Goal: Task Accomplishment & Management: Manage account settings

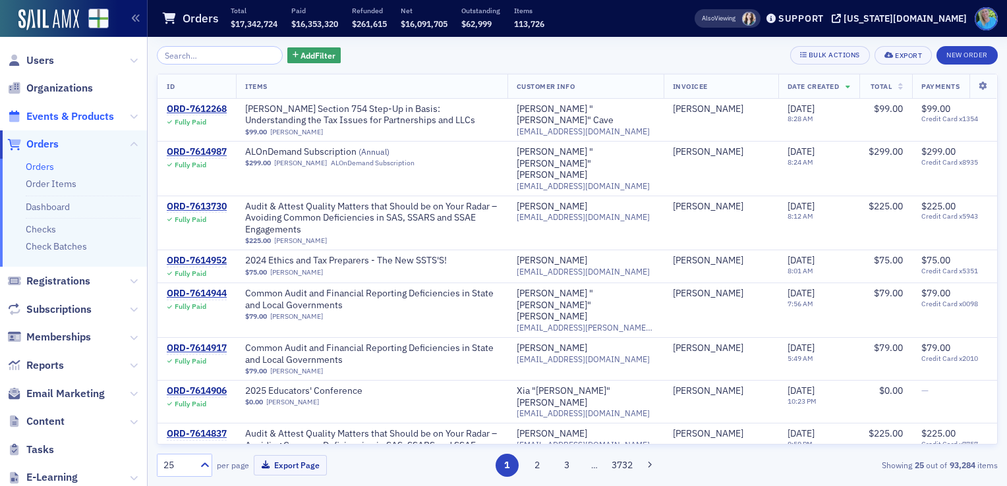
click at [63, 117] on span "Events & Products" at bounding box center [70, 116] width 88 height 15
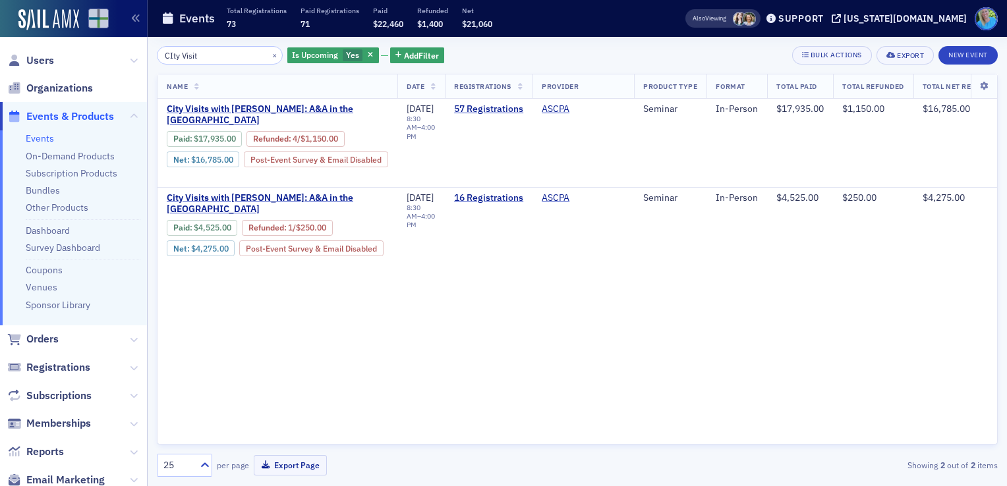
type input "CIty Visit"
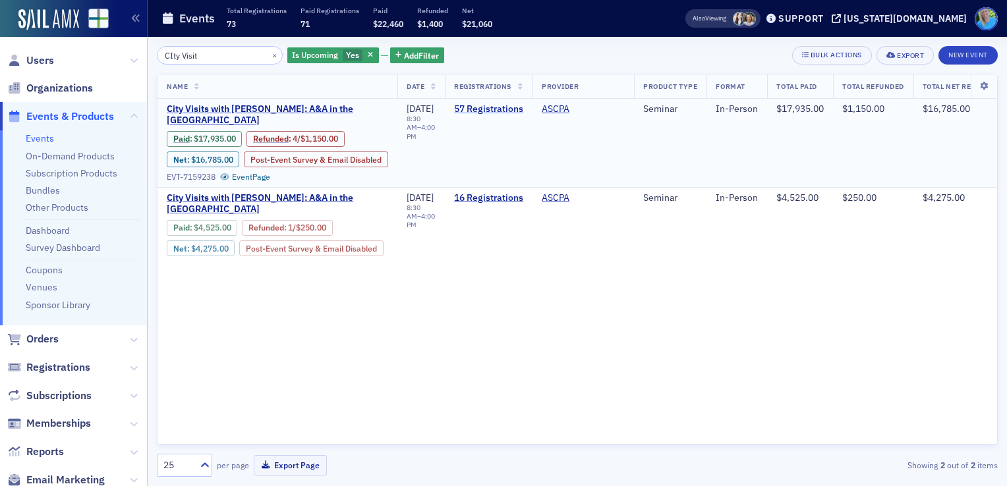
click at [488, 109] on link "57 Registrations" at bounding box center [488, 109] width 69 height 12
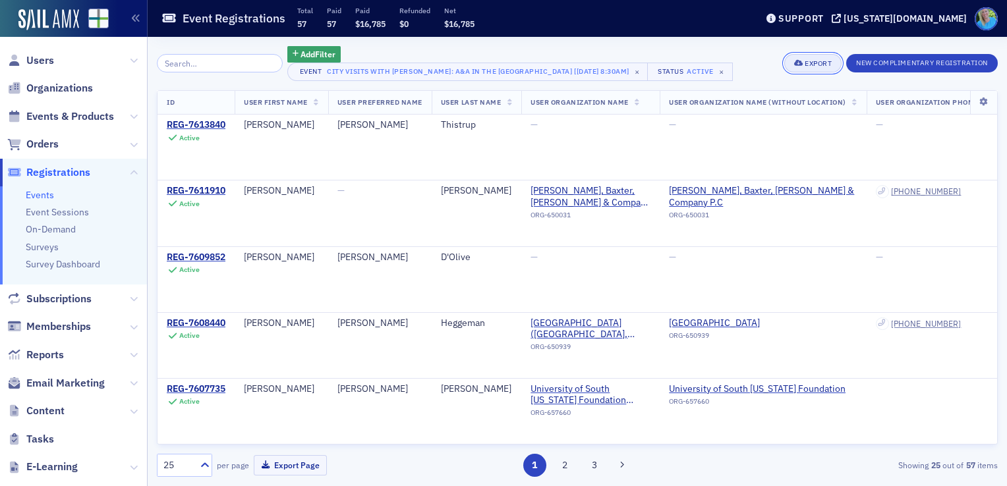
click at [803, 71] on button "Export" at bounding box center [812, 63] width 57 height 18
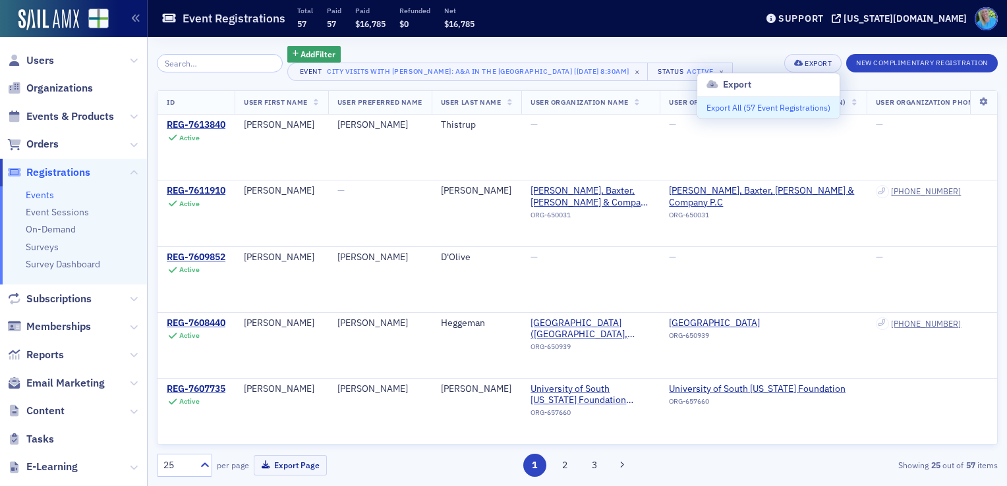
click at [771, 105] on button "Export All ( 57 Event Registrations )" at bounding box center [768, 107] width 142 height 21
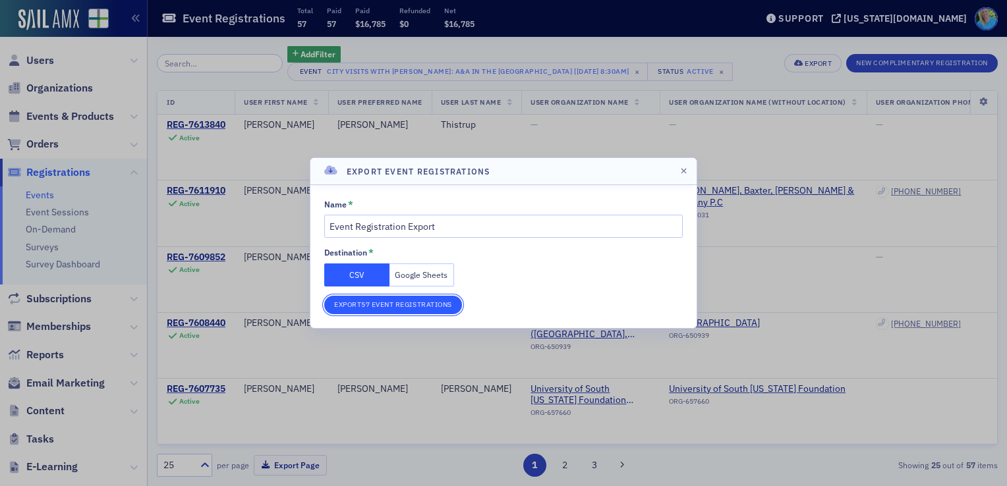
click at [411, 311] on button "Export 57 Event Registrations" at bounding box center [393, 305] width 138 height 18
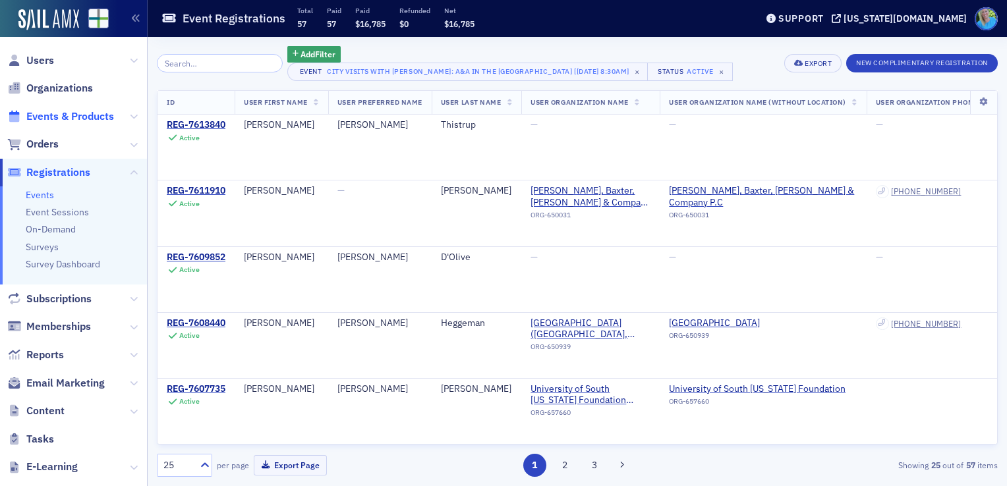
click at [69, 115] on span "Events & Products" at bounding box center [70, 116] width 88 height 15
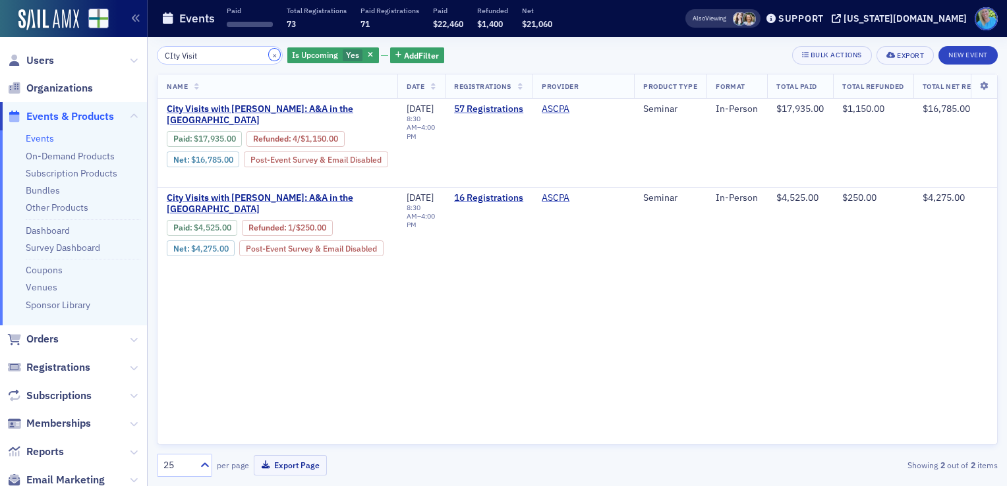
click at [269, 57] on button "×" at bounding box center [275, 55] width 12 height 12
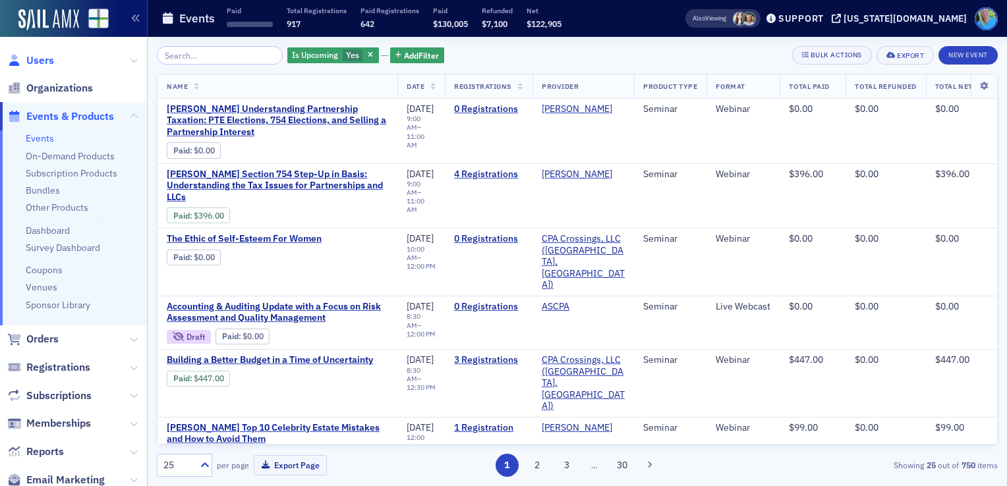
click at [34, 58] on span "Users" at bounding box center [40, 60] width 28 height 15
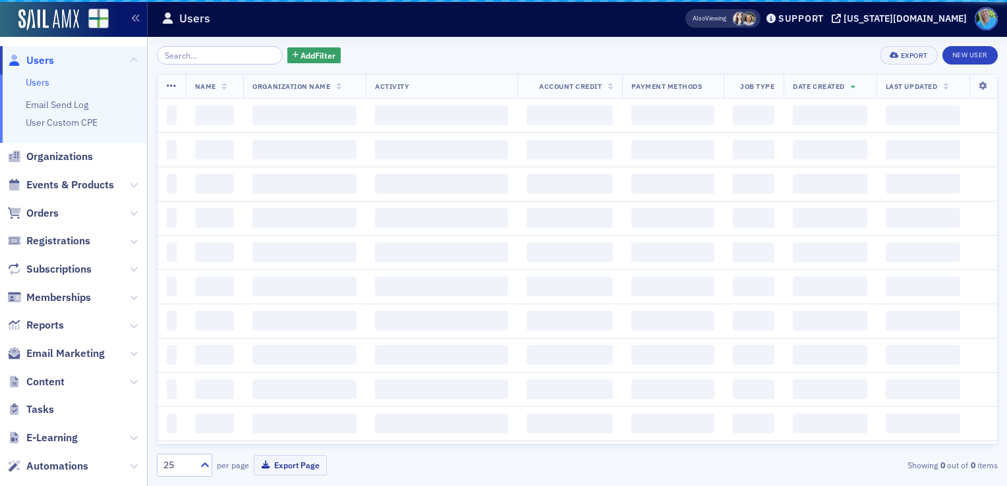
click at [185, 58] on input "search" at bounding box center [220, 55] width 126 height 18
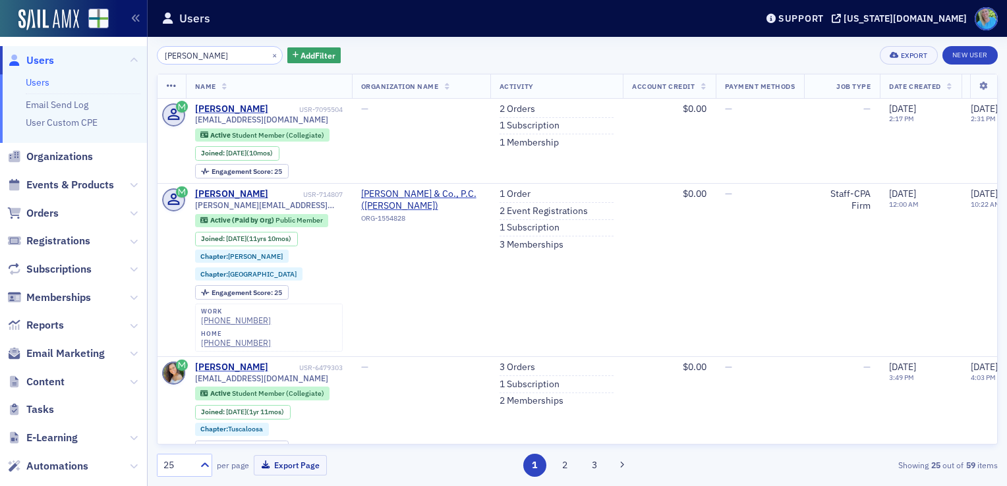
type input "Hannah Casaday"
click at [269, 51] on button "×" at bounding box center [275, 55] width 12 height 12
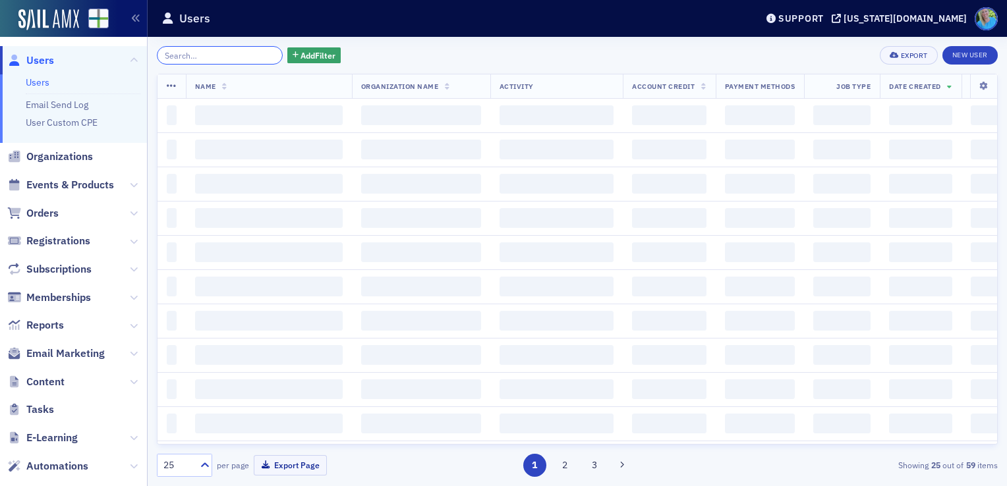
click at [247, 54] on input "search" at bounding box center [220, 55] width 126 height 18
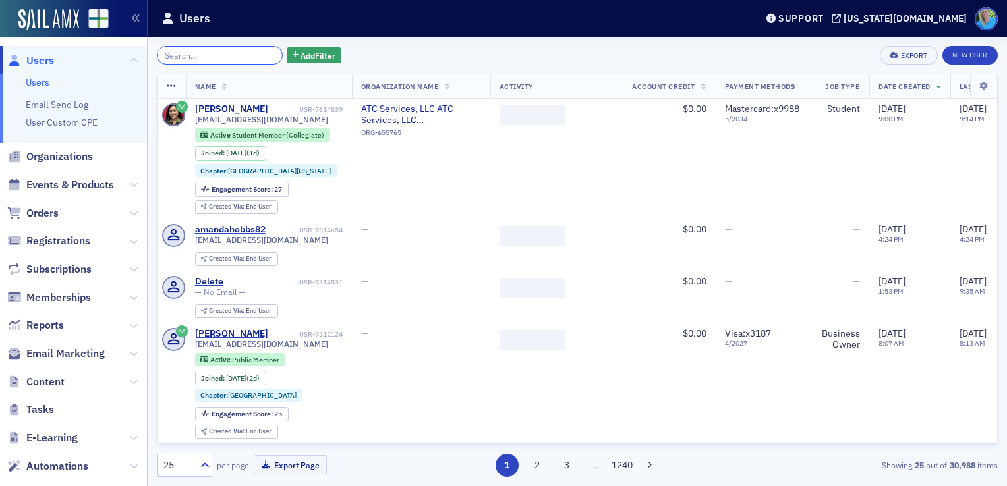
paste input "Hannah.Cassady@phelps.com"
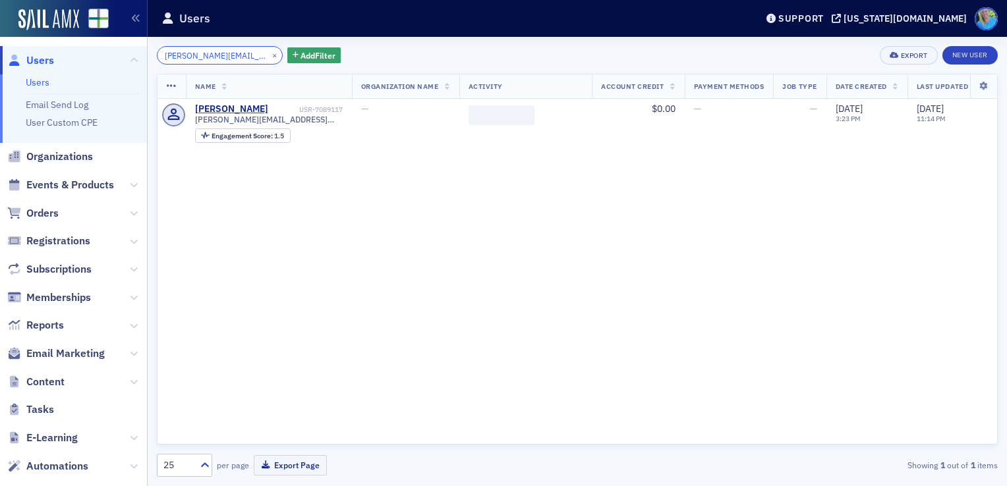
scroll to position [0, 19]
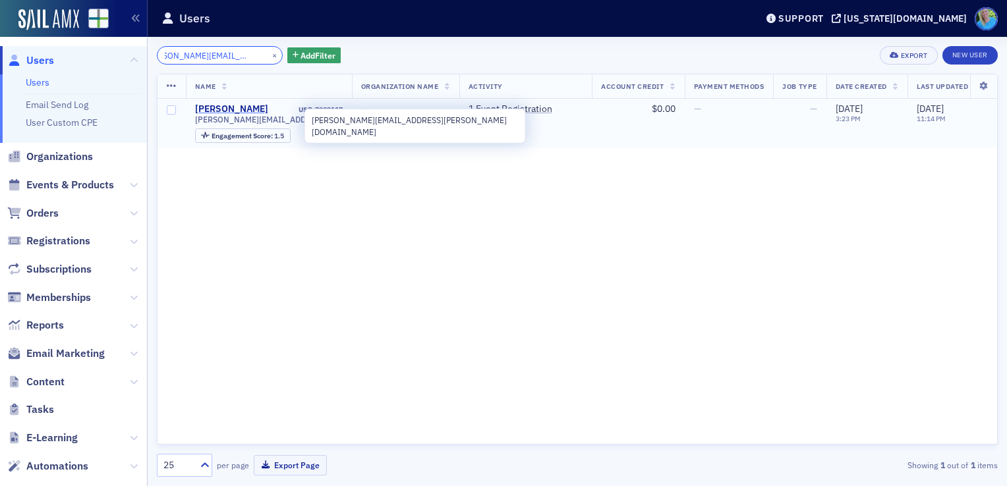
type input "Hannah.Cassady@phelps.com"
click at [250, 109] on div "Hannah Cassady" at bounding box center [231, 109] width 73 height 12
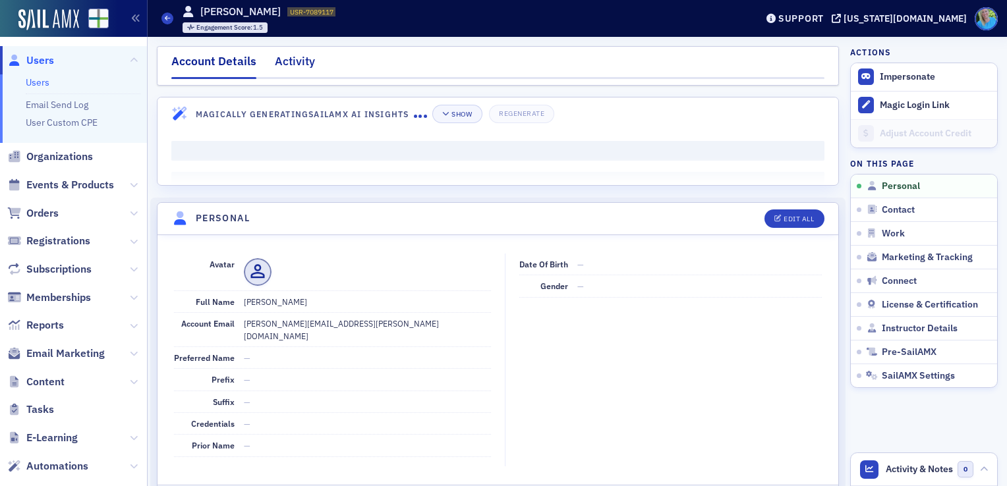
click at [303, 65] on div "Activity" at bounding box center [295, 65] width 40 height 24
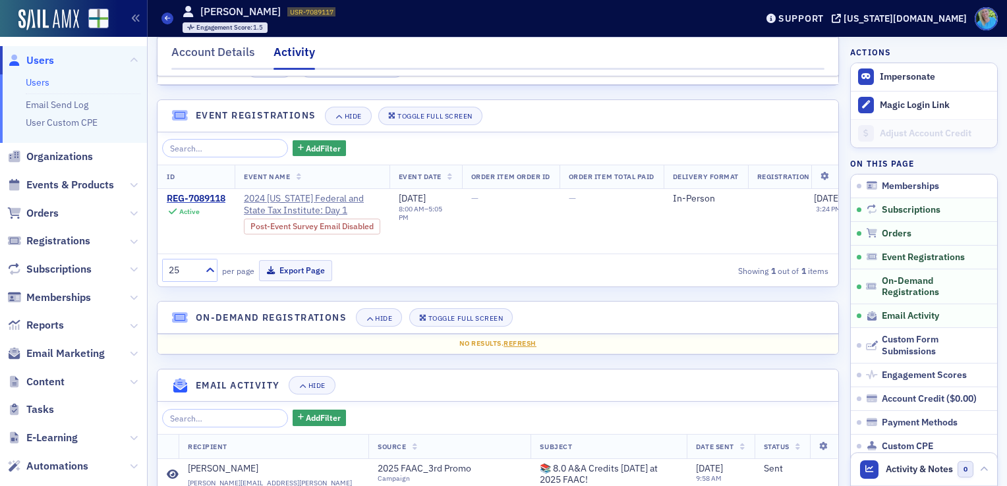
scroll to position [132, 0]
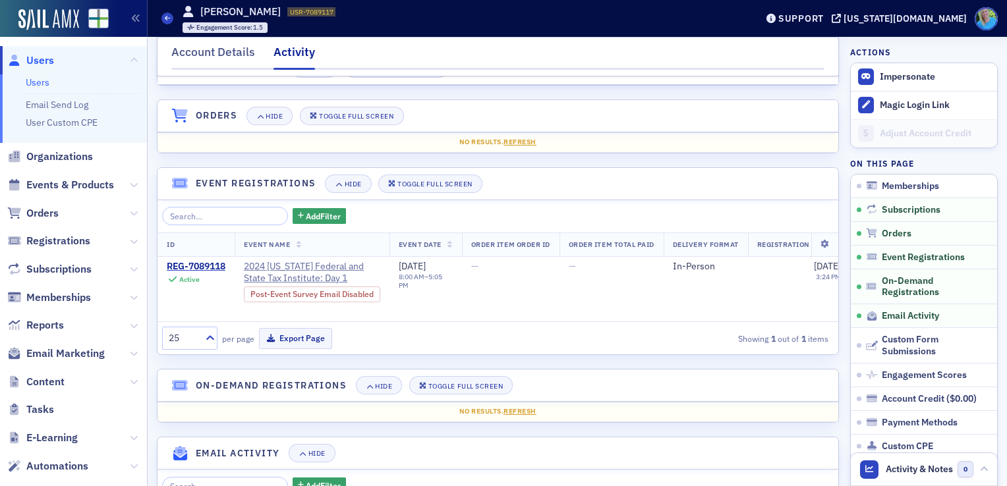
click at [36, 82] on link "Users" at bounding box center [38, 82] width 24 height 12
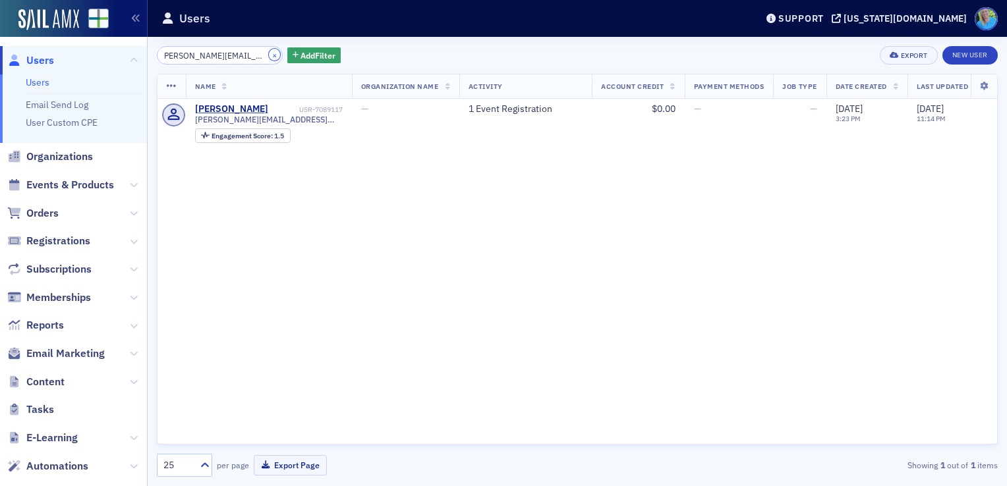
click at [269, 57] on button "×" at bounding box center [275, 55] width 12 height 12
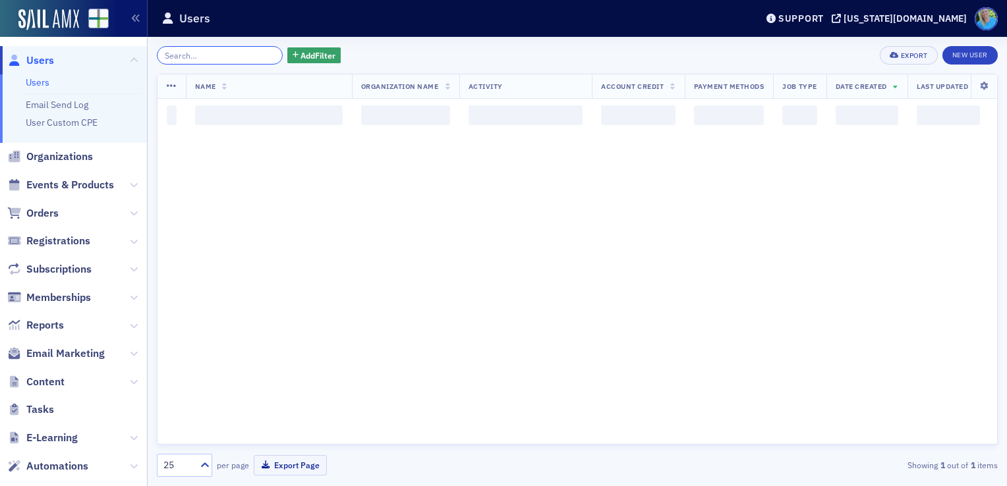
click at [261, 57] on input "search" at bounding box center [220, 55] width 126 height 18
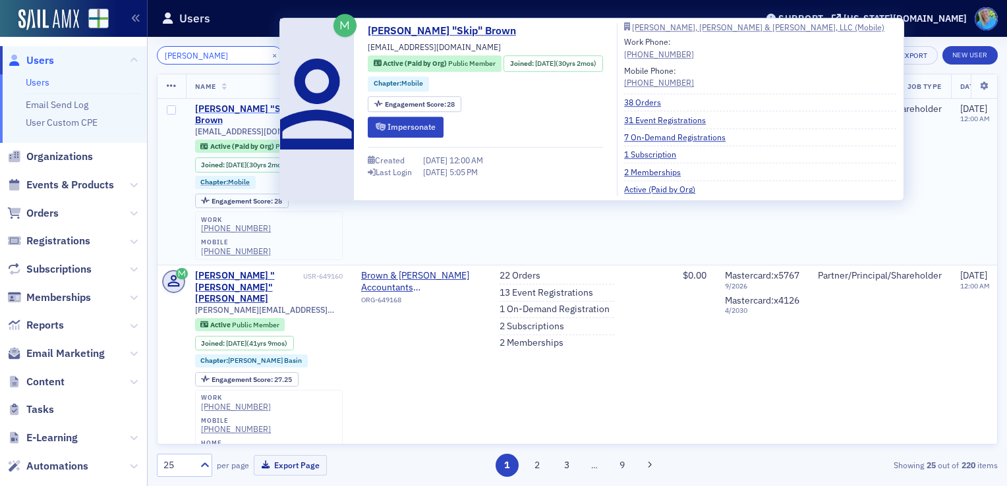
type input "skip brown"
click at [226, 107] on div "Glenn "Skip" Brown" at bounding box center [247, 114] width 105 height 23
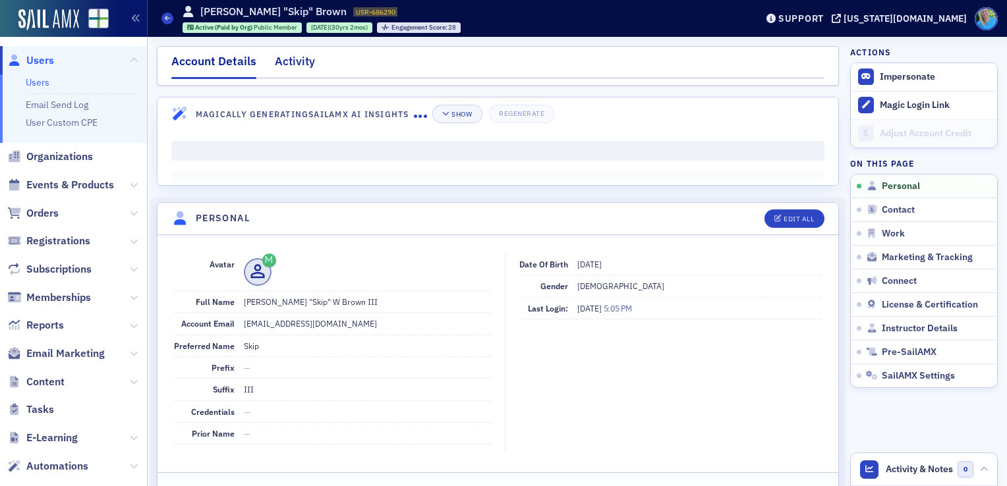
click at [290, 67] on div "Activity" at bounding box center [295, 65] width 40 height 24
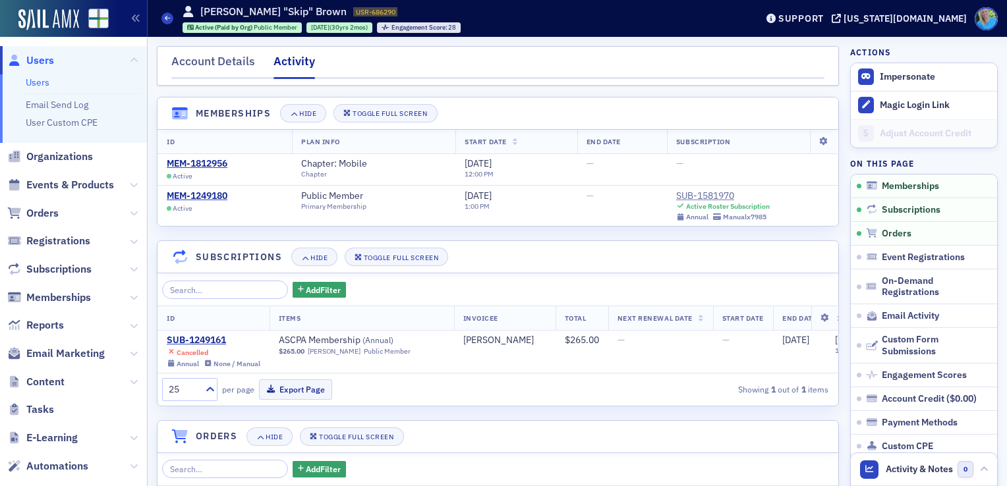
scroll to position [330, 0]
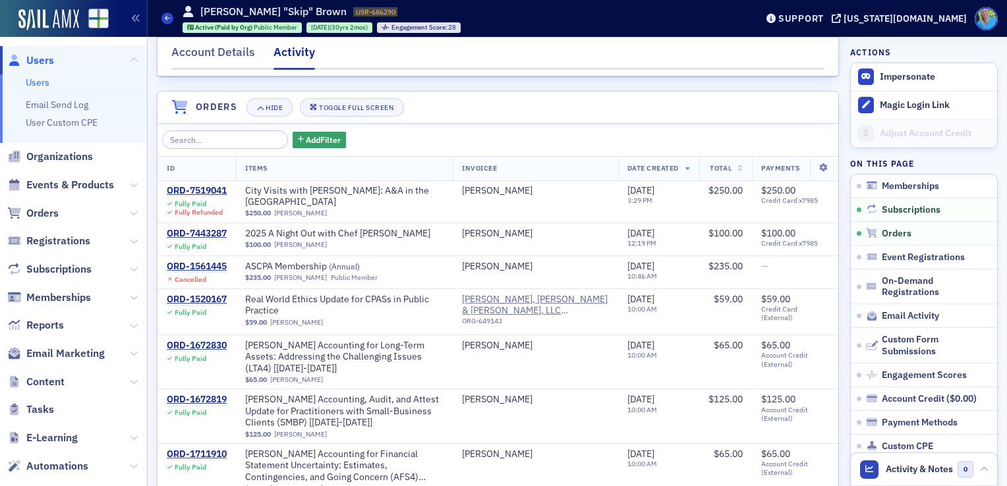
click at [38, 86] on link "Users" at bounding box center [38, 82] width 24 height 12
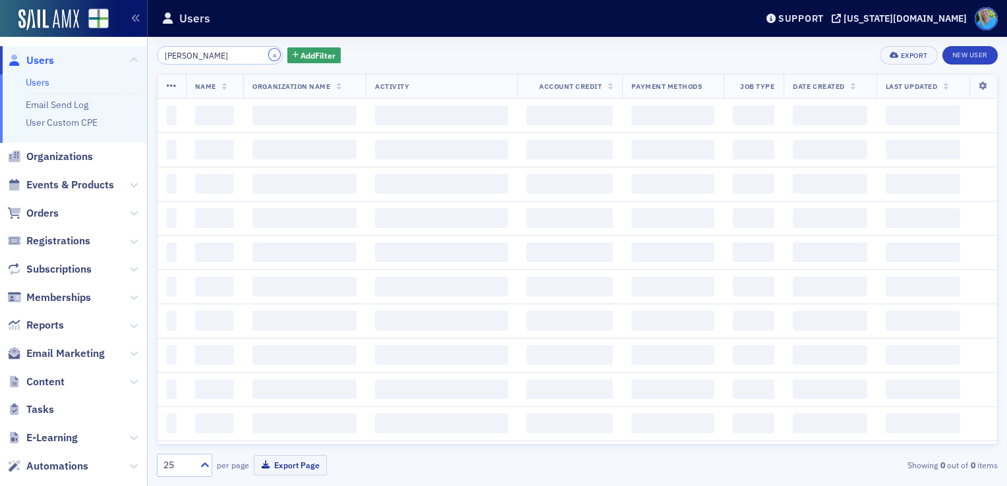
click at [269, 55] on button "×" at bounding box center [275, 55] width 12 height 12
click at [252, 54] on input "skip brown" at bounding box center [220, 55] width 126 height 18
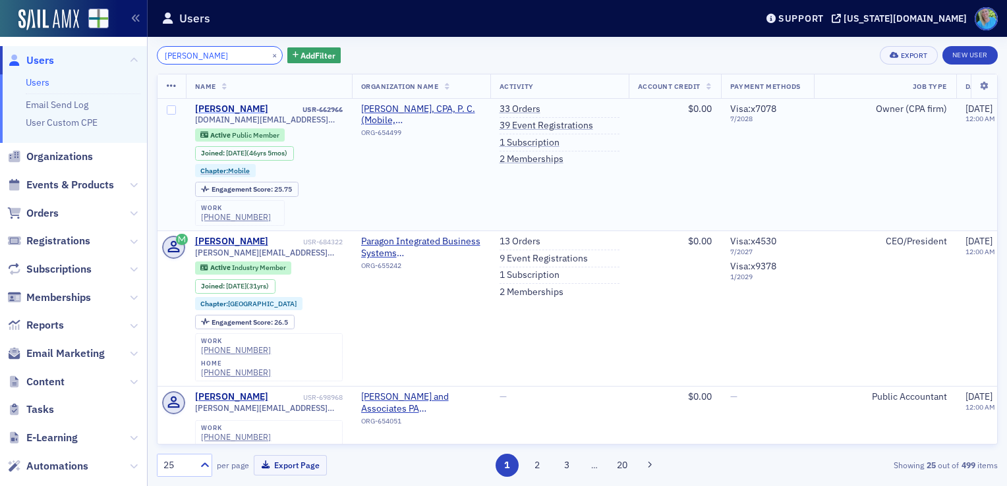
type input "michael fobes"
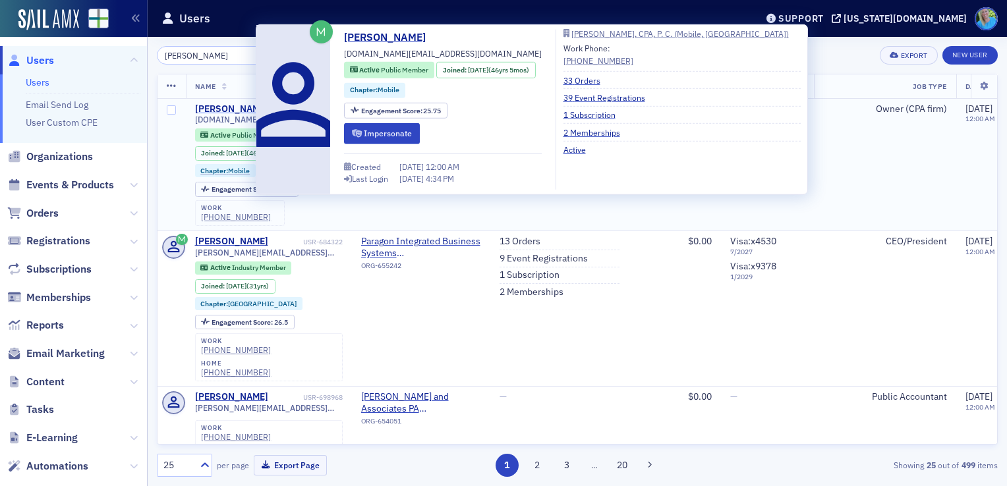
click at [225, 109] on div "Michael Fobes" at bounding box center [231, 109] width 73 height 12
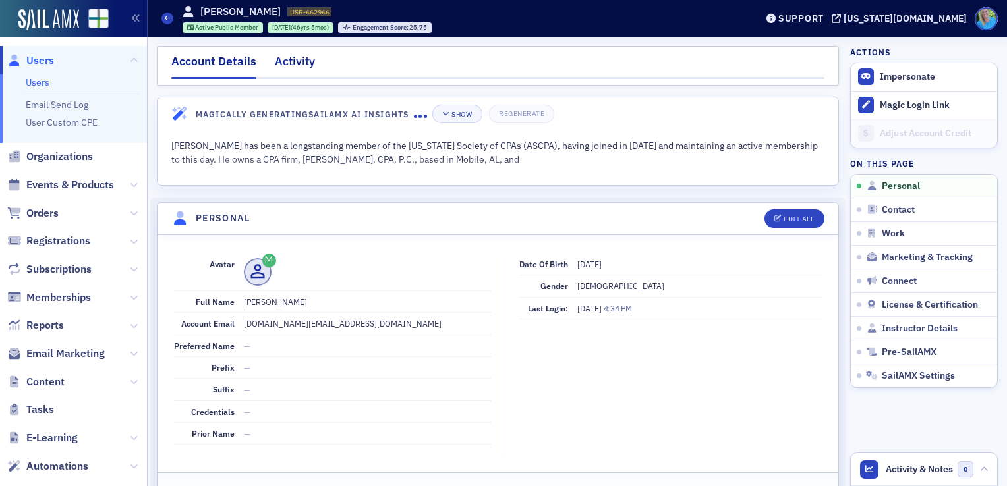
click at [305, 67] on div "Activity" at bounding box center [295, 65] width 40 height 24
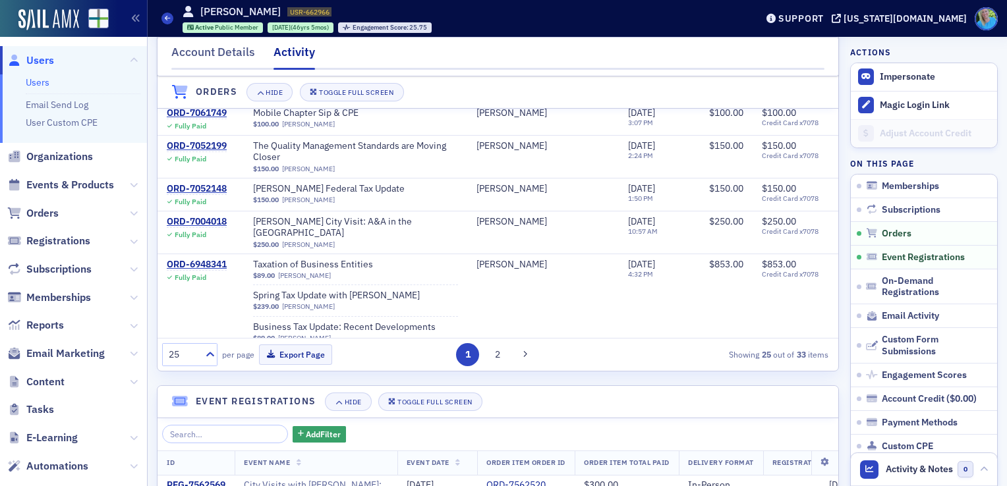
scroll to position [659, 0]
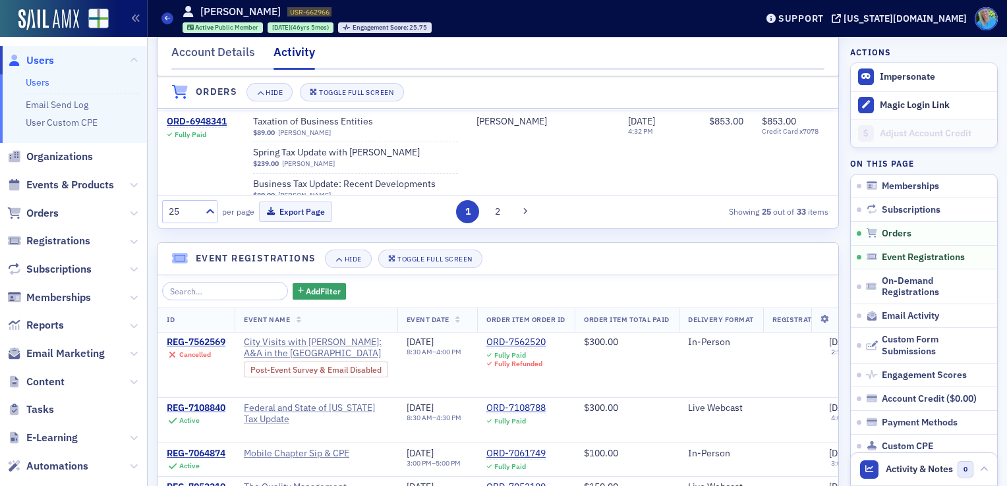
click at [45, 78] on link "Users" at bounding box center [38, 82] width 24 height 12
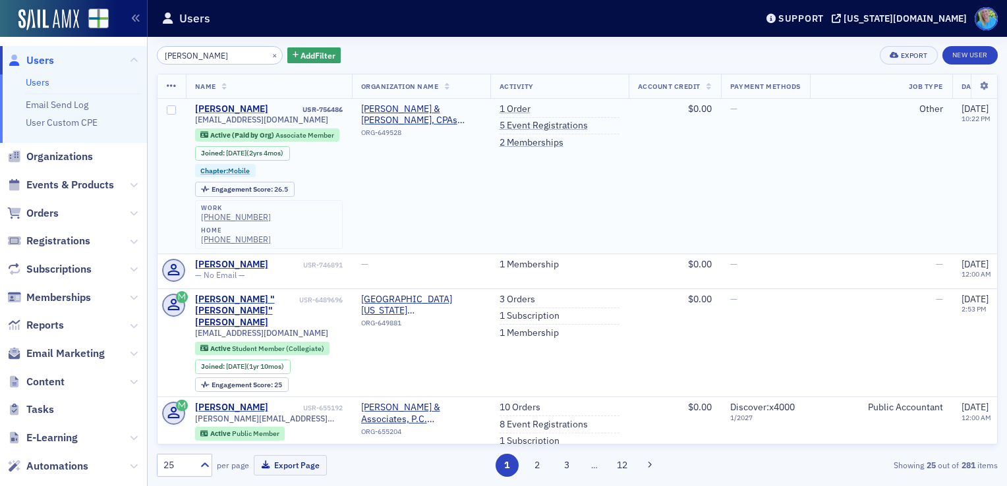
type input "zachary jones"
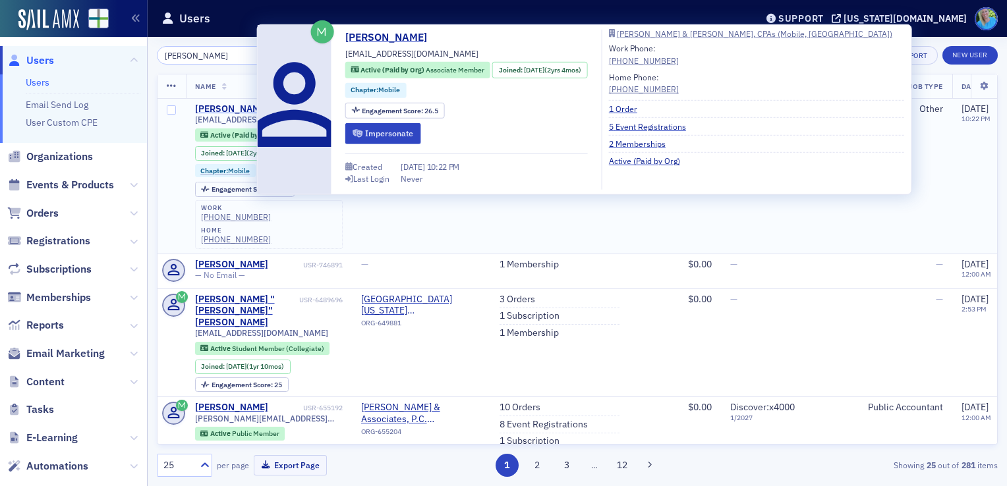
click at [237, 106] on div "Zachary Jones" at bounding box center [231, 109] width 73 height 12
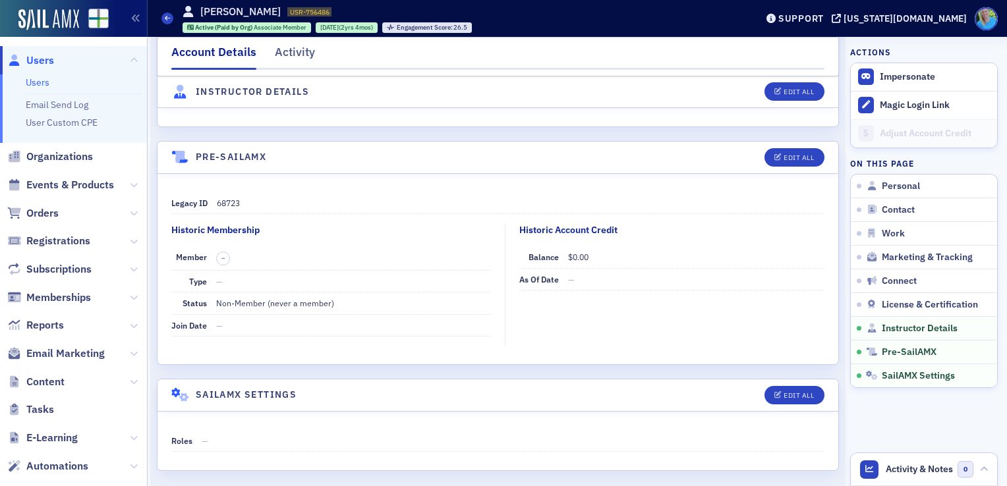
scroll to position [2461, 0]
click at [285, 59] on div "Activity" at bounding box center [295, 56] width 40 height 24
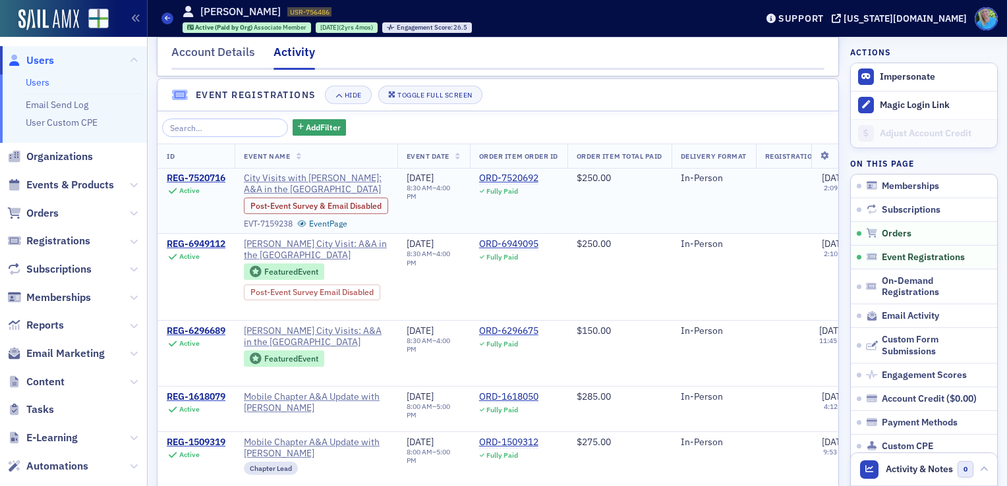
scroll to position [334, 0]
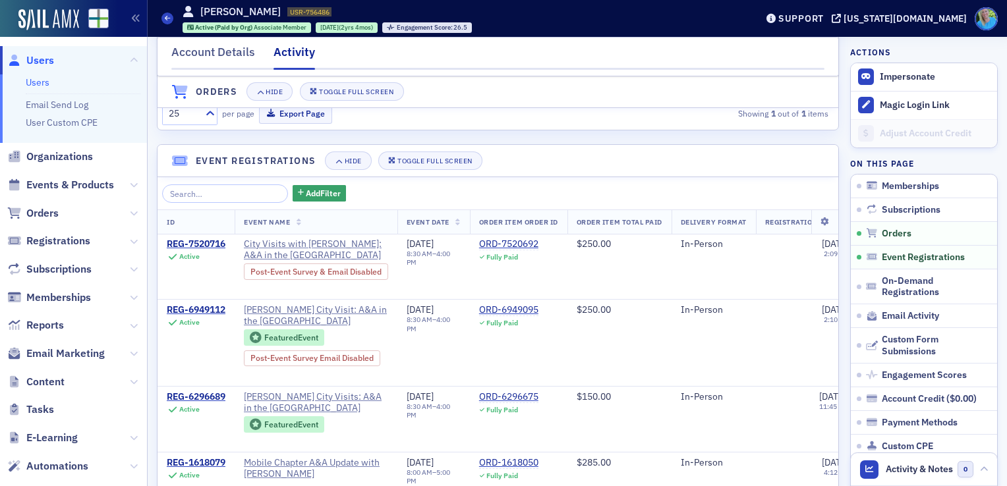
click at [32, 85] on link "Users" at bounding box center [38, 82] width 24 height 12
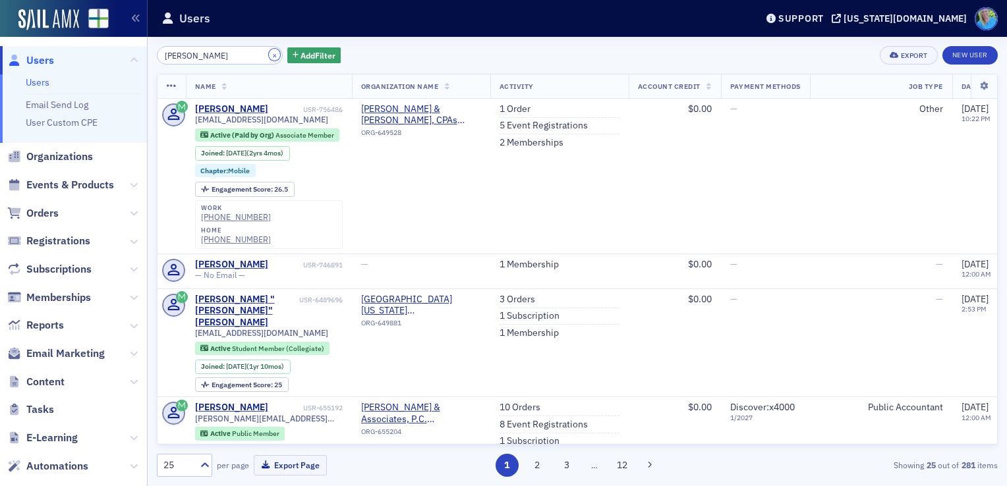
click at [269, 57] on button "×" at bounding box center [275, 55] width 12 height 12
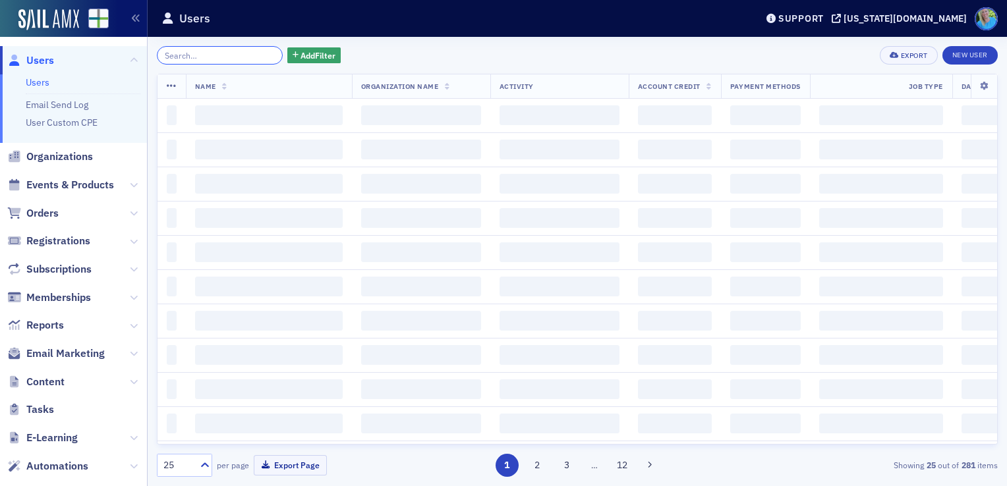
click at [241, 57] on input "search" at bounding box center [220, 55] width 126 height 18
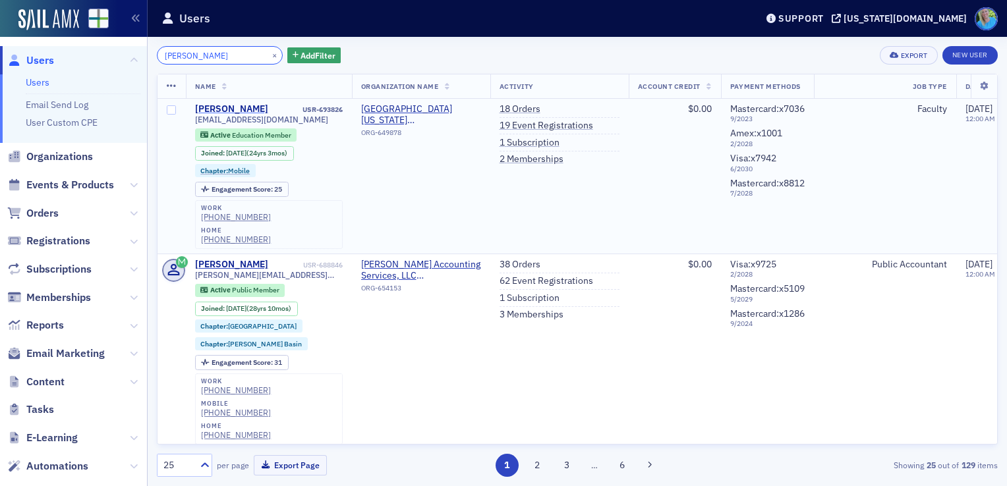
type input "wendy young"
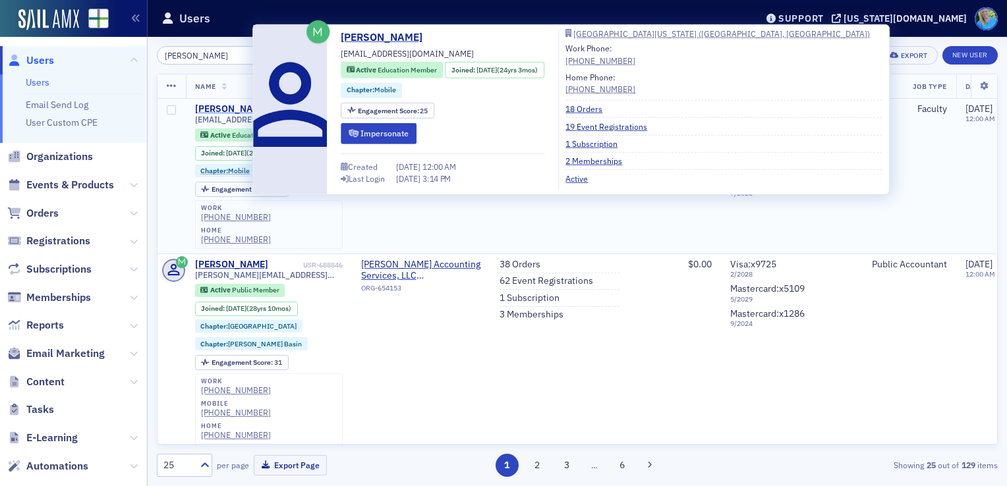
click at [231, 110] on div "Wendy Young" at bounding box center [231, 109] width 73 height 12
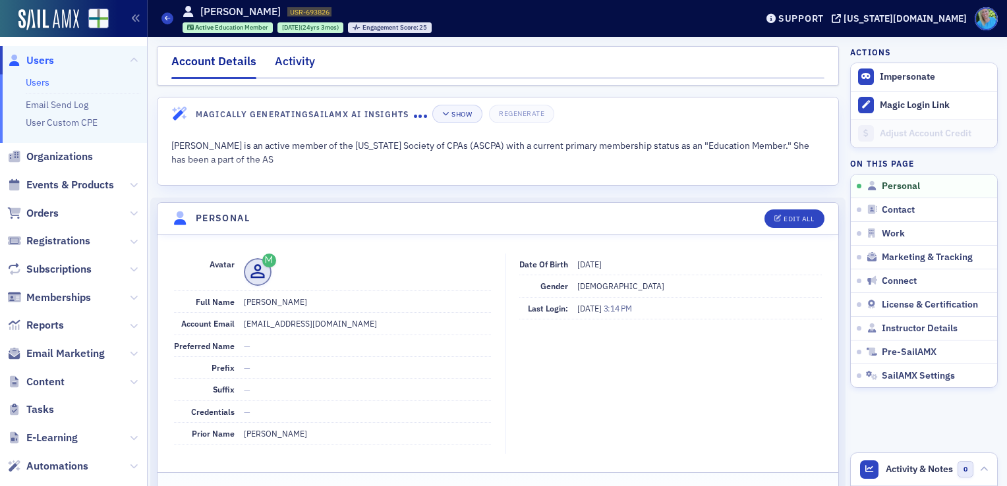
click at [277, 61] on div "Activity" at bounding box center [295, 65] width 40 height 24
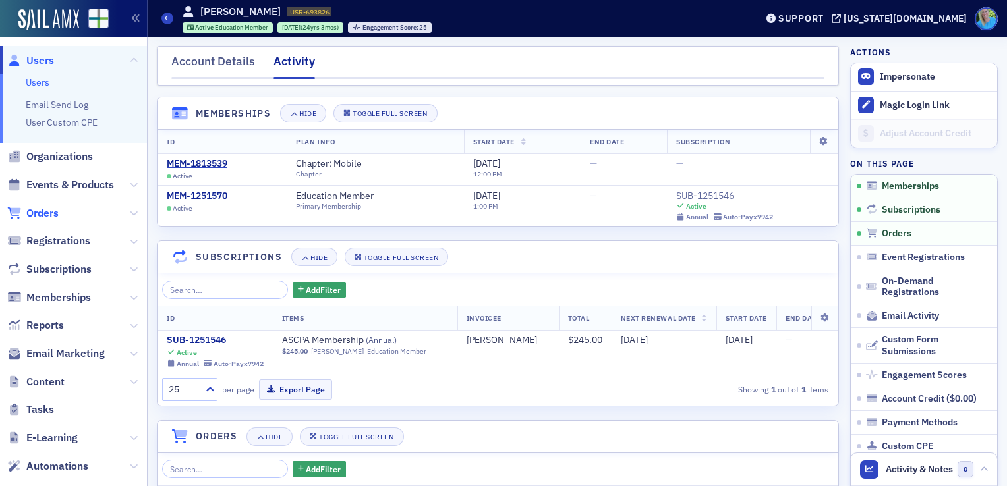
click at [42, 208] on span "Orders" at bounding box center [42, 213] width 32 height 15
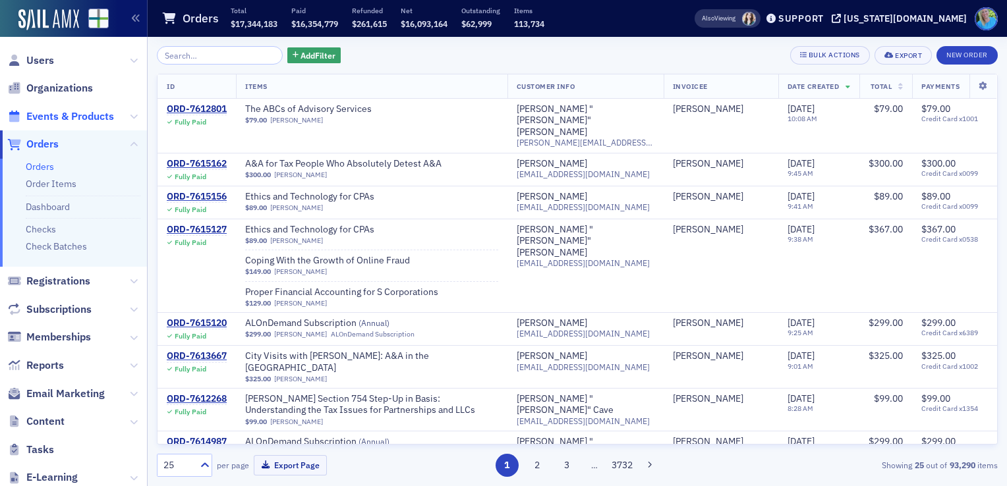
click at [78, 121] on span "Events & Products" at bounding box center [70, 116] width 88 height 15
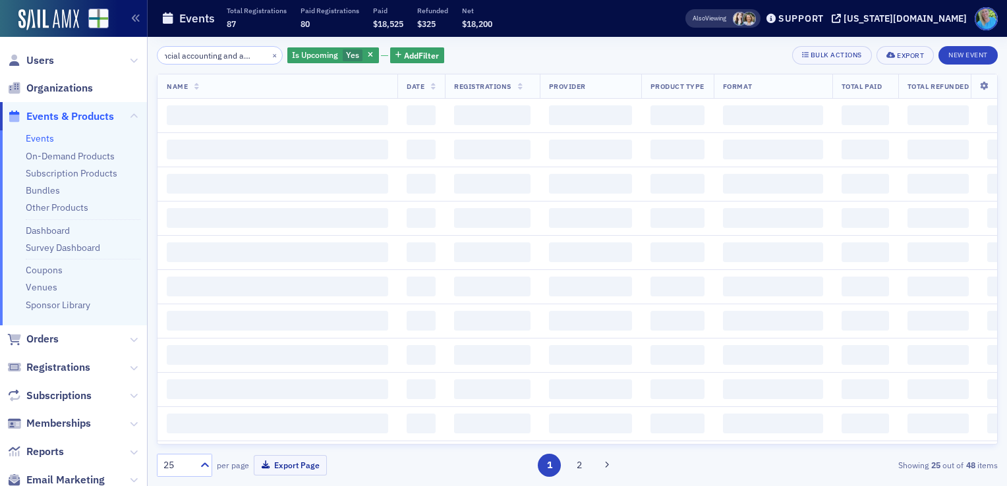
scroll to position [0, 29]
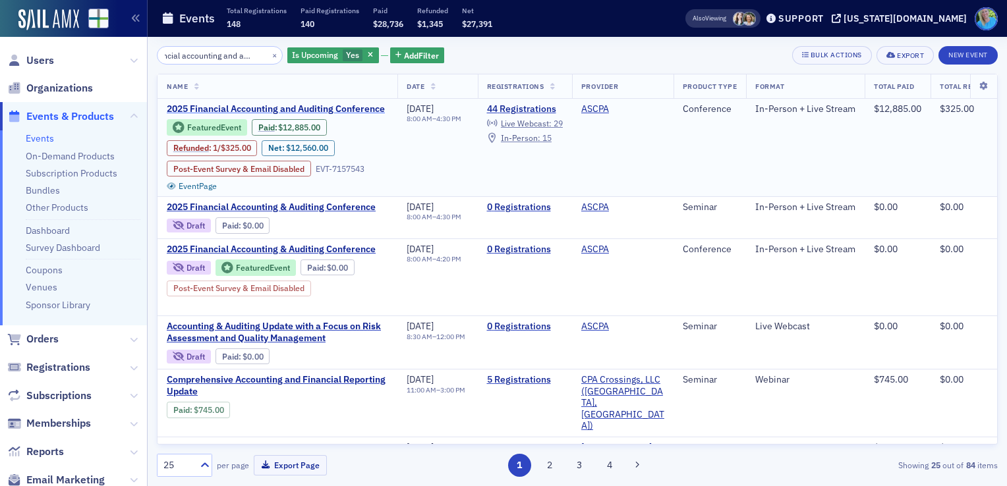
type input "financial accounting and auditing"
click at [367, 107] on span "2025 Financial Accounting and Auditing Conference" at bounding box center [277, 109] width 221 height 12
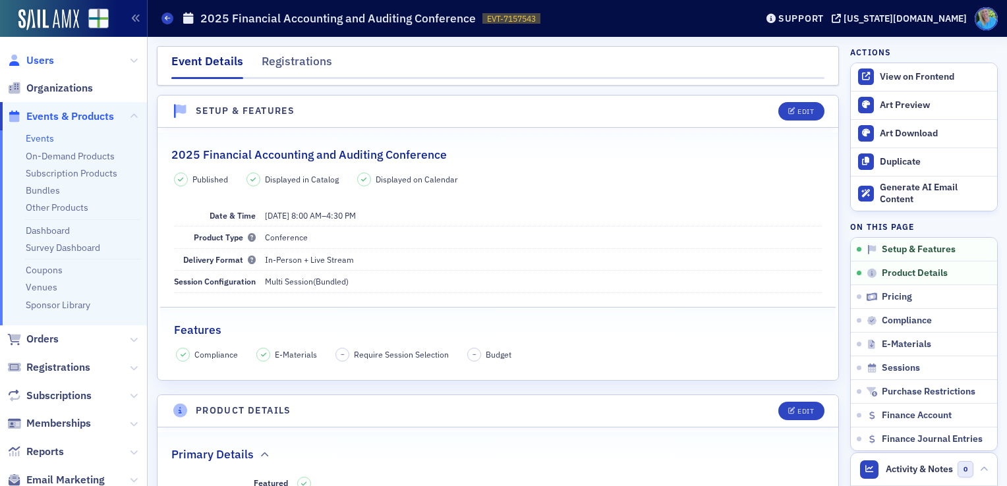
click at [43, 62] on span "Users" at bounding box center [40, 60] width 28 height 15
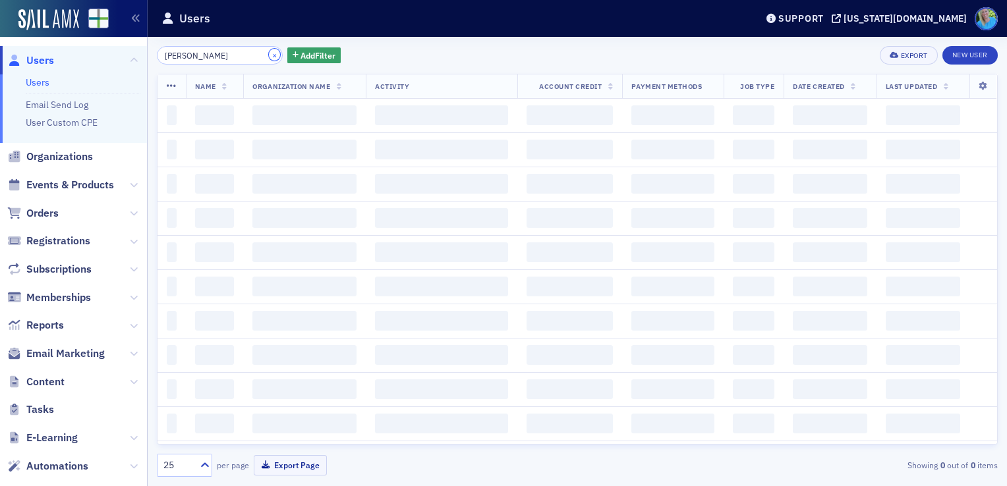
click at [269, 53] on button "×" at bounding box center [275, 55] width 12 height 12
click at [260, 53] on input "wendy young" at bounding box center [220, 55] width 126 height 18
click at [257, 53] on input "wendy young" at bounding box center [220, 55] width 126 height 18
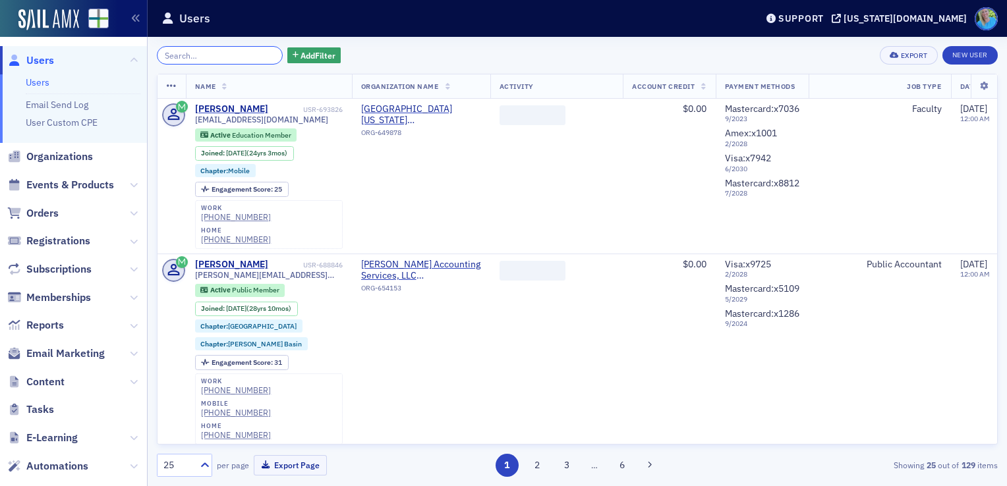
click at [259, 57] on input "search" at bounding box center [220, 55] width 126 height 18
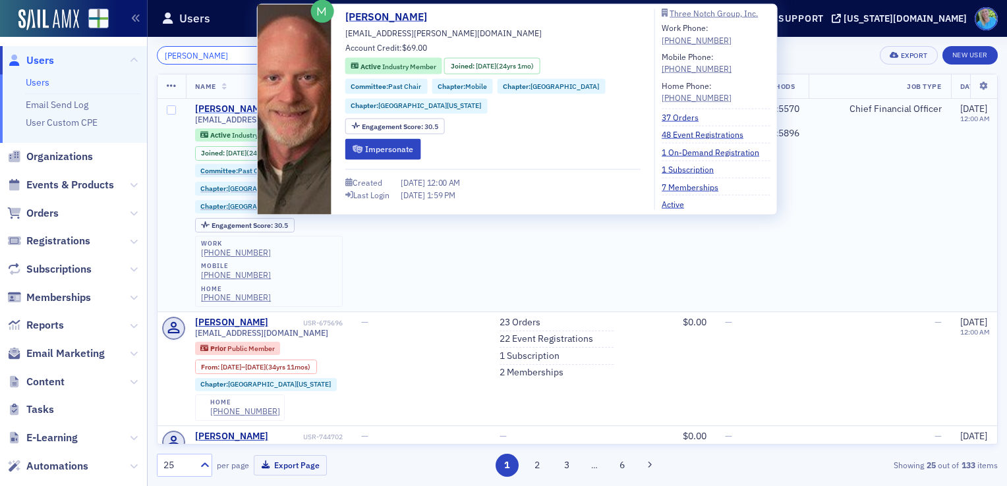
type input "marc hamilton"
click at [231, 104] on div "Marc Hamilton" at bounding box center [231, 109] width 73 height 12
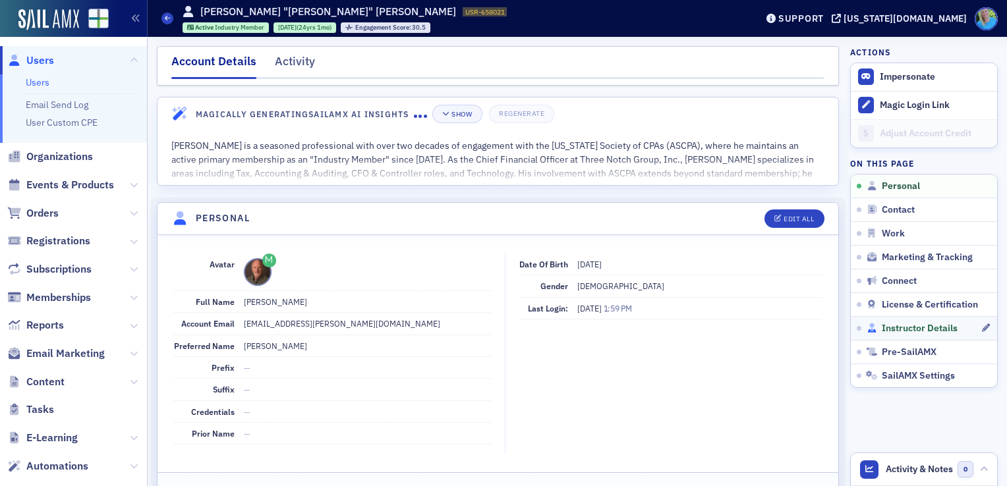
click at [927, 330] on span "Instructor Details" at bounding box center [920, 329] width 76 height 12
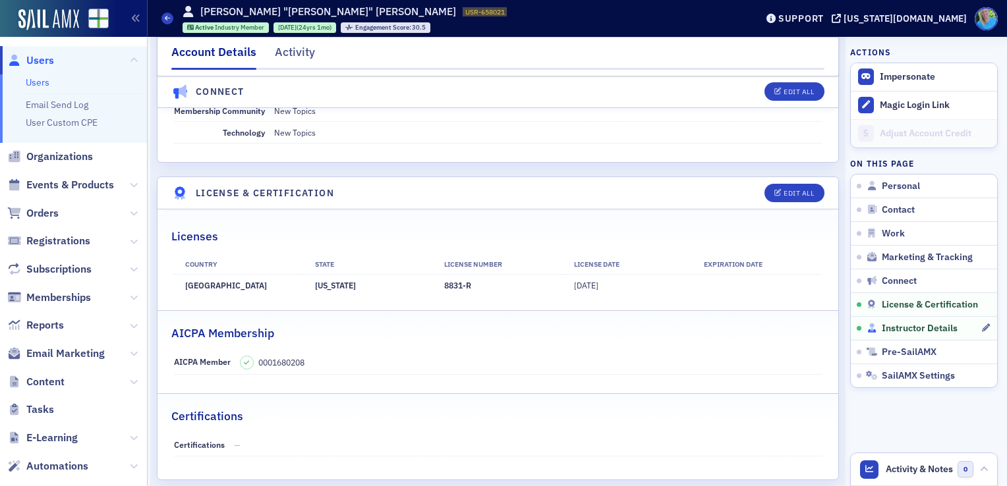
scroll to position [2419, 0]
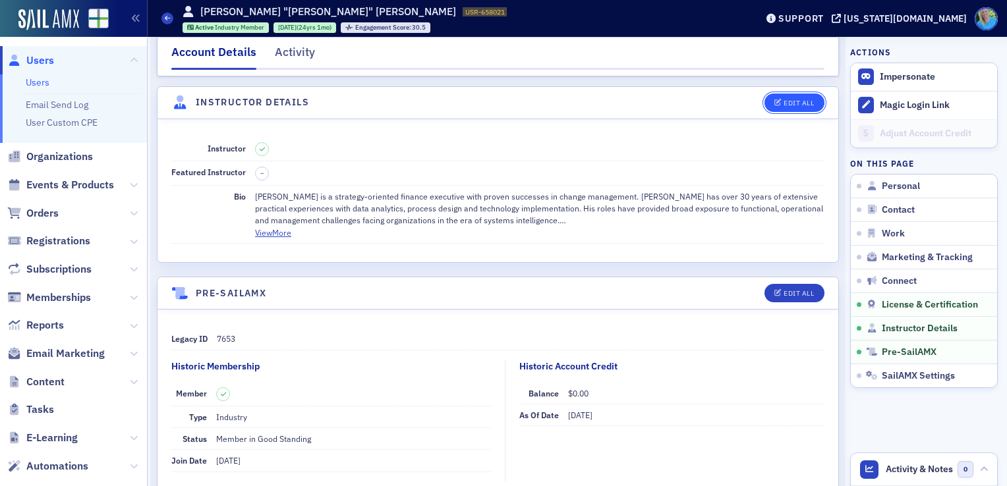
click at [784, 100] on div "Edit All" at bounding box center [799, 103] width 30 height 7
select select "US"
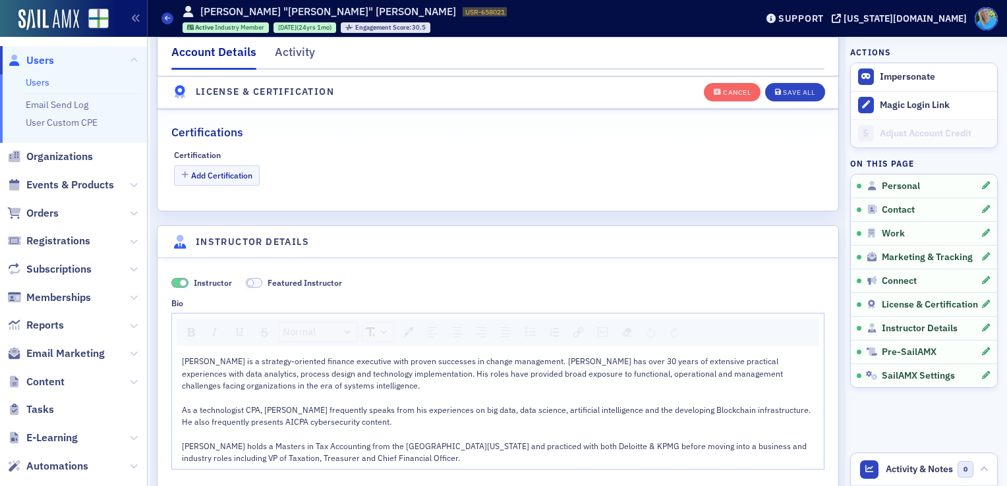
scroll to position [2960, 0]
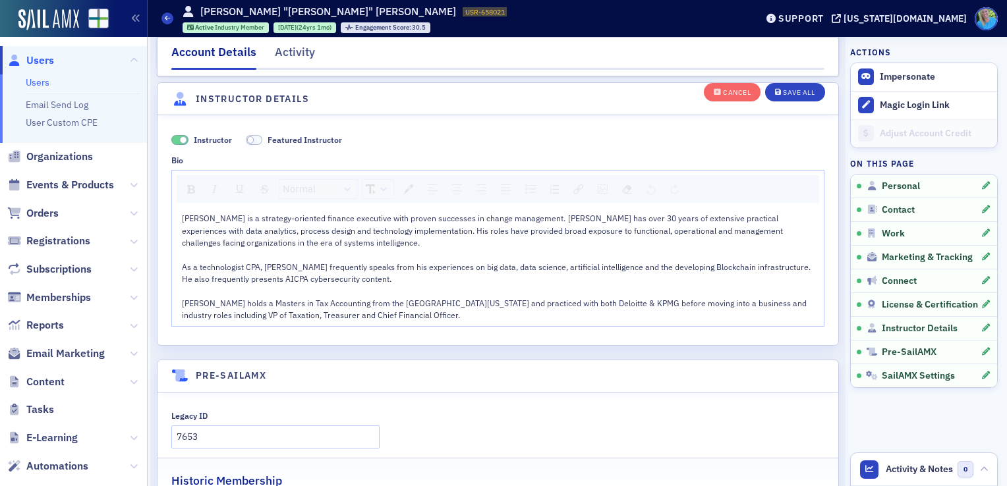
click at [421, 310] on div "Mr. Hamilton holds a Masters in Tax Accounting from the University of Alabama a…" at bounding box center [498, 309] width 633 height 24
click at [784, 96] on button "Save All" at bounding box center [794, 91] width 59 height 18
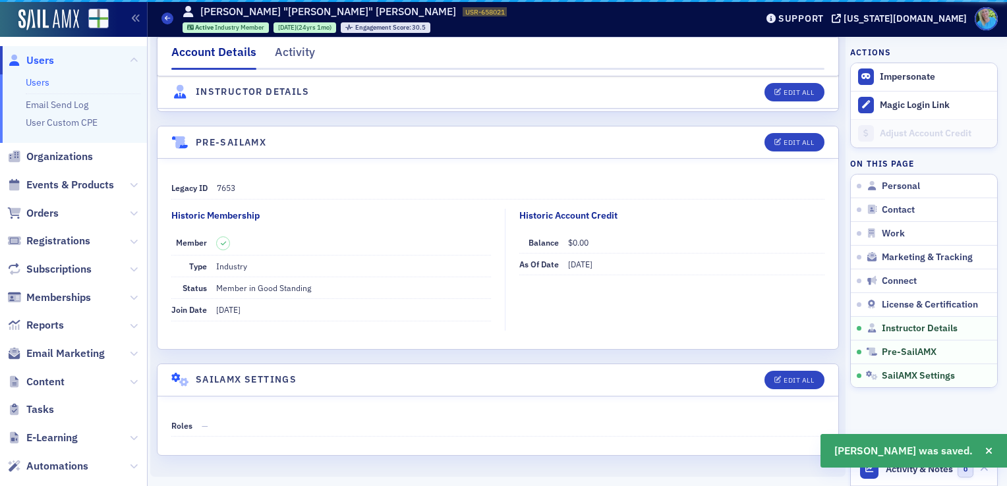
scroll to position [2557, 0]
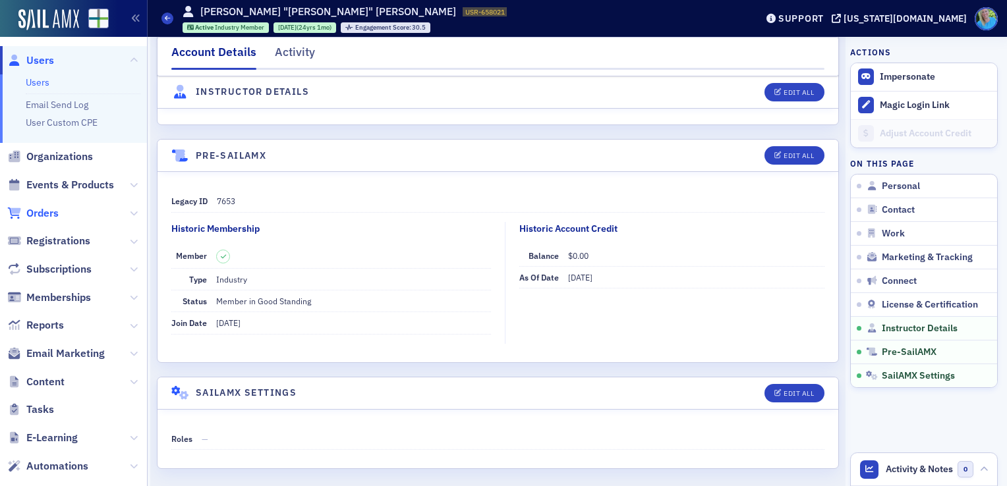
click at [40, 216] on span "Orders" at bounding box center [42, 213] width 32 height 15
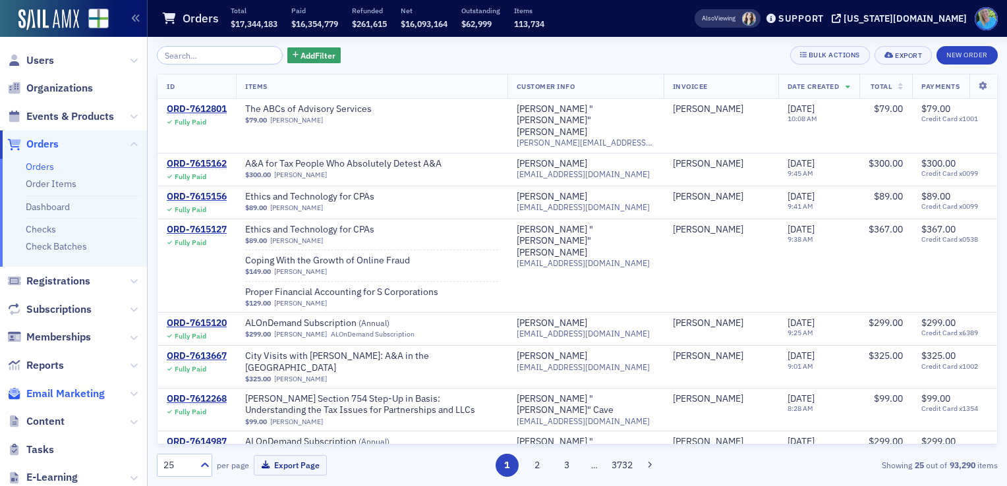
click at [71, 394] on span "Email Marketing" at bounding box center [65, 394] width 78 height 15
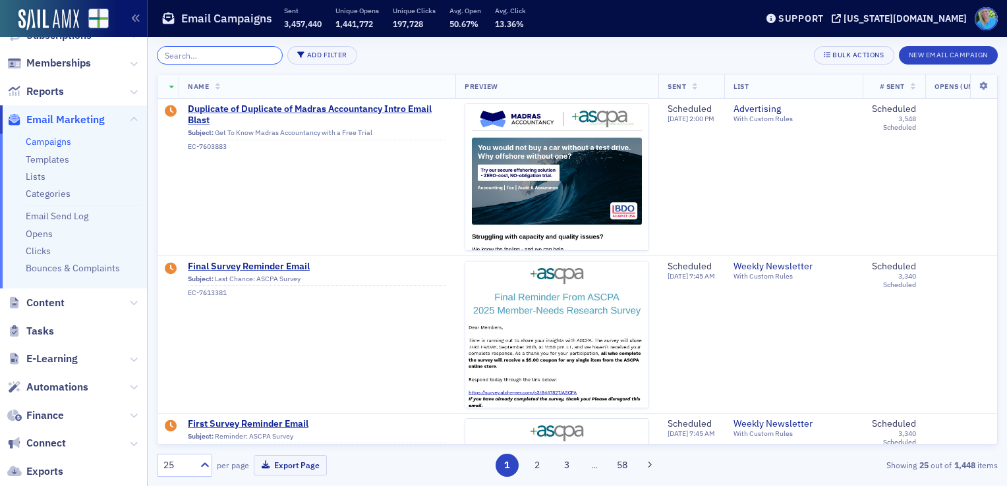
scroll to position [248, 0]
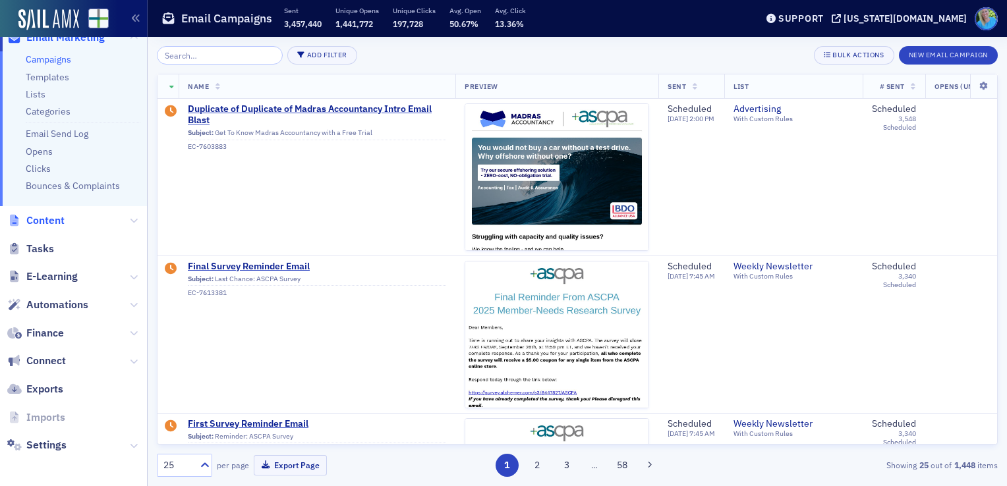
click at [50, 221] on span "Content" at bounding box center [45, 221] width 38 height 15
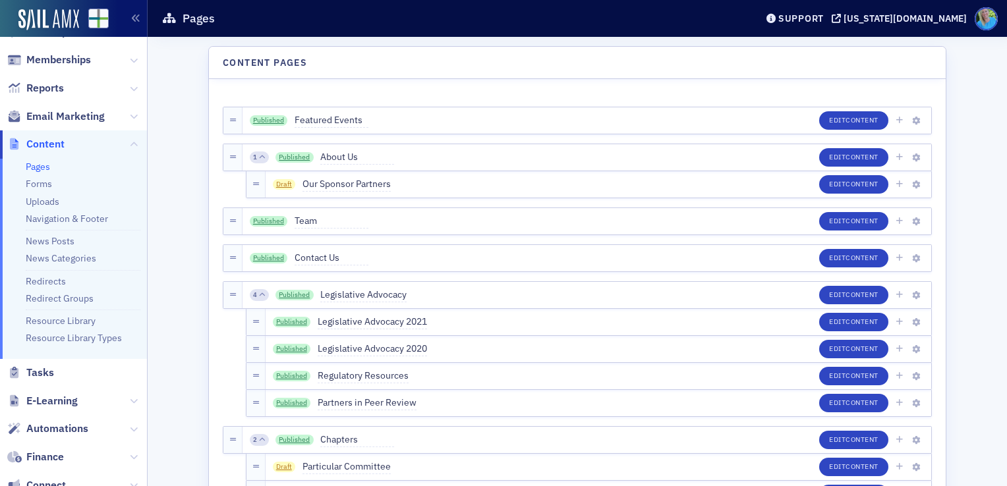
scroll to position [161, 0]
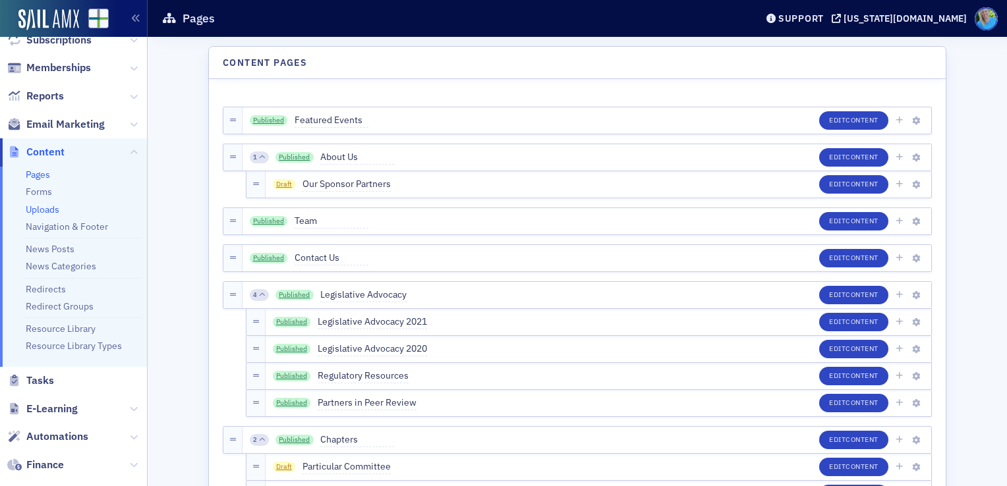
click at [45, 209] on link "Uploads" at bounding box center [43, 210] width 34 height 12
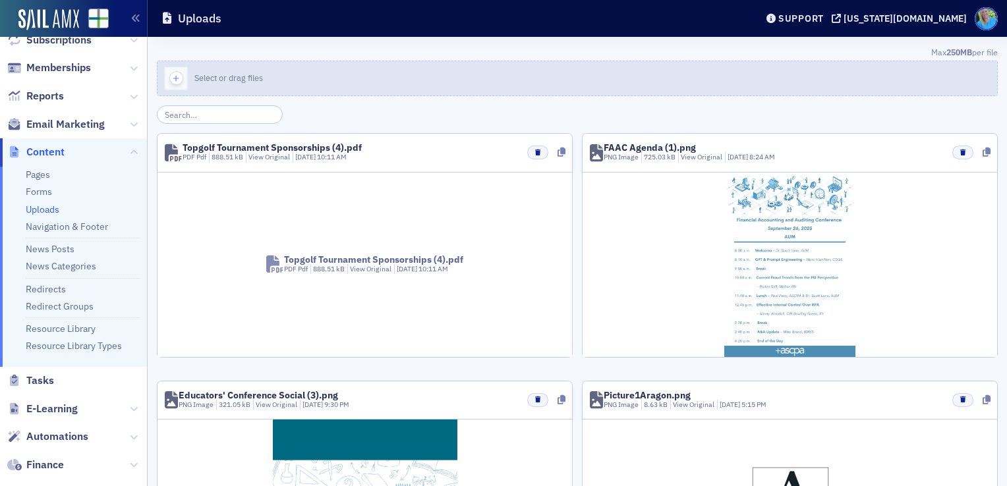
click at [179, 73] on icon "button" at bounding box center [176, 79] width 12 height 12
click at [179, 76] on icon "button" at bounding box center [176, 79] width 12 height 12
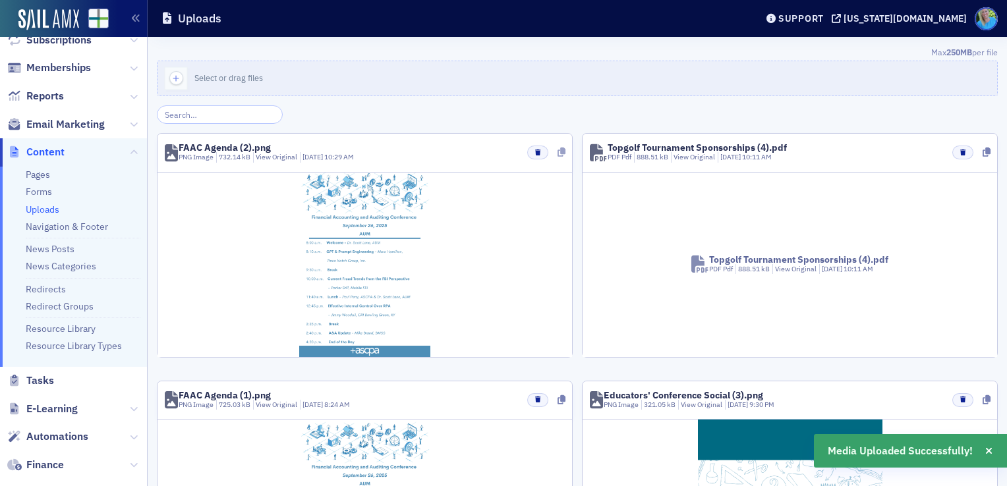
click at [558, 152] on icon at bounding box center [562, 152] width 8 height 9
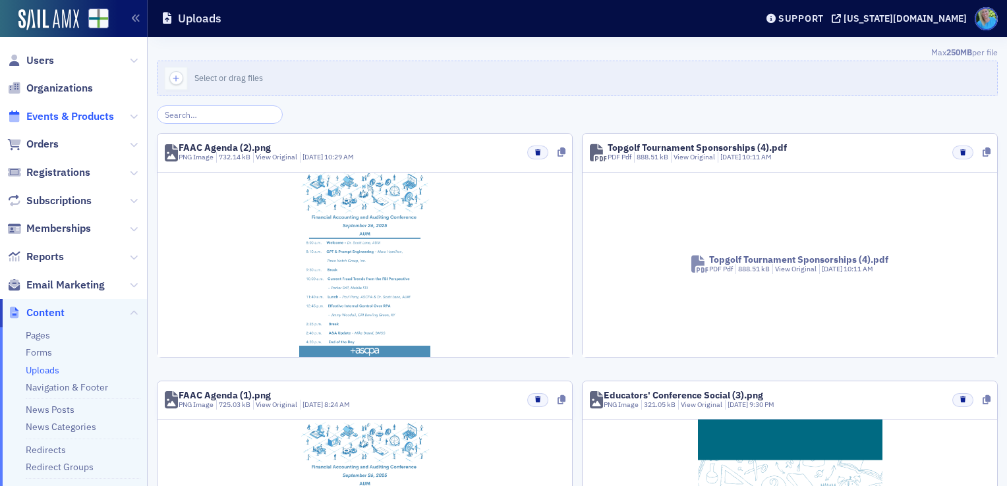
click at [63, 118] on span "Events & Products" at bounding box center [70, 116] width 88 height 15
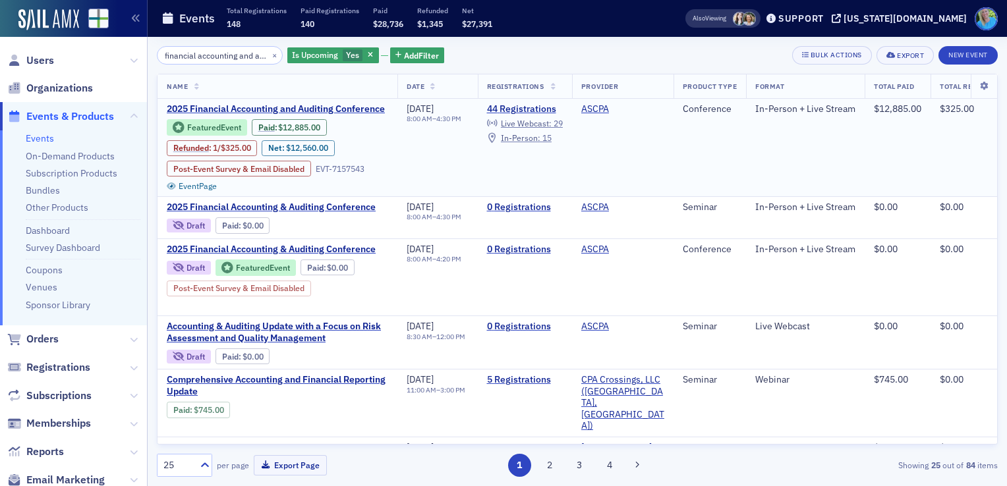
scroll to position [0, 29]
click at [216, 108] on span "2025 Financial Accounting and Auditing Conference" at bounding box center [277, 109] width 221 height 12
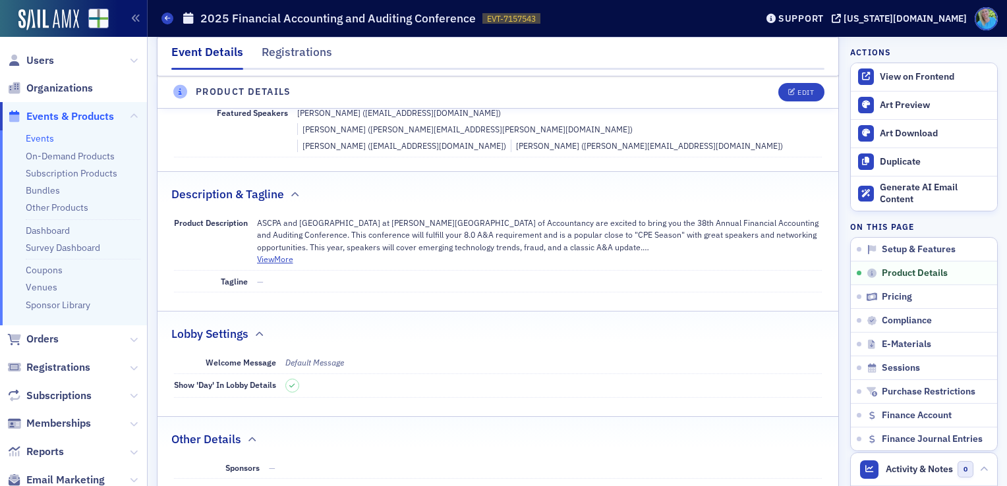
scroll to position [461, 0]
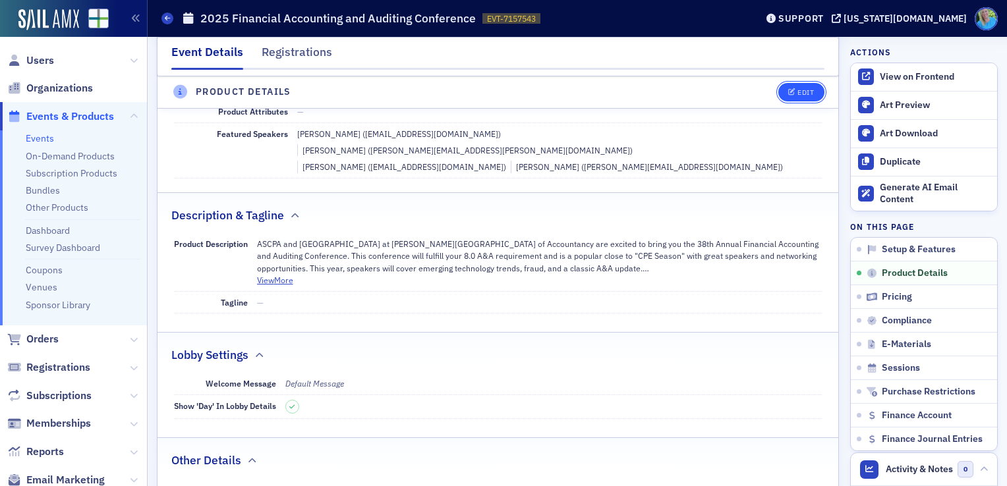
click at [798, 96] on div "Edit" at bounding box center [806, 92] width 16 height 7
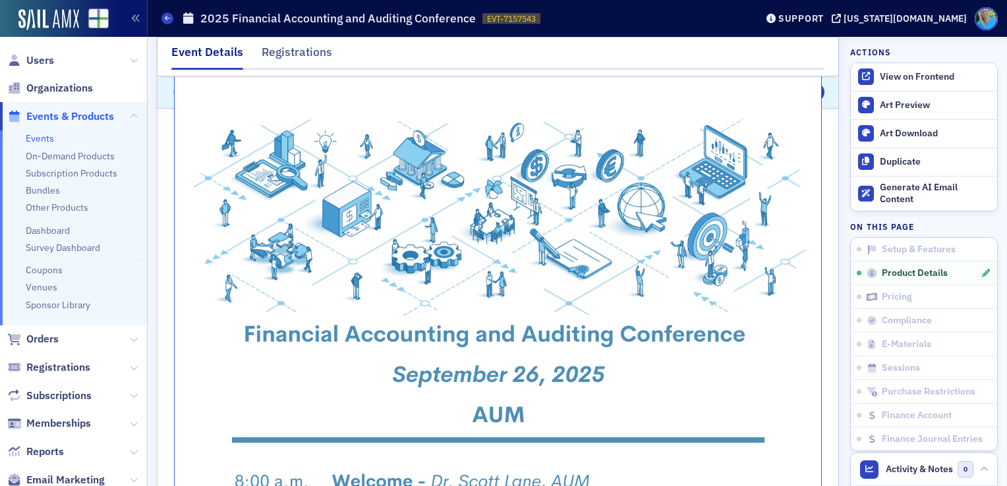
scroll to position [646, 0]
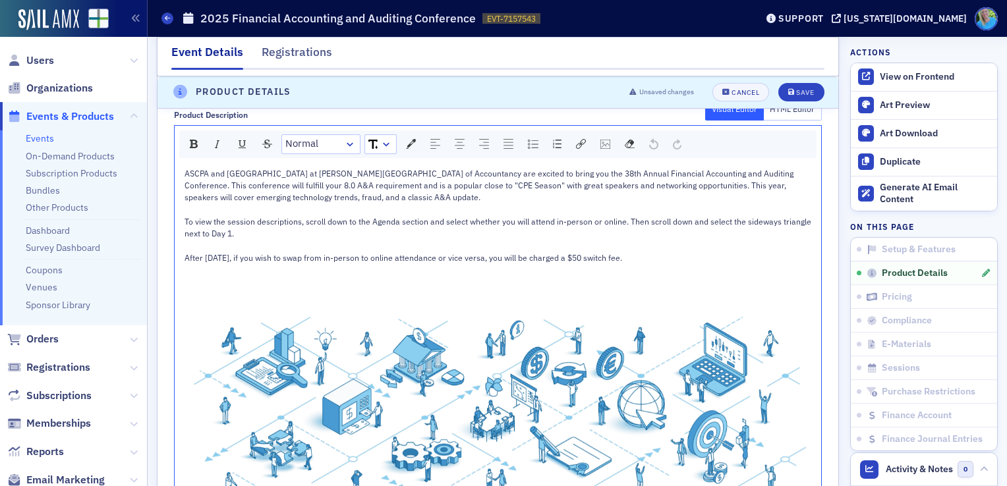
click at [666, 252] on div "After September 5, if you wish to swap from in-person to online attendance or v…" at bounding box center [499, 258] width 628 height 12
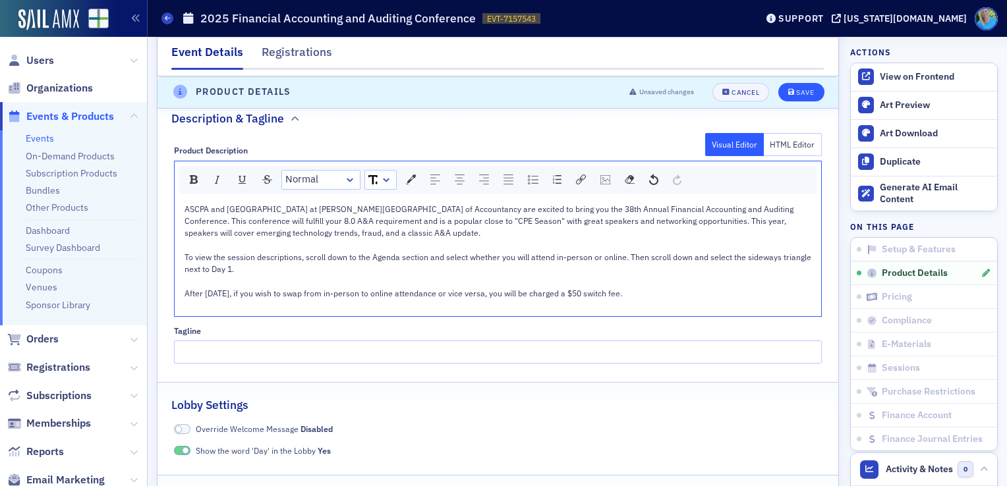
scroll to position [580, 0]
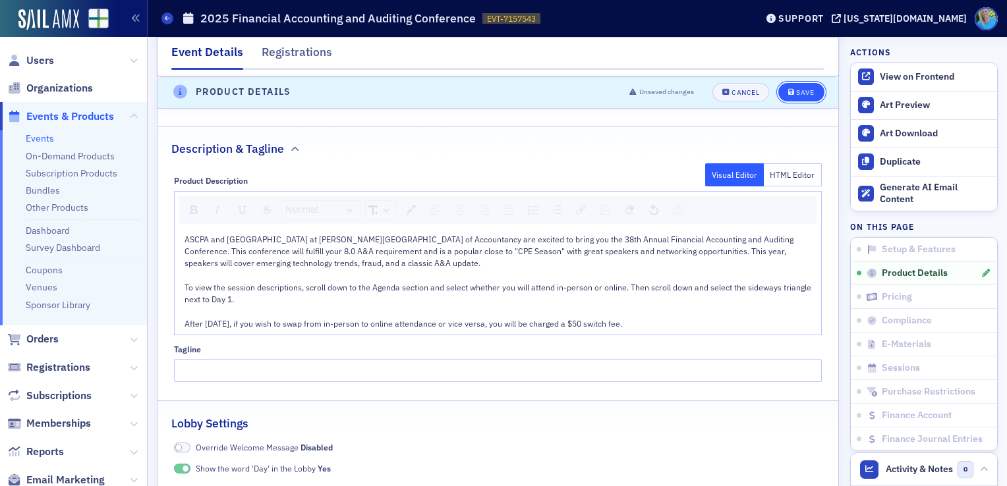
click at [788, 94] on icon "submit" at bounding box center [791, 92] width 7 height 7
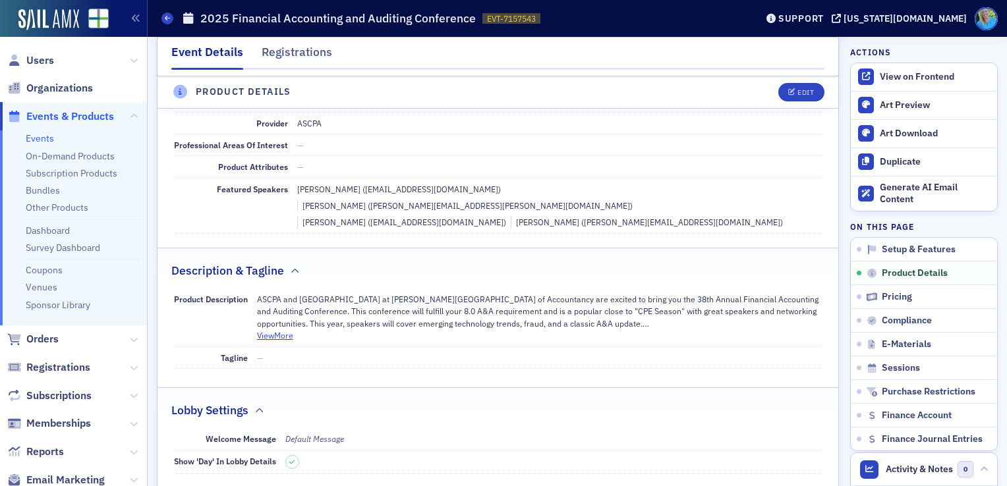
scroll to position [461, 0]
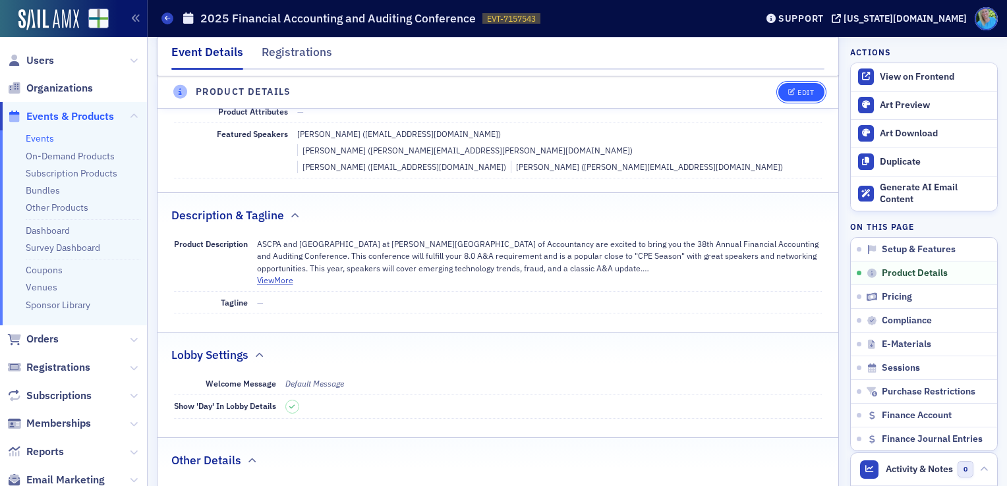
click at [788, 93] on icon "button" at bounding box center [792, 92] width 8 height 7
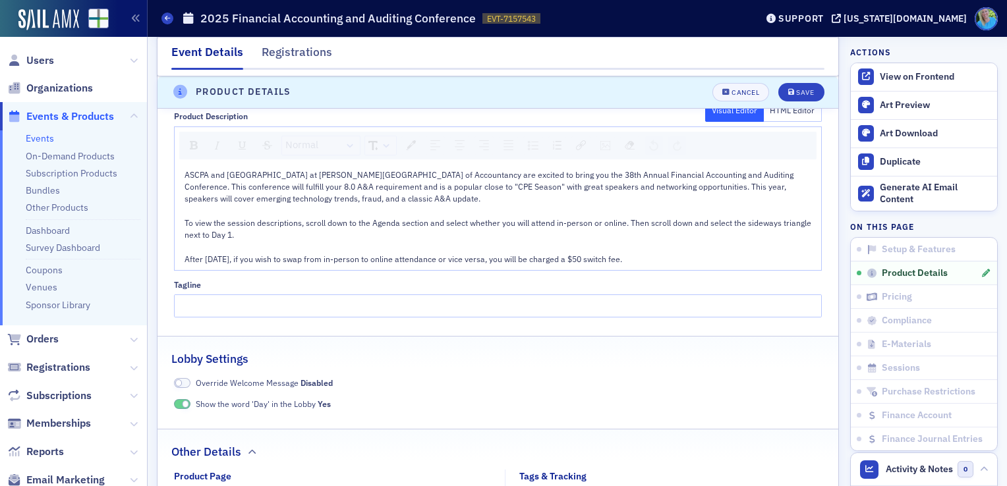
scroll to position [712, 0]
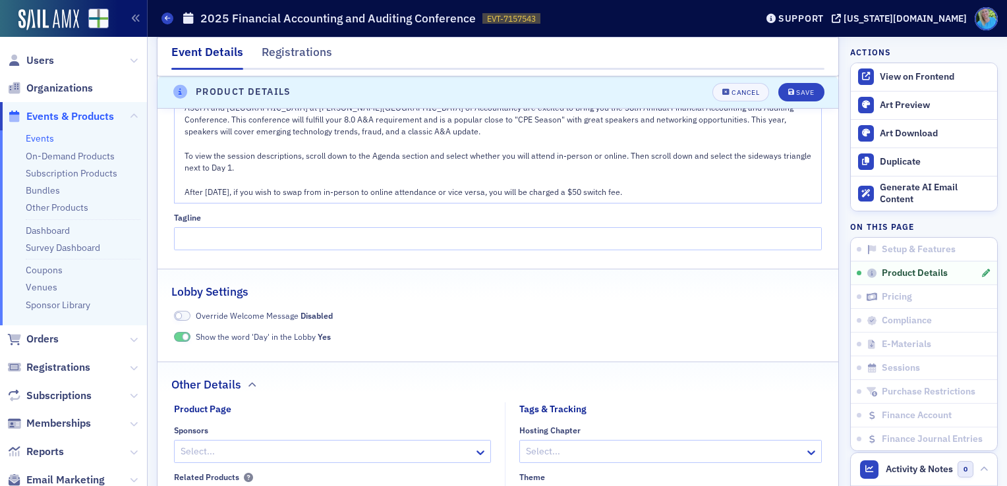
click at [672, 182] on div "rdw-editor" at bounding box center [499, 180] width 628 height 12
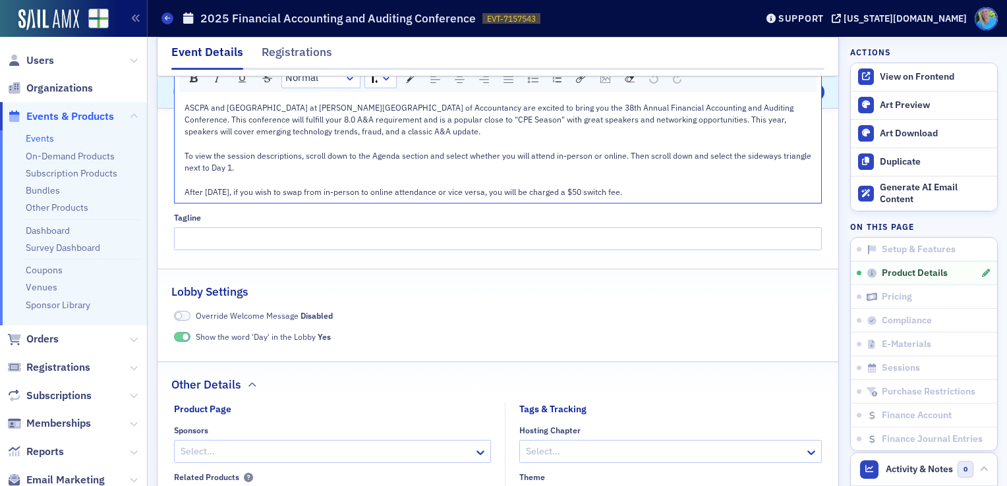
click at [666, 186] on div "After September 5, if you wish to swap from in-person to online attendance or v…" at bounding box center [499, 192] width 628 height 12
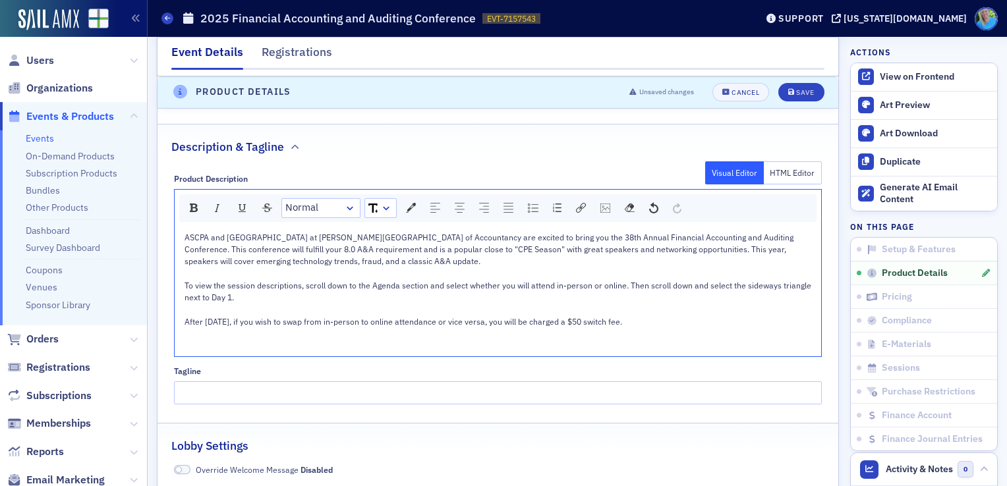
scroll to position [580, 0]
click at [606, 212] on img "rdw-image-control" at bounding box center [605, 210] width 10 height 9
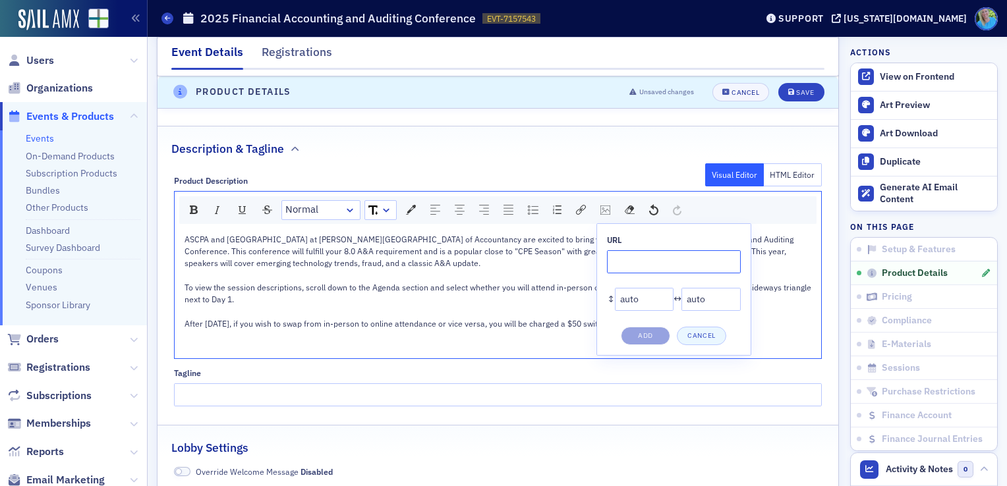
click at [628, 259] on input "rdw-image-control" at bounding box center [674, 261] width 134 height 23
paste input "https://cdn.sailamx.com/6/cms_uploads/ff0c5291f7e6b66619e86e0c2caefae1/conversi…"
type input "https://cdn.sailamx.com/6/cms_uploads/ff0c5291f7e6b66619e86e0c2caefae1/conversi…"
click at [650, 331] on button "Add" at bounding box center [645, 336] width 49 height 18
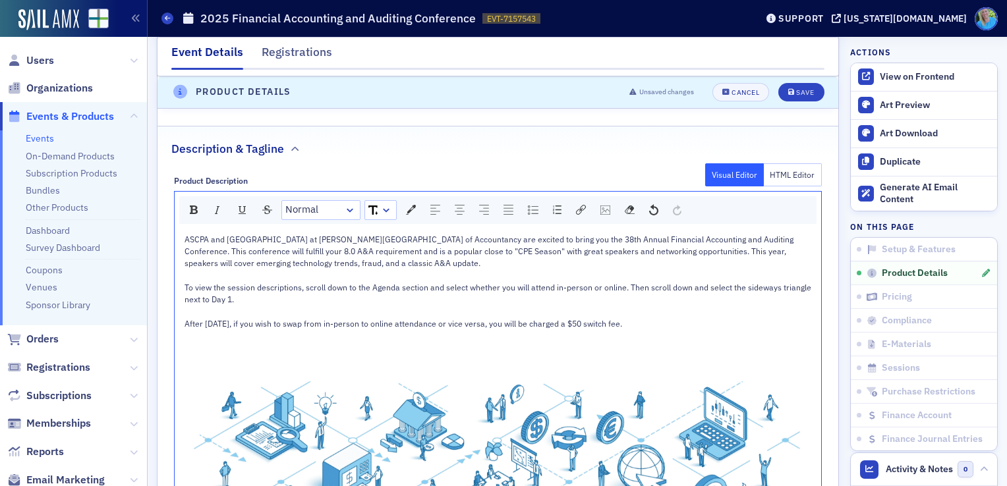
click at [671, 319] on div "After September 5, if you wish to swap from in-person to online attendance or v…" at bounding box center [499, 324] width 628 height 12
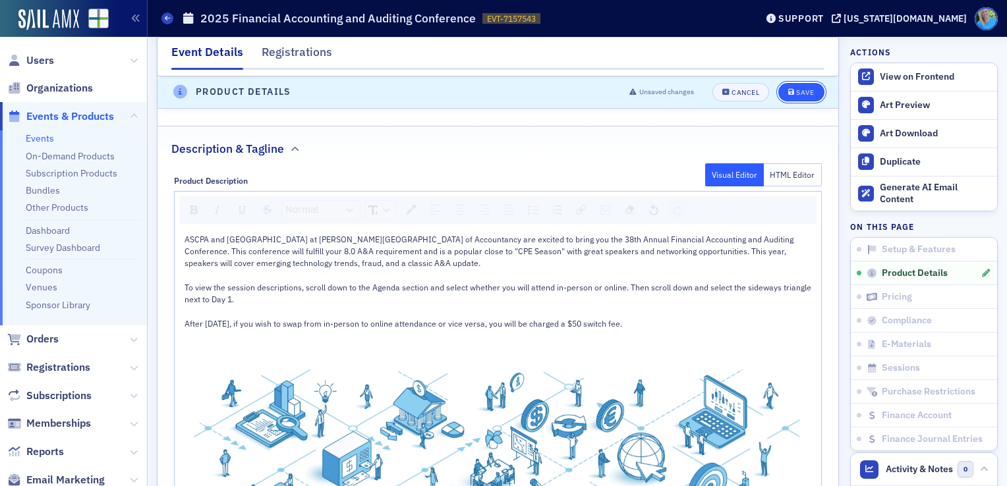
click at [802, 89] on div "Save" at bounding box center [805, 92] width 18 height 7
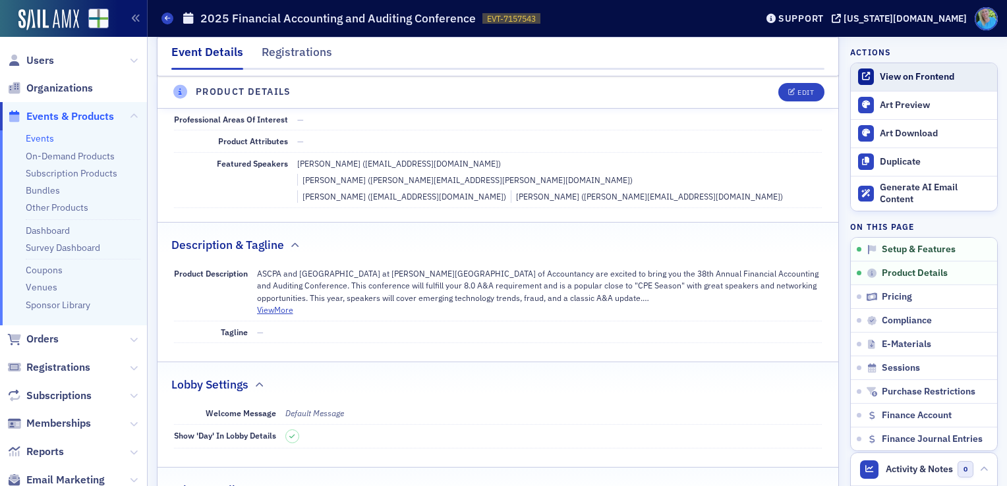
scroll to position [316, 0]
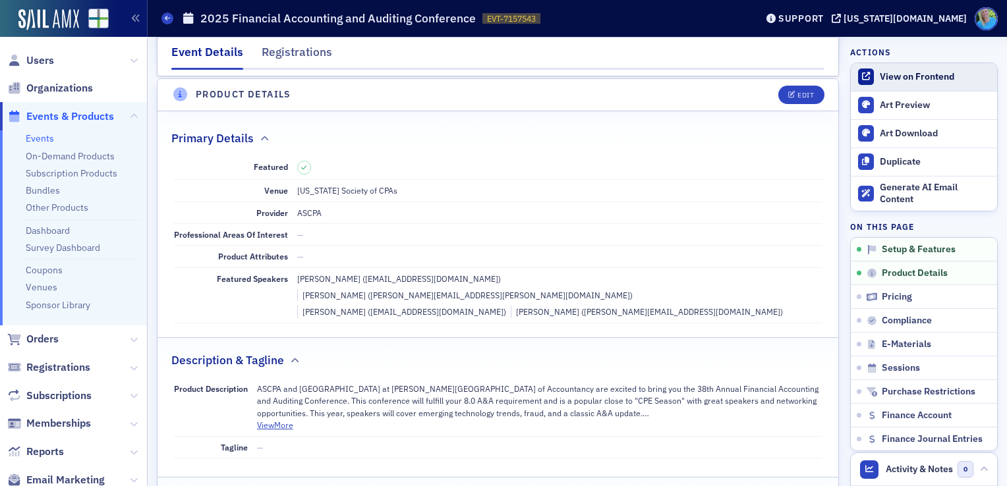
click at [883, 74] on div "View on Frontend" at bounding box center [935, 77] width 111 height 12
click at [51, 339] on span "Orders" at bounding box center [42, 339] width 32 height 15
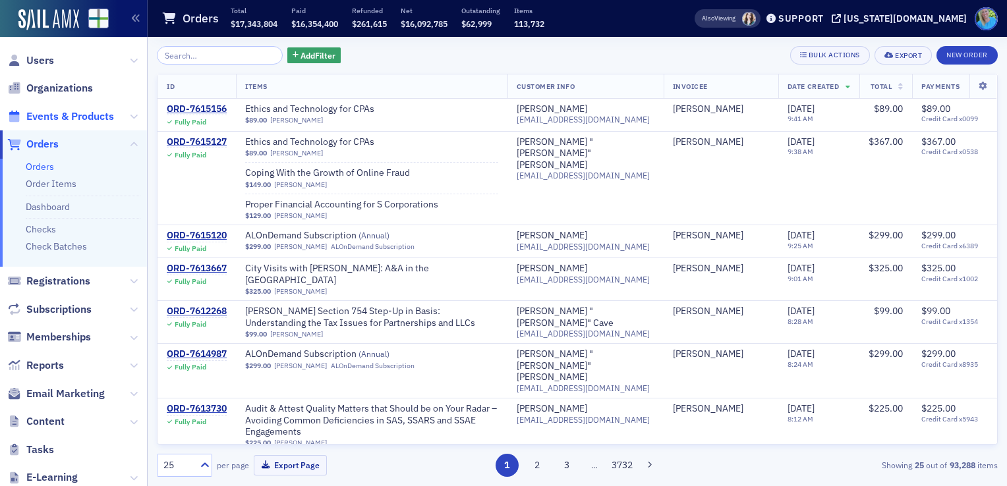
click at [88, 113] on span "Events & Products" at bounding box center [70, 116] width 88 height 15
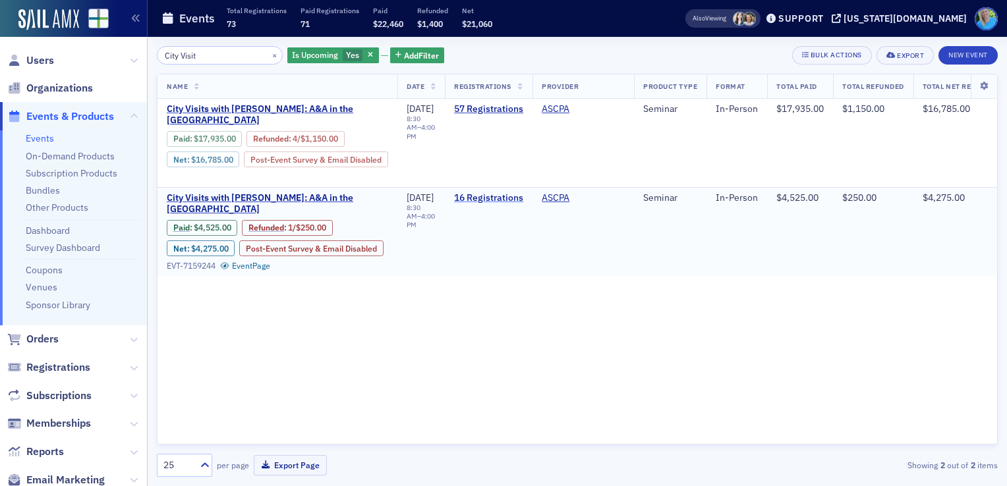
type input "City Visit"
click at [504, 204] on link "16 Registrations" at bounding box center [488, 198] width 69 height 12
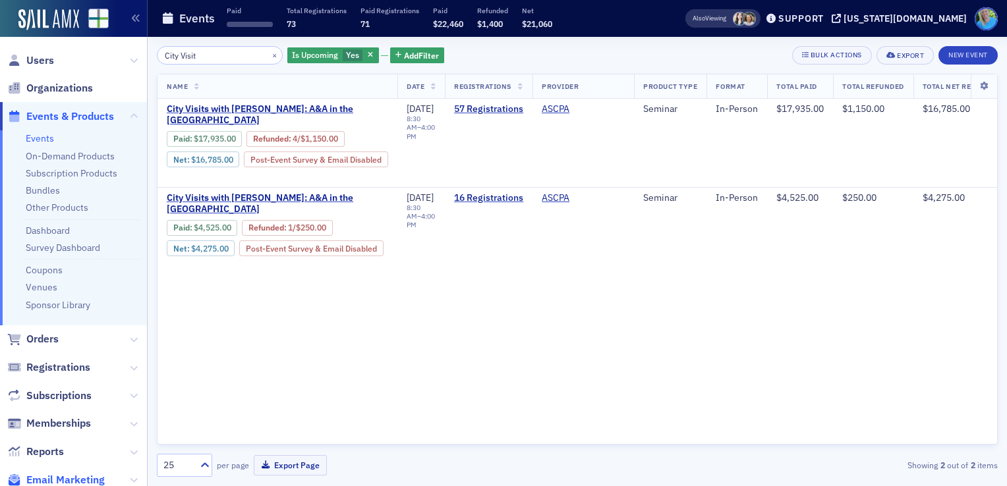
click at [83, 474] on span "Email Marketing" at bounding box center [65, 480] width 78 height 15
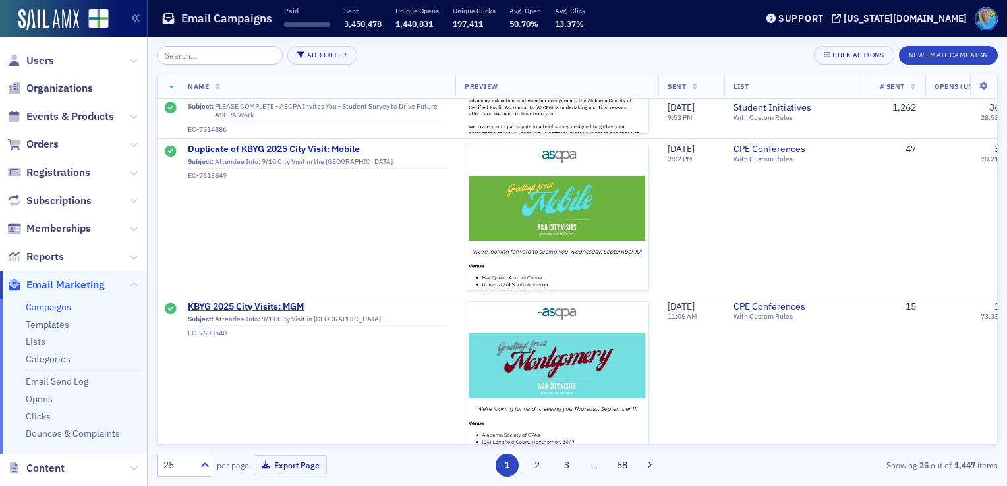
scroll to position [923, 0]
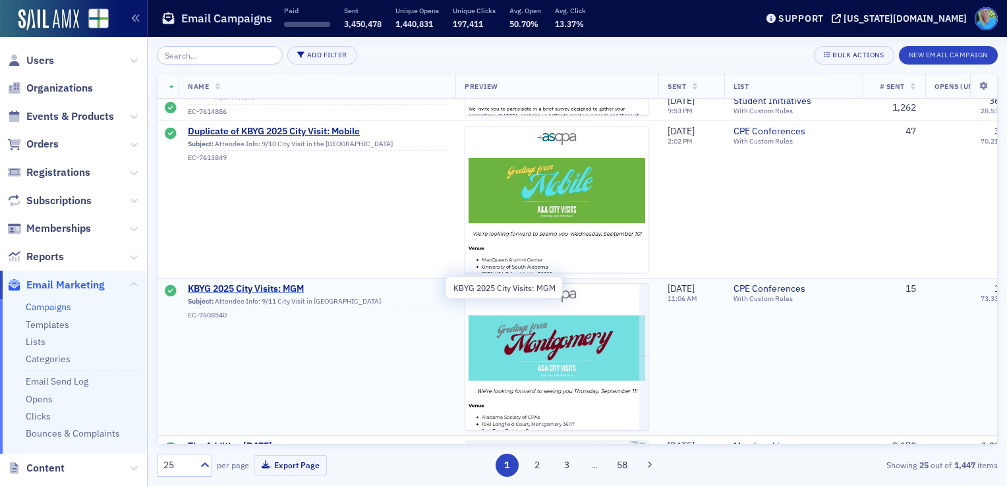
click at [282, 285] on span "KBYG 2025 City Visits: MGM" at bounding box center [317, 289] width 258 height 12
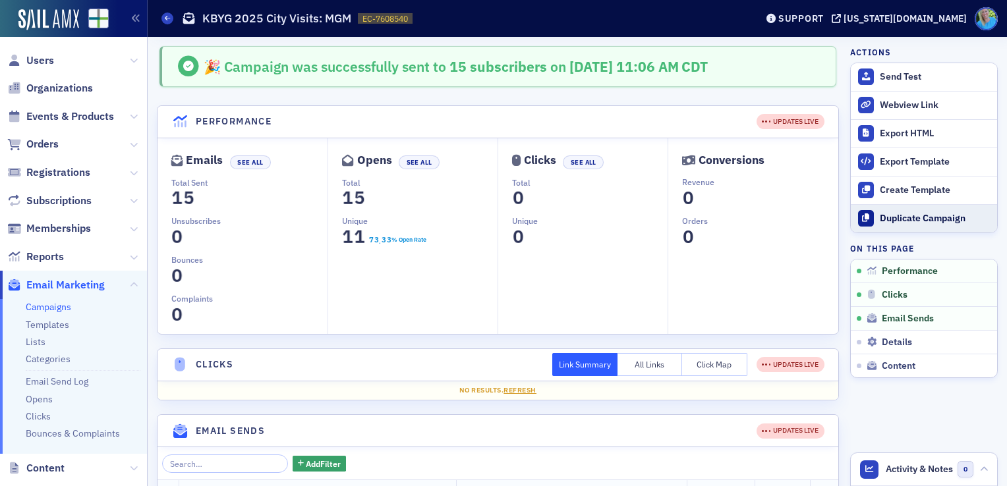
click at [889, 220] on div "Duplicate Campaign" at bounding box center [935, 219] width 111 height 12
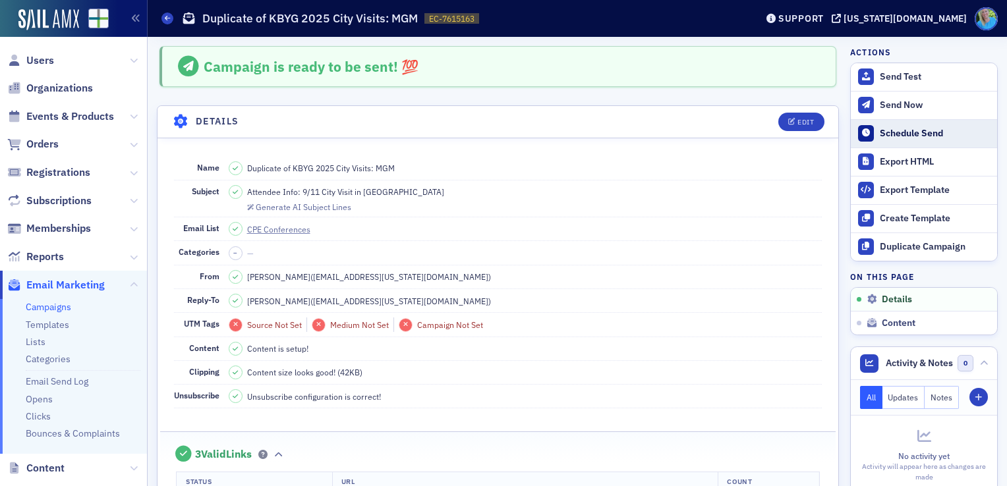
click at [892, 139] on button "Schedule Send" at bounding box center [924, 133] width 146 height 28
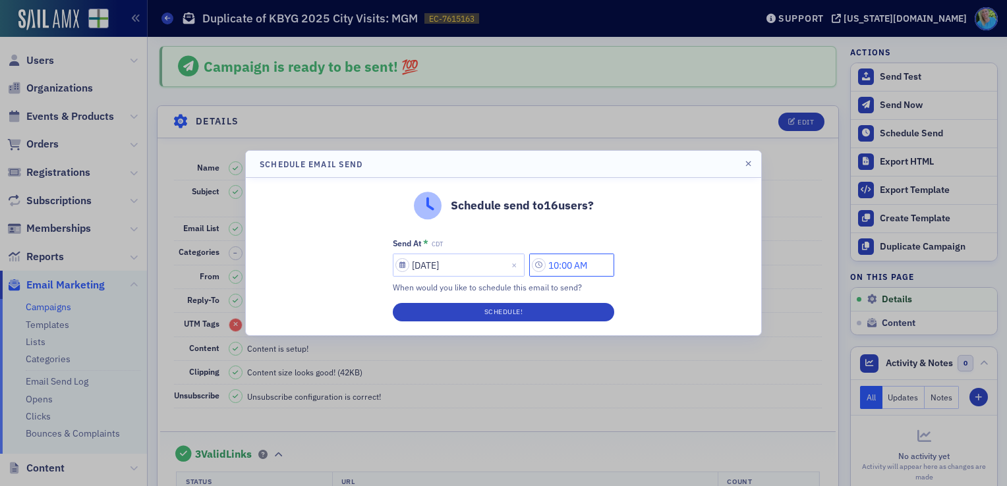
click at [587, 260] on input "10:00 AM" at bounding box center [571, 265] width 85 height 23
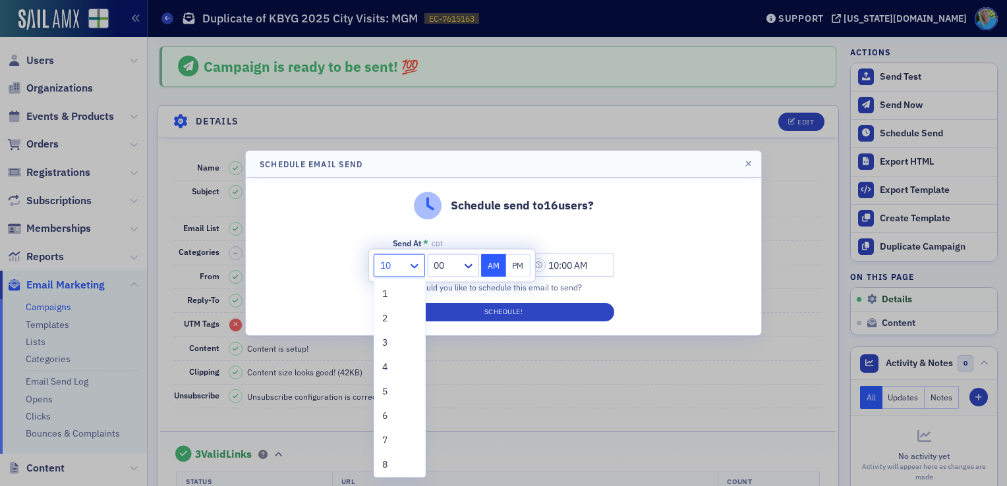
click at [413, 269] on icon at bounding box center [414, 266] width 13 height 13
click at [402, 323] on div "2" at bounding box center [399, 319] width 35 height 14
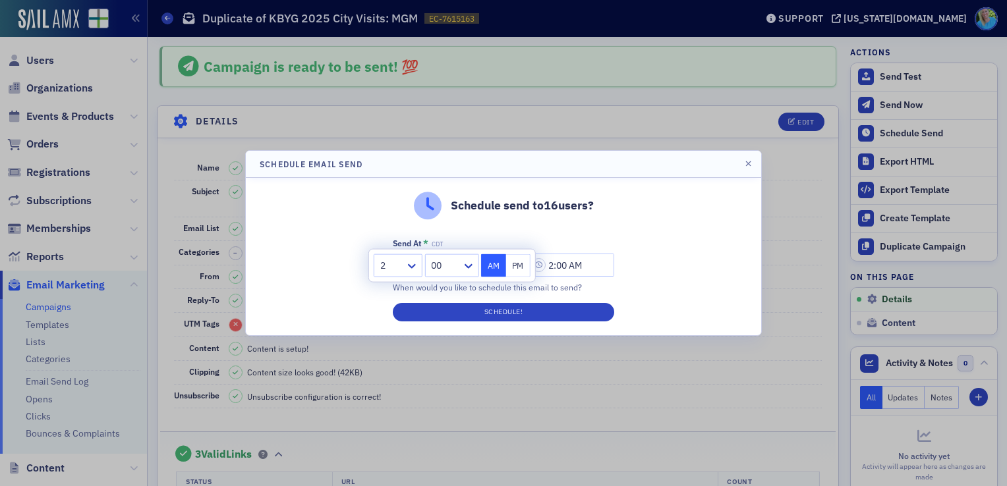
click at [522, 260] on button "PM" at bounding box center [518, 265] width 25 height 23
type input "2:00 PM"
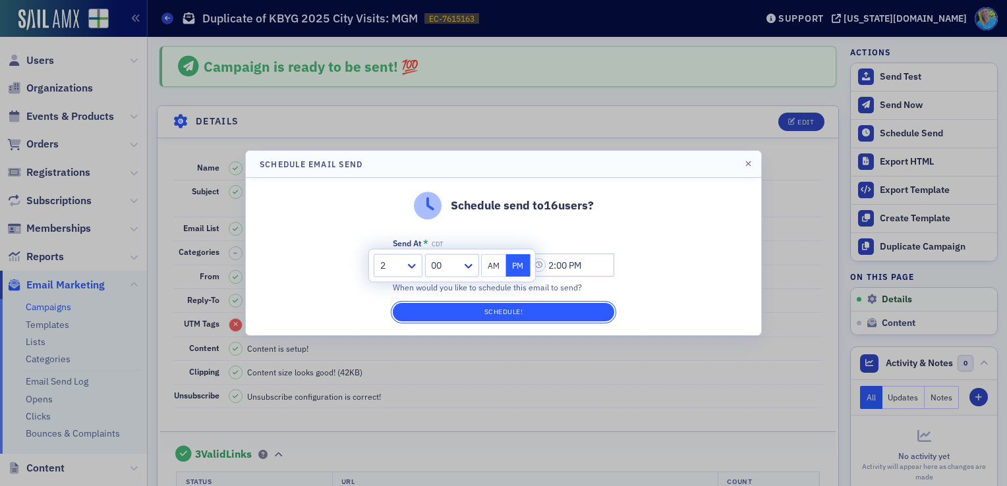
click at [519, 314] on button "Schedule!" at bounding box center [503, 312] width 221 height 18
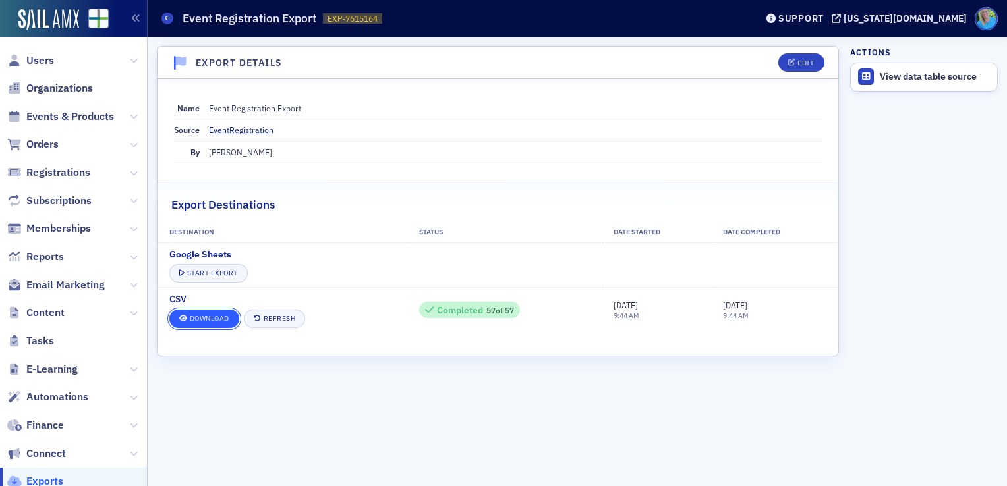
click at [218, 325] on link "Download" at bounding box center [204, 319] width 70 height 18
click at [84, 291] on span "Email Marketing" at bounding box center [65, 285] width 78 height 15
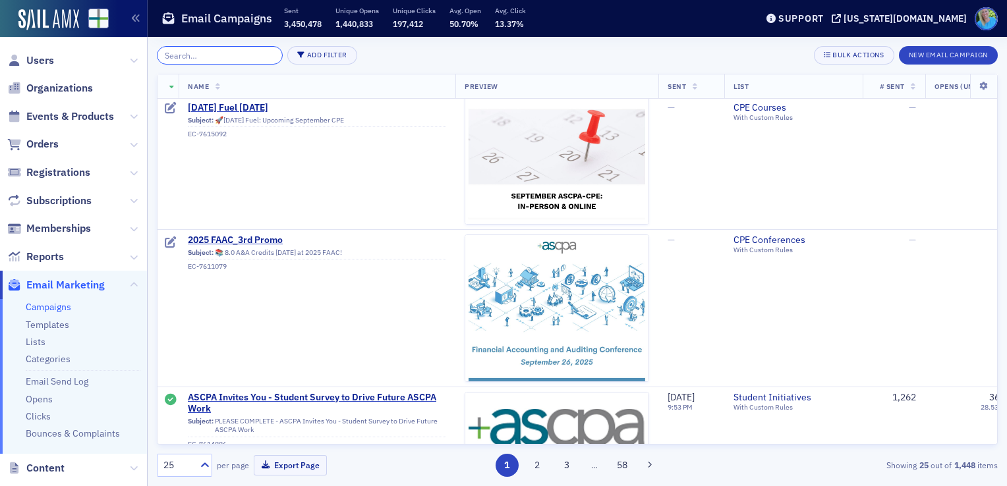
scroll to position [659, 0]
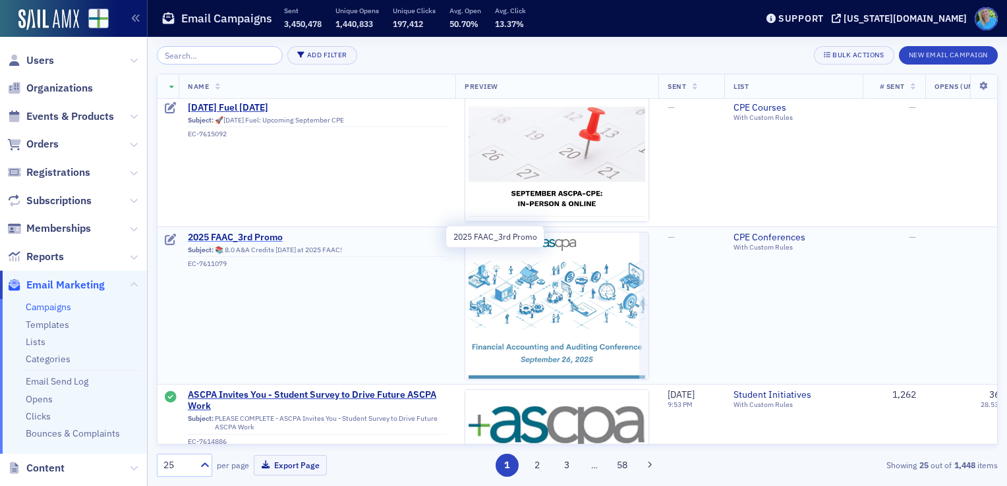
click at [277, 235] on span "2025 FAAC_3rd Promo" at bounding box center [317, 238] width 258 height 12
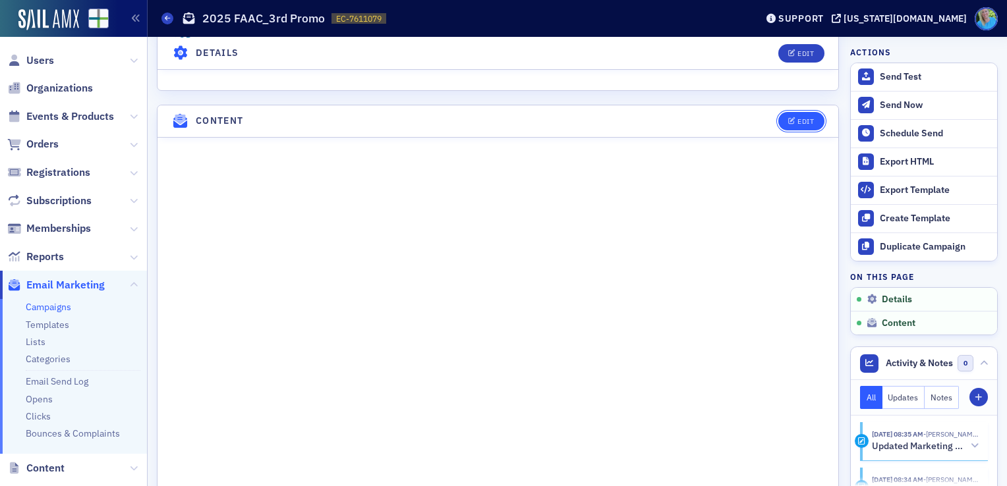
click at [788, 125] on span "Edit" at bounding box center [801, 121] width 26 height 7
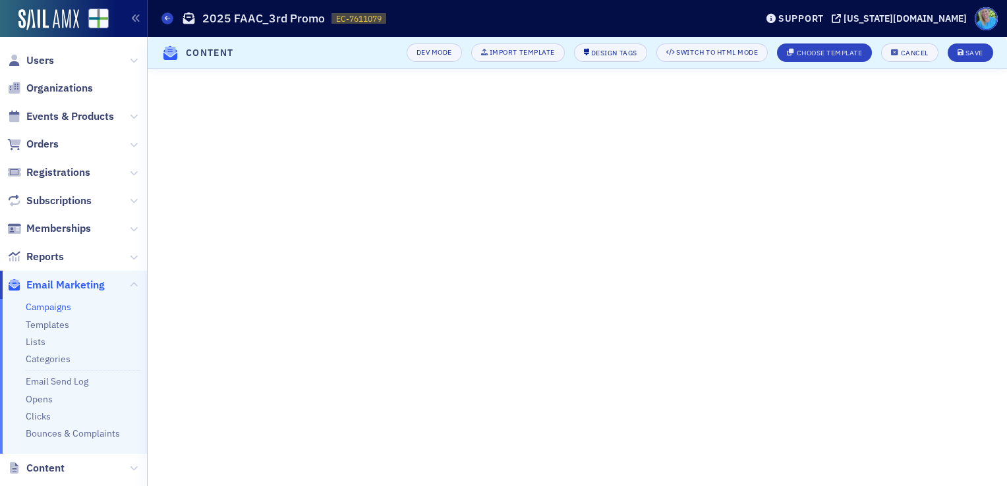
scroll to position [359, 0]
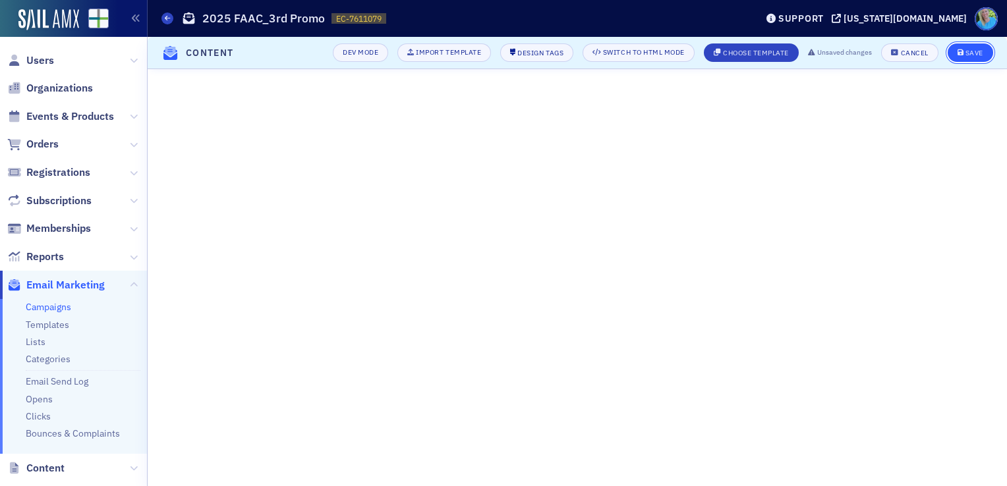
click at [969, 51] on div "Save" at bounding box center [975, 52] width 18 height 7
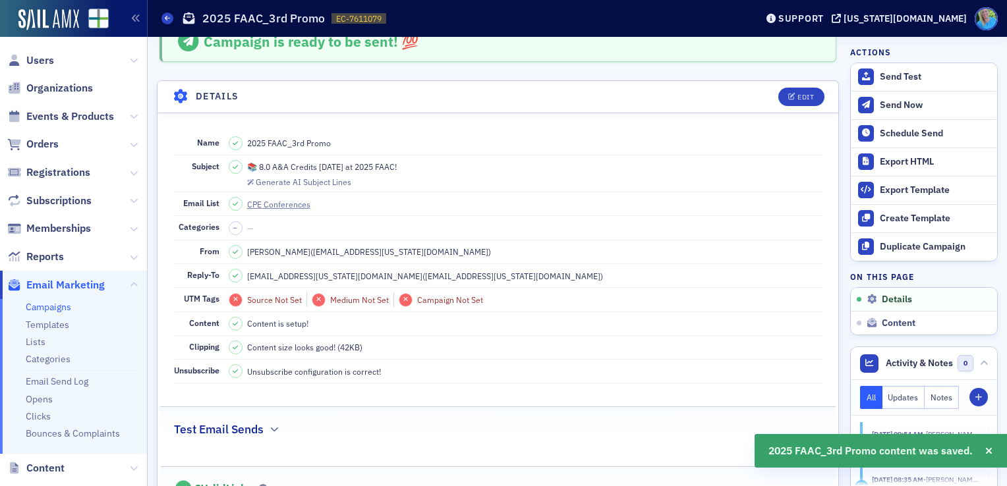
scroll to position [0, 0]
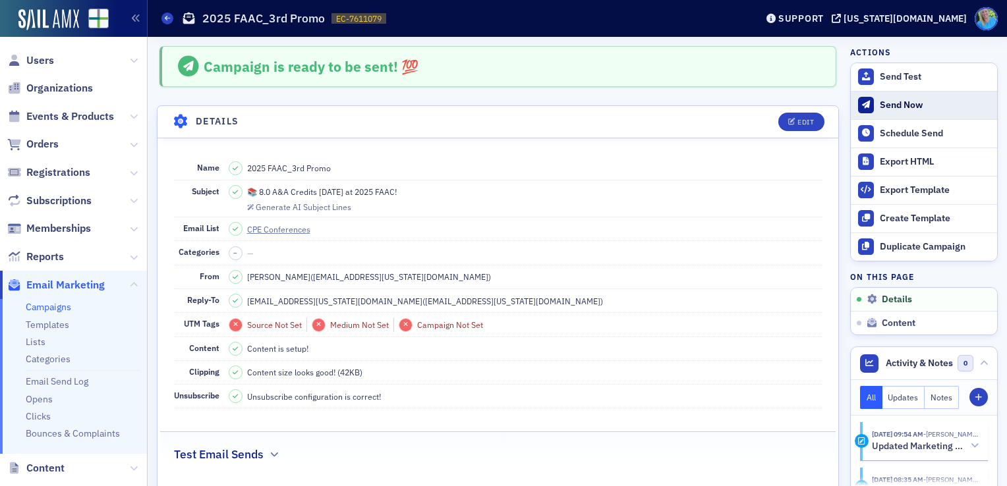
click at [892, 110] on div "Send Now" at bounding box center [935, 106] width 111 height 12
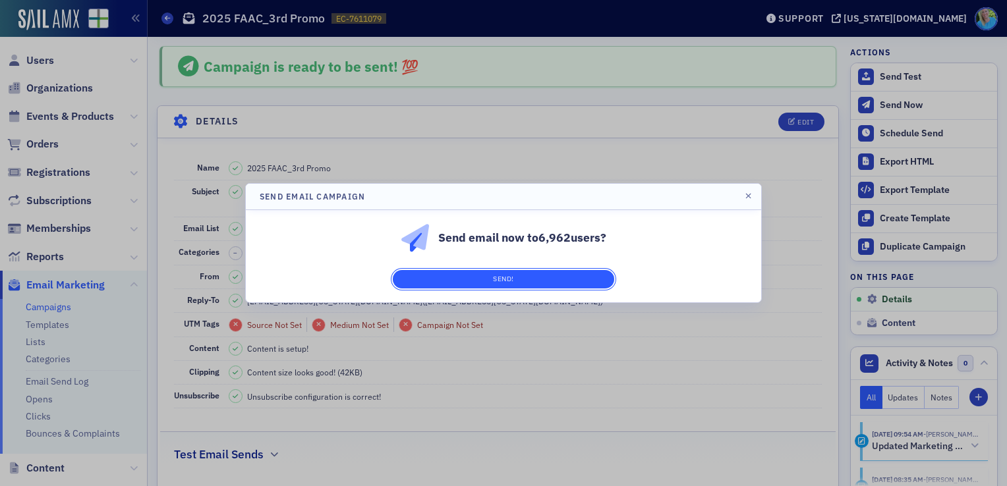
click at [567, 279] on button "Send!" at bounding box center [503, 279] width 221 height 18
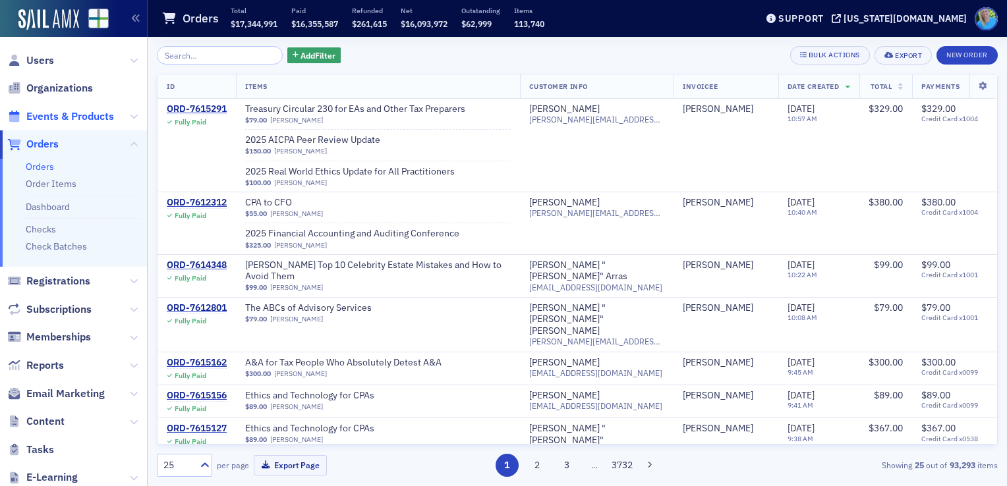
click at [90, 117] on span "Events & Products" at bounding box center [70, 116] width 88 height 15
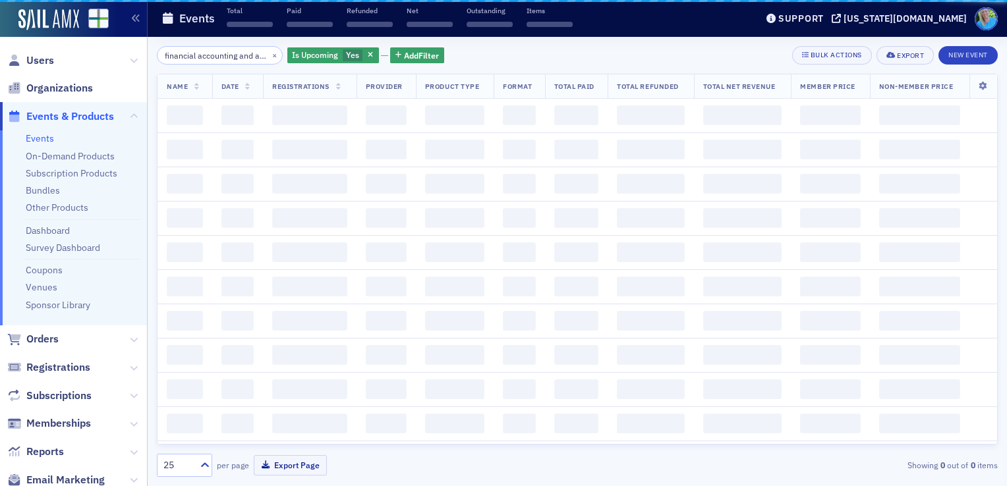
scroll to position [0, 29]
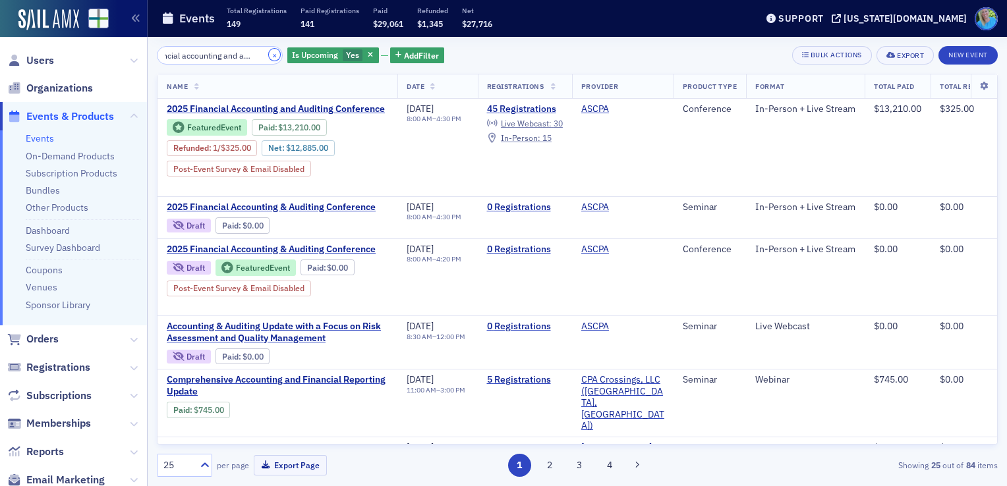
click at [269, 57] on button "×" at bounding box center [275, 55] width 12 height 12
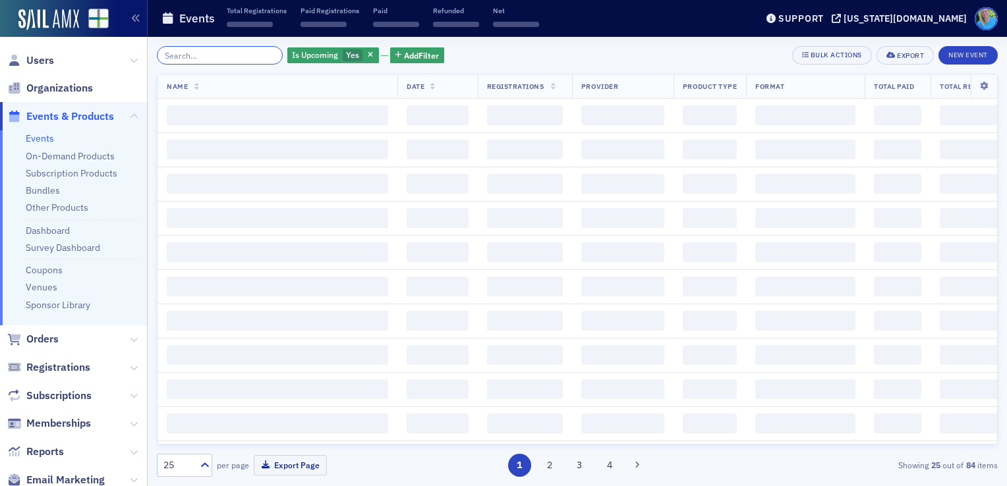
click at [258, 57] on input "search" at bounding box center [220, 55] width 126 height 18
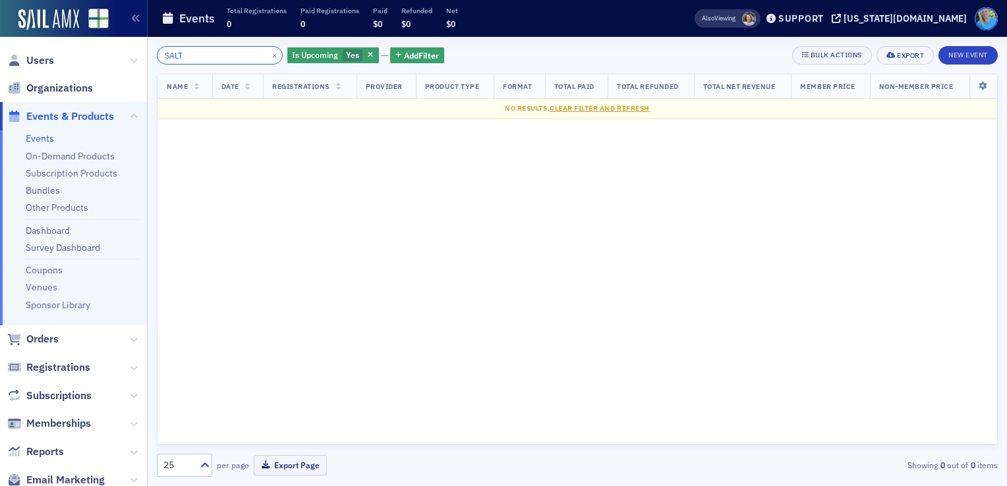
type input "SALT"
click at [269, 57] on button "×" at bounding box center [275, 55] width 12 height 12
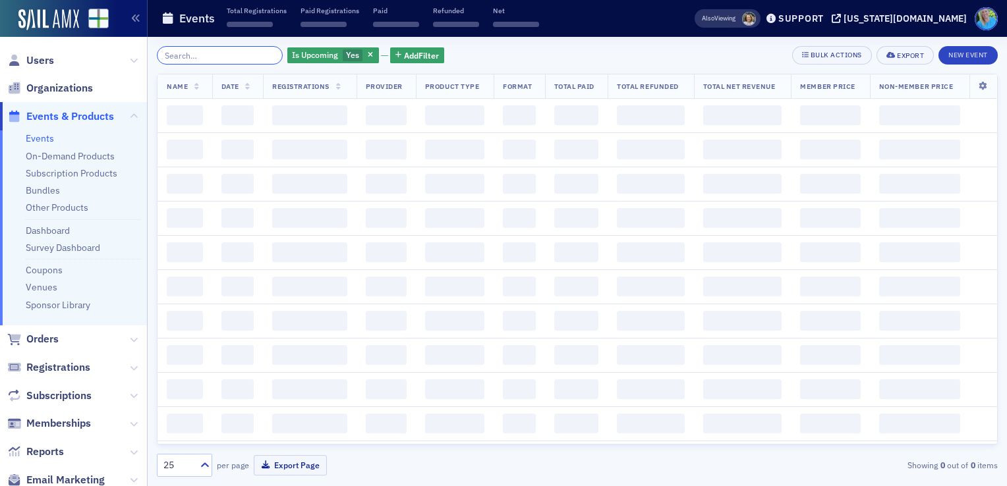
click at [258, 57] on input "search" at bounding box center [220, 55] width 126 height 18
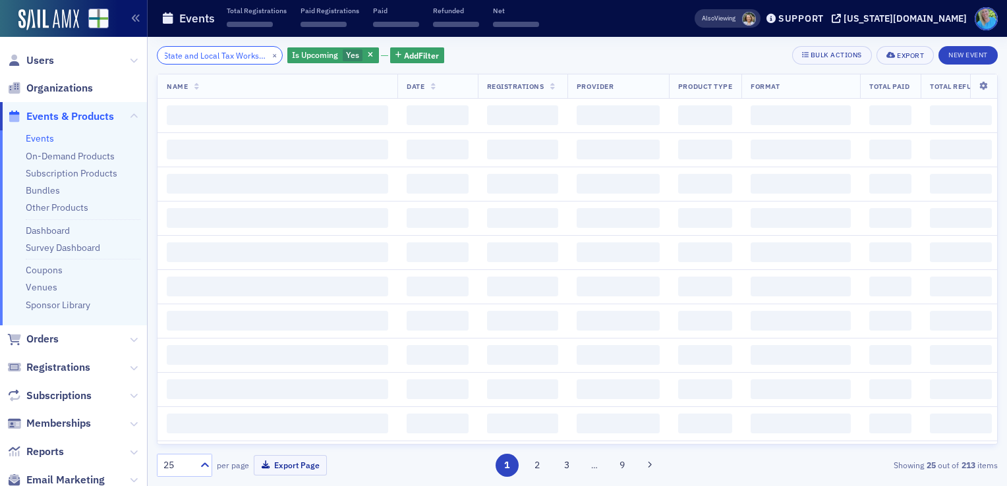
scroll to position [0, 18]
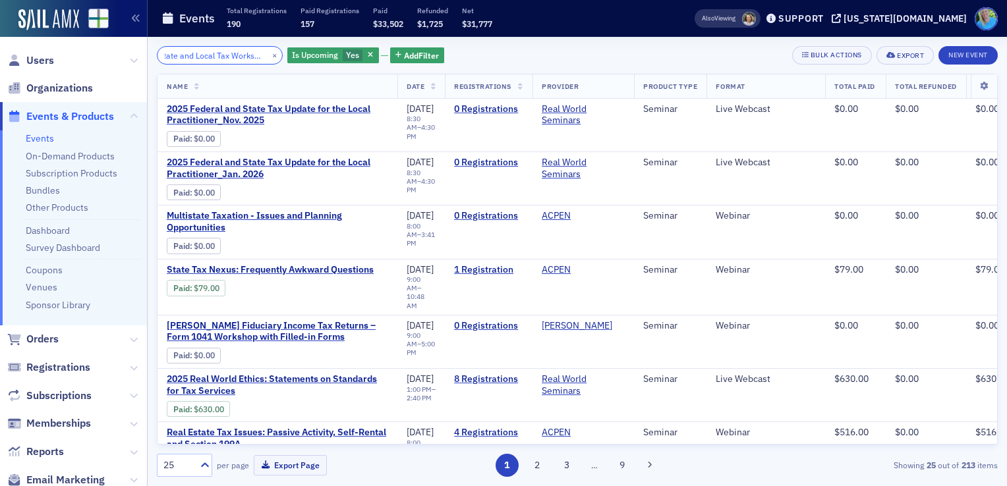
type input "State and Local Tax Workshop"
click at [269, 54] on button "×" at bounding box center [275, 55] width 12 height 12
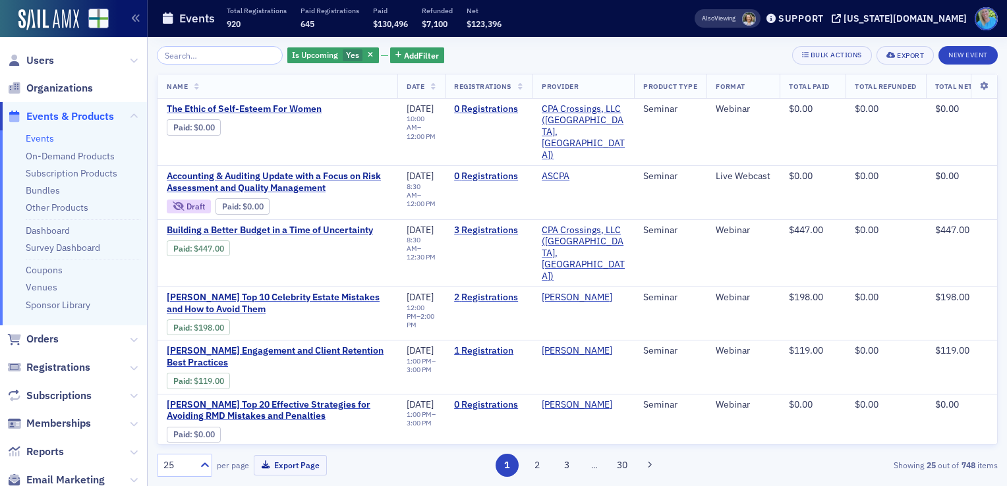
click at [51, 136] on link "Events" at bounding box center [40, 138] width 28 height 12
click at [203, 56] on input "search" at bounding box center [220, 55] width 126 height 18
paste input "2024 Recent Developments in Alabama Taxes and a Survey of Some SALT Traps for t…"
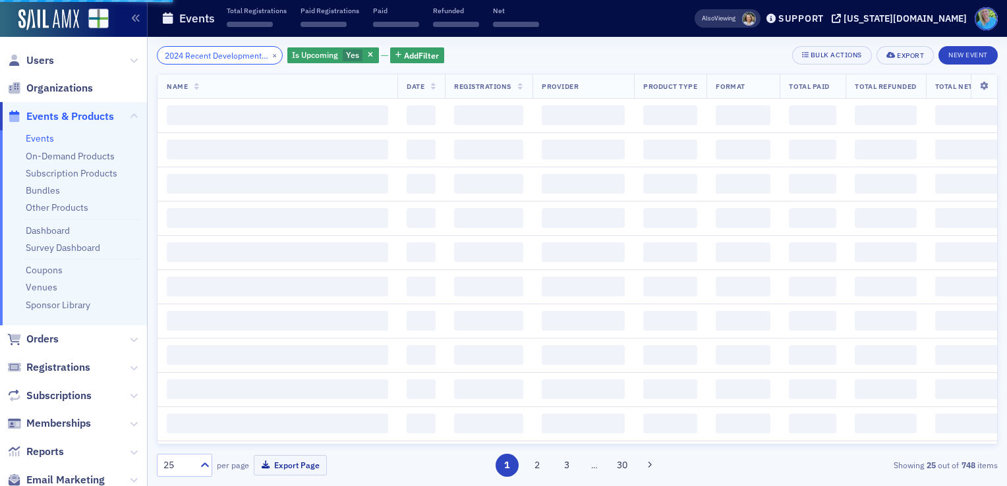
scroll to position [0, 307]
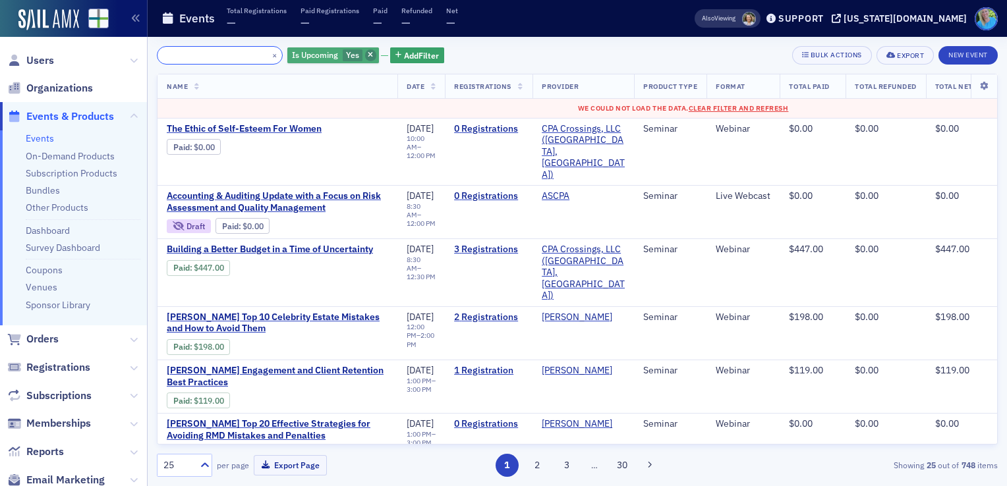
type input "2024 Recent Developments in Alabama Taxes and a Survey of Some SALT Traps for t…"
click at [368, 52] on icon "button" at bounding box center [370, 55] width 5 height 7
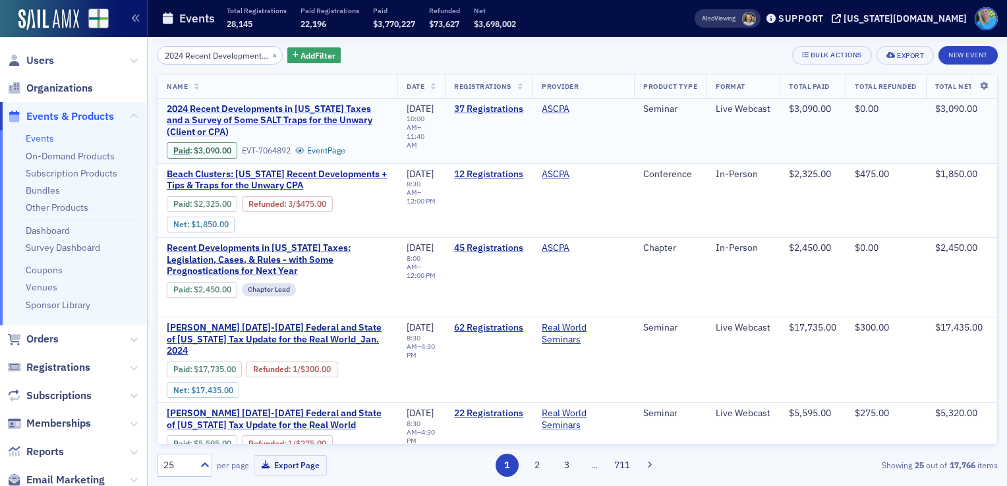
click at [221, 112] on span "2024 Recent Developments in Alabama Taxes and a Survey of Some SALT Traps for t…" at bounding box center [277, 120] width 221 height 35
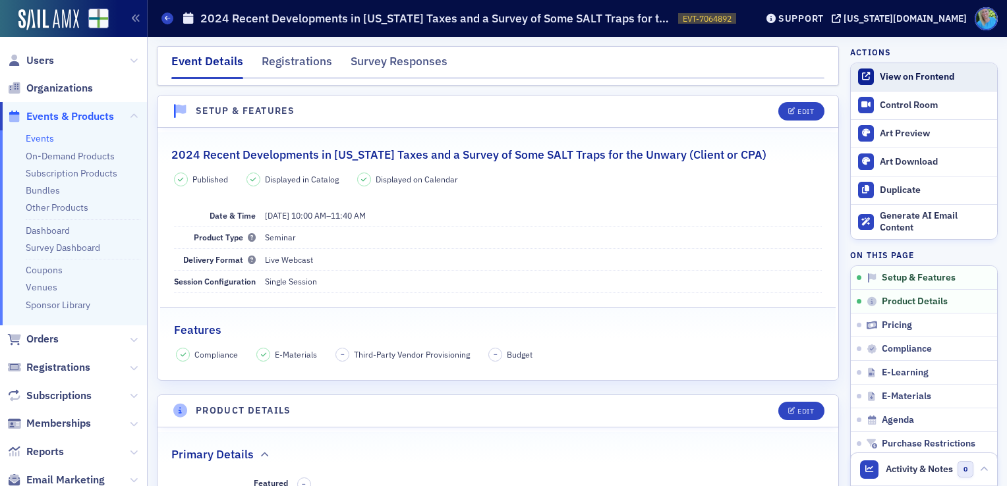
click at [894, 78] on div "View on Frontend" at bounding box center [935, 77] width 111 height 12
click at [50, 333] on span "Orders" at bounding box center [42, 339] width 32 height 15
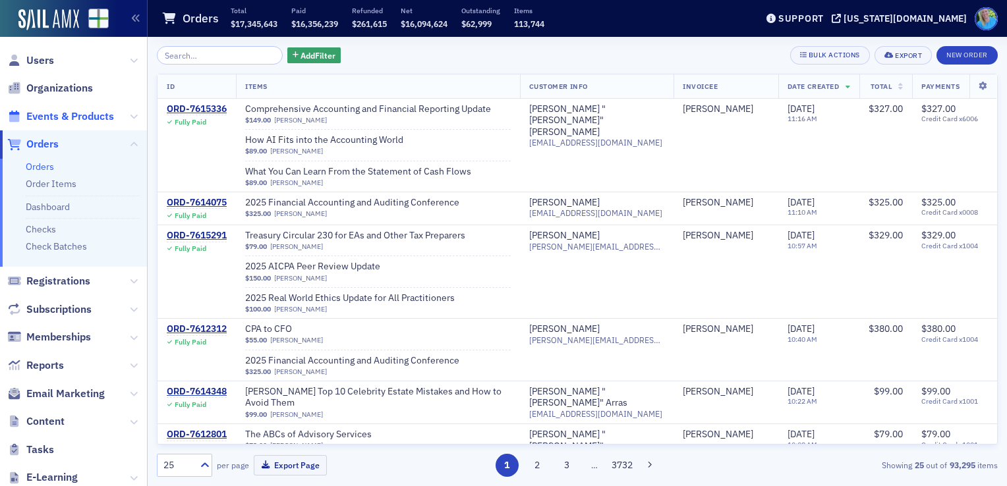
click at [96, 120] on span "Events & Products" at bounding box center [70, 116] width 88 height 15
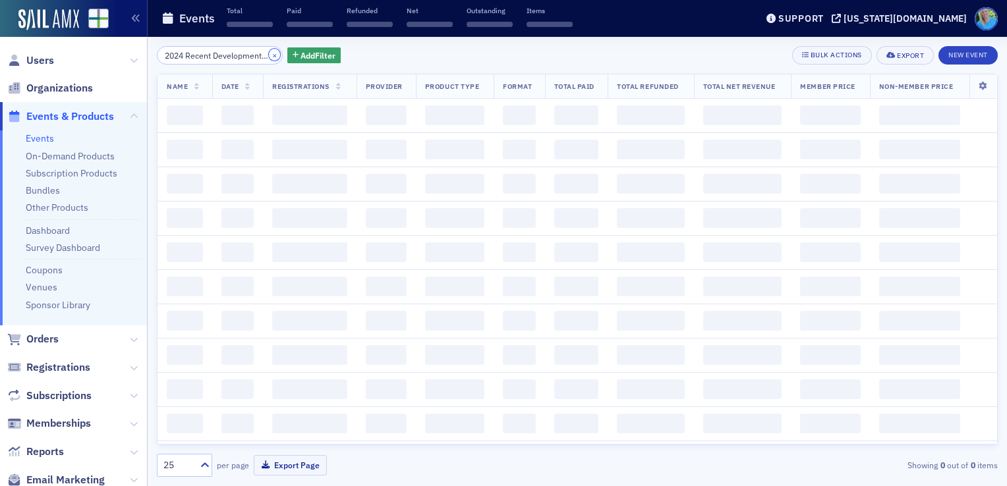
click at [269, 51] on button "×" at bounding box center [275, 55] width 12 height 12
click at [261, 51] on input "search" at bounding box center [220, 55] width 126 height 18
click at [254, 54] on input "search" at bounding box center [220, 55] width 126 height 18
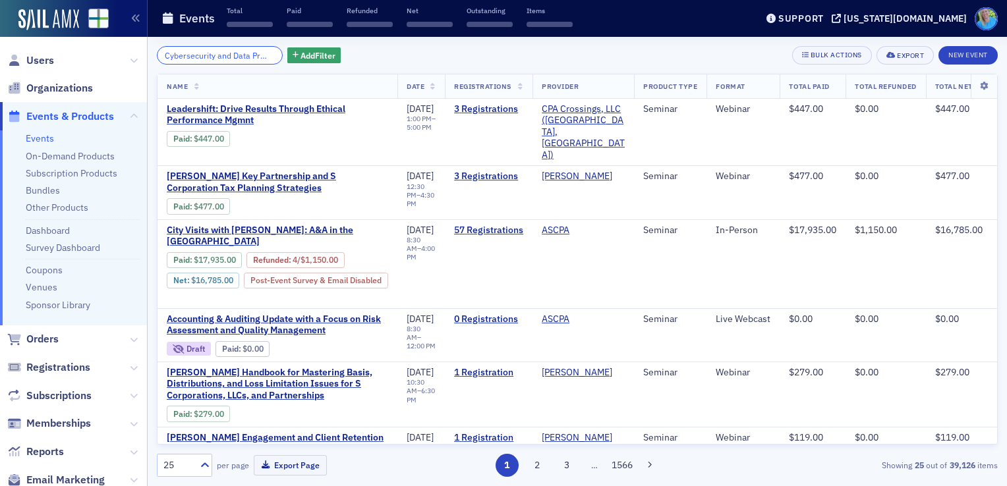
scroll to position [0, 66]
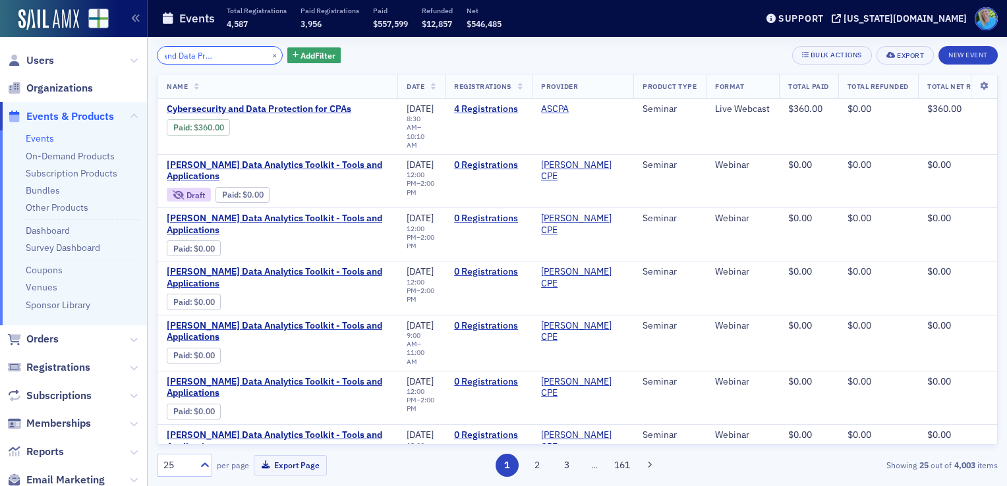
type input "Cybersecurity and Data Protection for CPAs"
click at [273, 109] on span "Cybersecurity and Data Protection for CPAs" at bounding box center [277, 109] width 221 height 12
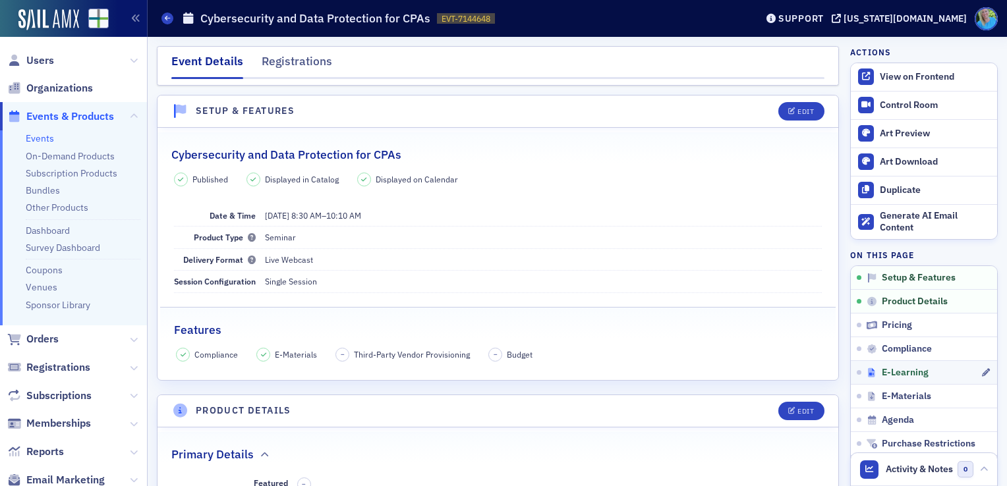
click at [882, 376] on span "E-Learning" at bounding box center [905, 373] width 47 height 12
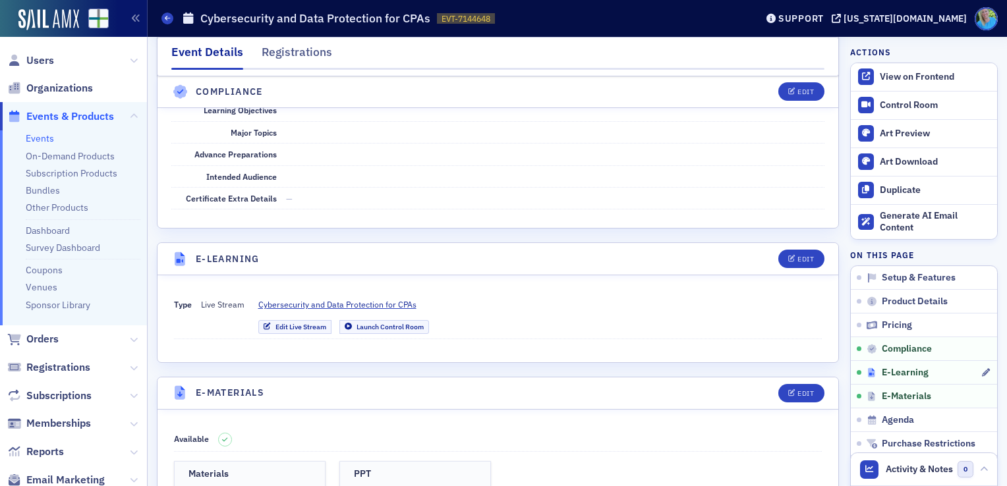
scroll to position [1699, 0]
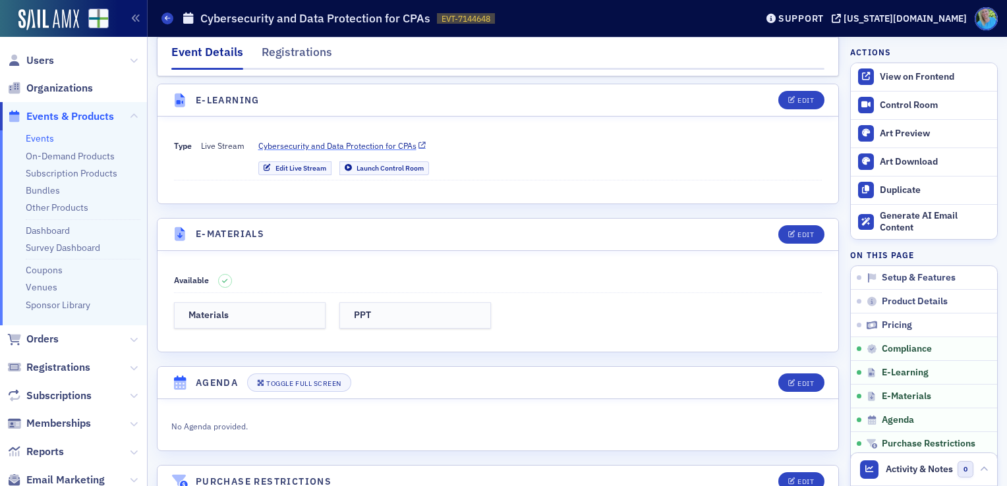
click at [388, 140] on span "Cybersecurity and Data Protection for CPAs" at bounding box center [337, 146] width 158 height 12
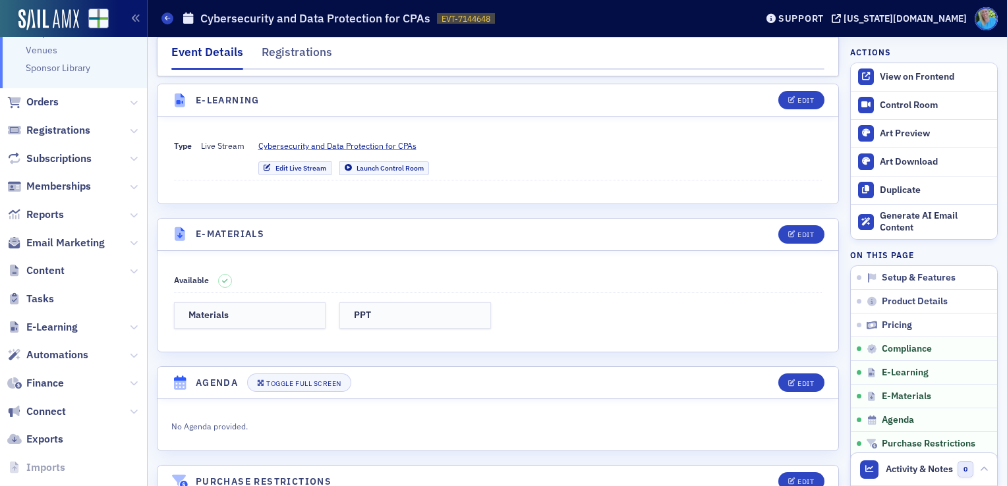
scroll to position [264, 0]
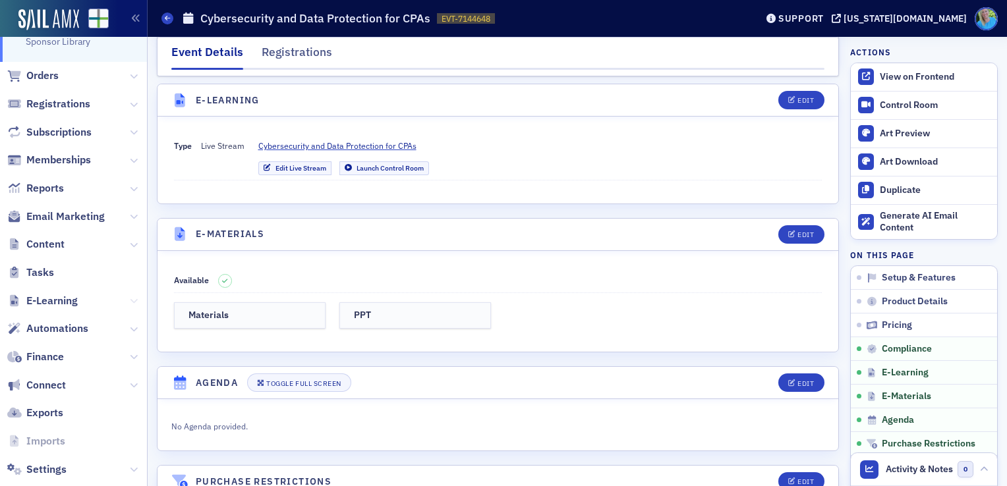
click at [130, 297] on icon at bounding box center [134, 301] width 8 height 8
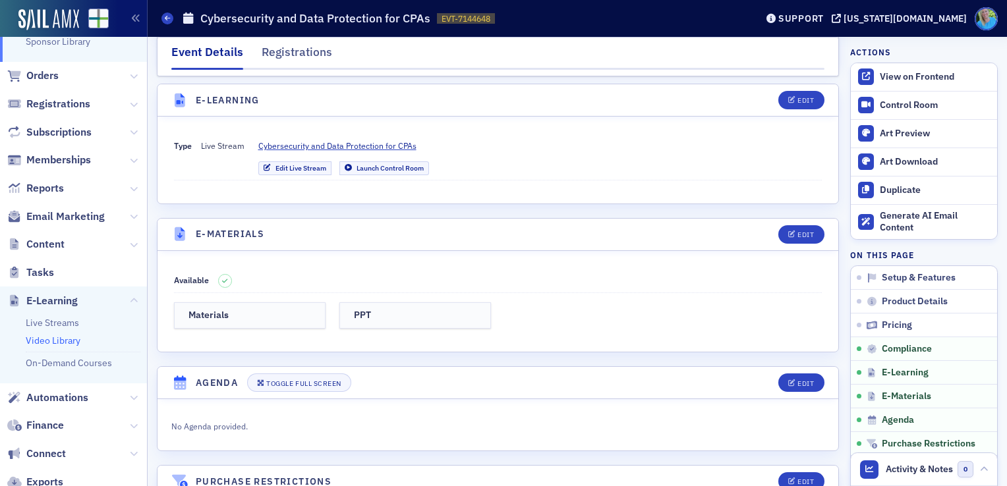
click at [47, 343] on link "Video Library" at bounding box center [53, 341] width 55 height 12
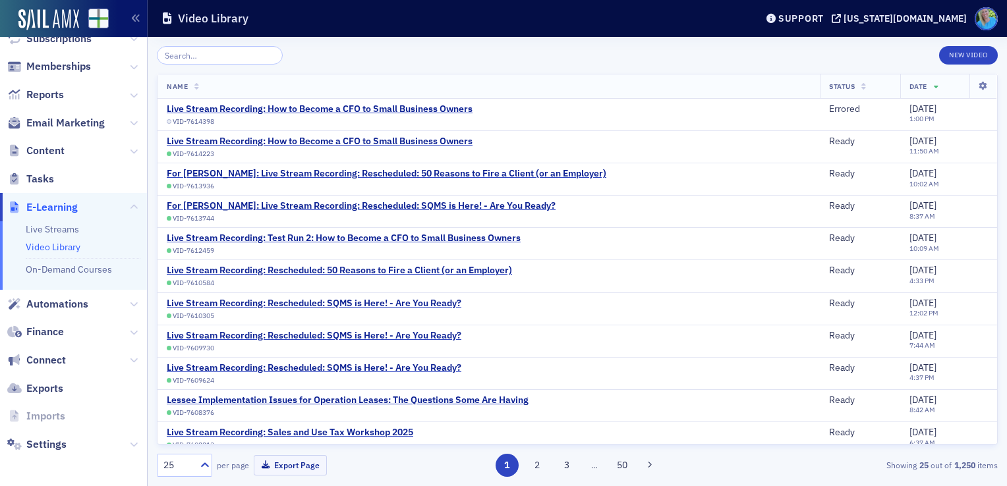
scroll to position [161, 0]
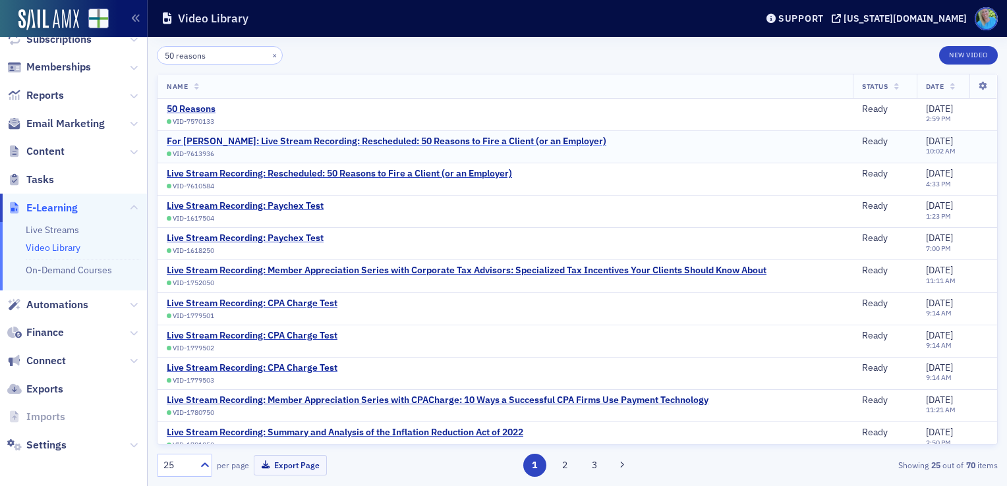
type input "50 reasons"
click at [291, 142] on div "For Jim Martin: Live Stream Recording: Rescheduled: 50 Reasons to Fire a Client…" at bounding box center [387, 142] width 440 height 12
click at [248, 140] on div "For Jim Martin: Live Stream Recording: Rescheduled: 50 Reasons to Fire a Client…" at bounding box center [387, 142] width 440 height 12
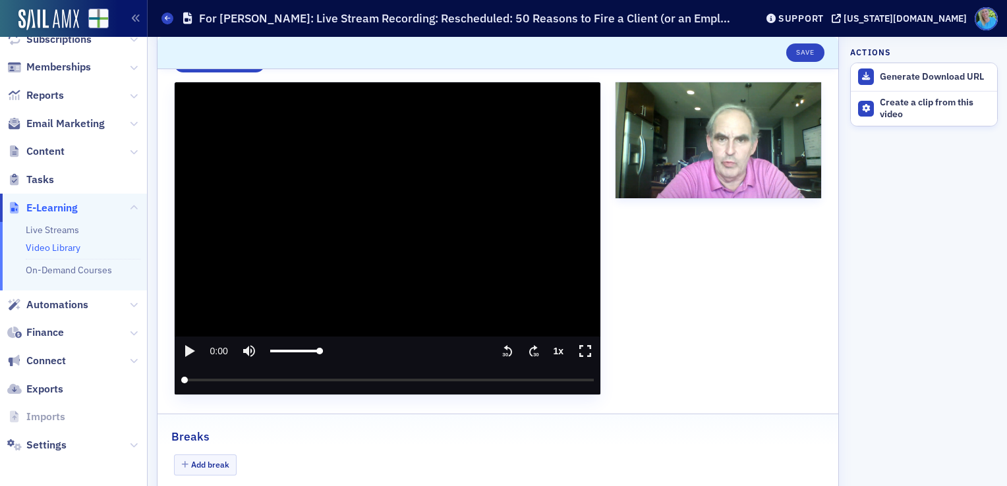
scroll to position [198, 0]
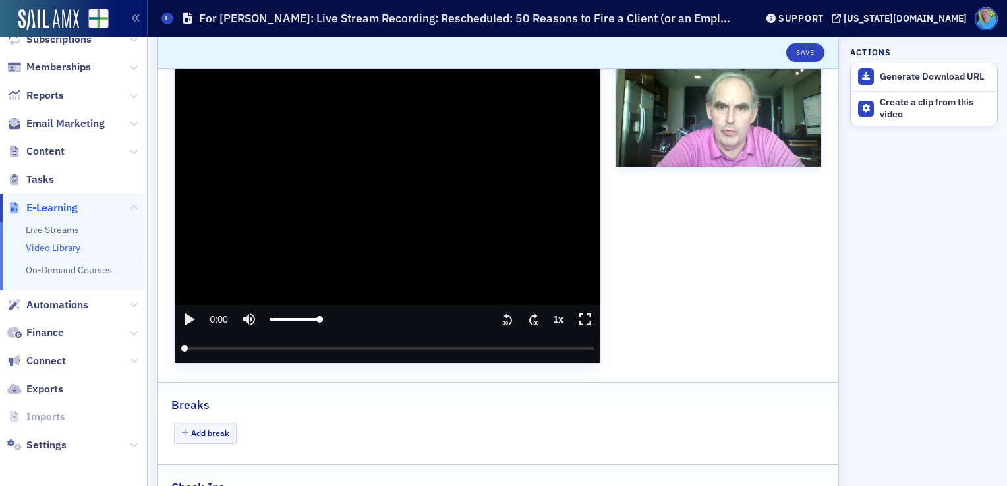
click at [192, 316] on icon "play" at bounding box center [189, 320] width 16 height 16
click at [192, 316] on icon "pause" at bounding box center [189, 319] width 8 height 11
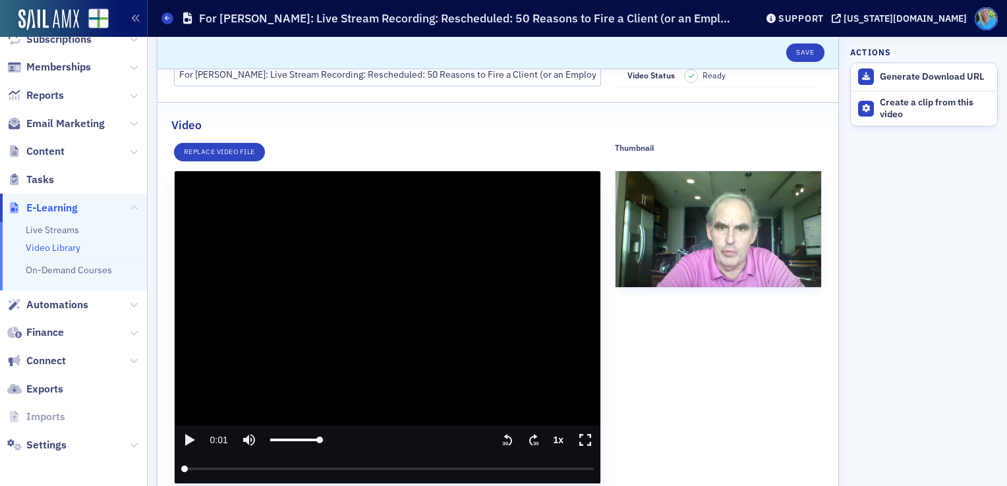
scroll to position [0, 0]
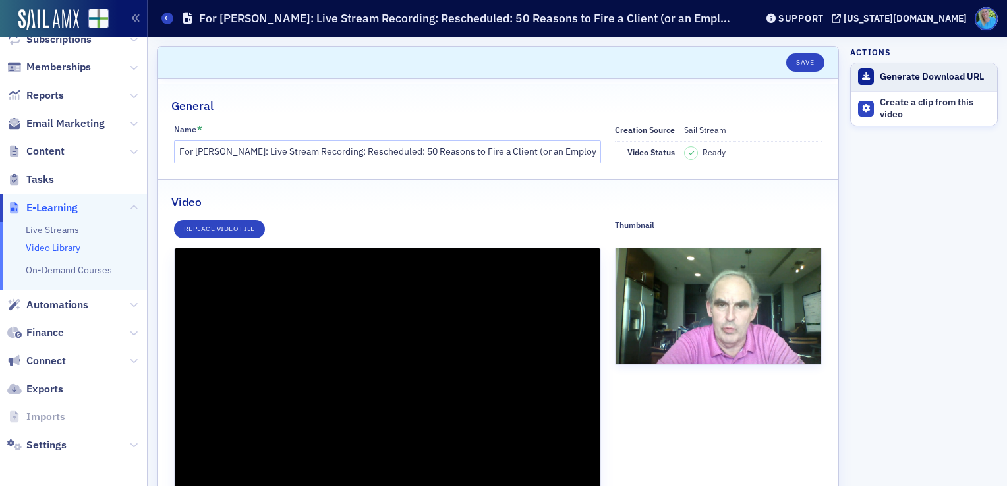
click at [886, 75] on div "Generate Download URL" at bounding box center [935, 77] width 111 height 12
click at [893, 75] on div "Download Video" at bounding box center [935, 77] width 111 height 12
click at [908, 74] on div "Download Video" at bounding box center [935, 77] width 111 height 12
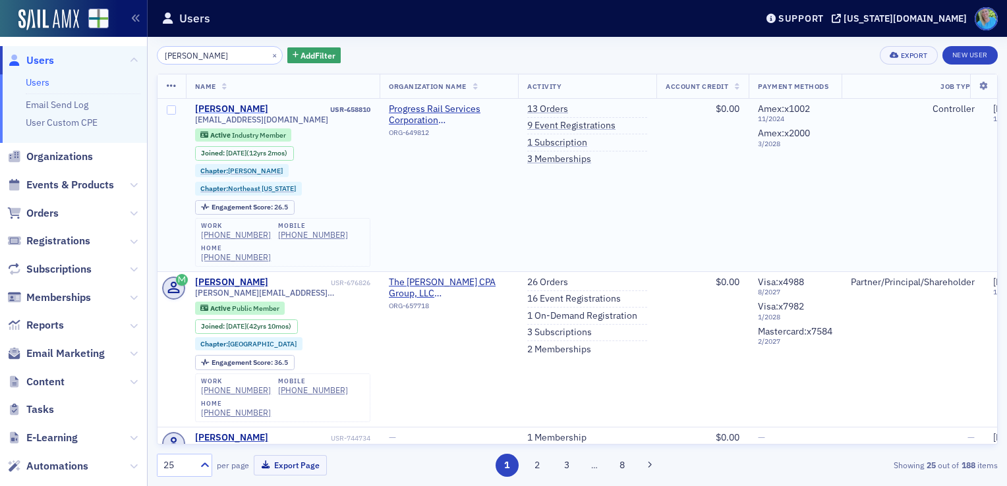
type input "[PERSON_NAME]"
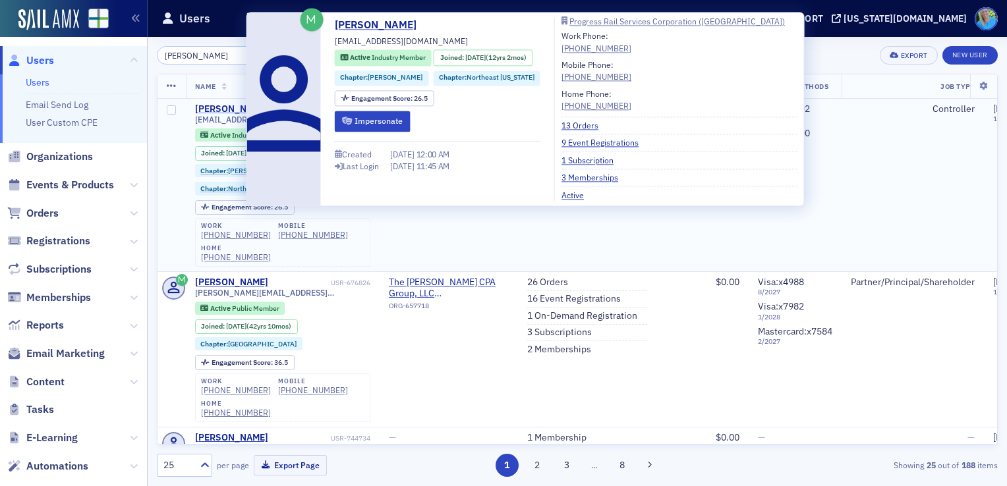
click at [221, 110] on div "[PERSON_NAME]" at bounding box center [231, 109] width 73 height 12
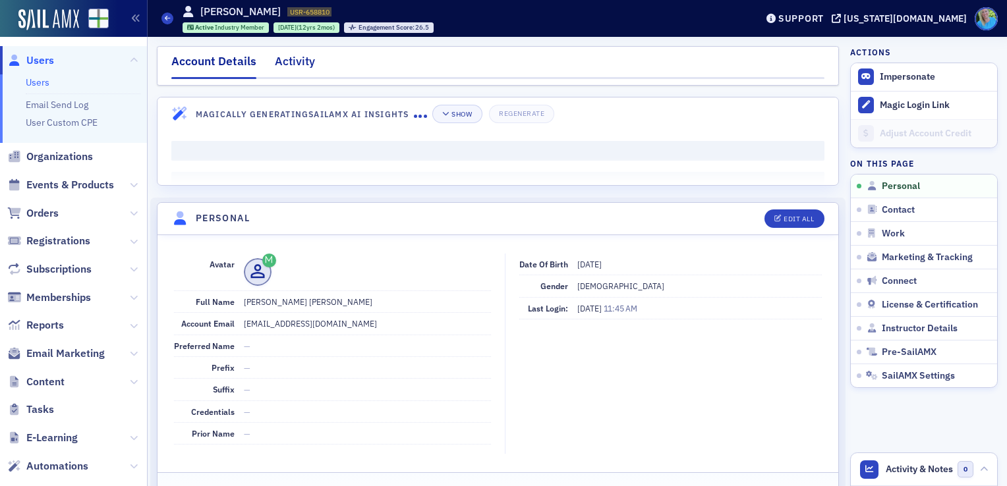
click at [295, 62] on div "Activity" at bounding box center [295, 65] width 40 height 24
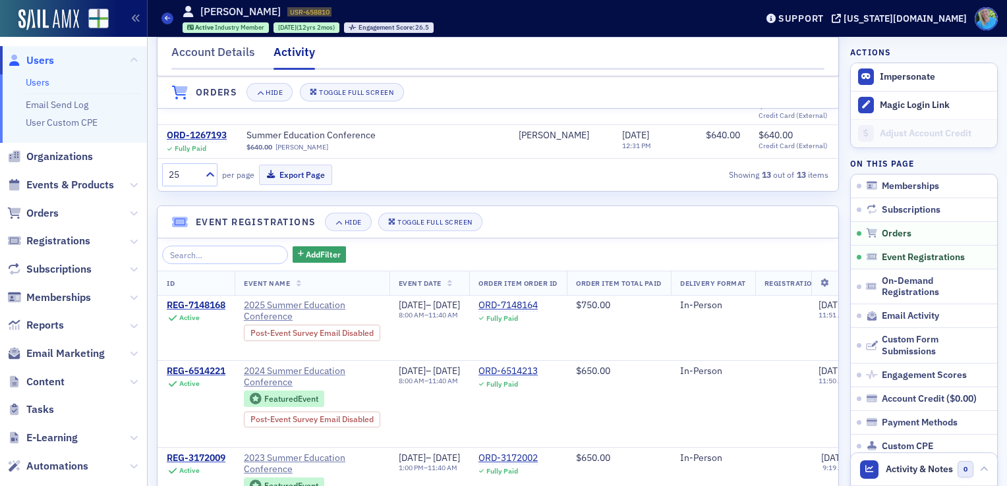
scroll to position [791, 0]
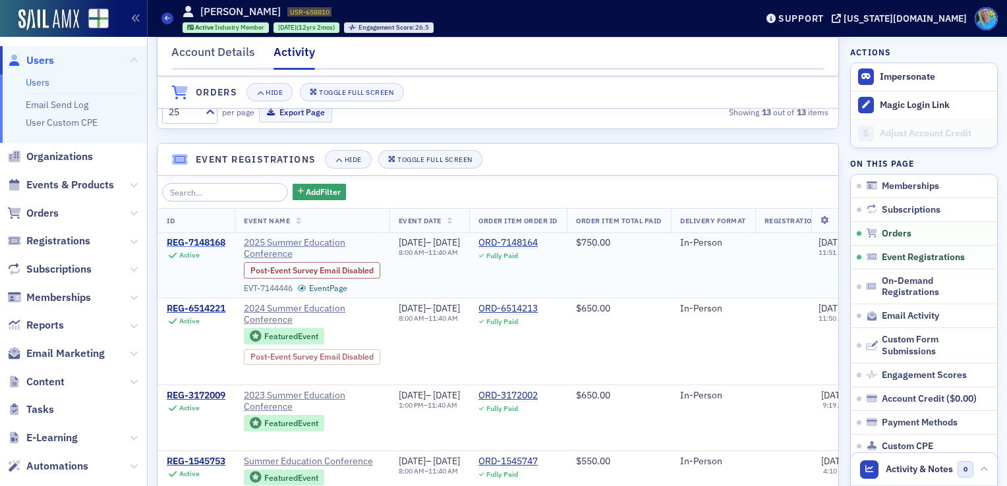
click at [198, 249] on div "REG-7148168" at bounding box center [196, 243] width 59 height 12
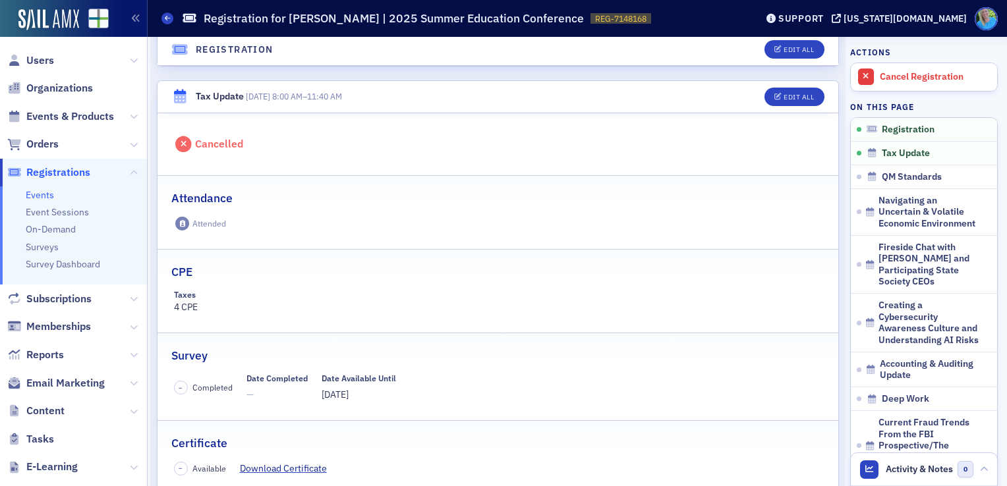
scroll to position [198, 0]
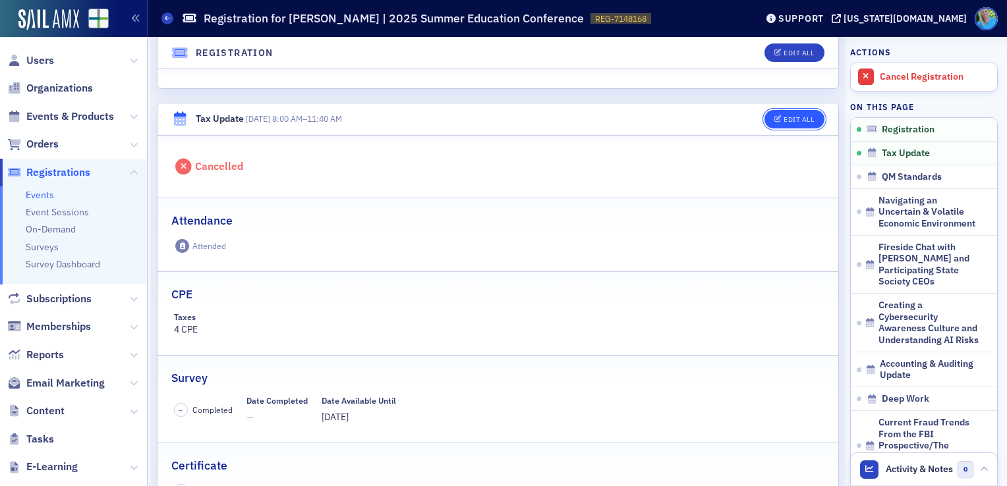
click at [770, 122] on button "Edit All" at bounding box center [794, 119] width 59 height 18
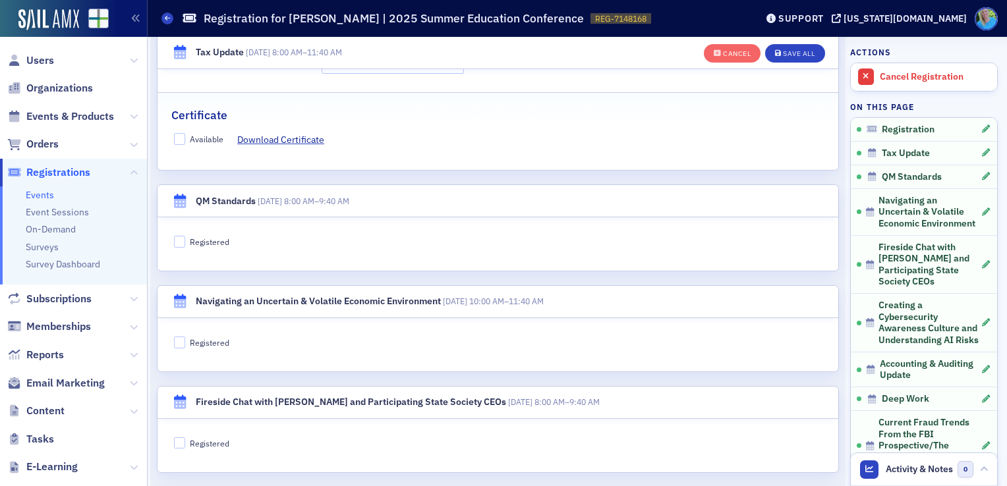
scroll to position [680, 0]
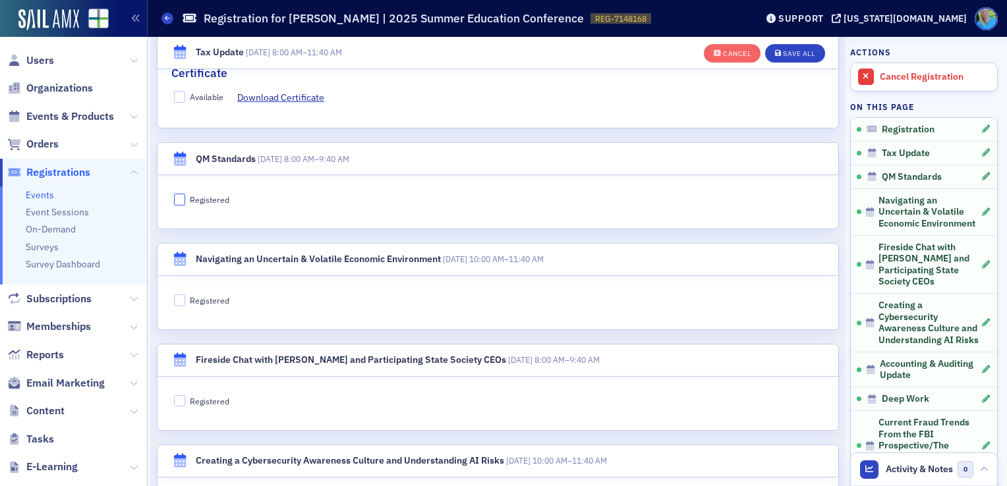
click at [181, 196] on input "Registered" at bounding box center [180, 200] width 12 height 12
checkbox input "true"
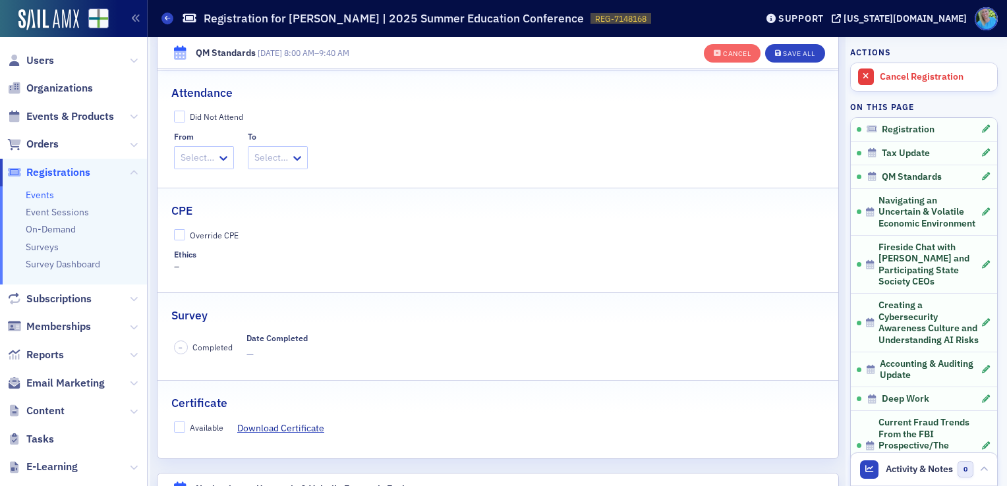
scroll to position [812, 0]
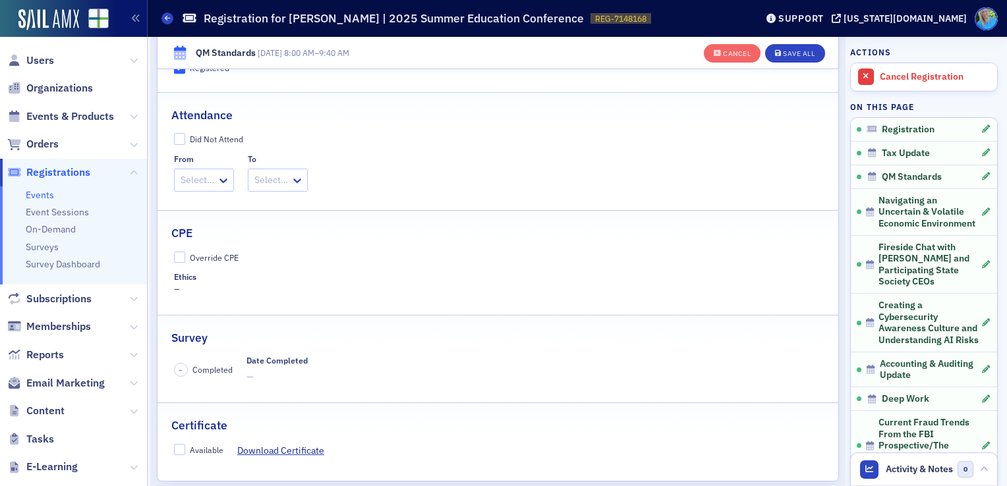
click at [214, 184] on div at bounding box center [197, 180] width 36 height 16
click at [208, 211] on span "8:00 AM" at bounding box center [199, 208] width 34 height 14
click at [285, 181] on div at bounding box center [283, 180] width 36 height 16
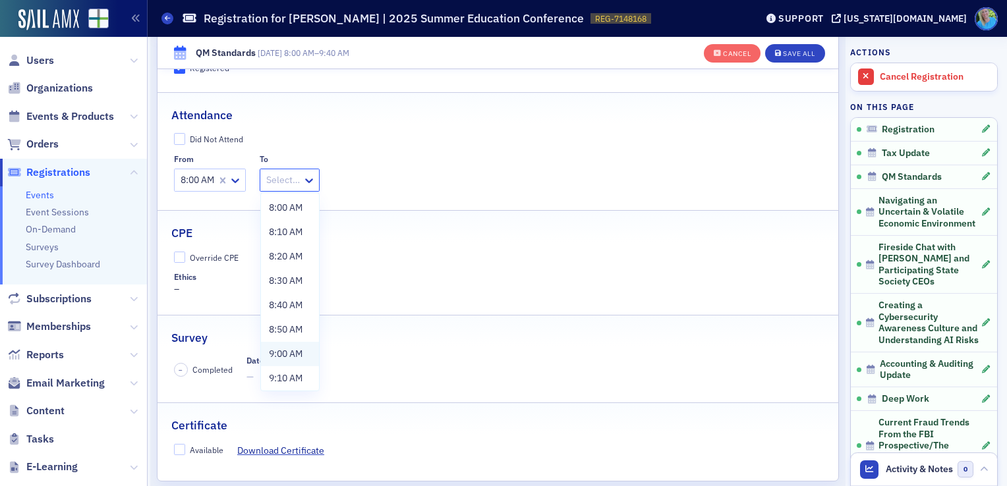
scroll to position [76, 0]
click at [289, 378] on span "9:40 AM" at bounding box center [286, 376] width 34 height 14
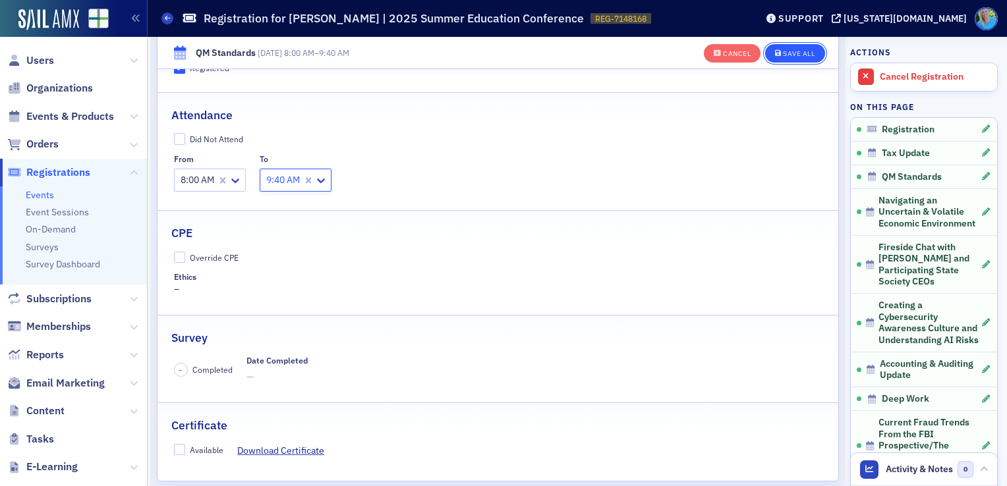
click at [783, 50] on div "Save All" at bounding box center [799, 53] width 32 height 7
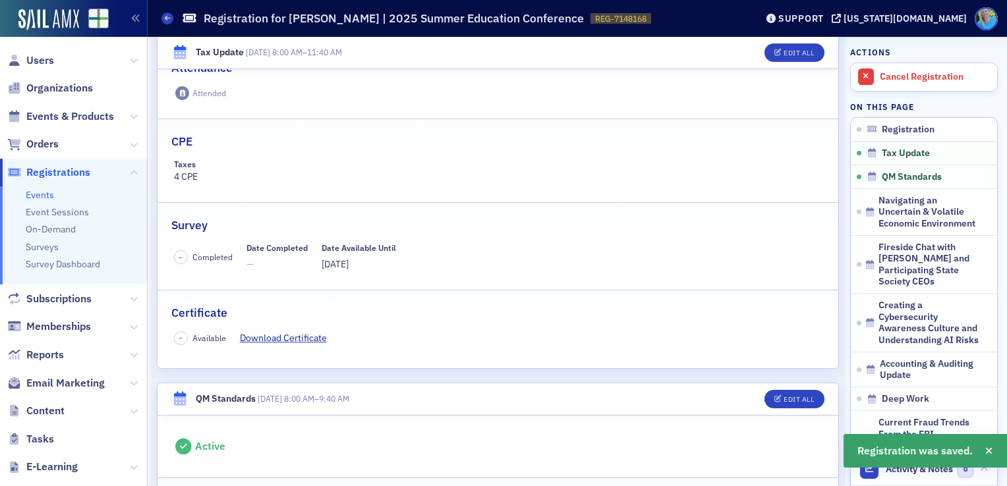
scroll to position [219, 0]
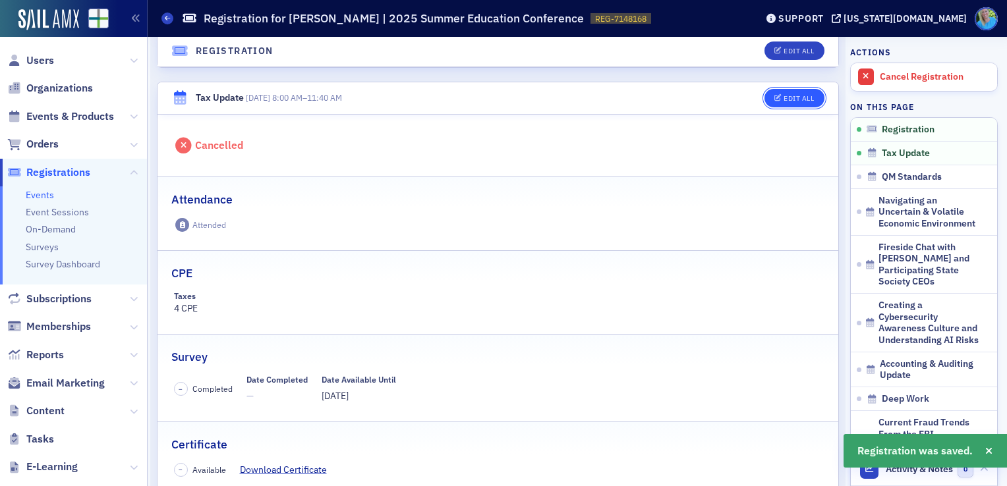
click at [784, 99] on div "Edit All" at bounding box center [799, 98] width 30 height 7
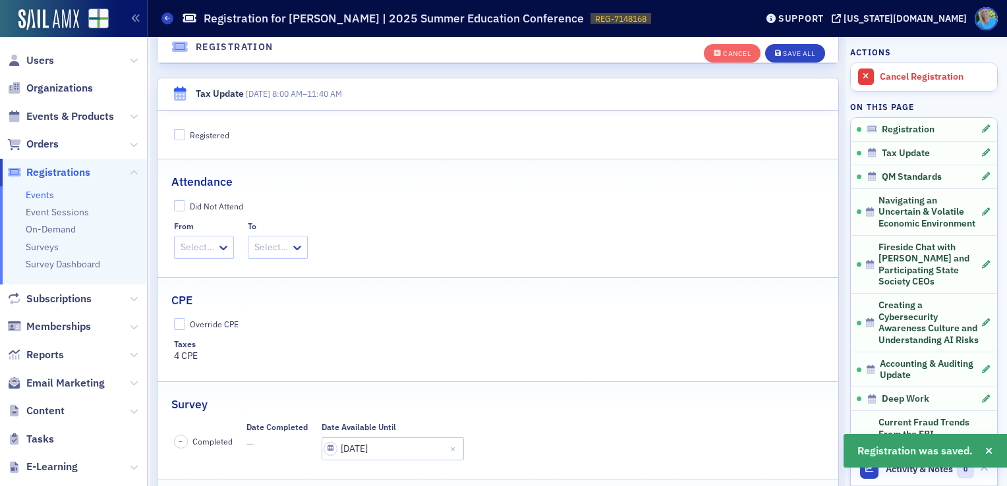
scroll to position [285, 0]
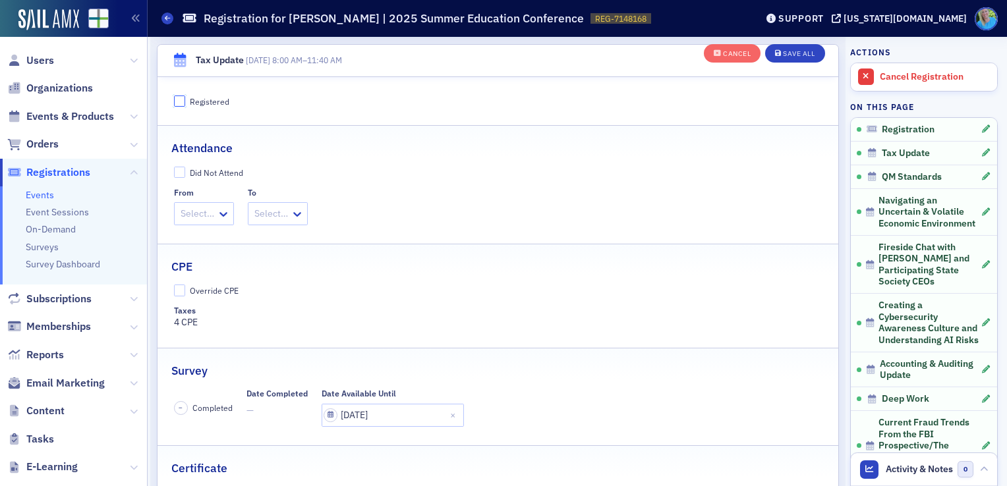
click at [179, 100] on input "Registered" at bounding box center [180, 102] width 12 height 12
checkbox input "true"
click at [223, 215] on icon at bounding box center [224, 214] width 8 height 5
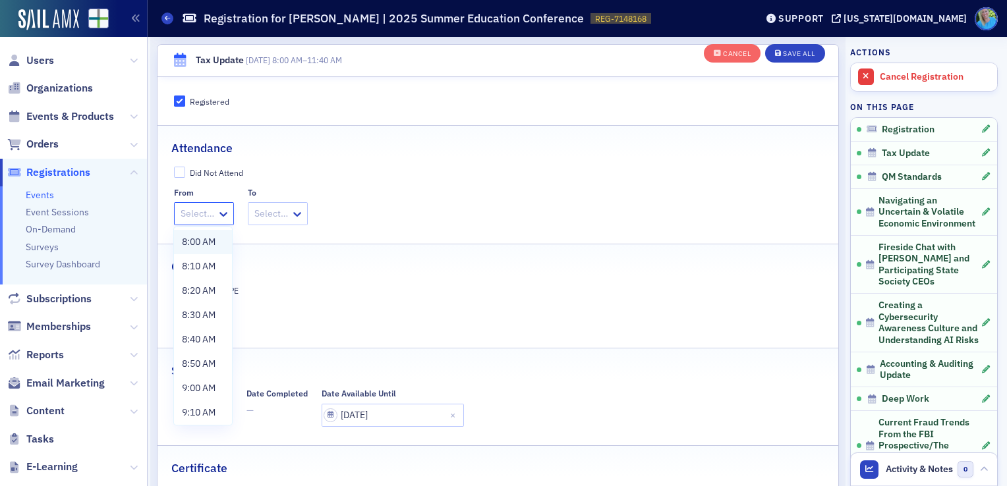
click at [196, 244] on span "8:00 AM" at bounding box center [199, 242] width 34 height 14
click at [293, 214] on div at bounding box center [283, 214] width 36 height 16
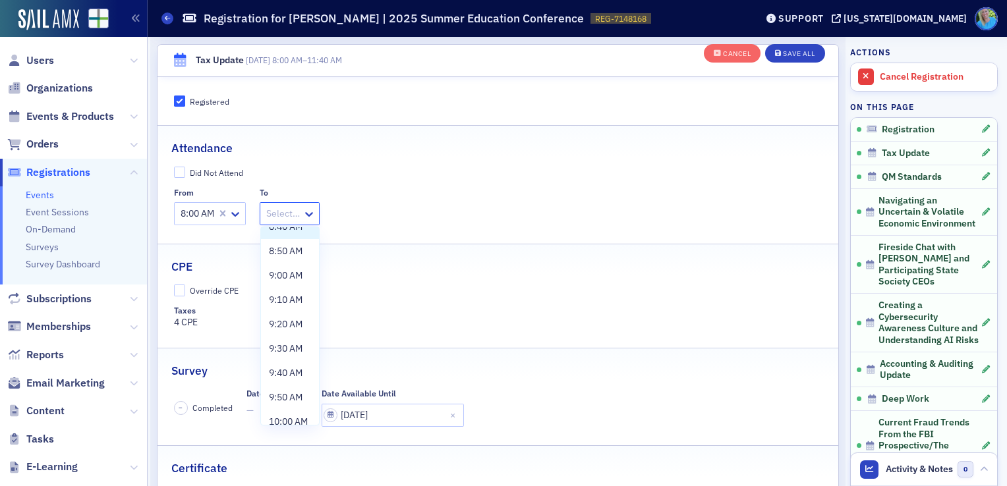
scroll to position [368, 0]
click at [285, 400] on div "11:40 AM" at bounding box center [290, 410] width 58 height 24
select select "6"
select select "2025"
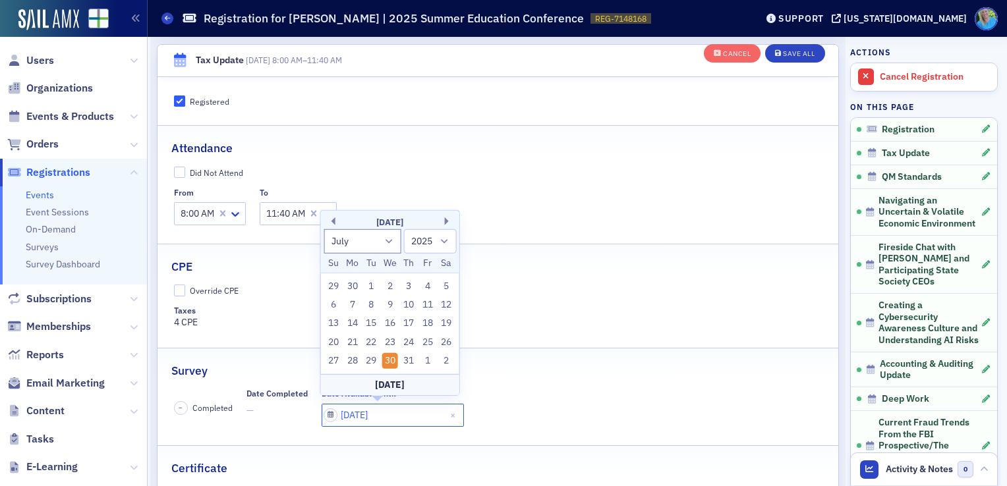
click at [390, 407] on input "07/30/2025" at bounding box center [393, 415] width 142 height 23
click at [448, 222] on button "Next Month" at bounding box center [449, 222] width 8 height 8
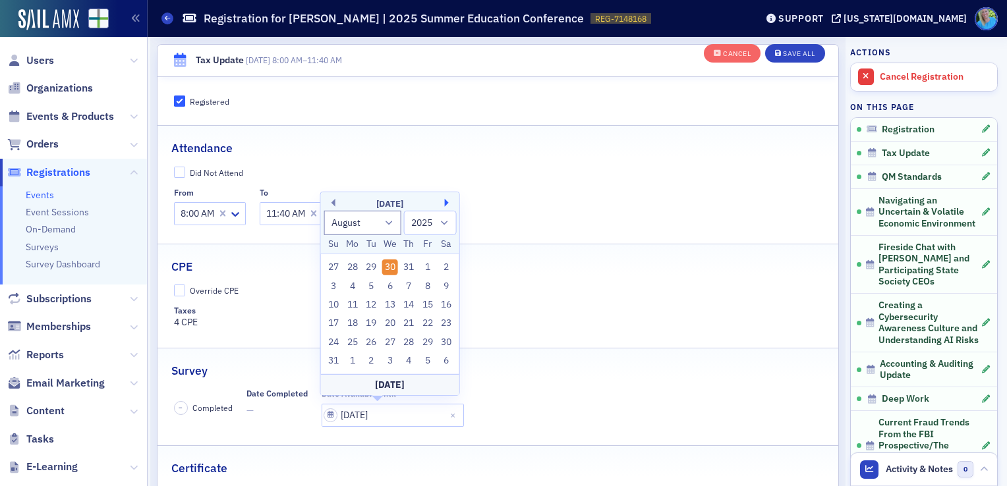
click at [447, 205] on button "Next Month" at bounding box center [449, 203] width 8 height 8
select select "8"
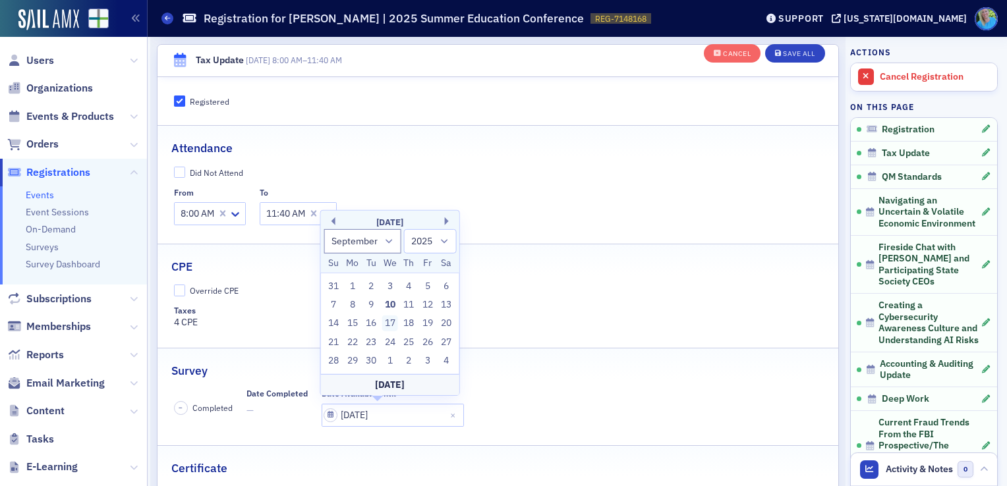
click at [391, 326] on div "17" at bounding box center [390, 324] width 16 height 16
type input "09/17/2025"
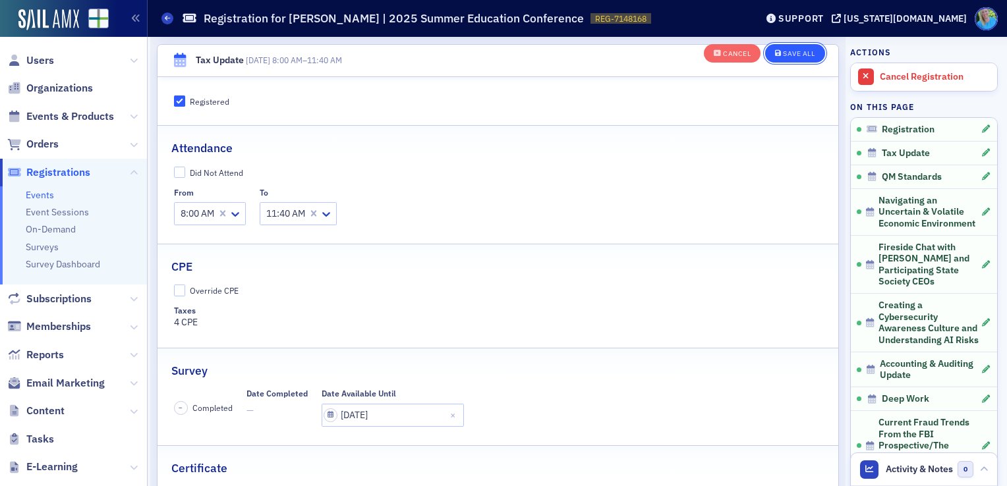
click at [788, 54] on div "Save All" at bounding box center [799, 53] width 32 height 7
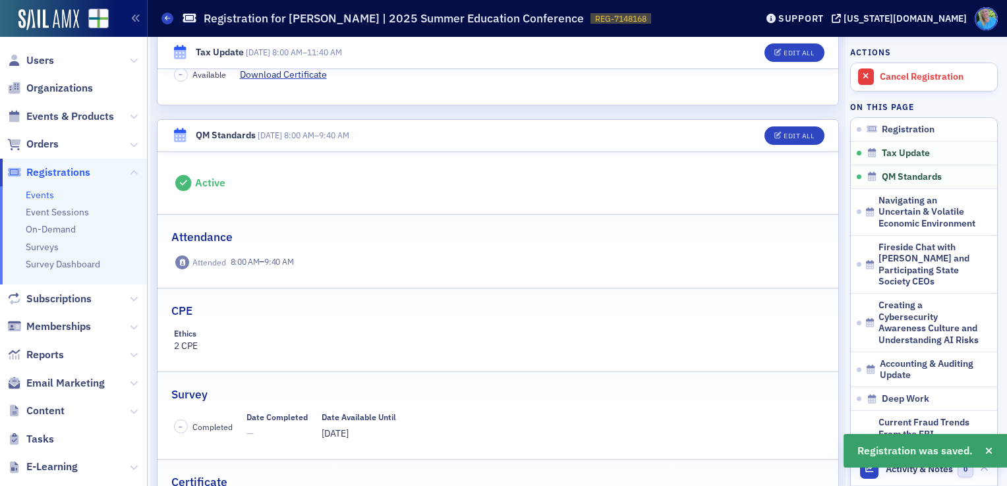
scroll to position [680, 0]
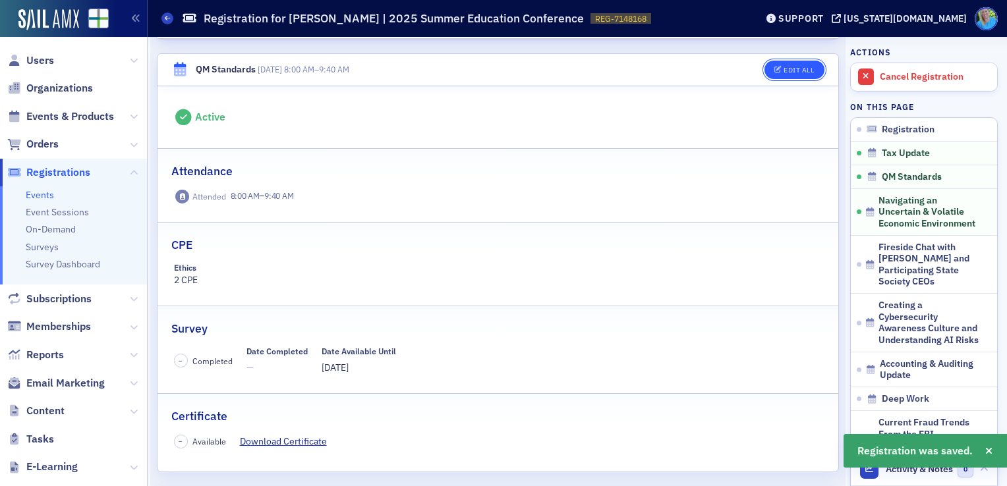
click at [806, 68] on button "Edit All" at bounding box center [794, 70] width 59 height 18
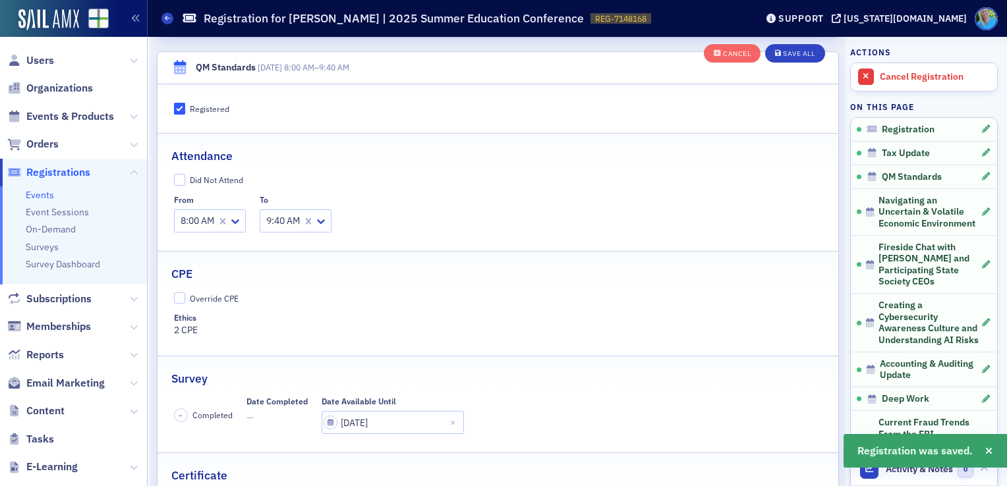
scroll to position [778, 0]
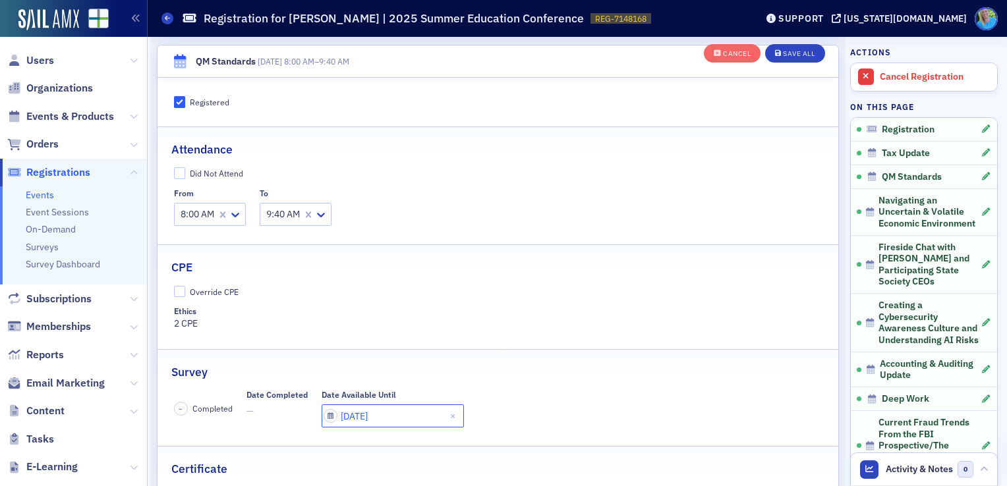
select select "6"
select select "2025"
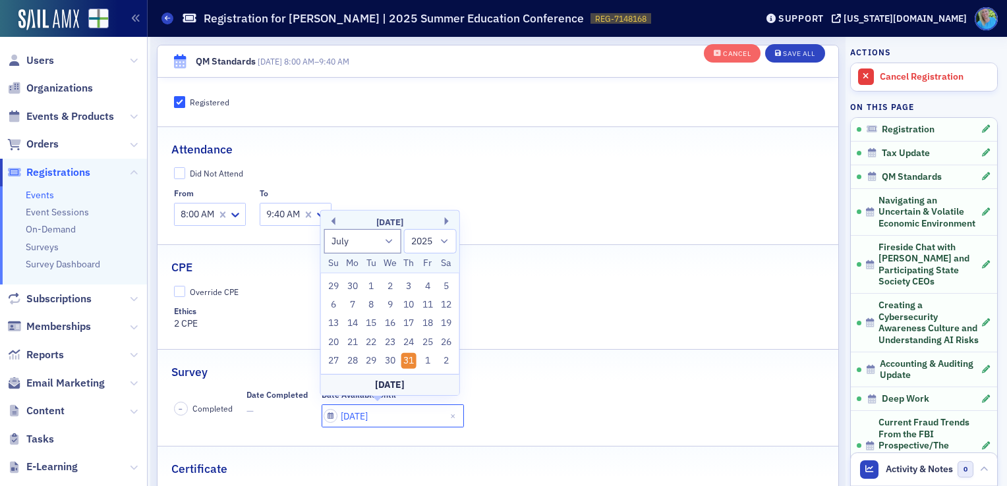
click at [375, 421] on input "07/31/2025" at bounding box center [393, 416] width 142 height 23
click at [450, 221] on button "Next Month" at bounding box center [449, 222] width 8 height 8
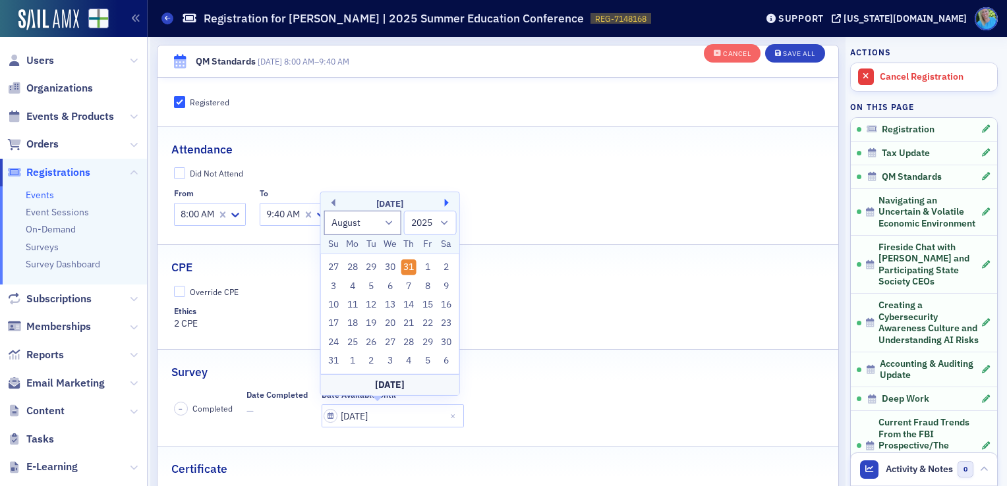
click at [446, 203] on button "Next Month" at bounding box center [449, 203] width 8 height 8
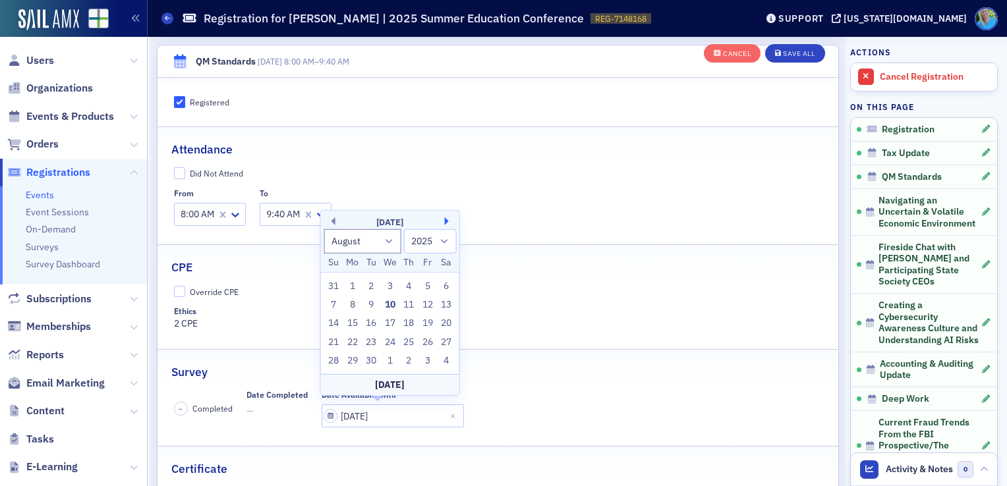
select select "8"
click at [388, 324] on div "17" at bounding box center [390, 324] width 16 height 16
type input "09/17/2025"
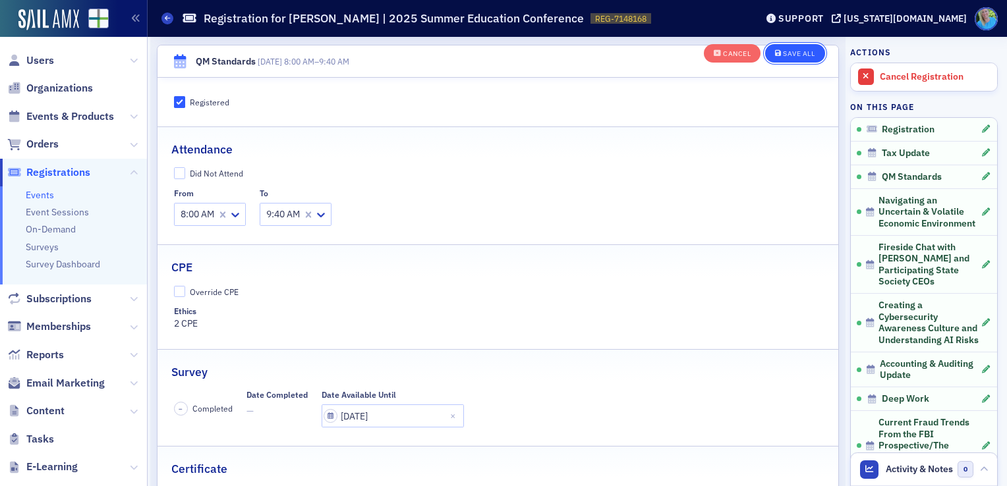
click at [790, 51] on div "Save All" at bounding box center [799, 53] width 32 height 7
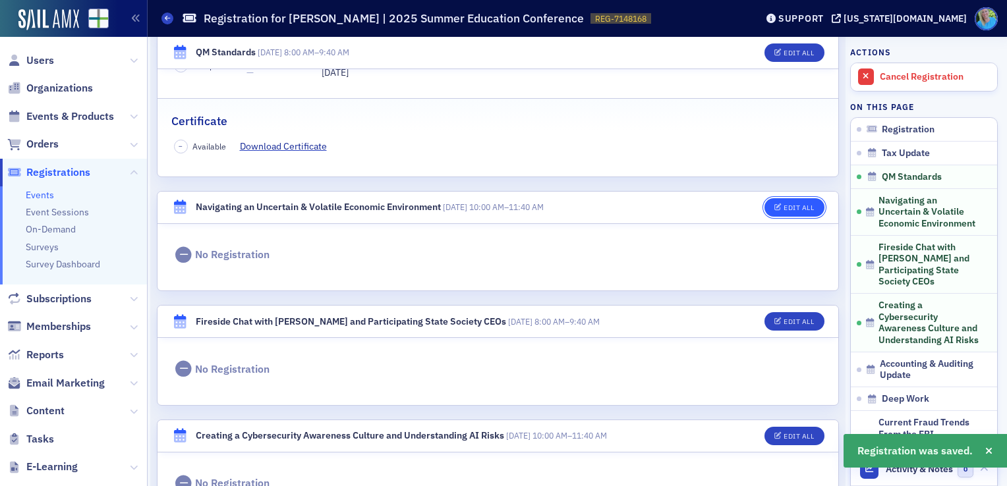
click at [784, 204] on div "Edit All" at bounding box center [799, 207] width 30 height 7
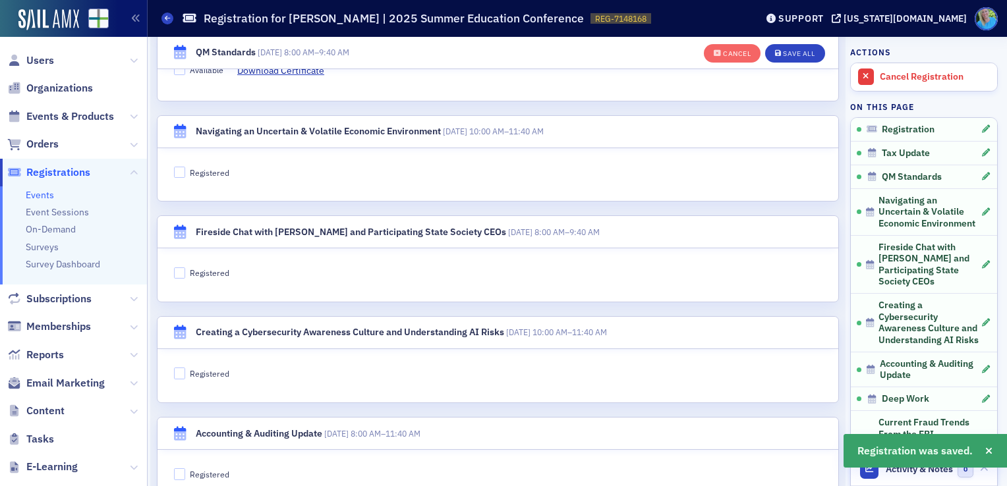
scroll to position [1271, 0]
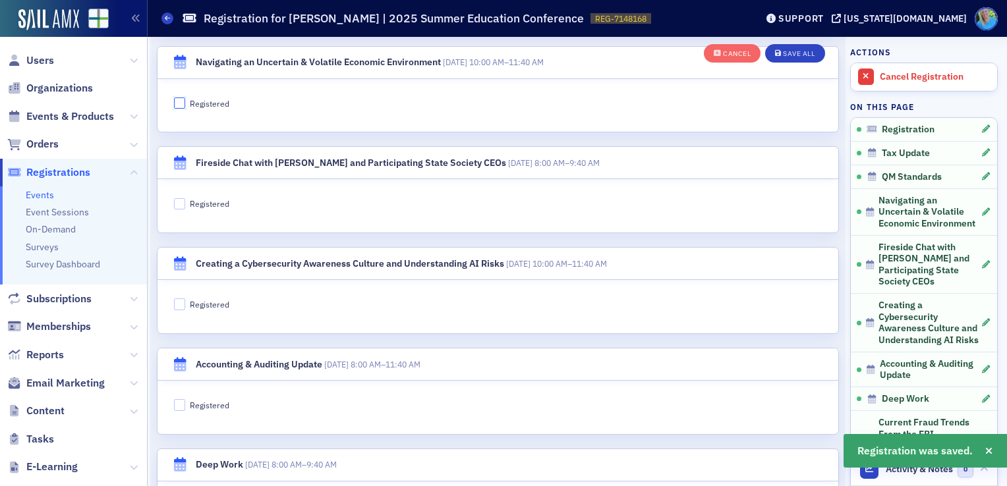
click at [175, 103] on input "Registered" at bounding box center [180, 104] width 12 height 12
checkbox input "true"
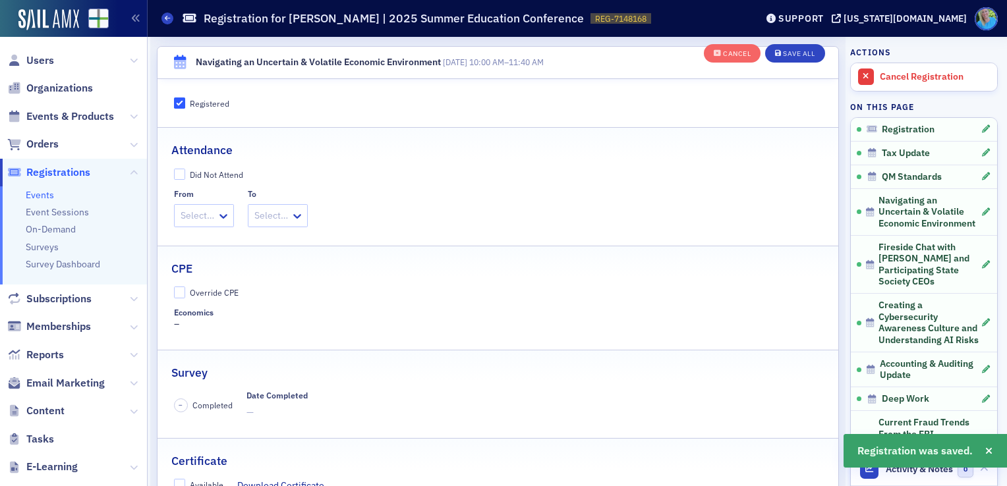
click at [202, 218] on div at bounding box center [197, 216] width 36 height 16
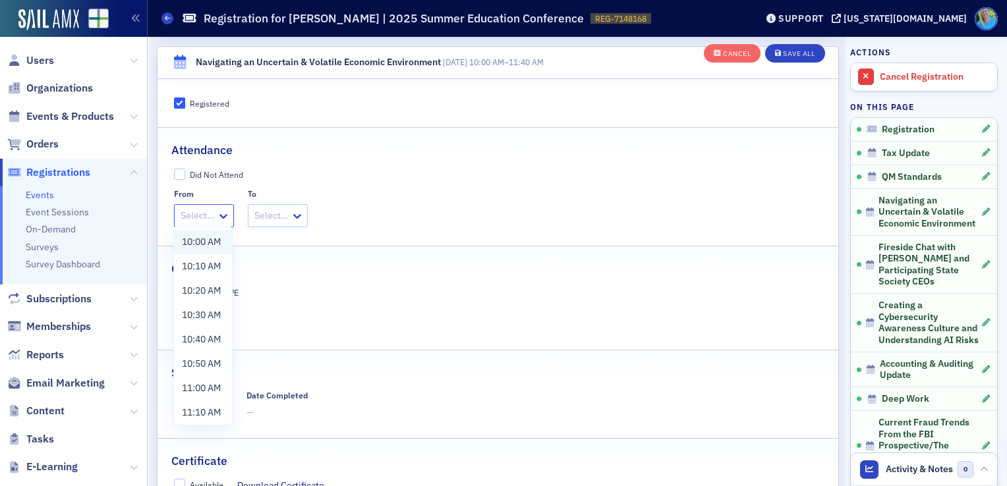
click at [206, 241] on span "10:00 AM" at bounding box center [201, 242] width 39 height 14
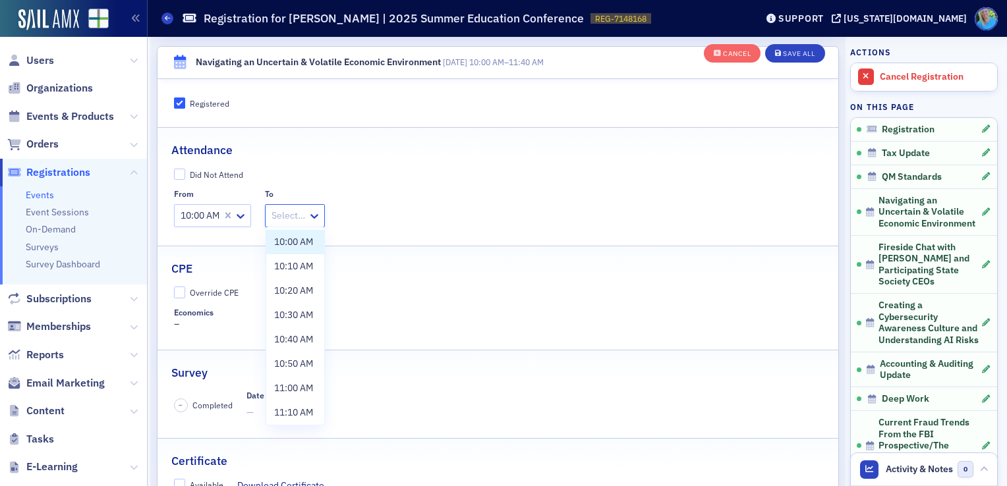
click at [285, 214] on div at bounding box center [288, 216] width 36 height 16
click at [305, 404] on span "11:40 AM" at bounding box center [293, 411] width 39 height 14
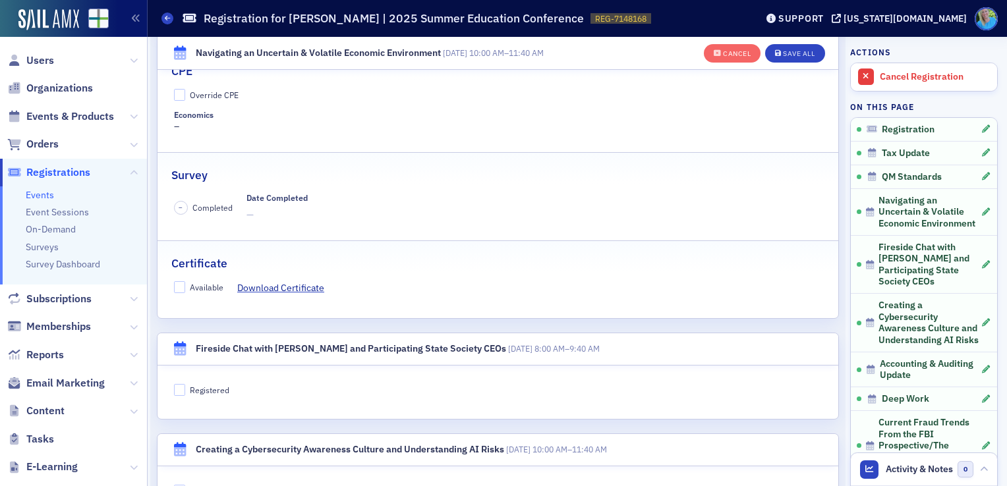
scroll to position [1535, 0]
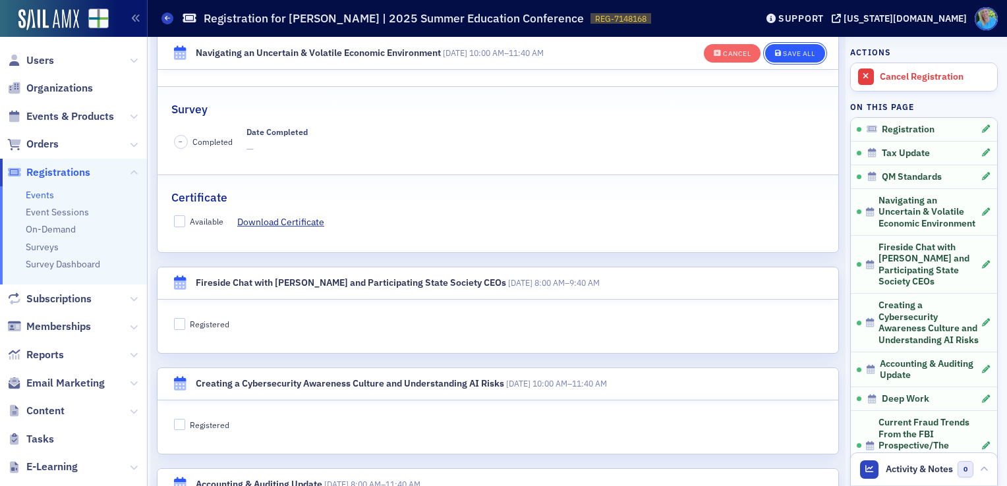
click at [775, 55] on span "Save All" at bounding box center [795, 53] width 40 height 7
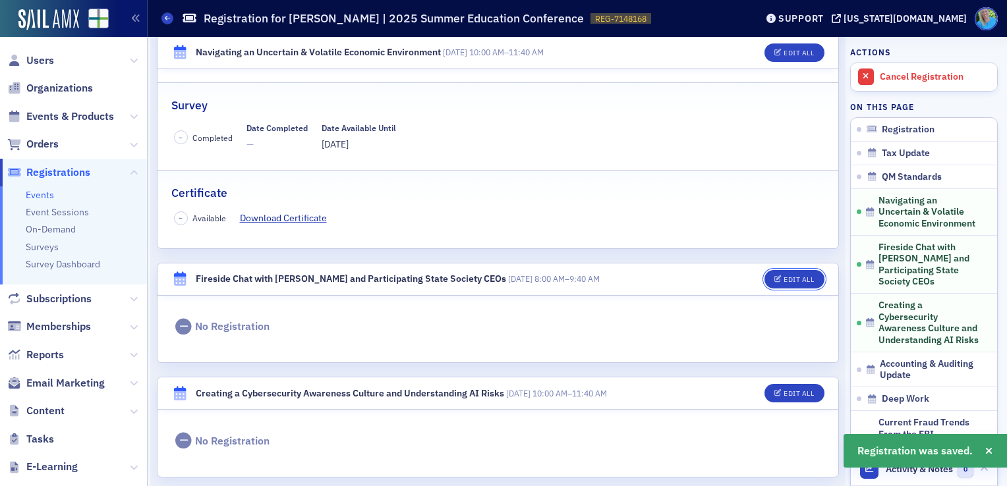
click at [795, 278] on div "Edit All" at bounding box center [799, 279] width 30 height 7
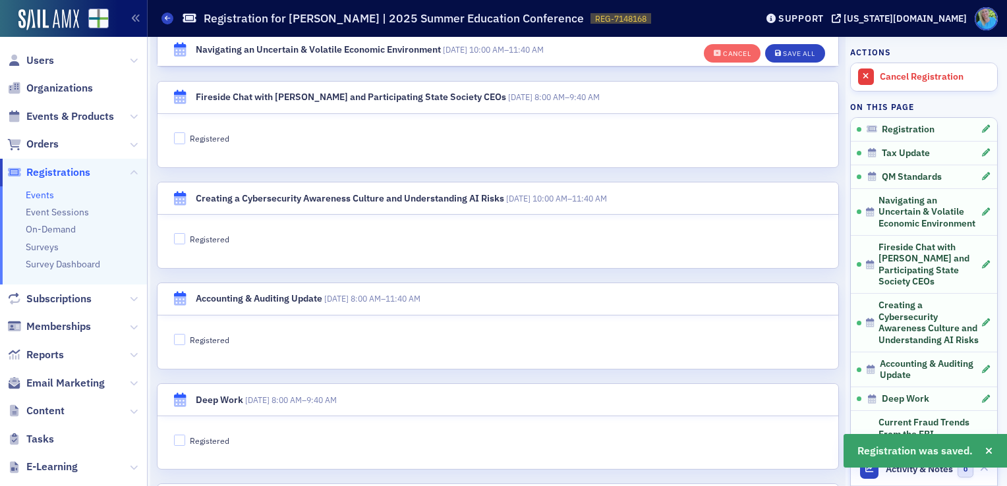
scroll to position [1764, 0]
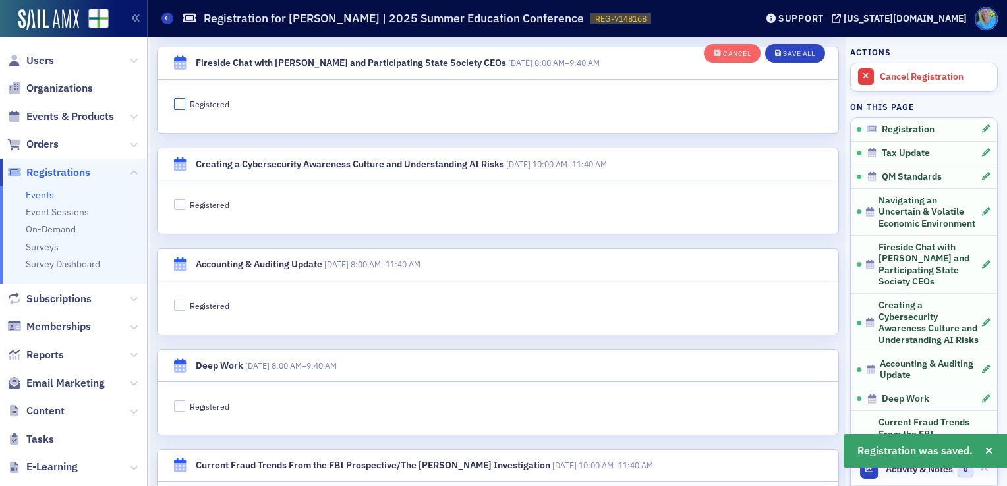
click at [174, 105] on input "Registered" at bounding box center [180, 104] width 12 height 12
checkbox input "true"
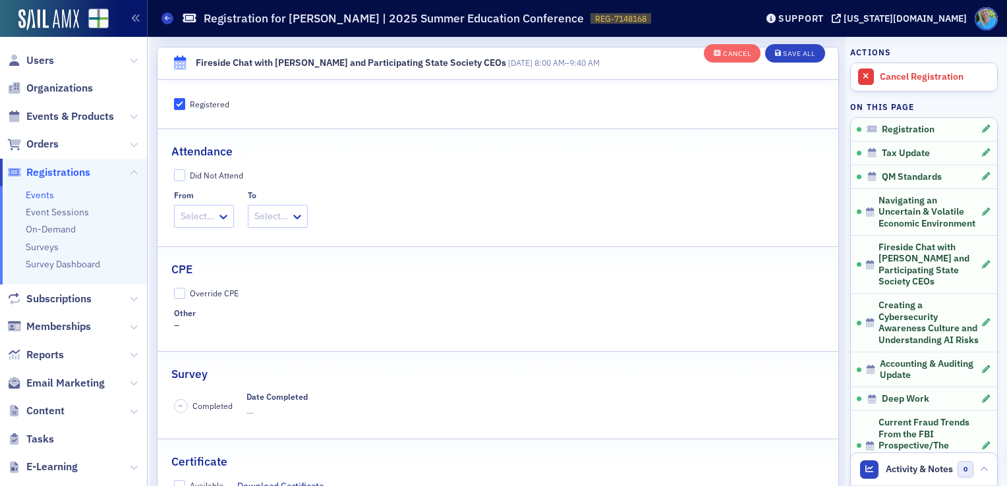
click at [208, 214] on div at bounding box center [197, 216] width 36 height 16
click at [209, 244] on span "8:00 AM" at bounding box center [199, 242] width 34 height 14
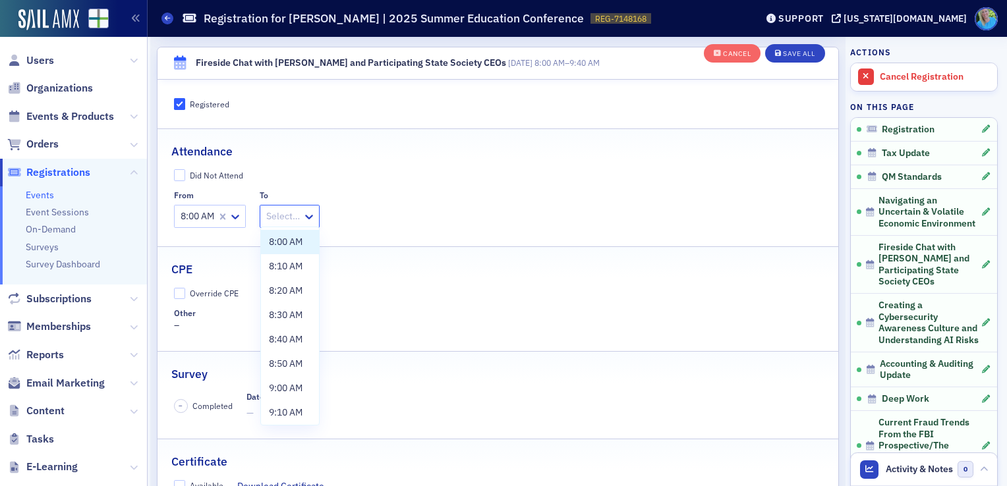
click at [287, 217] on div at bounding box center [283, 216] width 36 height 16
click at [301, 413] on span "9:40 AM" at bounding box center [286, 410] width 34 height 14
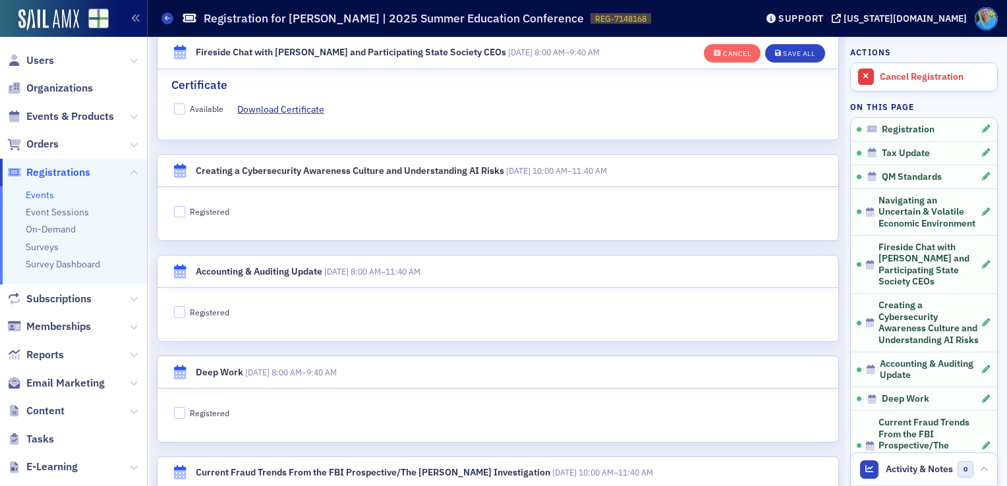
scroll to position [2159, 0]
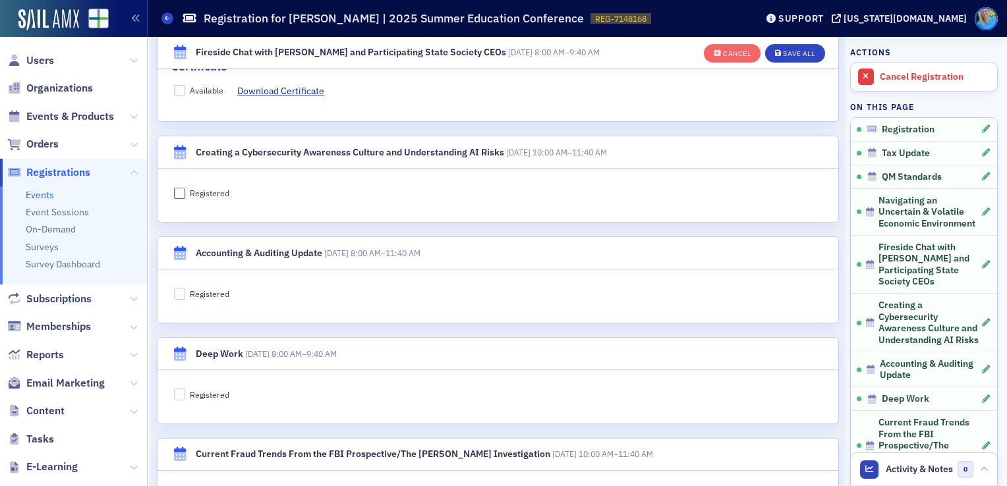
click at [179, 188] on input "Registered" at bounding box center [180, 194] width 12 height 12
checkbox input "true"
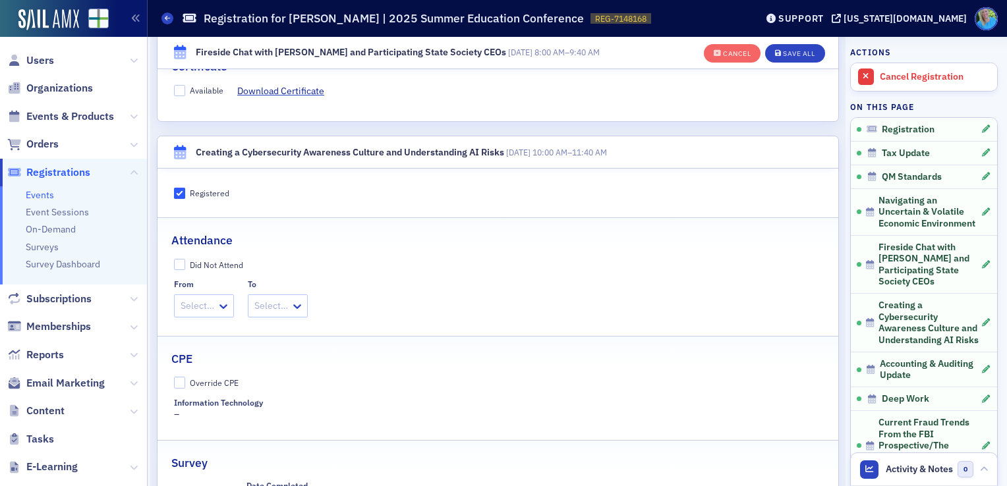
click at [209, 314] on fieldset "Attendance Did Not Attend From Select… To Select…" at bounding box center [498, 272] width 681 height 109
click at [206, 306] on div at bounding box center [197, 306] width 36 height 16
click at [206, 328] on span "10:00 AM" at bounding box center [201, 331] width 39 height 14
click at [316, 305] on icon at bounding box center [314, 306] width 13 height 13
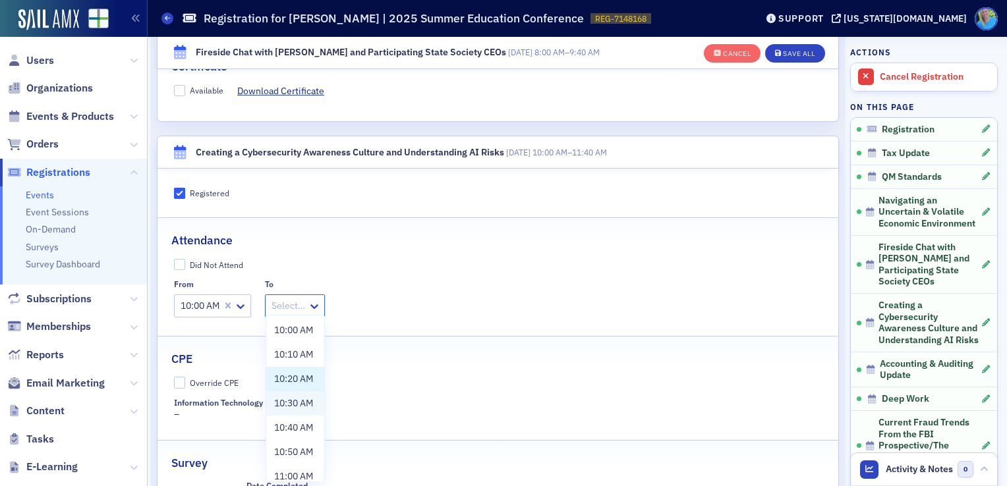
scroll to position [107, 0]
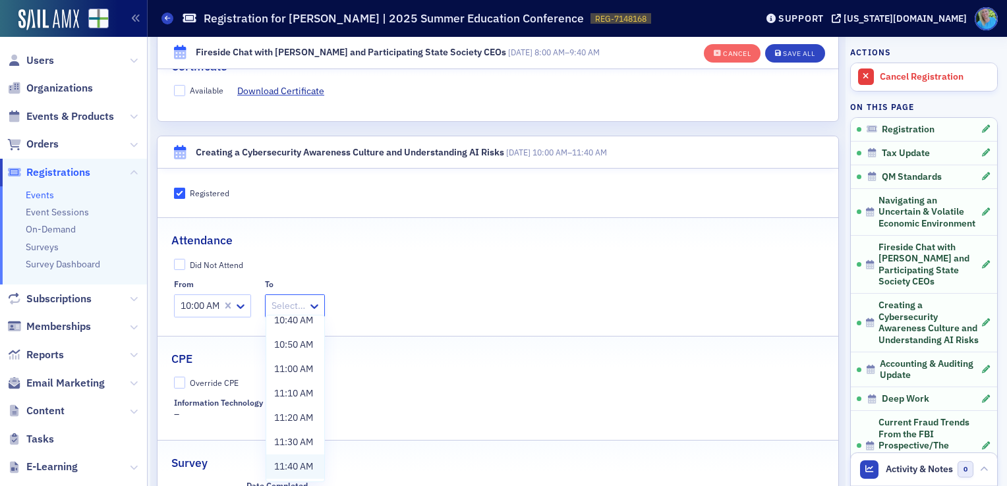
click at [299, 464] on span "11:40 AM" at bounding box center [293, 467] width 39 height 14
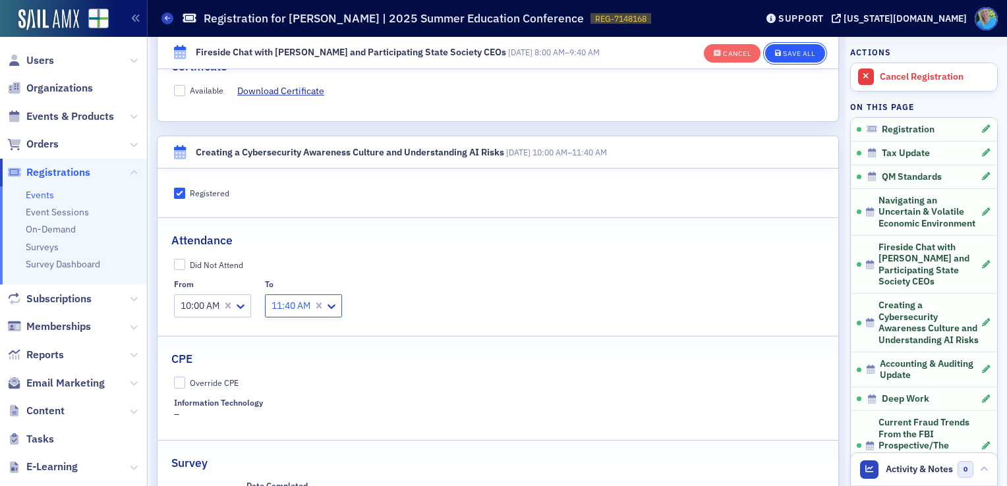
click at [773, 57] on button "Save All" at bounding box center [794, 53] width 59 height 18
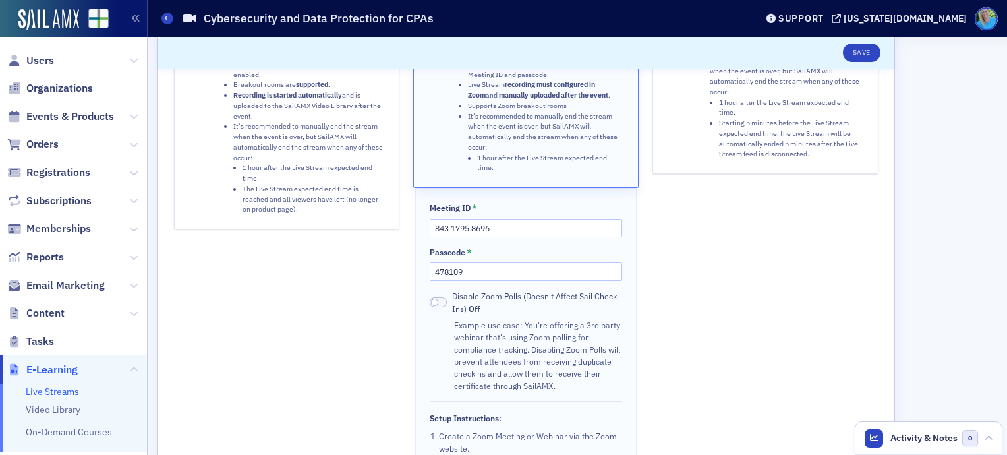
scroll to position [194, 0]
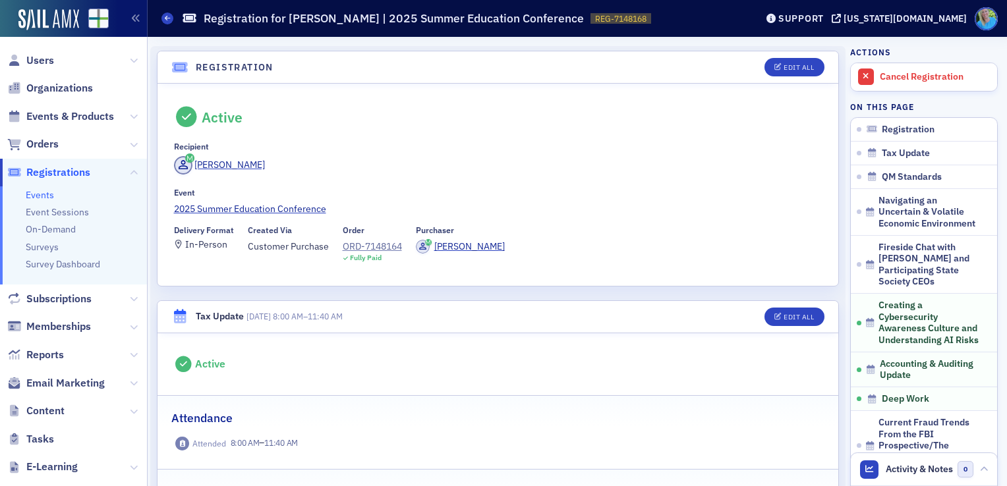
scroll to position [2159, 0]
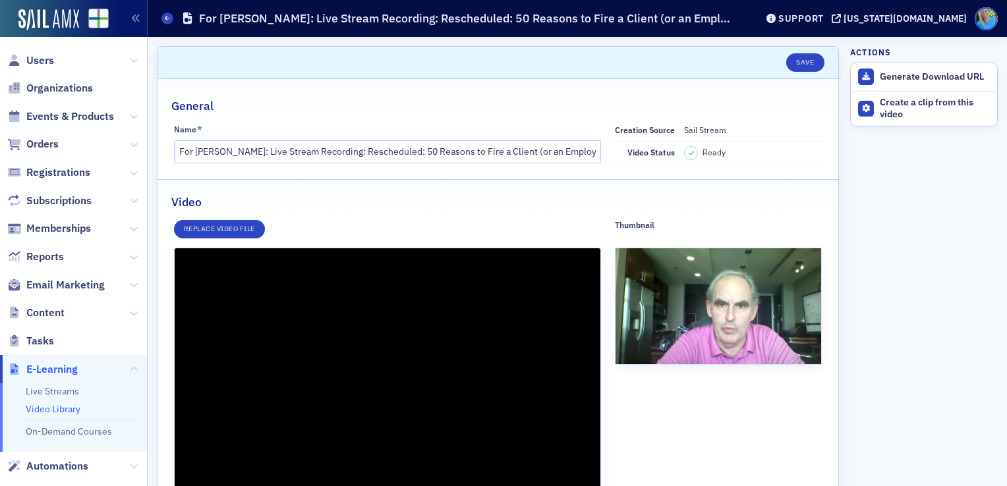
click at [970, 231] on aside "Actions Generate Download URL Create a clip from this video" at bounding box center [924, 412] width 148 height 751
click at [862, 74] on icon at bounding box center [866, 77] width 8 height 8
click at [862, 78] on icon at bounding box center [866, 77] width 8 height 8
click at [967, 192] on aside "Actions Generating Download URL... Create a clip from this video" at bounding box center [924, 412] width 148 height 751
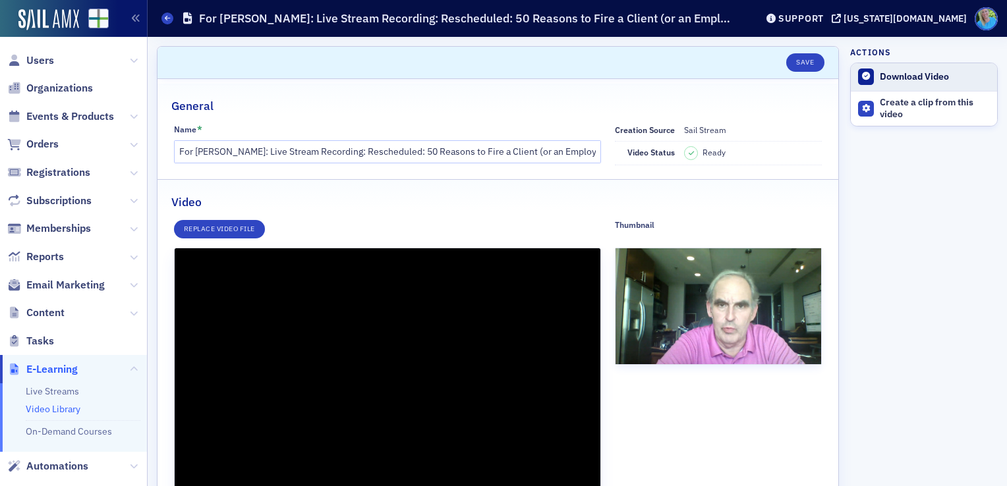
click at [907, 67] on link "Download Video" at bounding box center [924, 77] width 146 height 28
click at [43, 146] on span "Orders" at bounding box center [42, 144] width 32 height 15
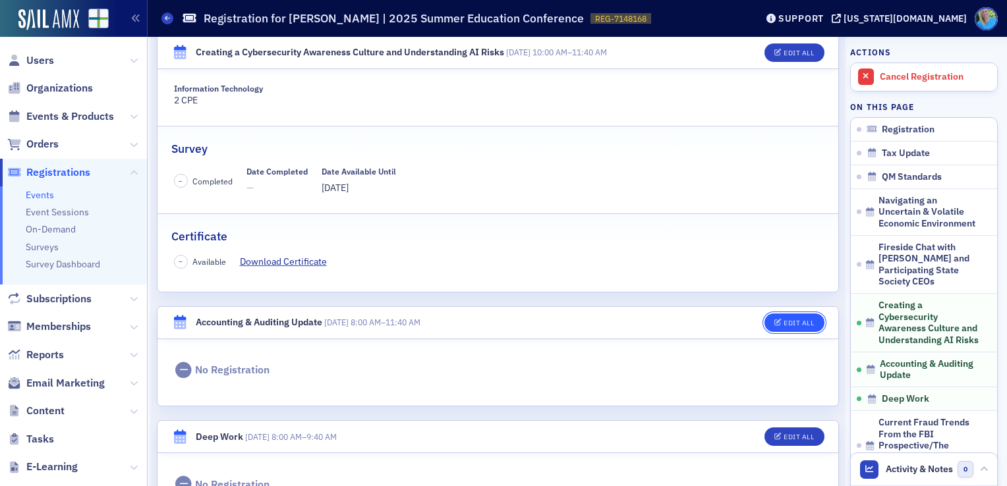
click at [773, 314] on button "Edit All" at bounding box center [794, 323] width 59 height 18
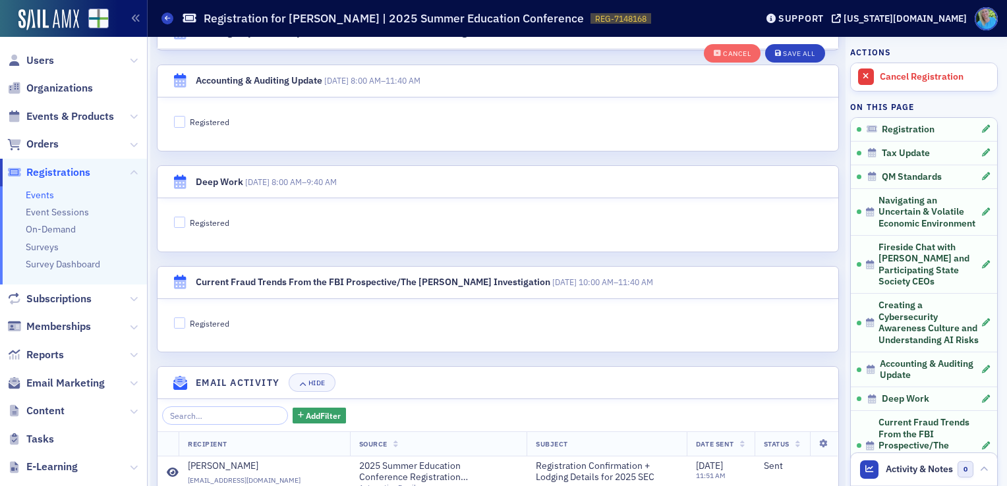
scroll to position [2751, 0]
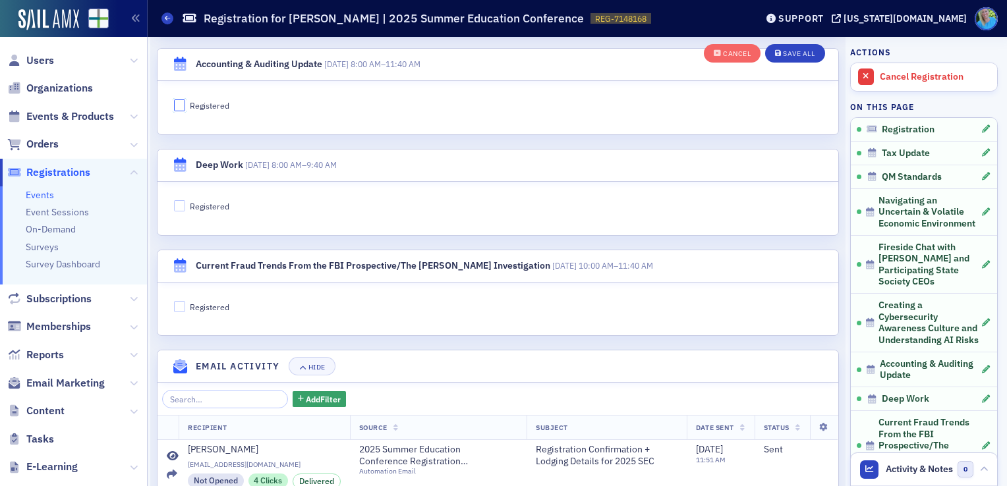
click at [180, 103] on input "Registered" at bounding box center [180, 106] width 12 height 12
checkbox input "true"
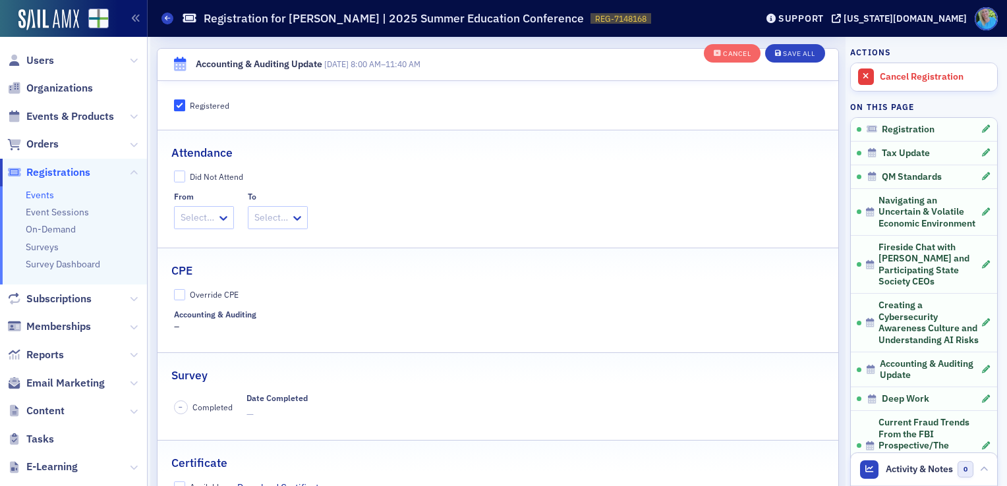
click at [190, 220] on div at bounding box center [197, 218] width 36 height 16
click at [200, 237] on span "8:00 AM" at bounding box center [199, 242] width 34 height 14
click at [303, 220] on div at bounding box center [311, 218] width 16 height 22
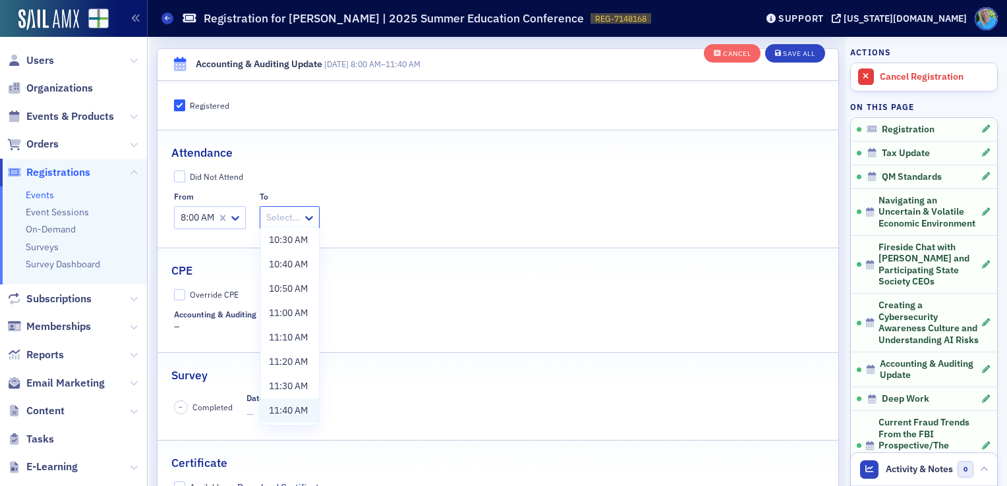
scroll to position [368, 0]
click at [305, 410] on span "11:40 AM" at bounding box center [288, 410] width 39 height 14
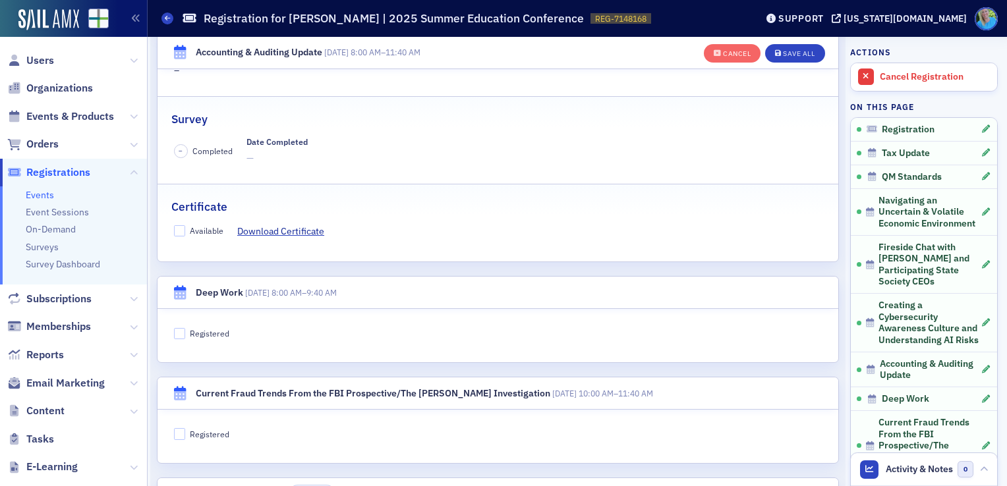
scroll to position [3014, 0]
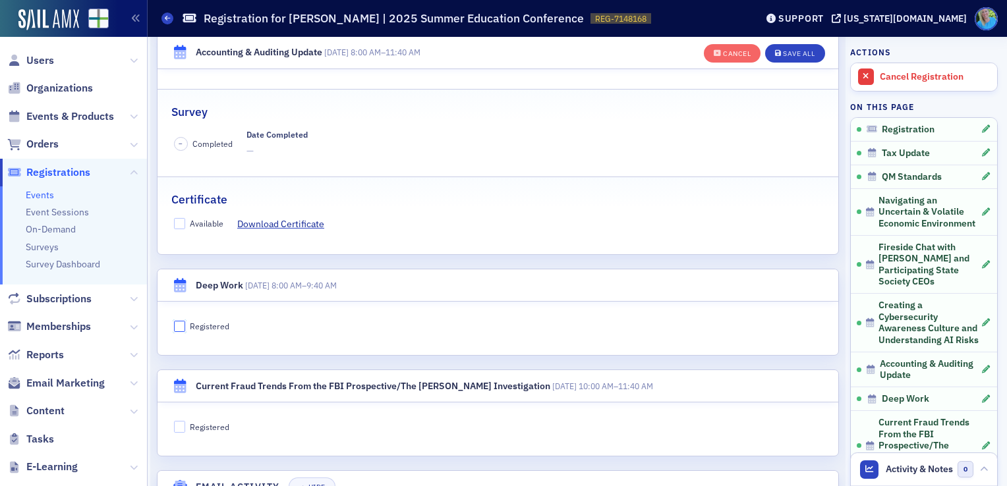
click at [174, 322] on input "Registered" at bounding box center [180, 327] width 12 height 12
checkbox input "true"
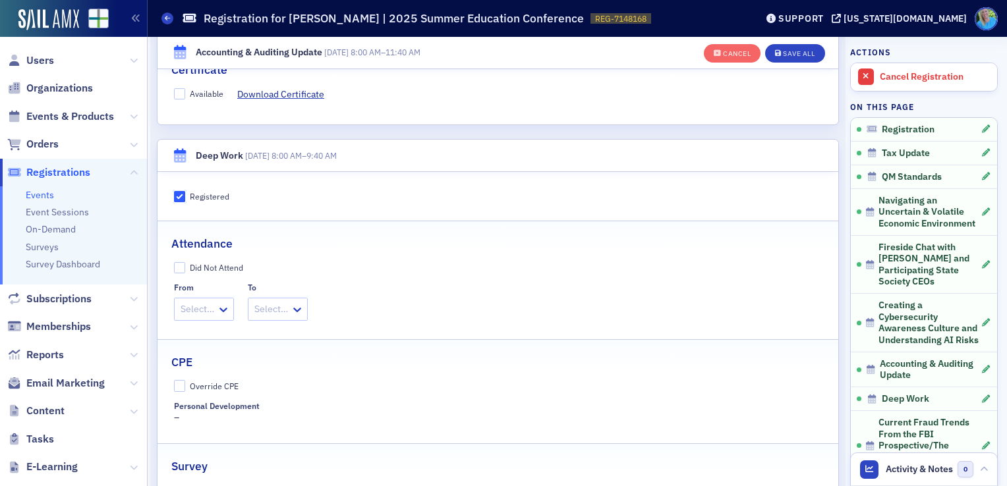
scroll to position [3146, 0]
click at [223, 301] on icon at bounding box center [223, 307] width 13 height 13
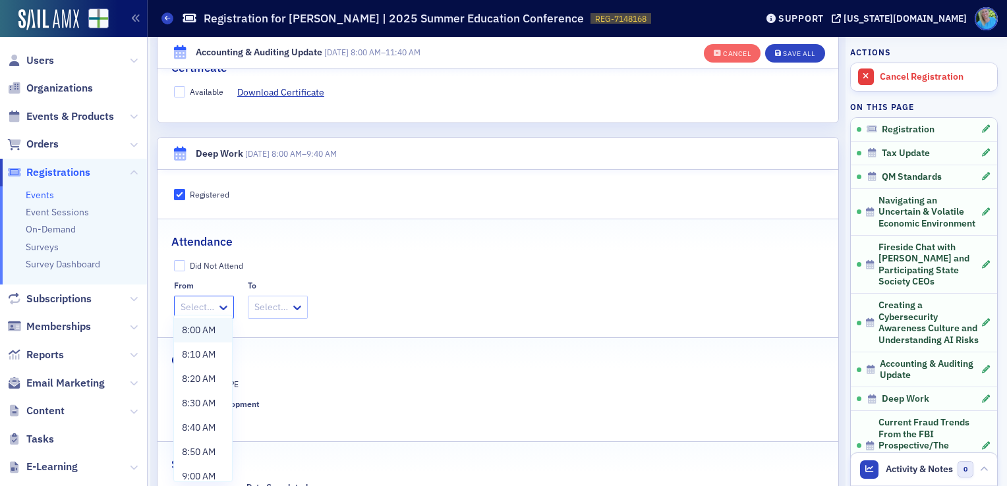
click at [218, 326] on div "8:00 AM" at bounding box center [203, 330] width 58 height 24
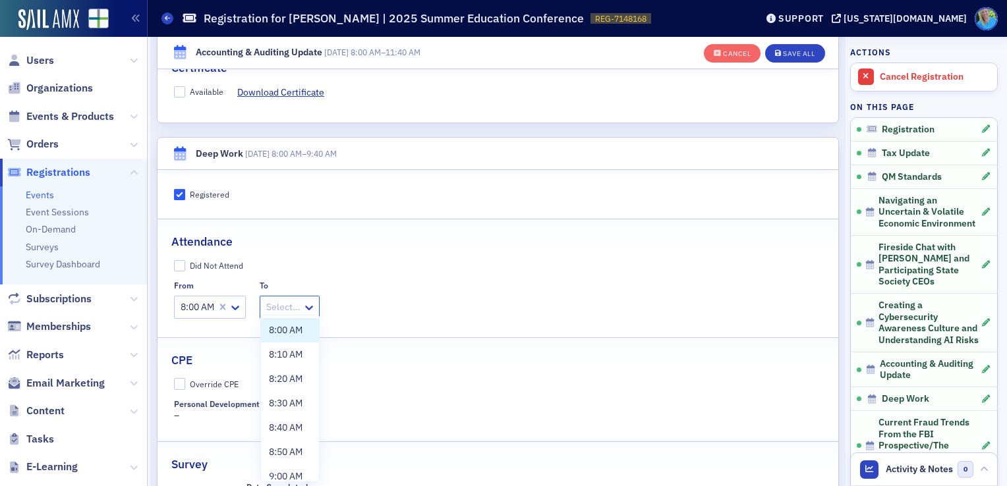
click at [287, 302] on div at bounding box center [283, 307] width 36 height 16
click at [299, 463] on span "9:40 AM" at bounding box center [286, 468] width 34 height 14
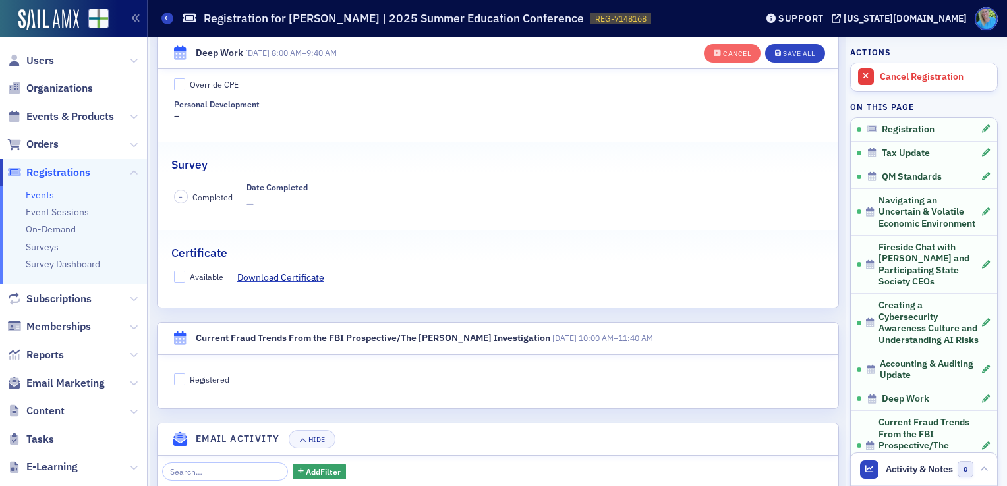
scroll to position [3476, 0]
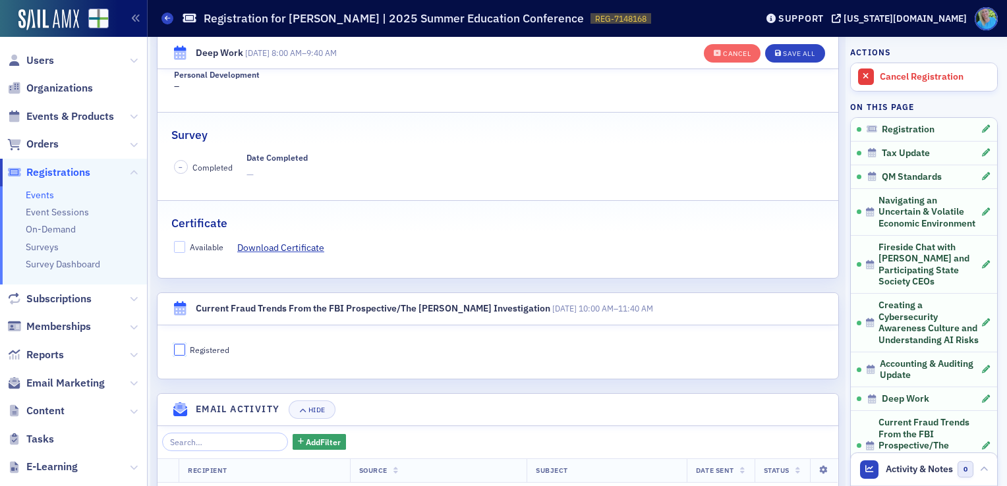
click at [181, 346] on input "Registered" at bounding box center [180, 350] width 12 height 12
checkbox input "true"
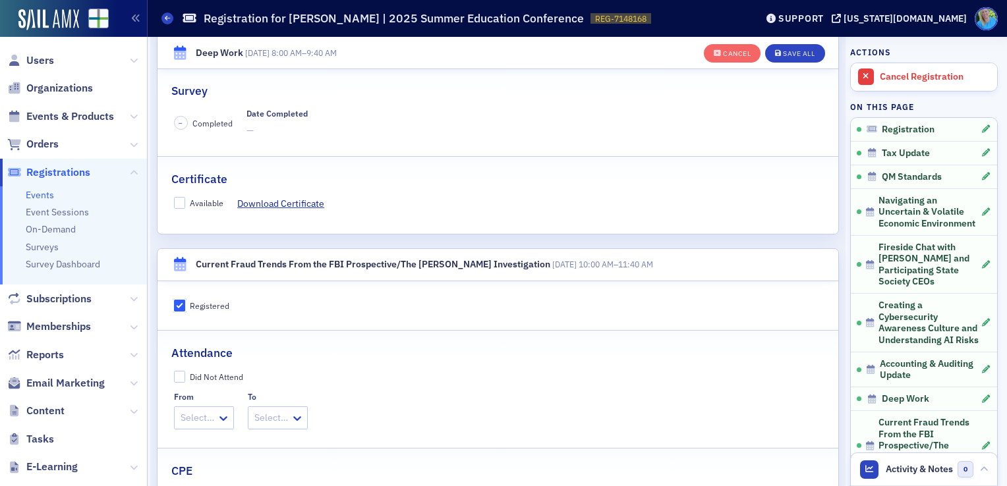
scroll to position [3674, 0]
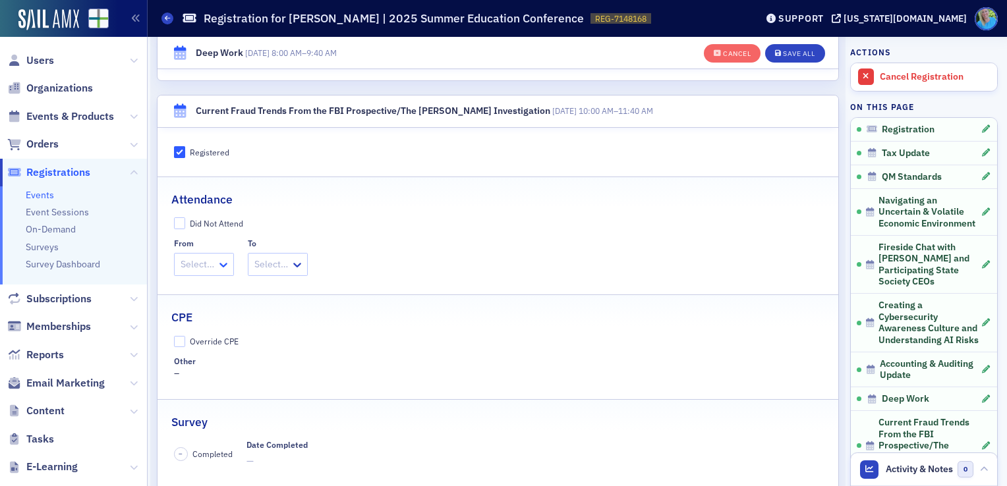
click at [223, 258] on icon at bounding box center [223, 264] width 13 height 13
click at [210, 292] on span "10:00 AM" at bounding box center [201, 287] width 39 height 14
click at [314, 258] on icon at bounding box center [314, 264] width 13 height 13
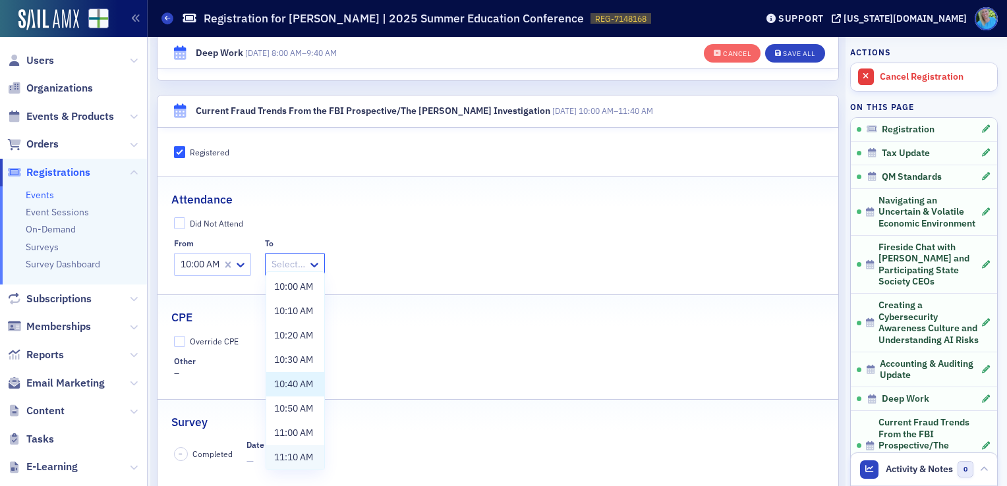
scroll to position [76, 0]
click at [300, 452] on span "11:40 AM" at bounding box center [293, 455] width 39 height 14
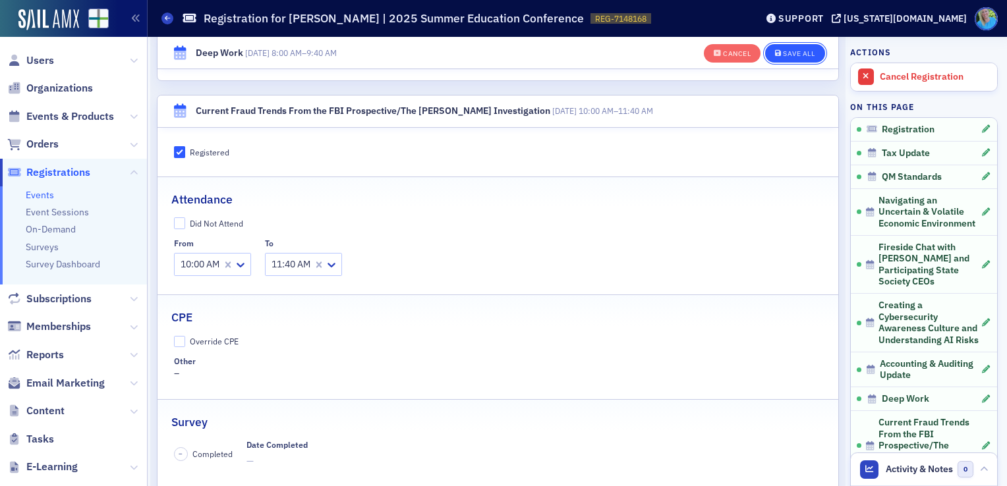
click at [786, 58] on button "Save All" at bounding box center [794, 53] width 59 height 18
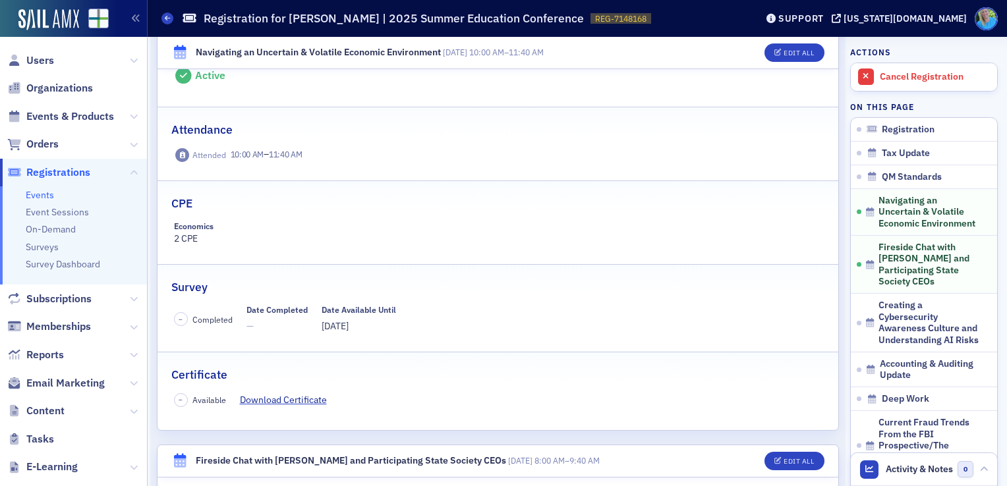
scroll to position [1186, 0]
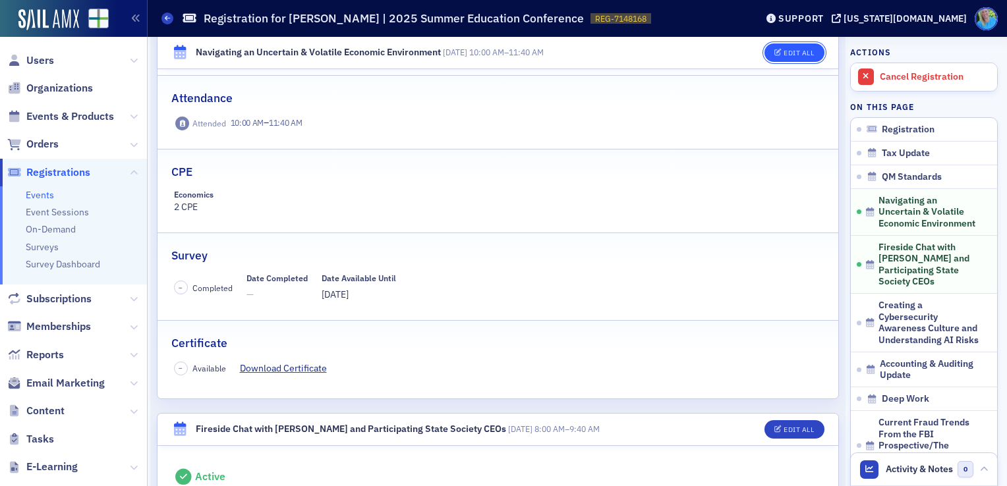
click at [773, 46] on button "Edit All" at bounding box center [794, 53] width 59 height 18
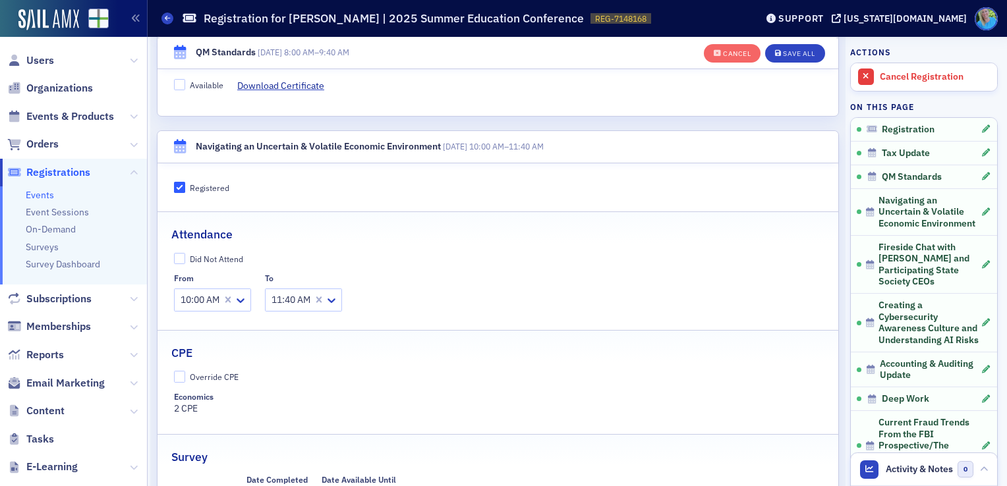
scroll to position [1271, 0]
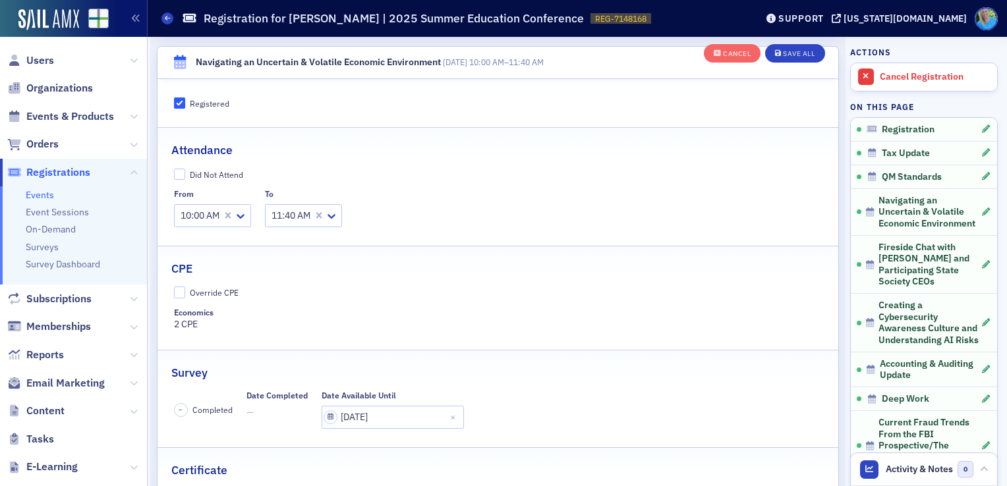
click at [366, 428] on fieldset "Survey – Completed Date Completed — Date Available Until 07/31/2025" at bounding box center [498, 394] width 681 height 88
click at [368, 411] on input "07/31/2025" at bounding box center [393, 417] width 142 height 23
select select "6"
select select "2025"
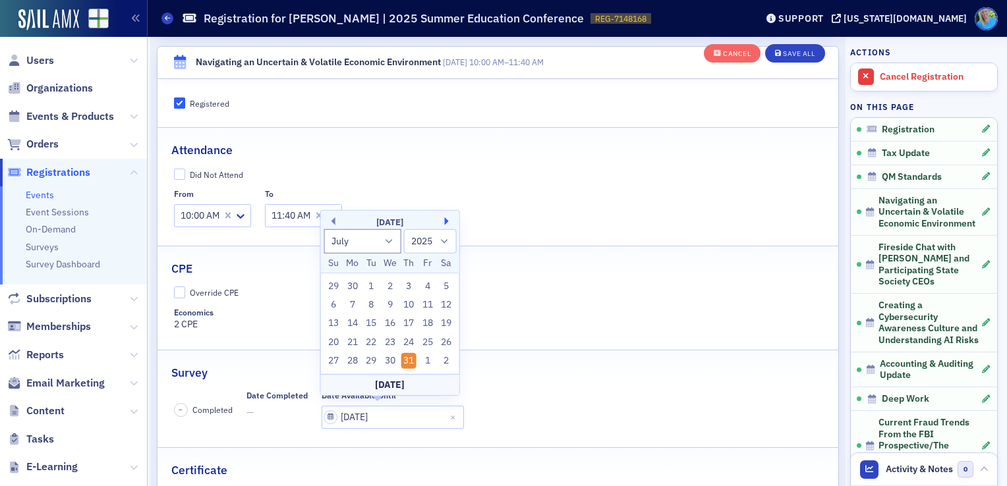
click at [445, 221] on button "Next Month" at bounding box center [449, 222] width 8 height 8
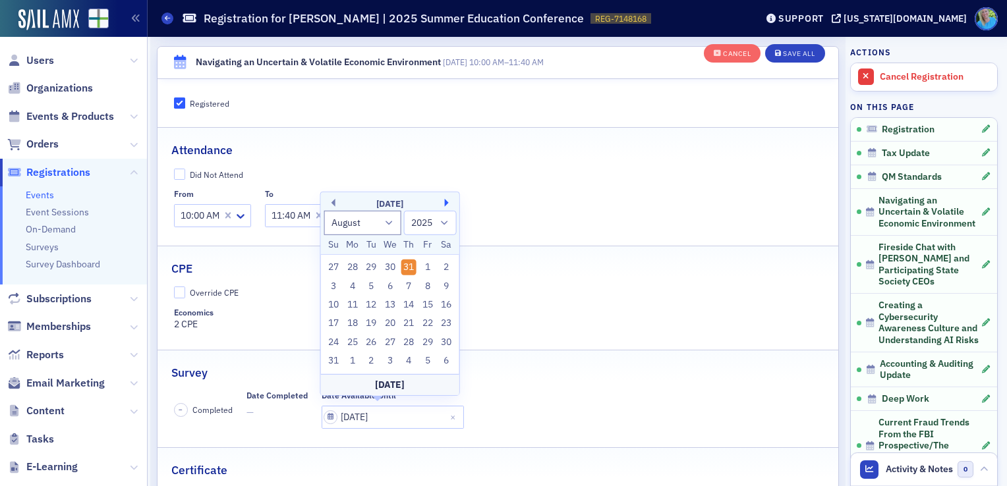
click at [447, 200] on button "Next Month" at bounding box center [449, 203] width 8 height 8
select select "8"
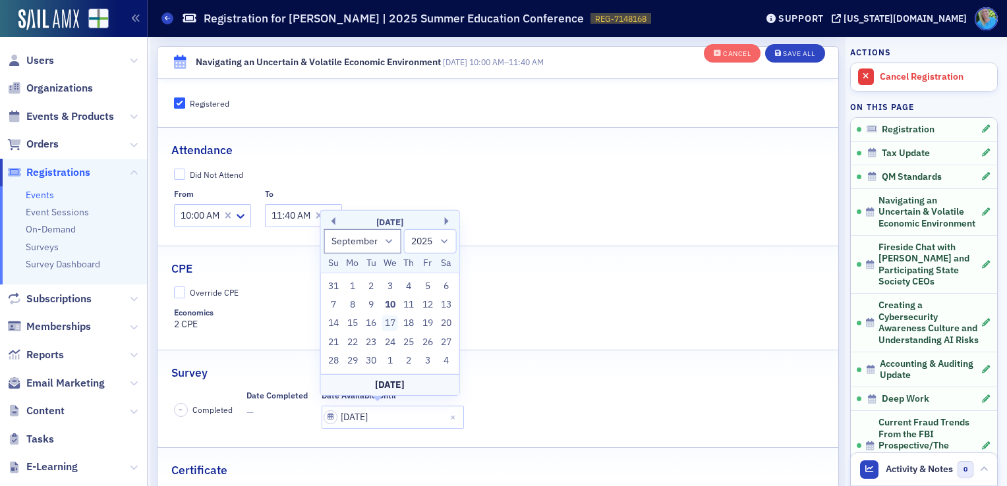
click at [385, 320] on div "17" at bounding box center [390, 324] width 16 height 16
type input "09/17/2025"
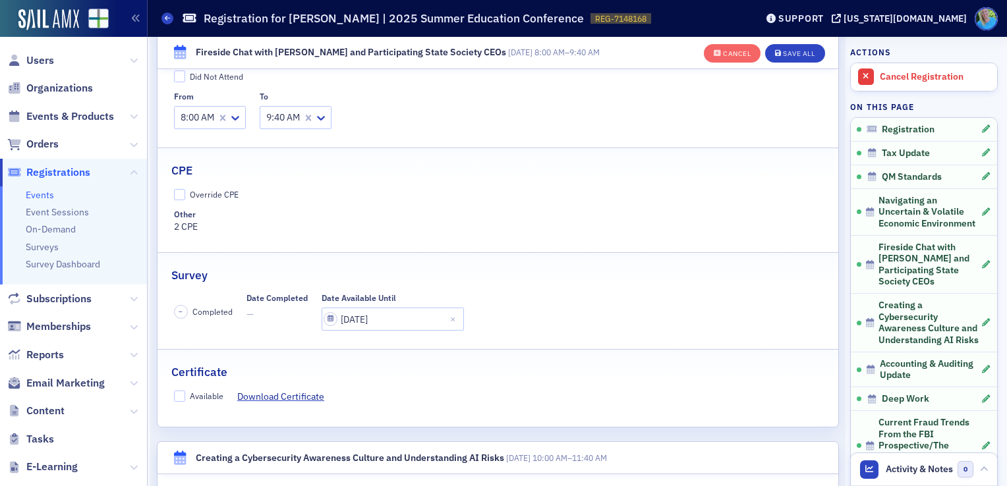
scroll to position [1864, 0]
select select "7"
select select "2025"
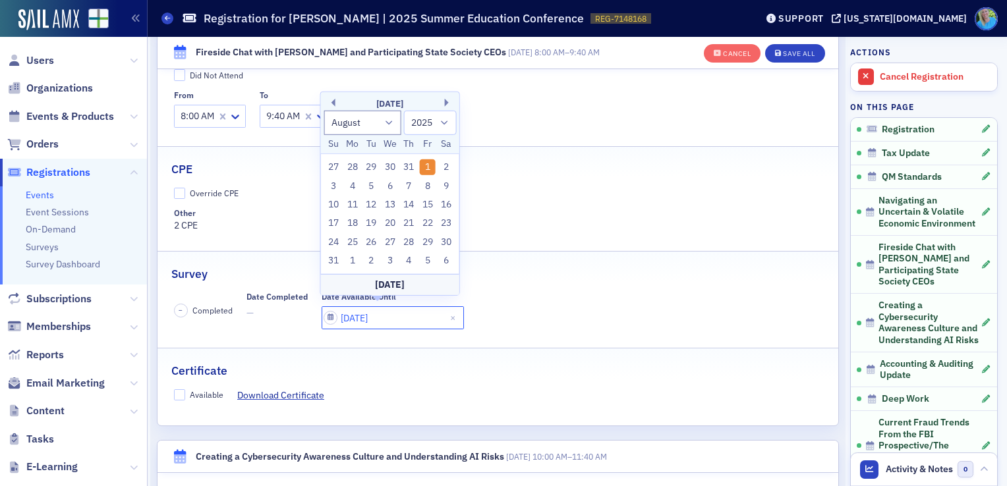
click at [396, 318] on input "08/01/2025" at bounding box center [393, 318] width 142 height 23
click at [446, 103] on button "Next Month" at bounding box center [449, 103] width 8 height 8
select select "8"
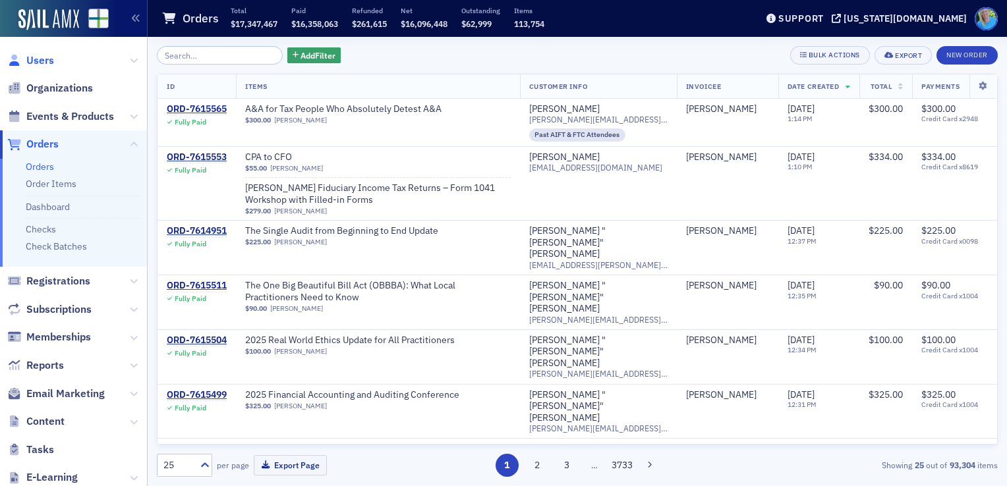
click at [43, 61] on span "Users" at bounding box center [40, 60] width 28 height 15
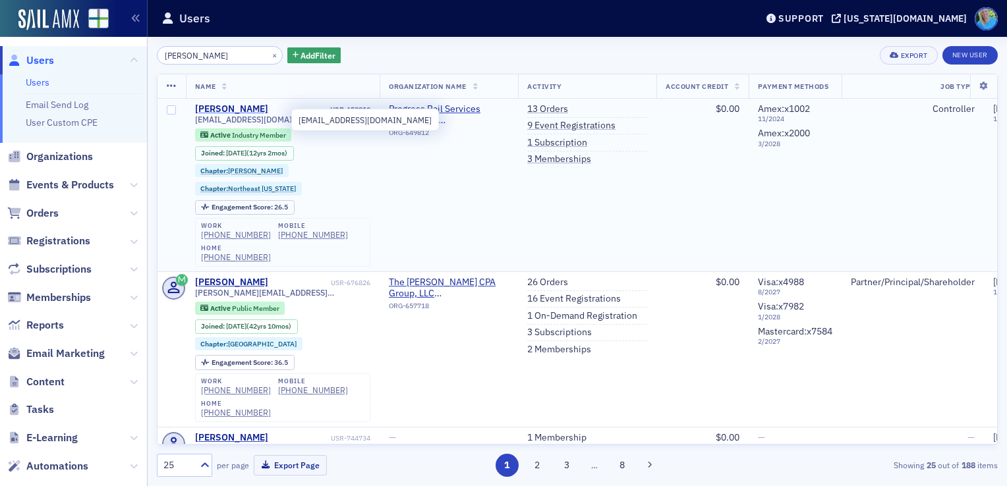
type input "allen austin"
click at [227, 109] on div "[PERSON_NAME]" at bounding box center [231, 109] width 73 height 12
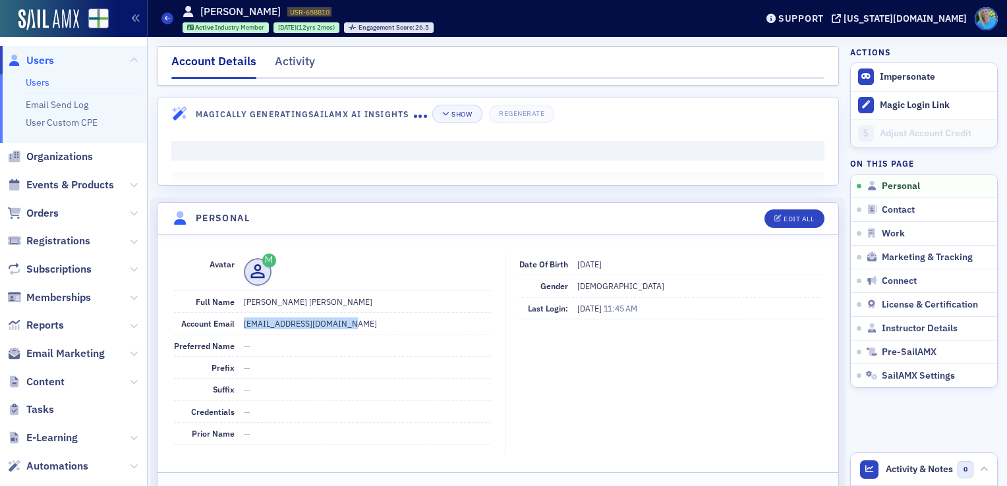
drag, startPoint x: 346, startPoint y: 324, endPoint x: 244, endPoint y: 319, distance: 102.3
click at [244, 319] on dd "[EMAIL_ADDRESS][DOMAIN_NAME]" at bounding box center [367, 323] width 247 height 21
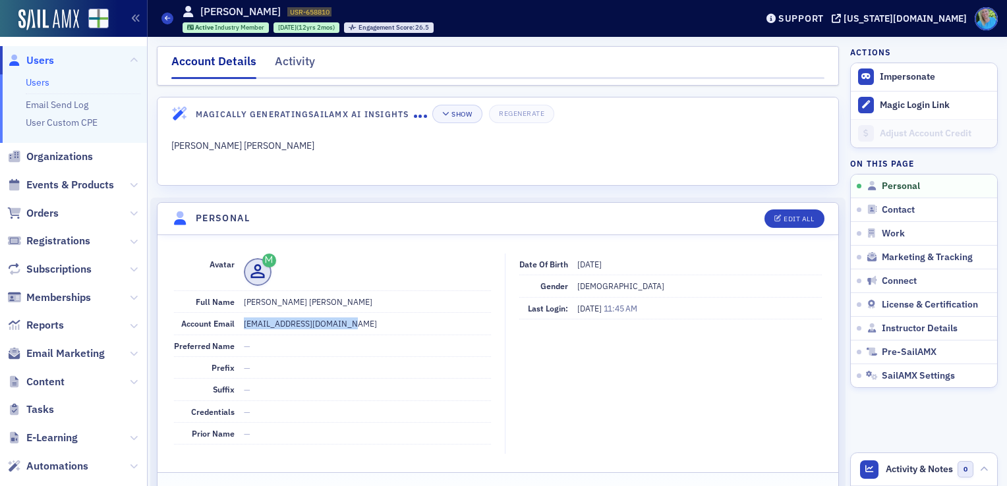
copy dd "[EMAIL_ADDRESS][DOMAIN_NAME]"
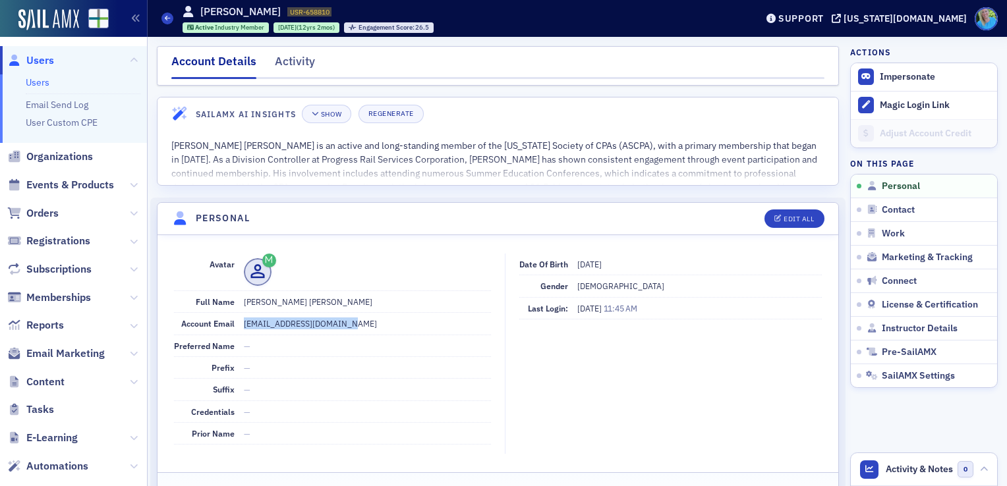
click at [51, 61] on span "Users" at bounding box center [40, 60] width 28 height 15
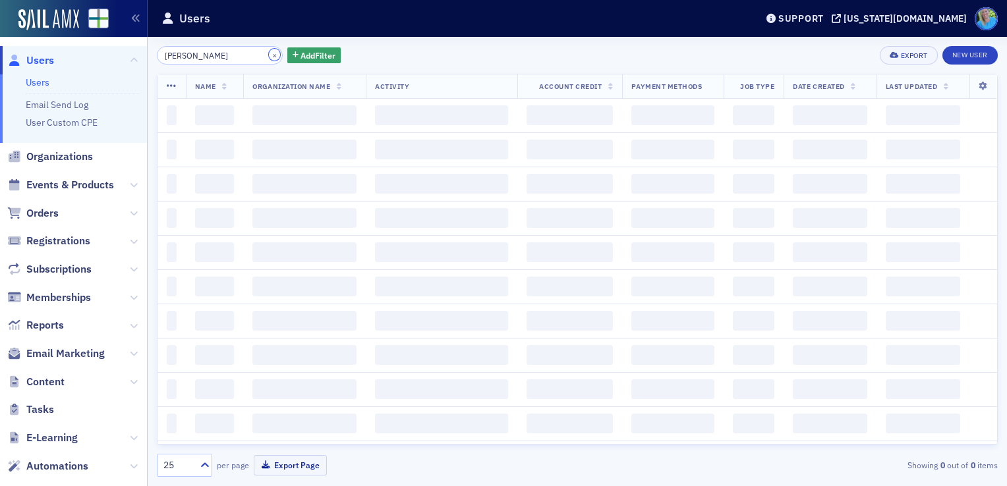
click at [269, 54] on button "×" at bounding box center [275, 55] width 12 height 12
click at [249, 54] on input "allen austin" at bounding box center [220, 55] width 126 height 18
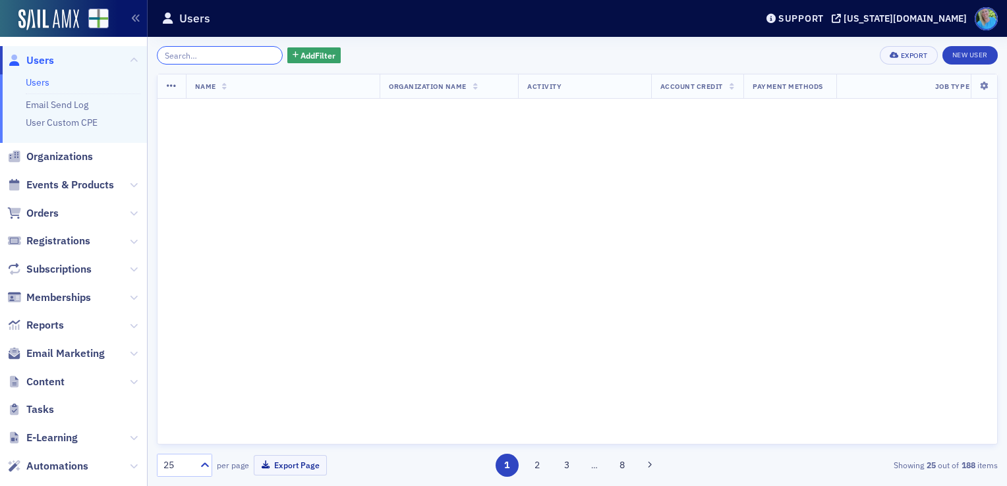
click at [260, 54] on input "allen austin" at bounding box center [220, 55] width 126 height 18
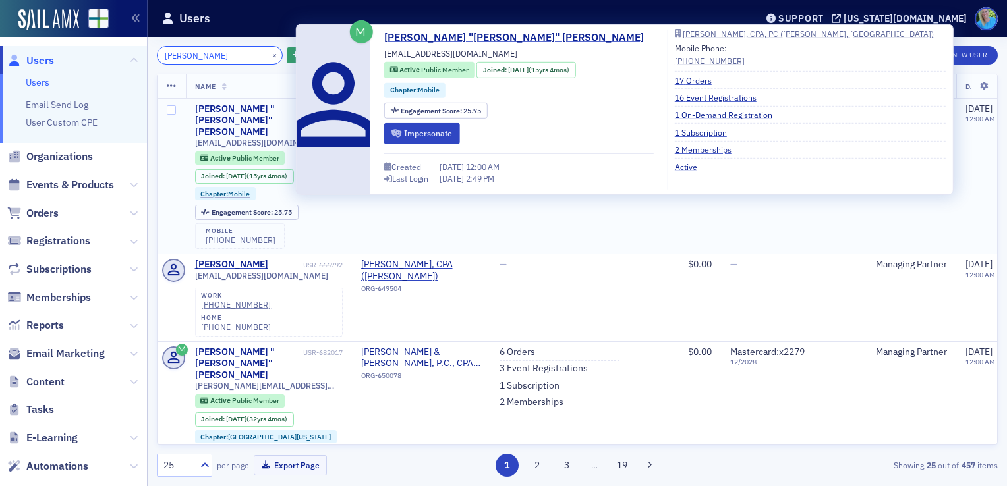
type input "liz johnson"
click at [218, 109] on div "Elizabeth "Liz" Johnson" at bounding box center [247, 120] width 105 height 35
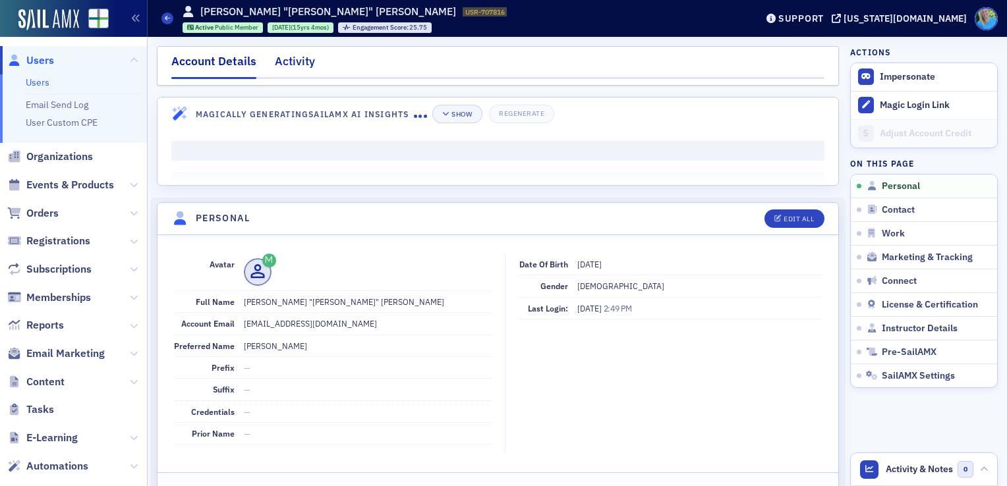
click at [287, 67] on div "Activity" at bounding box center [295, 65] width 40 height 24
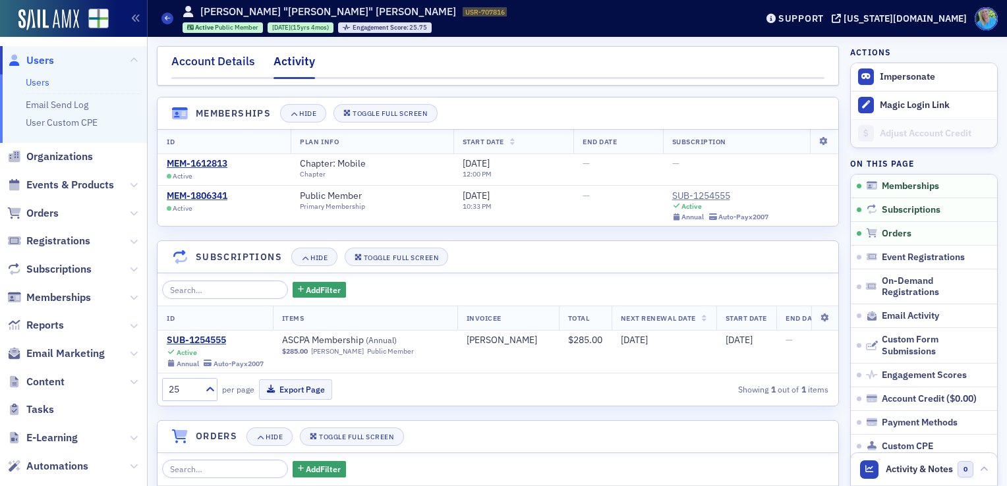
click at [220, 65] on div "Account Details" at bounding box center [213, 65] width 84 height 24
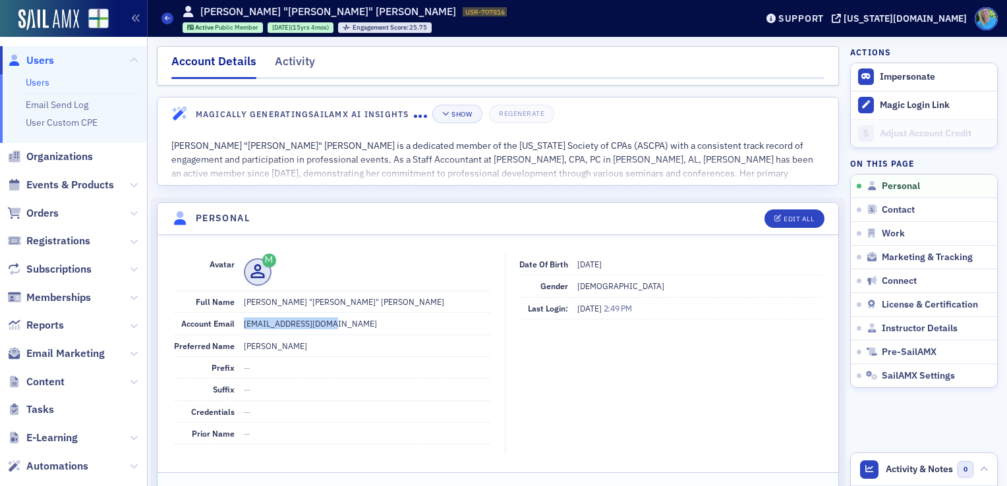
drag, startPoint x: 332, startPoint y: 323, endPoint x: 240, endPoint y: 321, distance: 92.3
click at [240, 321] on div "Account Email lizcpa4304@gmail.com" at bounding box center [332, 324] width 317 height 22
copy dd "lizcpa4304@gmail.com"
click at [48, 210] on span "Orders" at bounding box center [42, 213] width 32 height 15
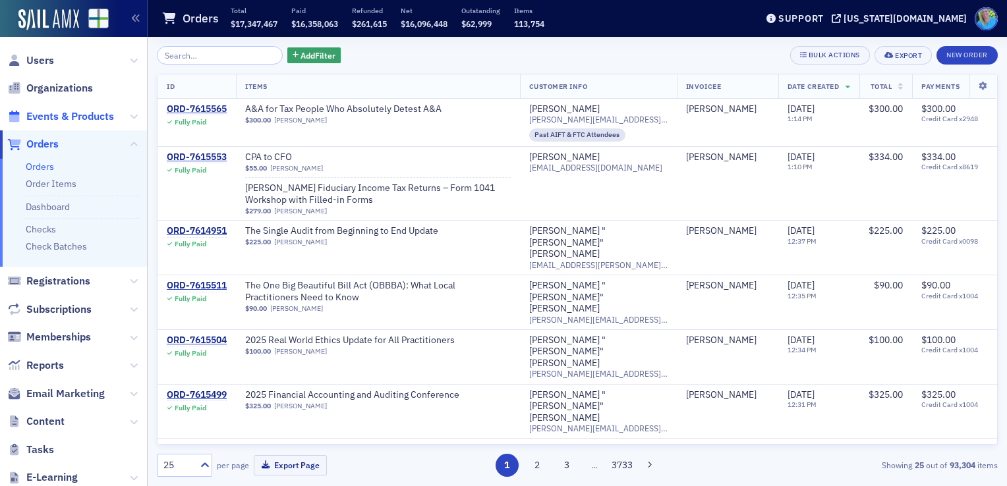
click at [84, 117] on span "Events & Products" at bounding box center [70, 116] width 88 height 15
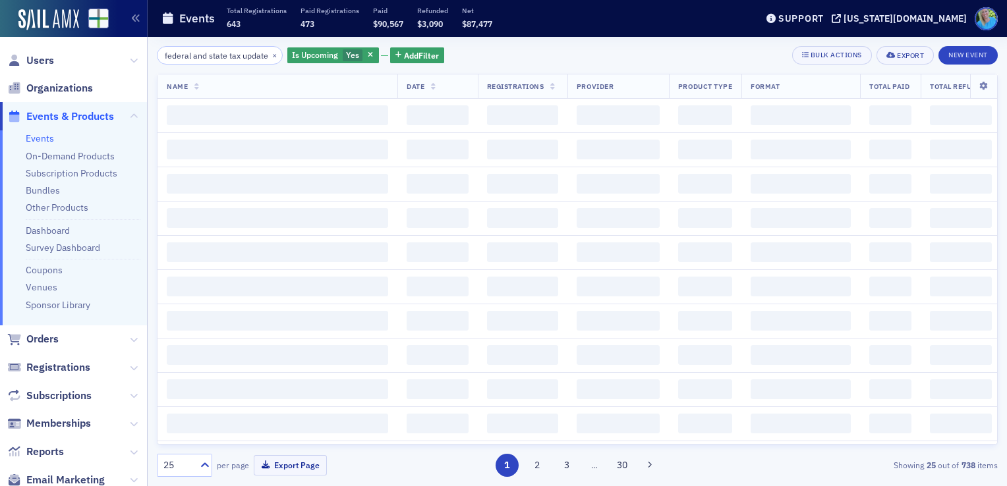
scroll to position [0, 11]
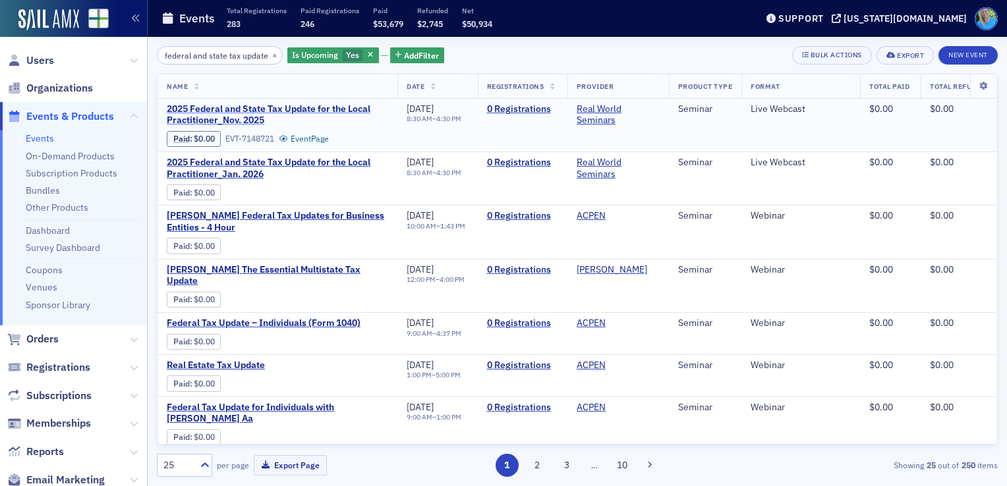
type input "federal and state tax update"
click at [314, 113] on span "2025 Federal and State Tax Update for the Local Practitioner_Nov. 2025" at bounding box center [277, 114] width 221 height 23
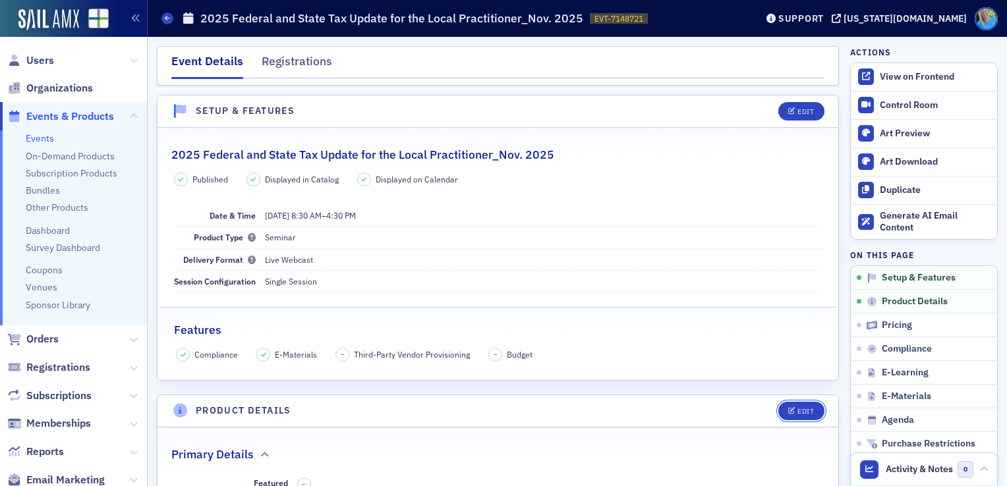
drag, startPoint x: 786, startPoint y: 408, endPoint x: 749, endPoint y: 352, distance: 67.5
click at [788, 409] on span "Edit" at bounding box center [801, 411] width 26 height 7
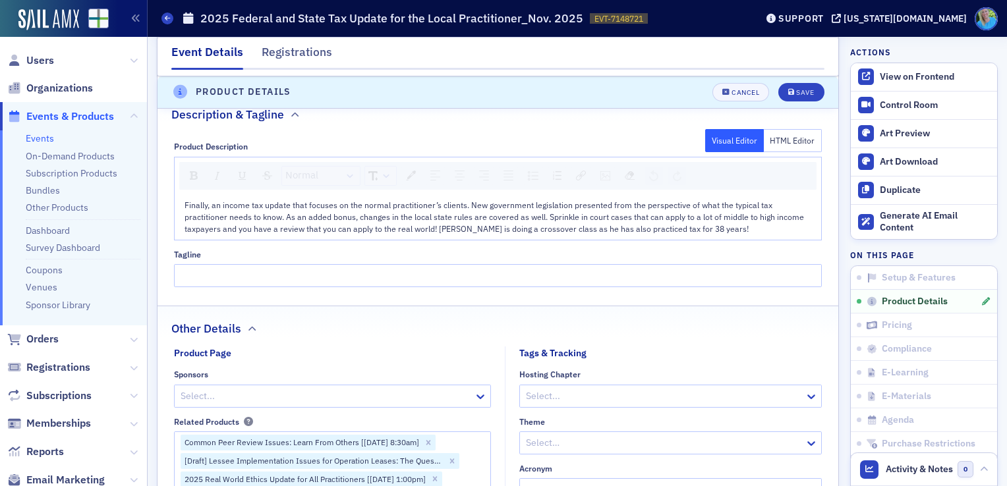
scroll to position [646, 0]
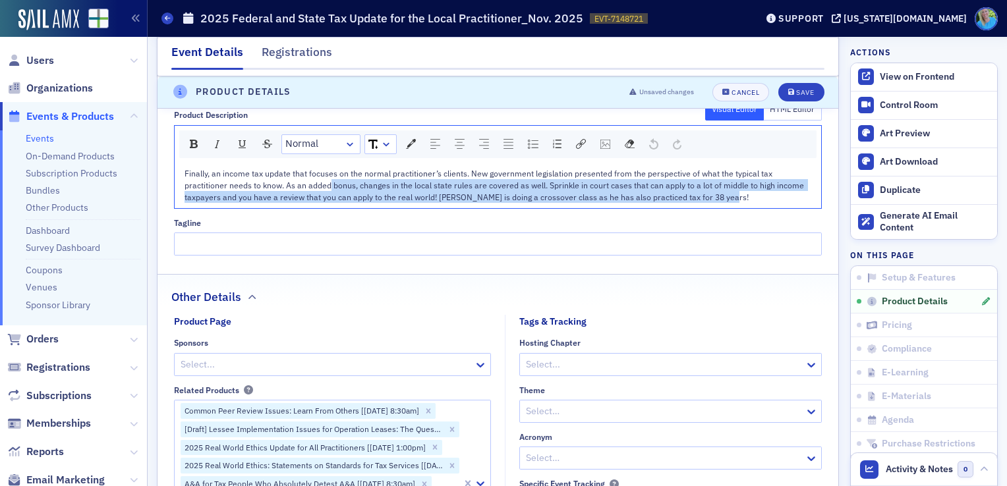
drag, startPoint x: 729, startPoint y: 196, endPoint x: 424, endPoint y: 189, distance: 305.3
click at [339, 189] on div "Finally, an income tax update that focuses on the normal practitioner’s clients…" at bounding box center [499, 185] width 628 height 36
click at [761, 194] on div "Finally, an income tax update that focuses on the normal practitioner’s clients…" at bounding box center [499, 185] width 628 height 36
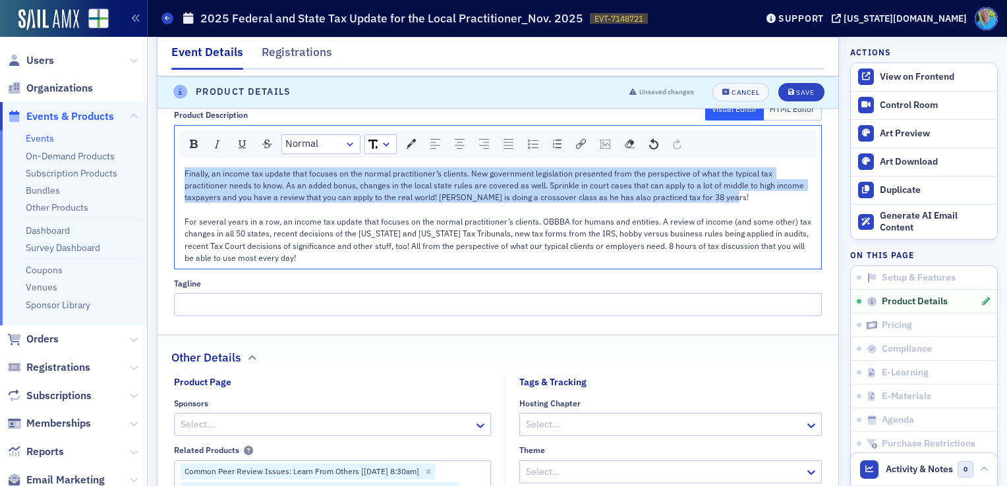
drag, startPoint x: 749, startPoint y: 200, endPoint x: 161, endPoint y: 173, distance: 587.9
click at [161, 173] on div "Product Description Visual Editor HTML Editor Normal Finally, an income tax upd…" at bounding box center [498, 209] width 681 height 216
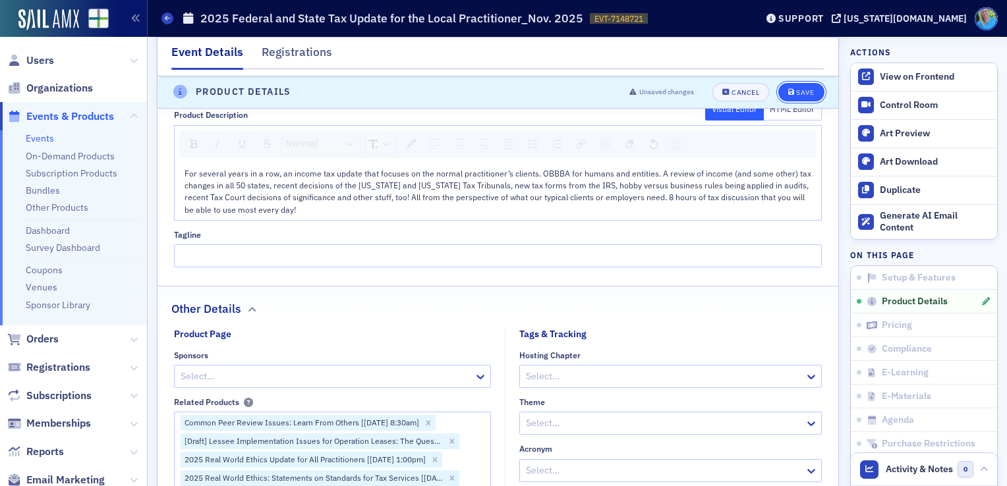
click at [796, 90] on div "Save" at bounding box center [805, 92] width 18 height 7
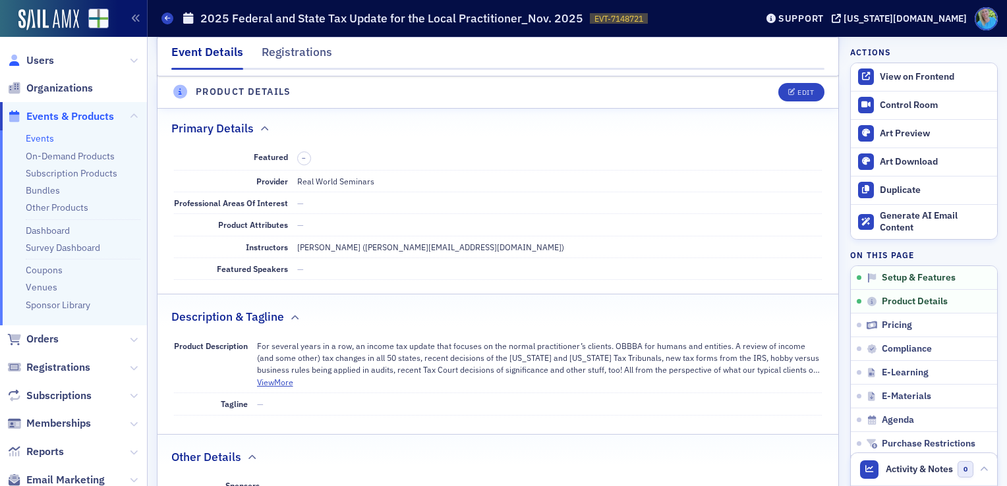
scroll to position [316, 0]
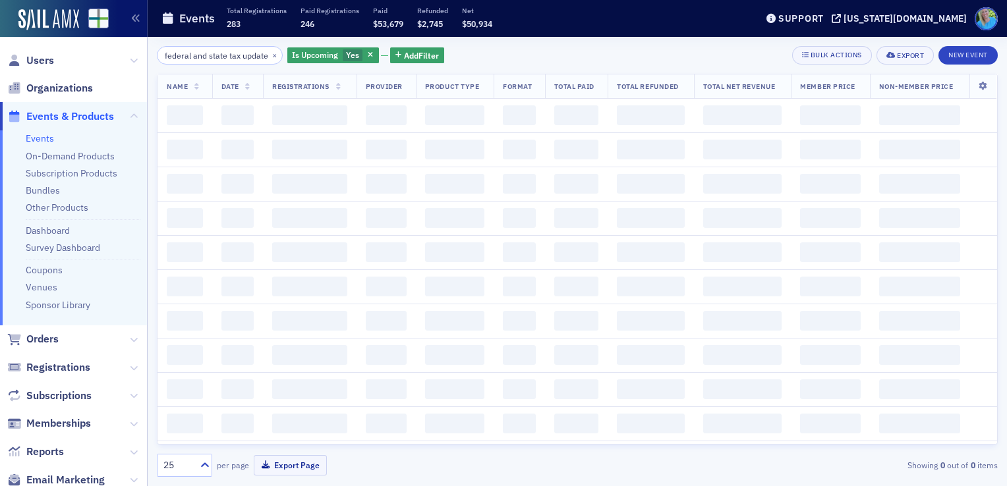
scroll to position [0, 12]
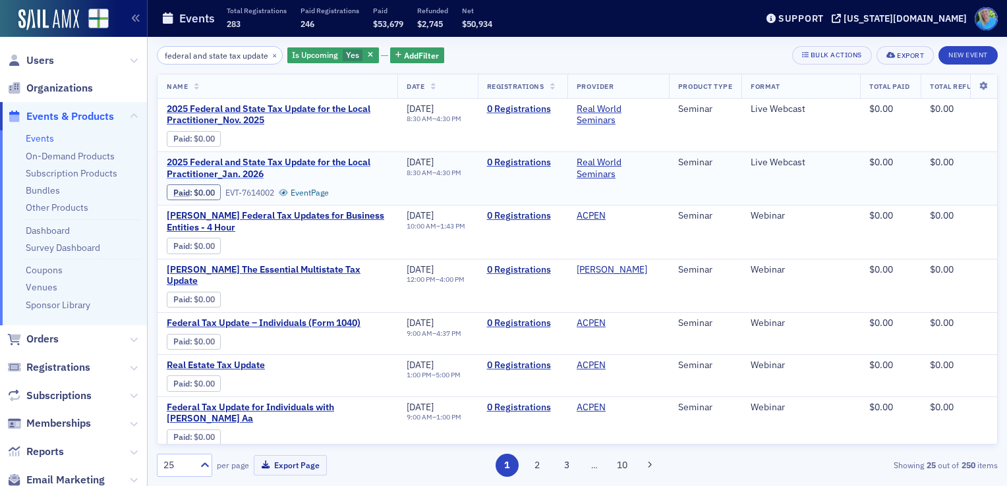
click at [243, 172] on span "2025 Federal and State Tax Update for the Local Practitioner_Jan. 2026" at bounding box center [277, 168] width 221 height 23
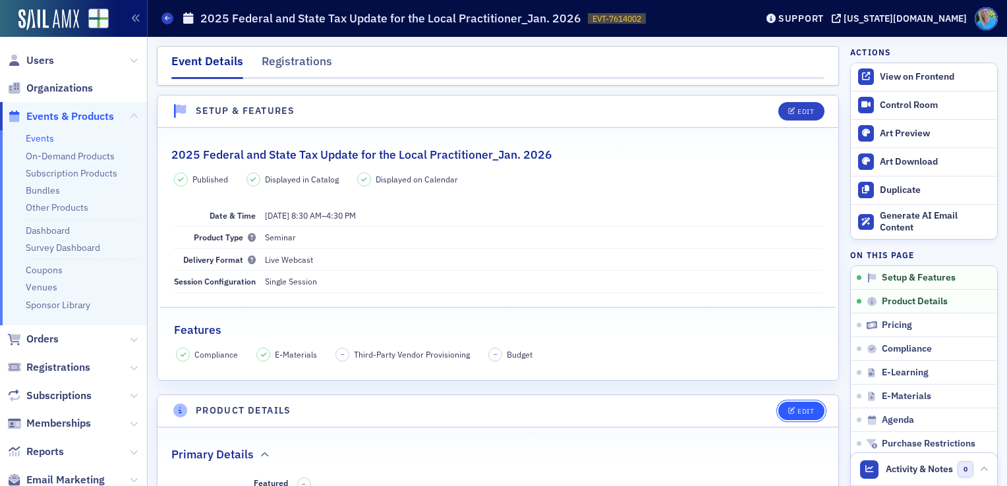
click at [799, 415] on button "Edit" at bounding box center [800, 411] width 45 height 18
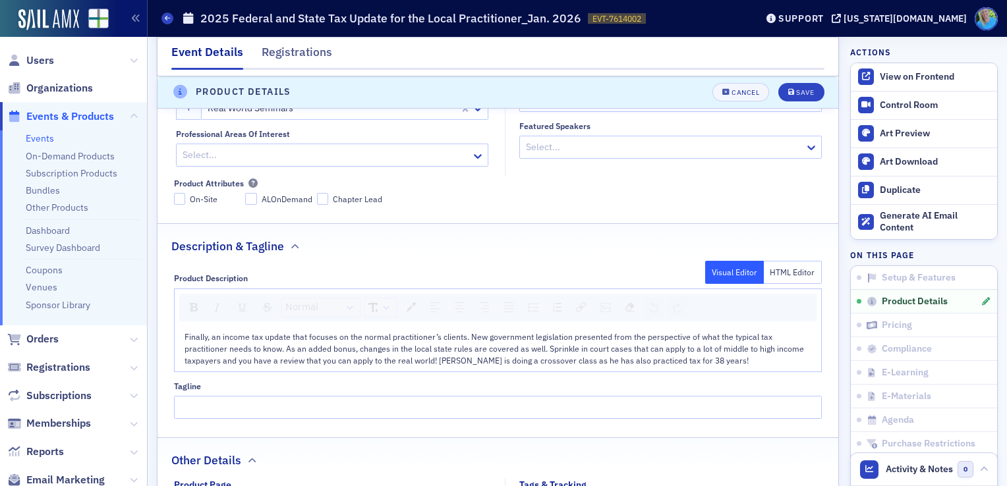
scroll to position [514, 0]
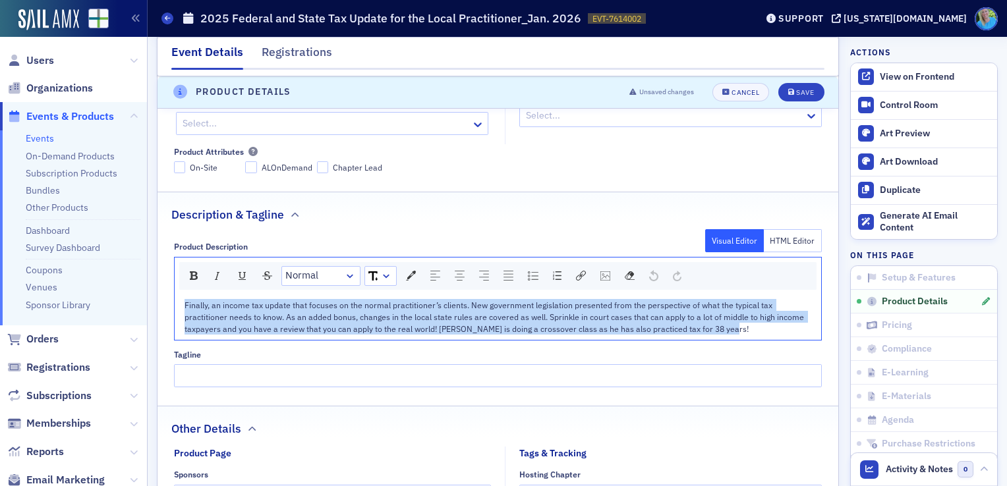
drag, startPoint x: 656, startPoint y: 330, endPoint x: 164, endPoint y: 301, distance: 492.6
click at [164, 301] on div "Product Description Visual Editor HTML Editor Normal Finally, an income tax upd…" at bounding box center [498, 310] width 681 height 155
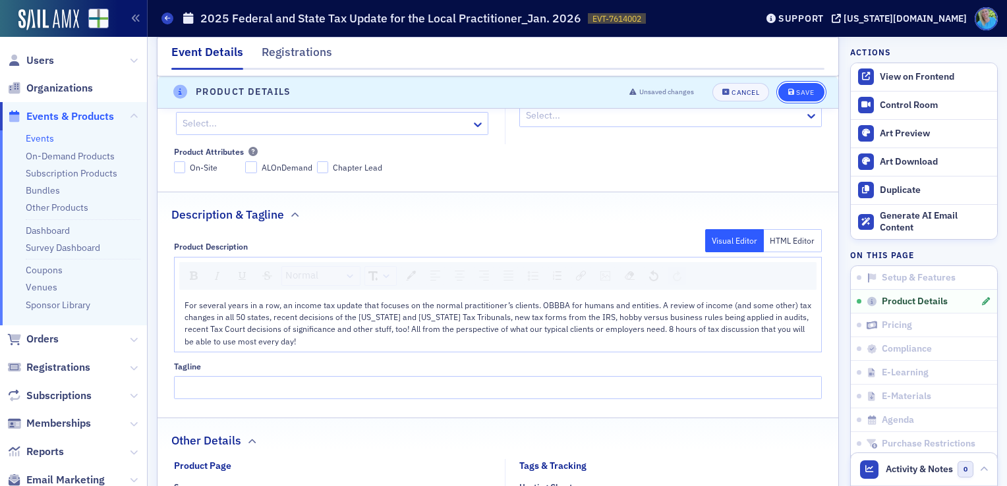
click at [796, 86] on button "Save" at bounding box center [800, 92] width 45 height 18
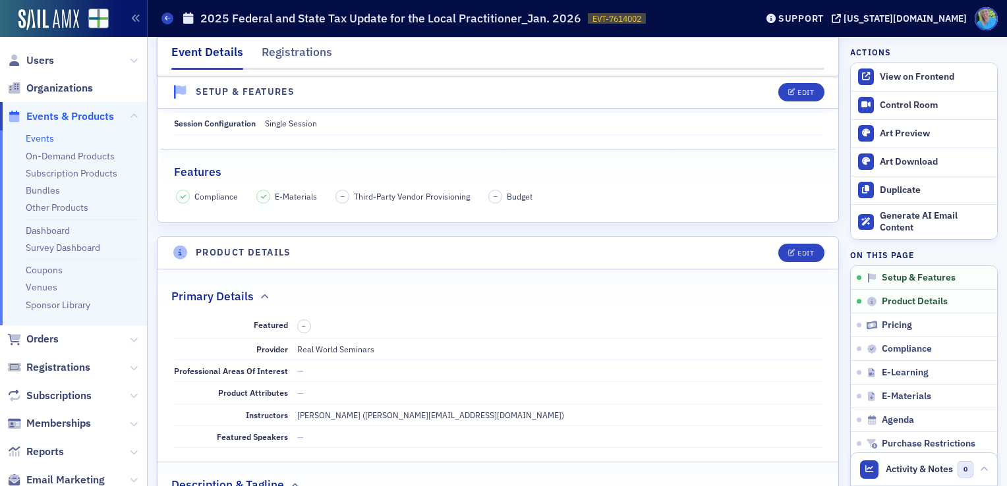
scroll to position [0, 0]
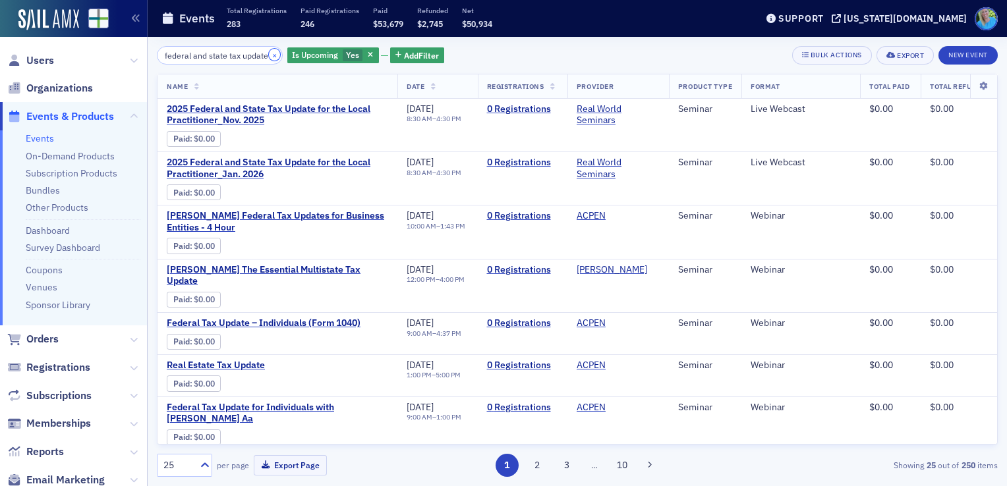
click at [269, 58] on button "×" at bounding box center [275, 55] width 12 height 12
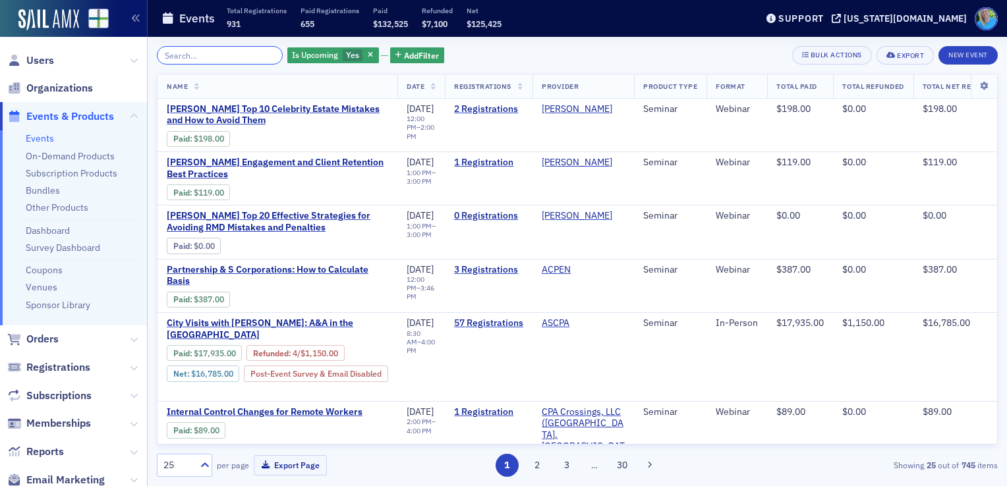
click at [216, 57] on input "search" at bounding box center [220, 55] width 126 height 18
paste input "2025 Real World Ethics Update for All Practitioners"
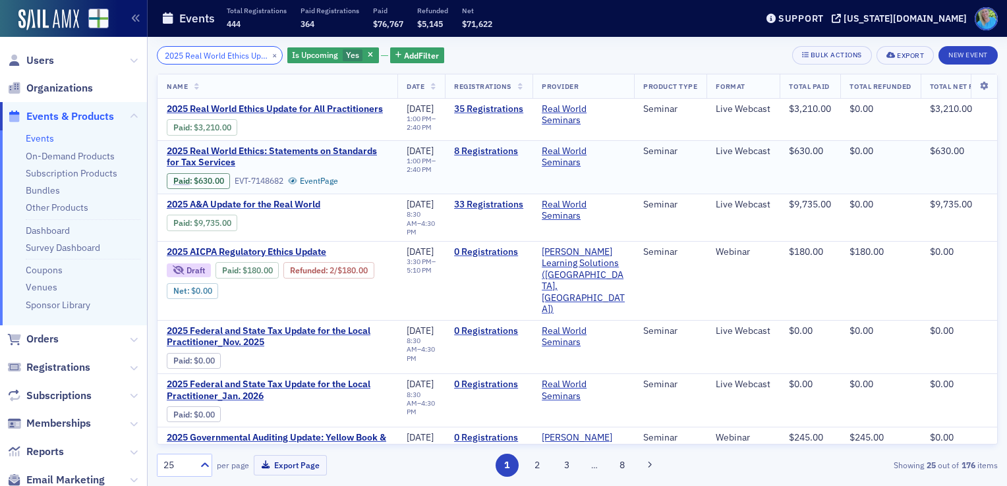
scroll to position [0, 94]
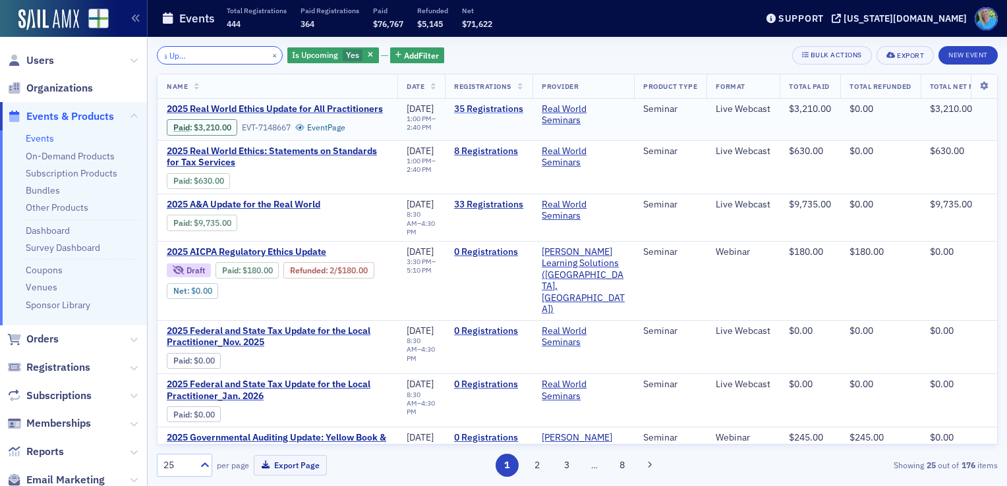
type input "2025 Real World Ethics Update for All Practitioners"
click at [497, 107] on link "35 Registrations" at bounding box center [488, 109] width 69 height 12
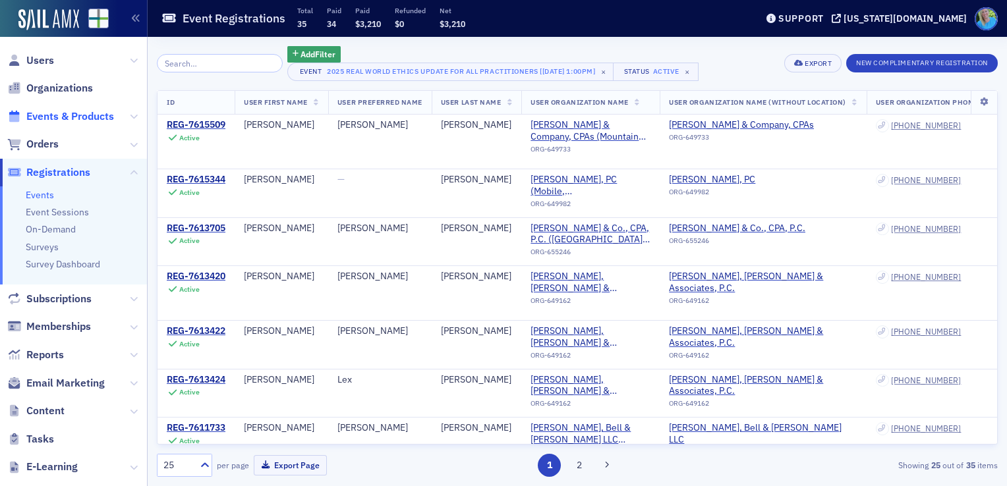
click at [81, 114] on span "Events & Products" at bounding box center [70, 116] width 88 height 15
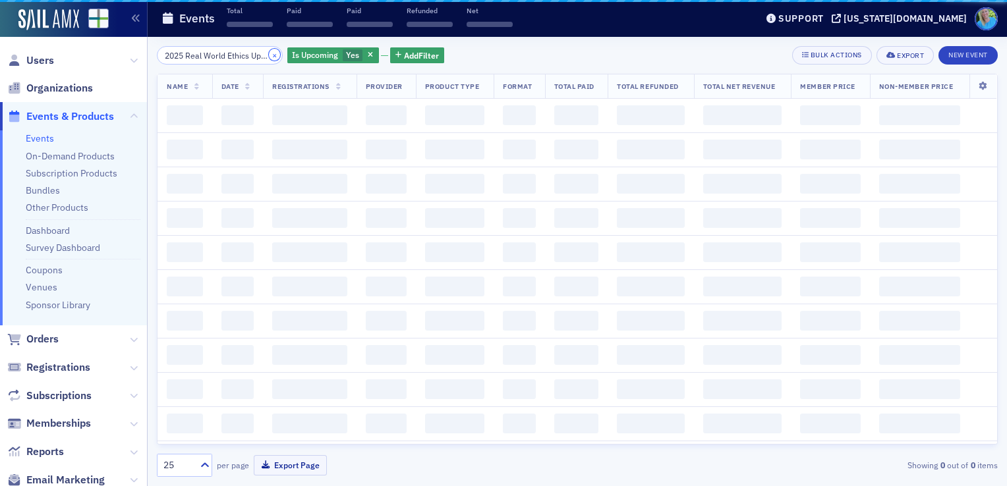
click at [269, 56] on button "×" at bounding box center [275, 55] width 12 height 12
click at [259, 56] on input "2025 Real World Ethics Update for All Practitioners" at bounding box center [220, 55] width 126 height 18
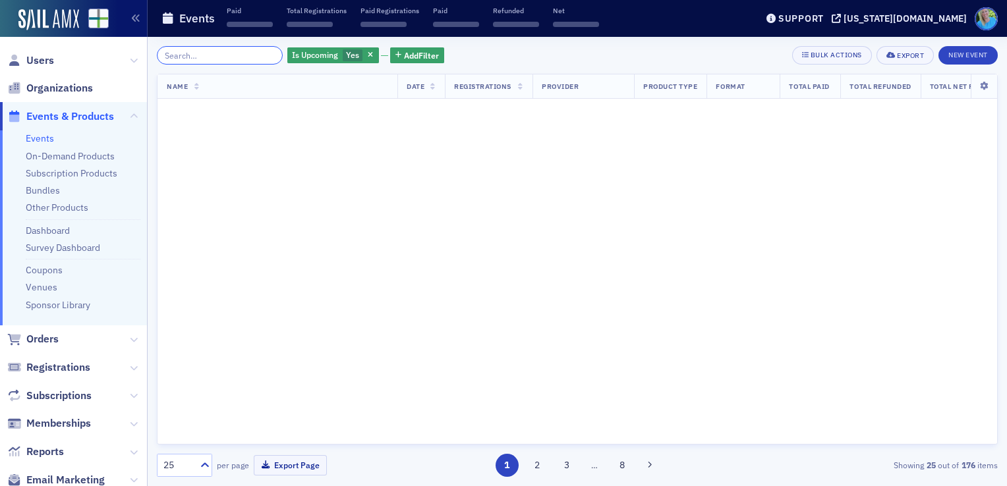
click at [256, 56] on input "search" at bounding box center [220, 55] width 126 height 18
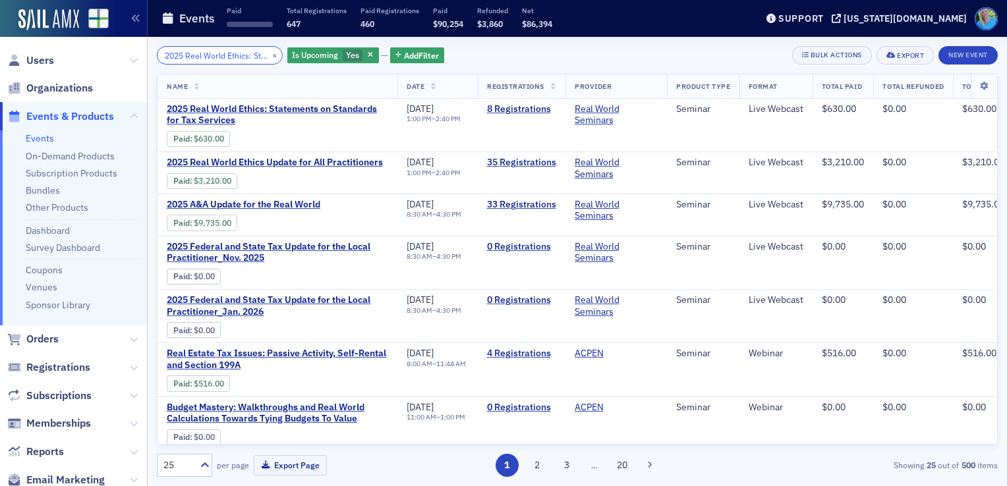
scroll to position [0, 149]
type input "2025 Real World Ethics: Statements on Standards for Tax Services"
click at [556, 105] on link "8 Registrations" at bounding box center [521, 109] width 69 height 12
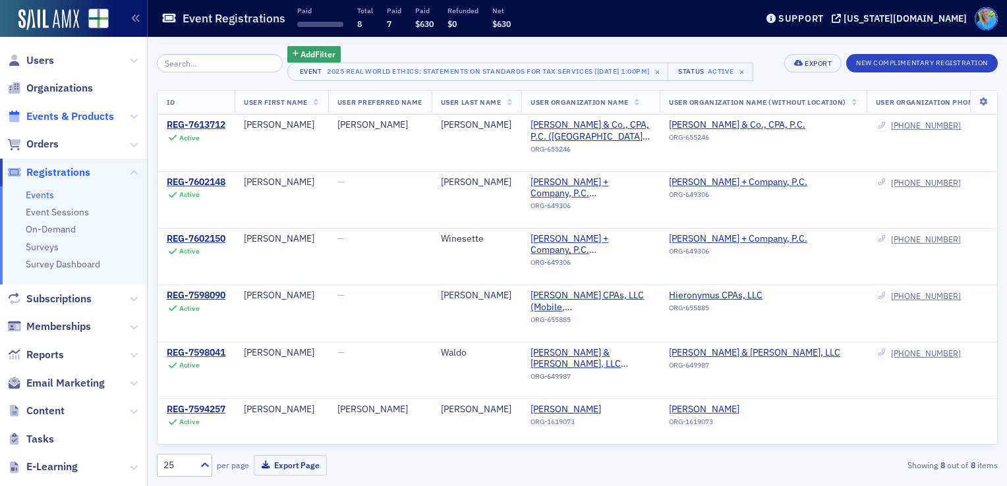
click at [102, 113] on span "Events & Products" at bounding box center [70, 116] width 88 height 15
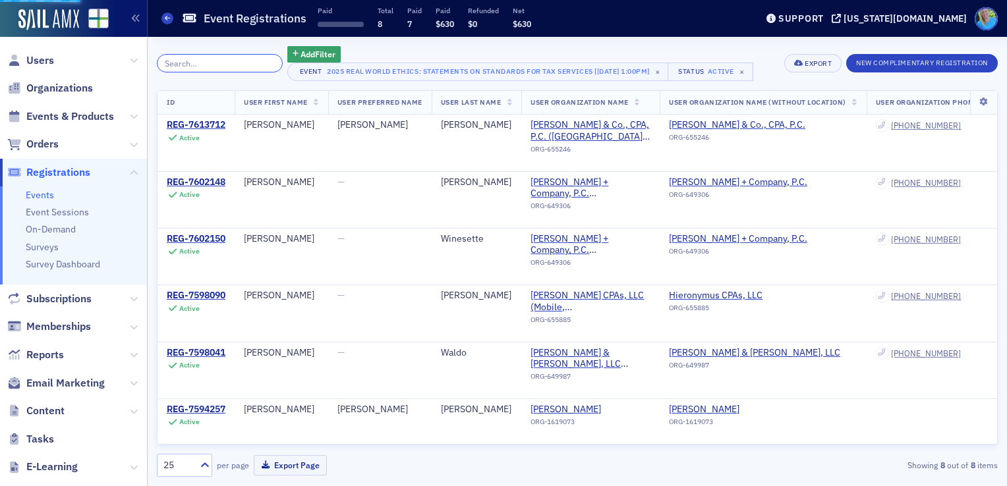
click at [203, 60] on input "search" at bounding box center [220, 63] width 126 height 18
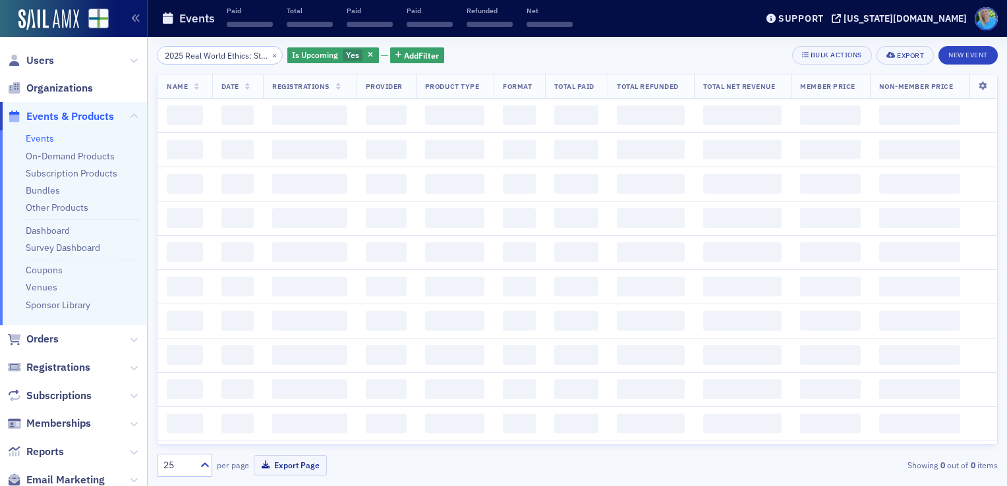
scroll to position [0, 322]
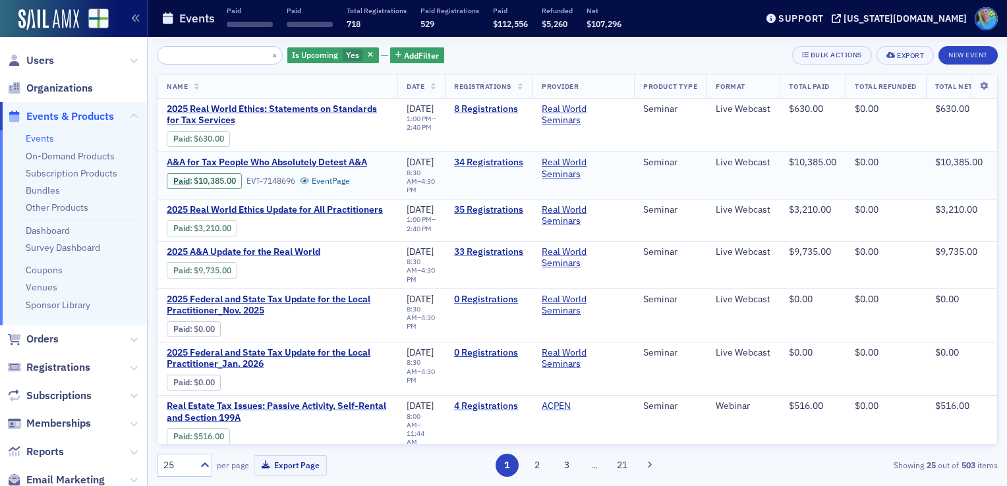
type input "2025 Real World Ethics: Statements on Standards for Tax ServicesA&A For Tax Peo…"
click at [494, 159] on link "34 Registrations" at bounding box center [488, 163] width 69 height 12
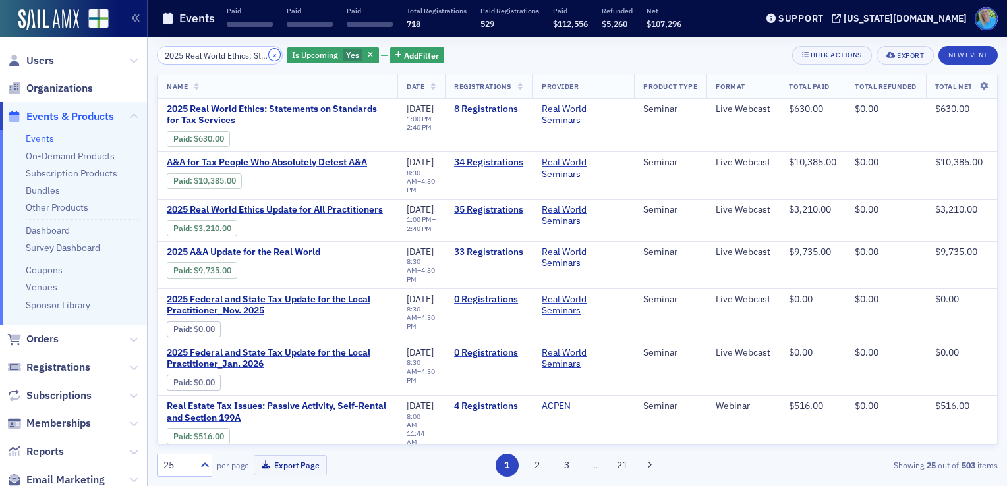
click at [269, 55] on button "×" at bounding box center [275, 55] width 12 height 12
click at [258, 55] on input "search" at bounding box center [220, 55] width 126 height 18
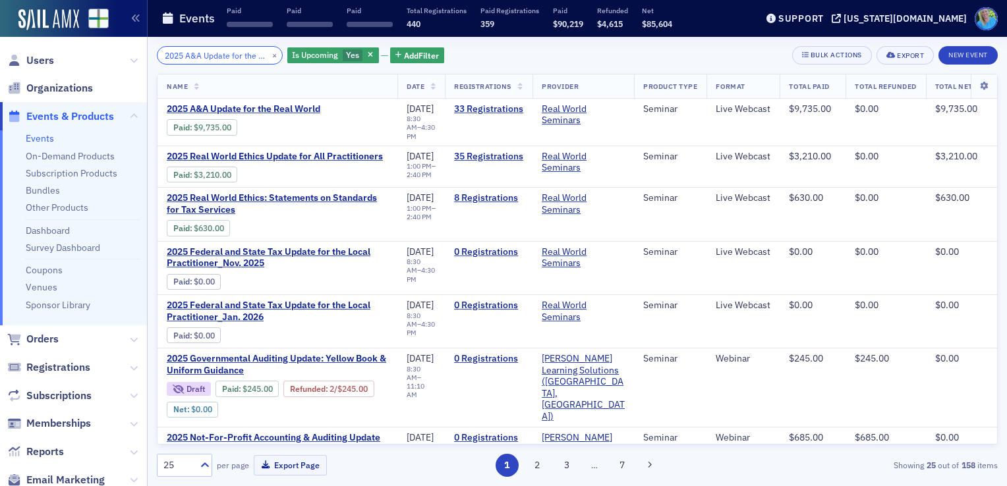
scroll to position [0, 42]
type input "2025 A&A Update for the Real World"
click at [490, 110] on link "33 Registrations" at bounding box center [488, 109] width 69 height 12
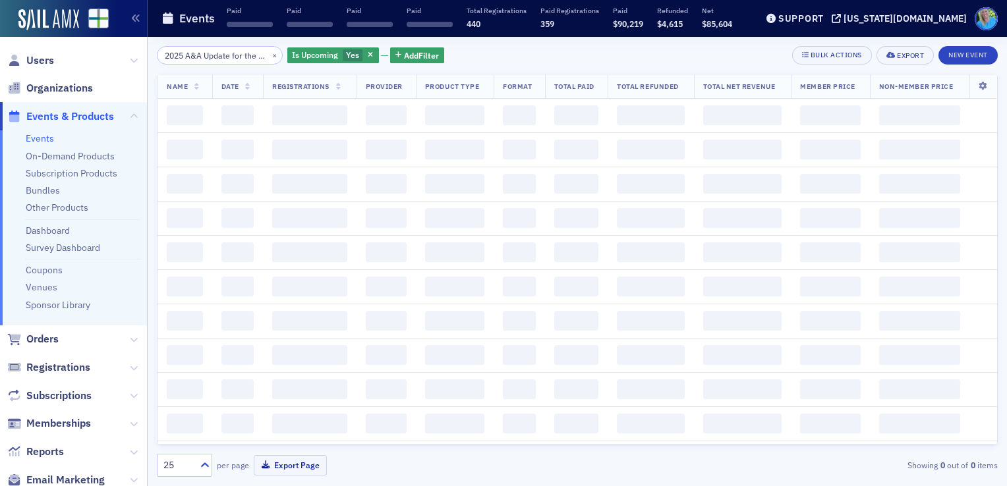
scroll to position [0, 42]
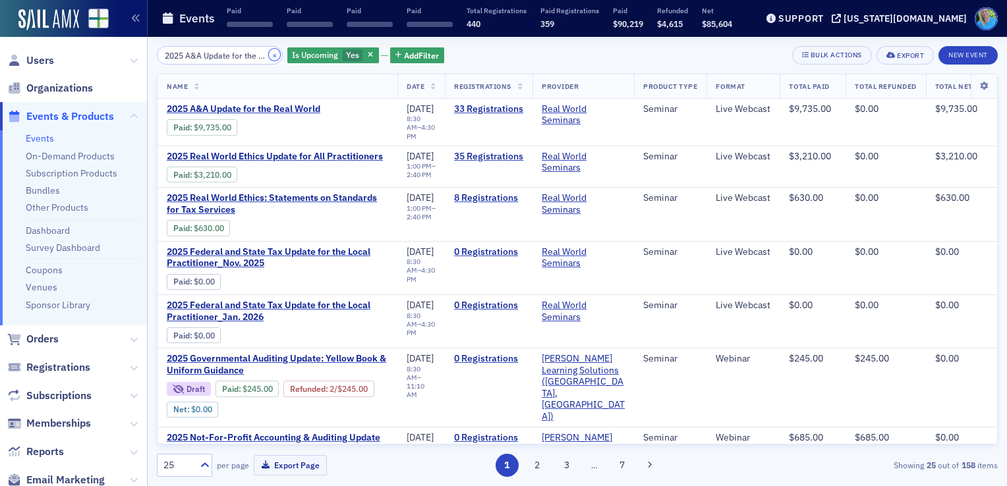
click at [269, 57] on button "×" at bounding box center [275, 55] width 12 height 12
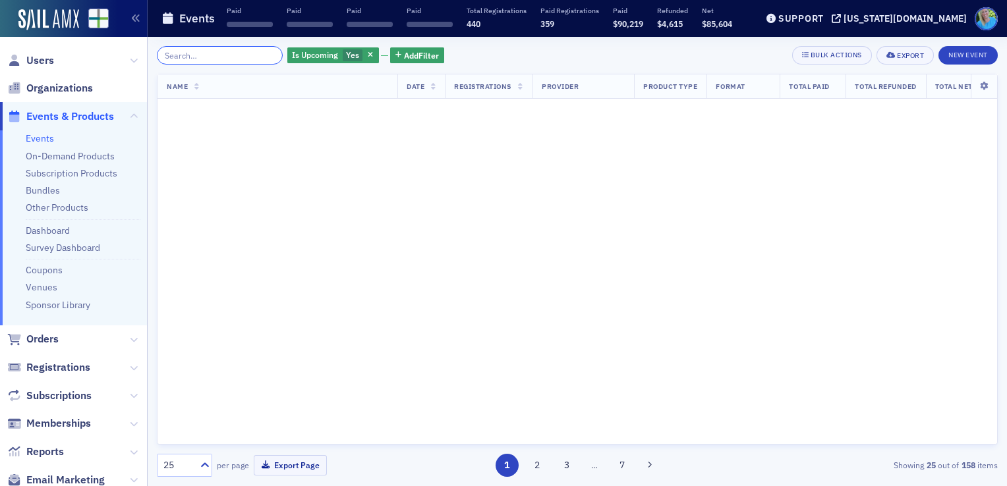
click at [261, 57] on input "search" at bounding box center [220, 55] width 126 height 18
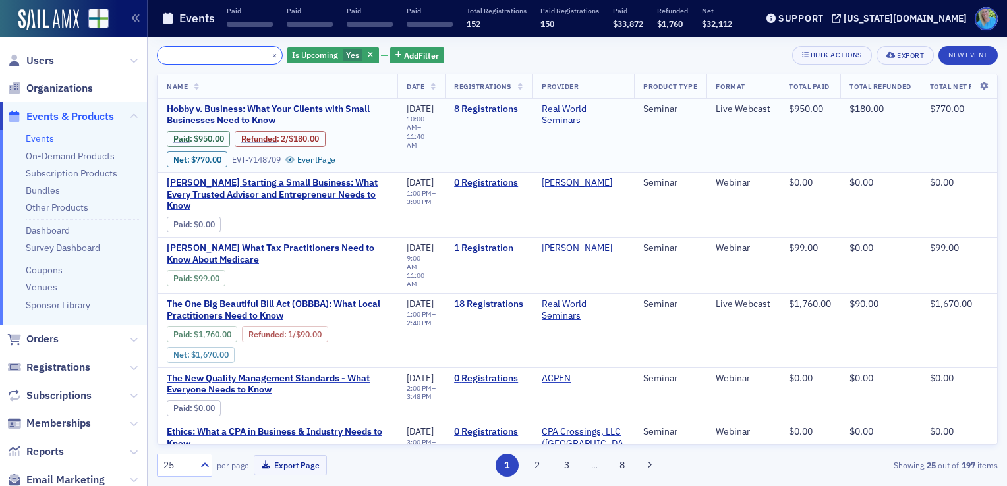
type input "Hobby v. Business: What Your Clients with Small Businesses Need to Know"
click at [494, 111] on link "8 Registrations" at bounding box center [488, 109] width 69 height 12
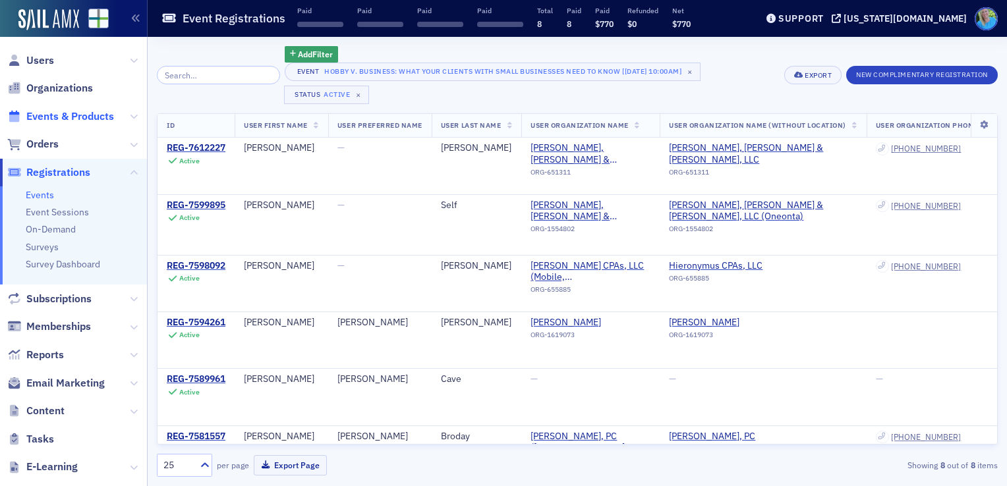
click at [69, 118] on span "Events & Products" at bounding box center [70, 116] width 88 height 15
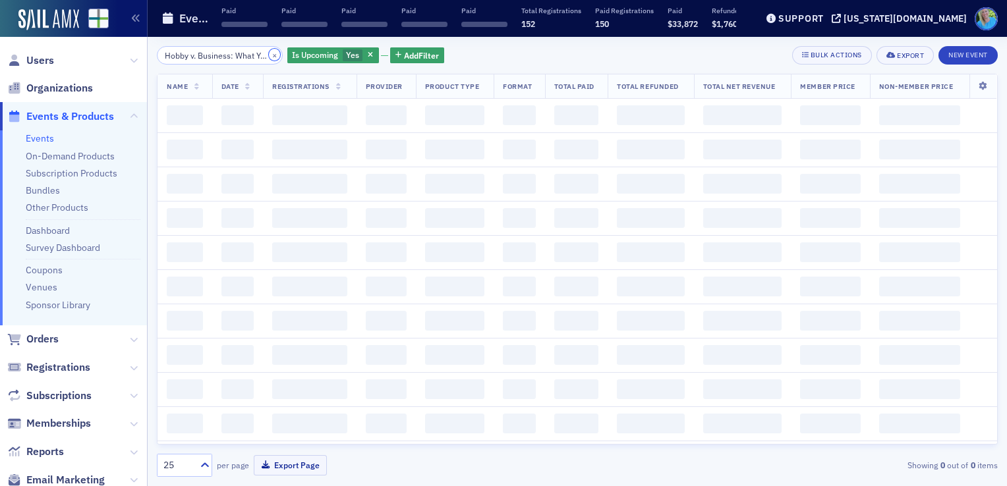
click at [269, 54] on button "×" at bounding box center [275, 55] width 12 height 12
click at [259, 54] on input "Hobby v. Business: What Your Clients with Small Businesses Need to Know" at bounding box center [220, 55] width 126 height 18
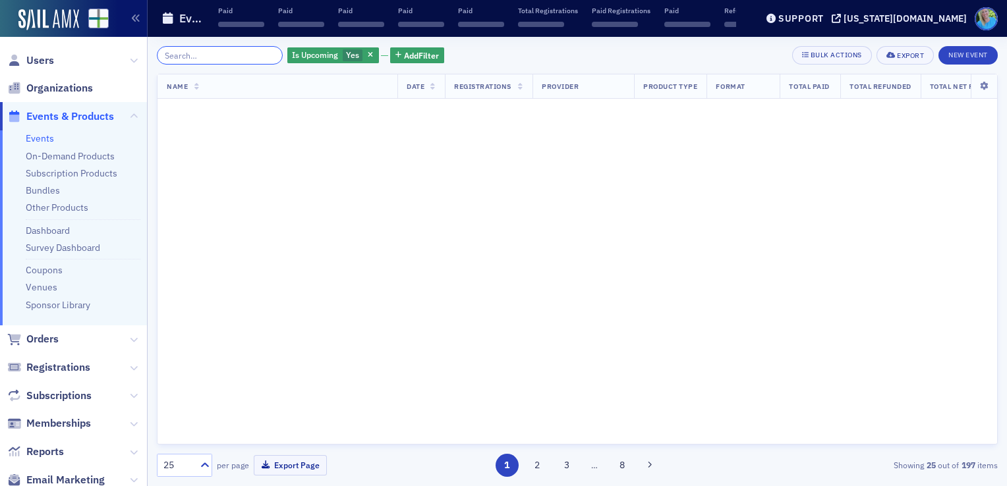
click at [259, 54] on input "search" at bounding box center [220, 55] width 126 height 18
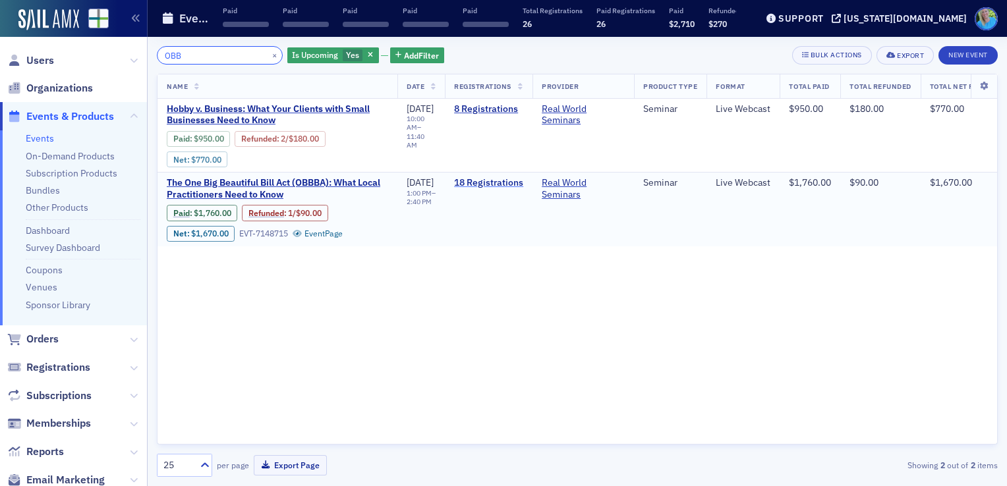
type input "OBB"
click at [494, 186] on link "18 Registrations" at bounding box center [488, 183] width 69 height 12
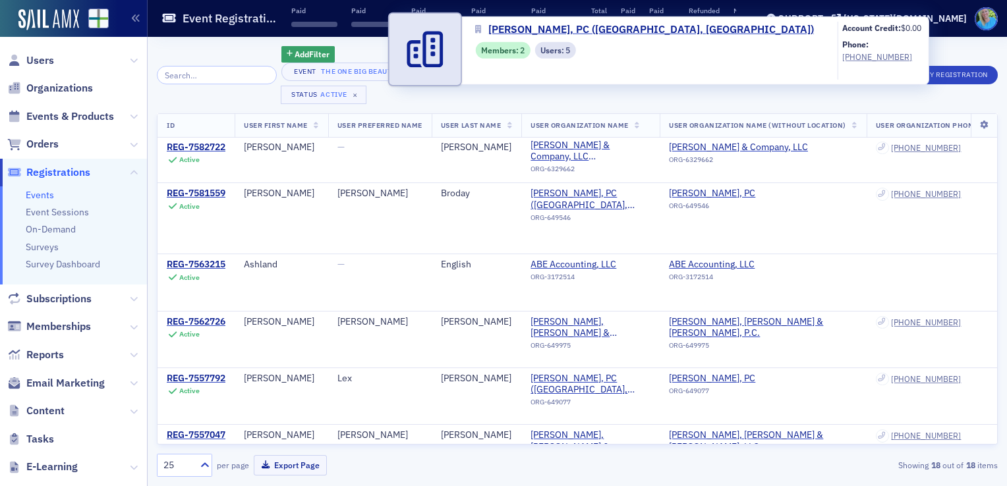
scroll to position [726, 0]
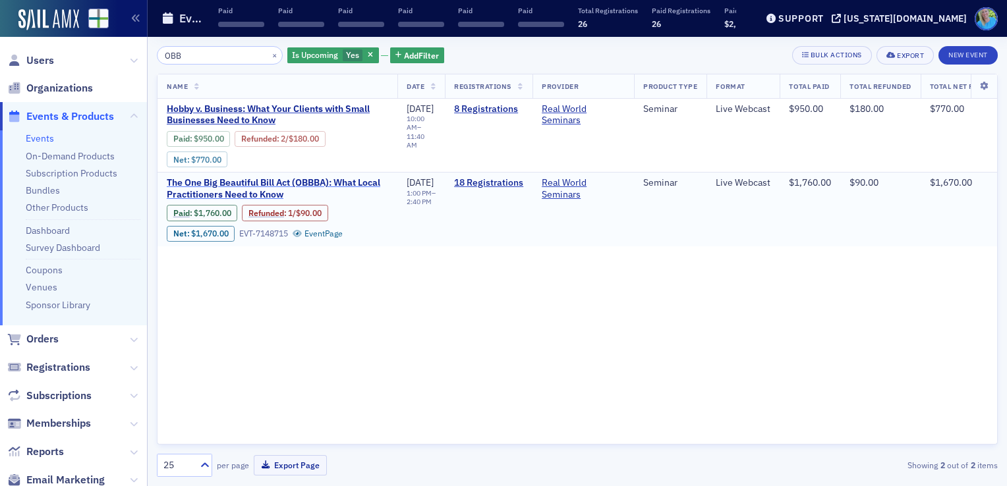
click at [298, 181] on span "The One Big Beautiful Bill Act (OBBBA): What Local Practitioners Need to Know" at bounding box center [277, 188] width 221 height 23
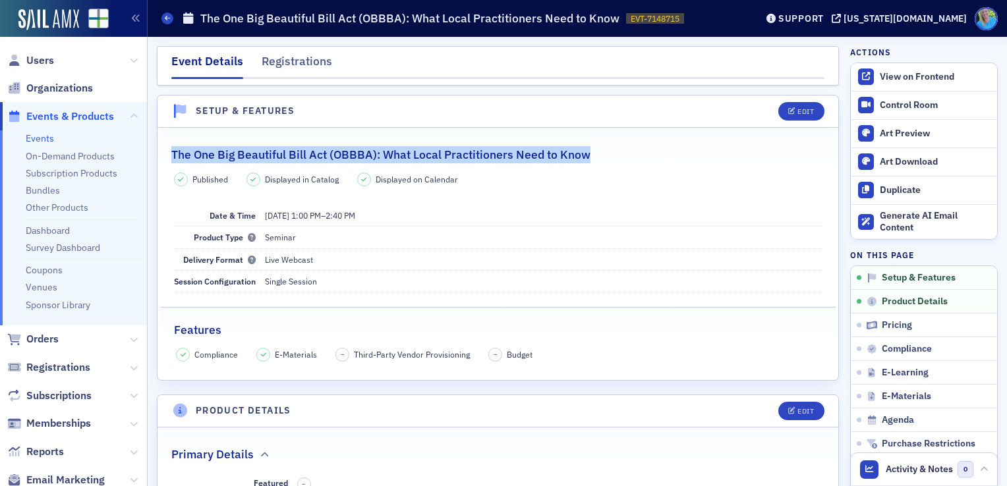
drag, startPoint x: 591, startPoint y: 152, endPoint x: 171, endPoint y: 153, distance: 419.2
click at [171, 153] on div "The One Big Beautiful Bill Act (OBBBA): What Local Practitioners Need to Know" at bounding box center [497, 147] width 653 height 31
click at [38, 138] on link "Events" at bounding box center [40, 138] width 28 height 12
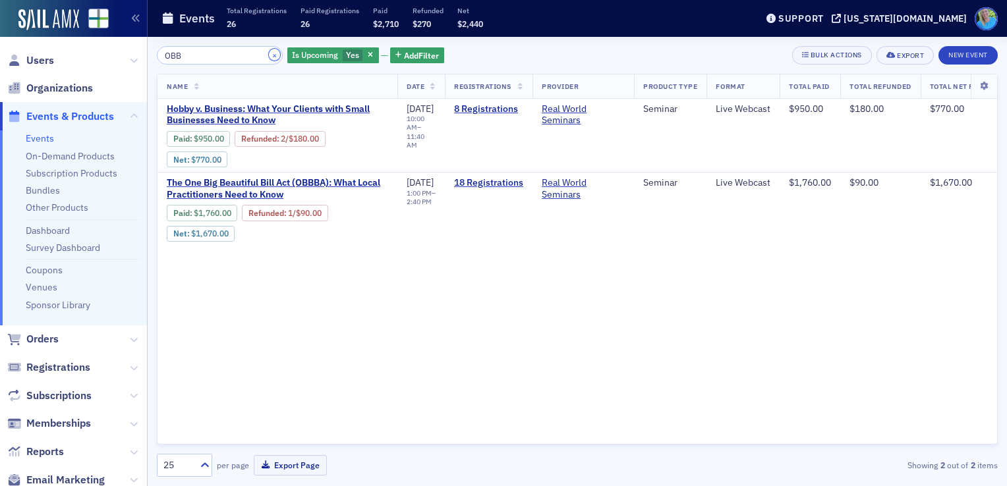
click at [269, 58] on button "×" at bounding box center [275, 55] width 12 height 12
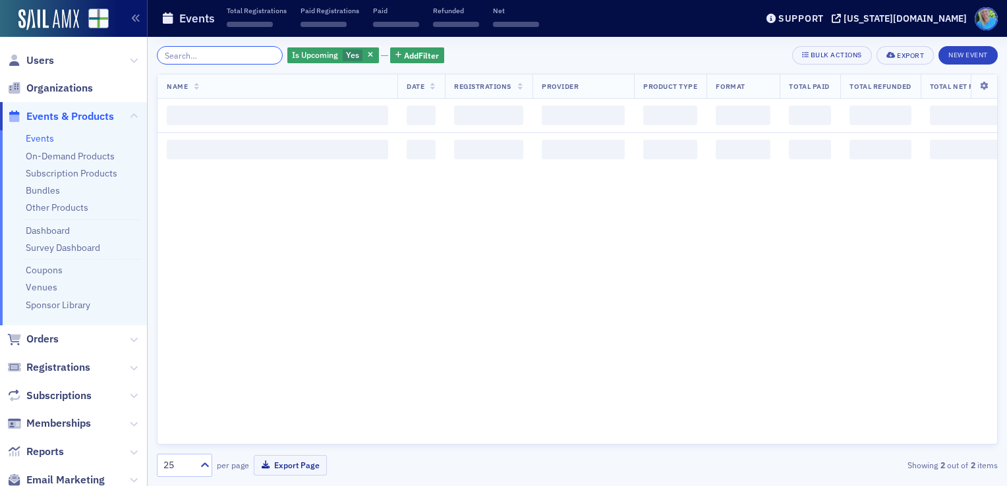
click at [260, 58] on input "search" at bounding box center [220, 55] width 126 height 18
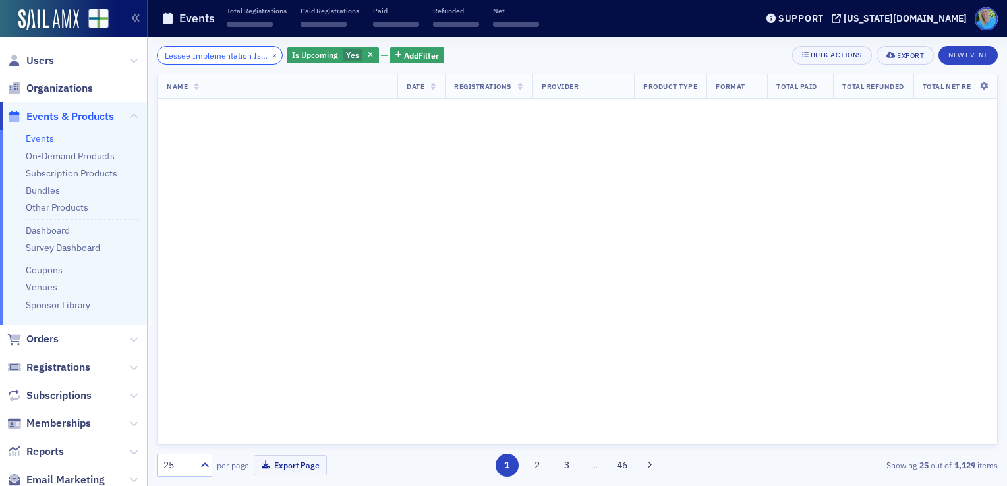
click at [252, 55] on input "Lessee Implementation Issues for Operation Leases: The Questions Some Are Having" at bounding box center [220, 55] width 126 height 18
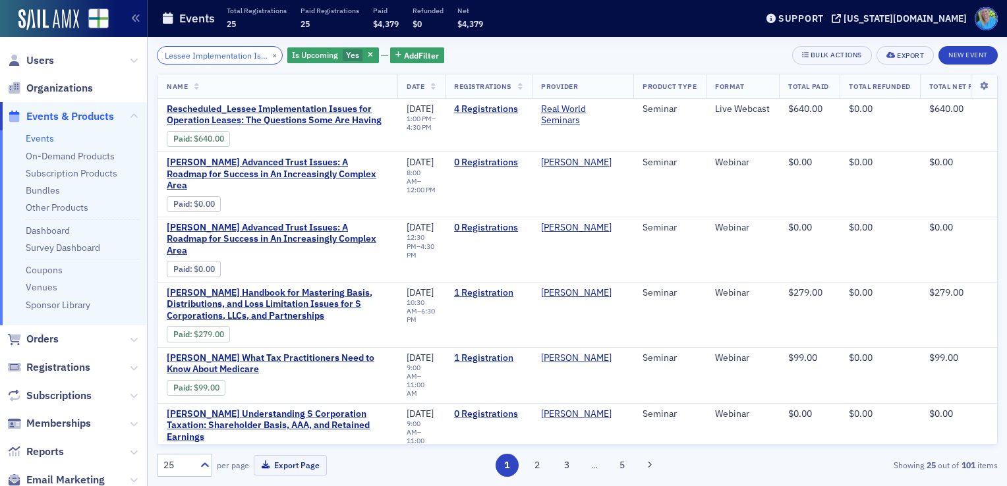
scroll to position [0, 218]
type input "Lessee Implementation Issues for Operation Leases: The Questions Some Are Having"
click at [368, 54] on icon "button" at bounding box center [370, 55] width 5 height 7
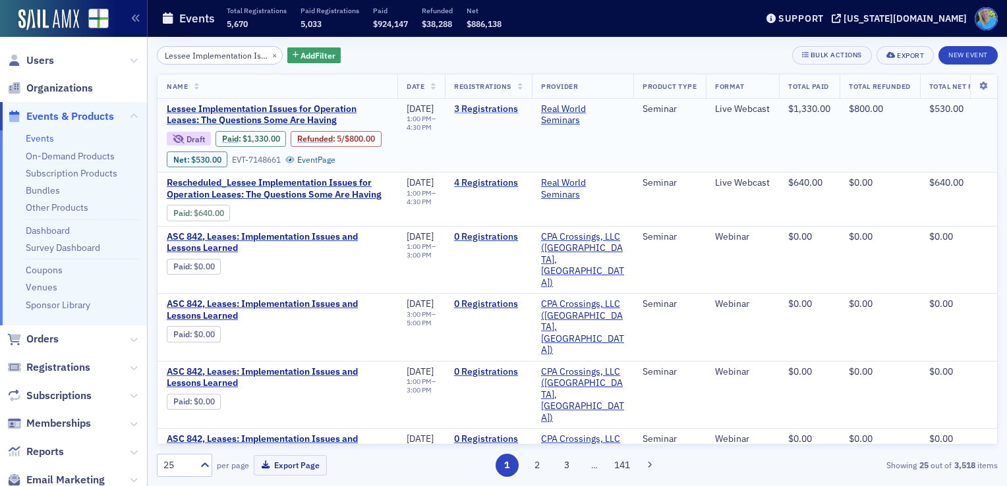
click at [510, 107] on link "3 Registrations" at bounding box center [488, 109] width 69 height 12
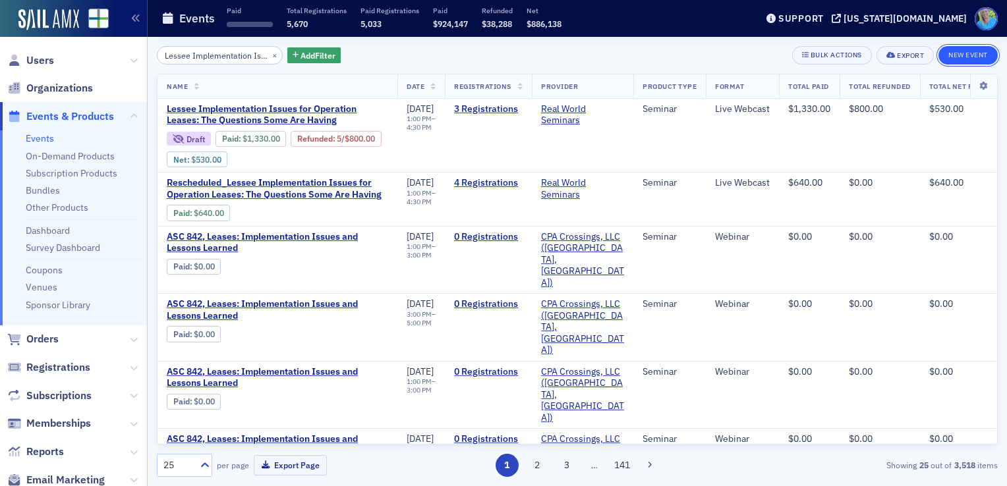
click at [977, 54] on button "New Event" at bounding box center [968, 55] width 59 height 18
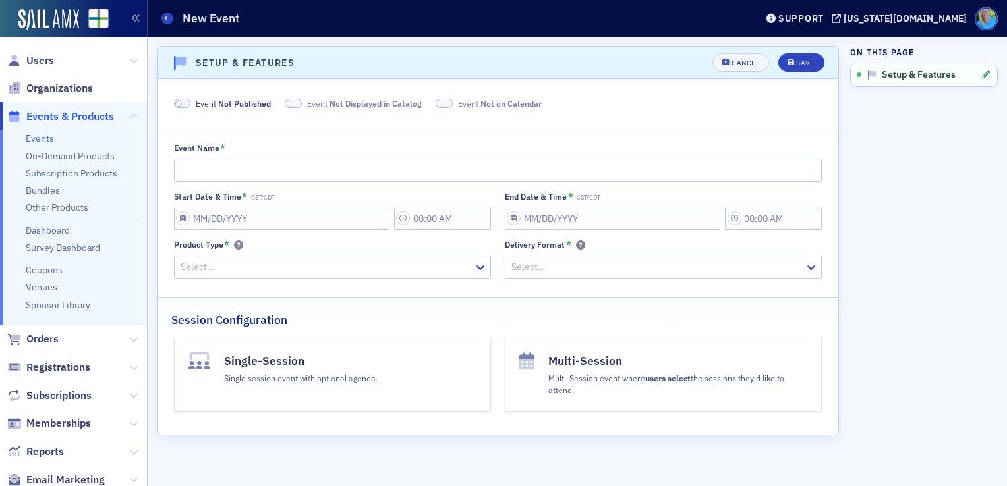
click at [35, 143] on link "Events" at bounding box center [40, 138] width 28 height 12
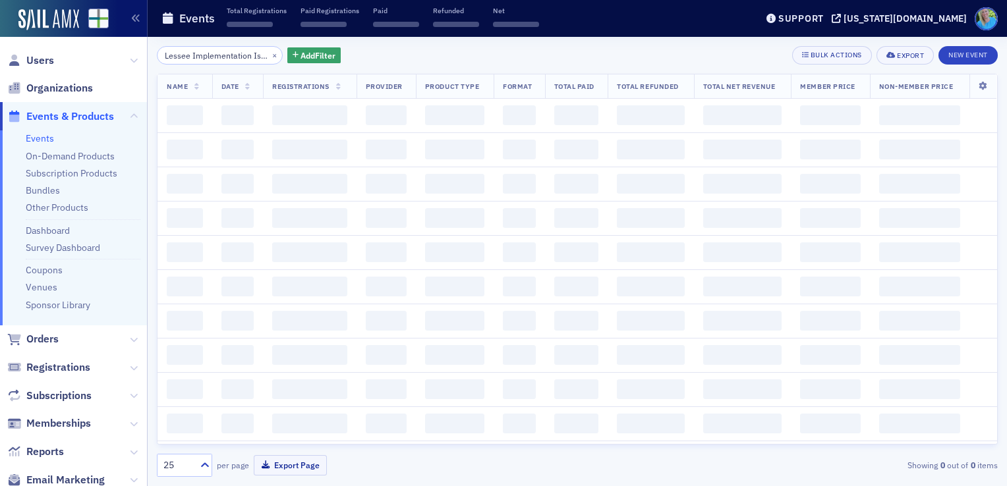
scroll to position [0, 219]
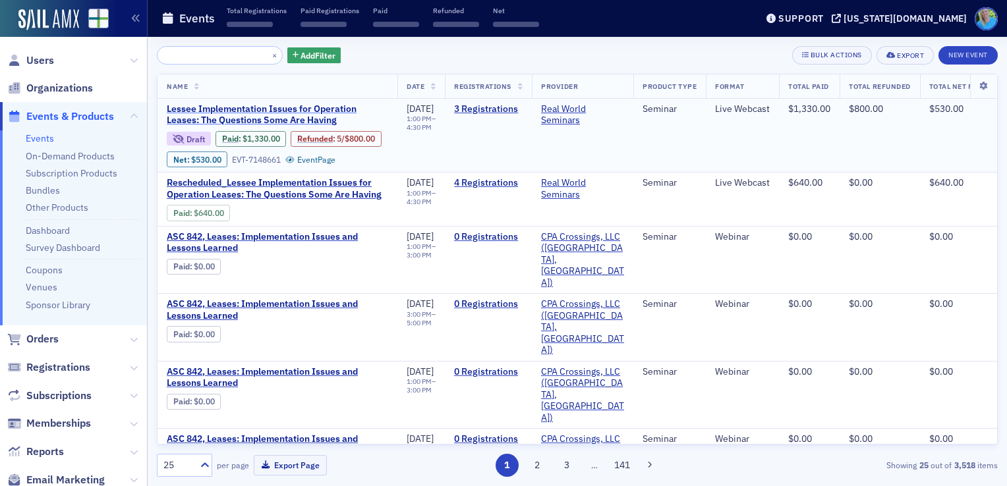
click at [276, 115] on span "Lessee Implementation Issues for Operation Leases: The Questions Some Are Having" at bounding box center [277, 114] width 221 height 23
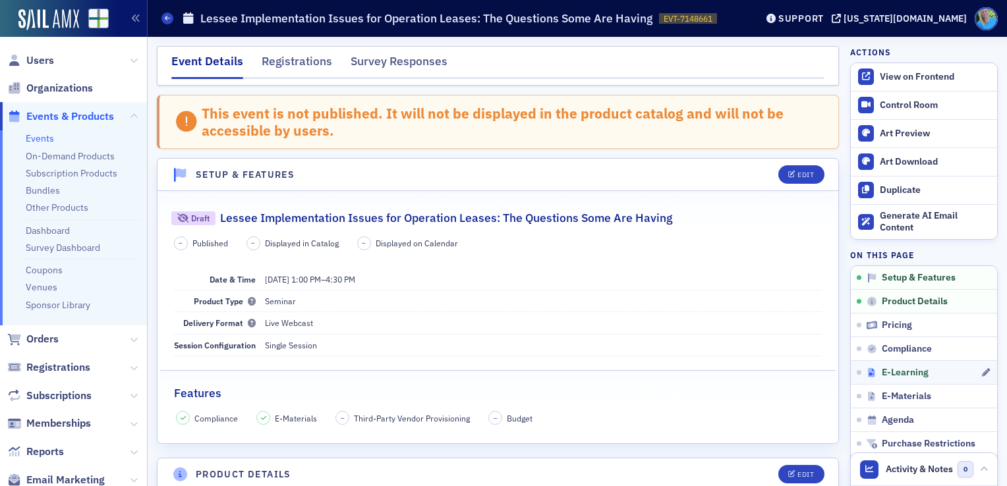
click at [886, 369] on span "E-Learning" at bounding box center [905, 373] width 47 height 12
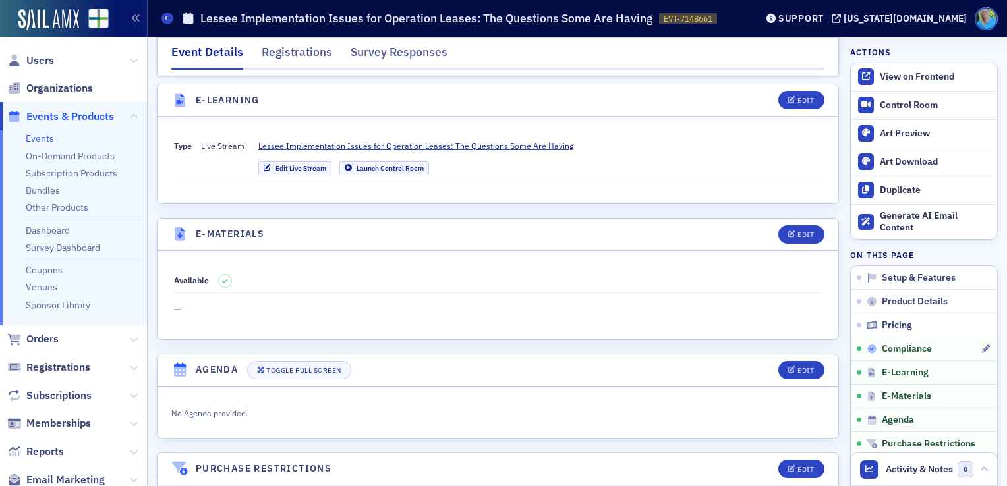
click at [889, 353] on span "Compliance" at bounding box center [907, 349] width 50 height 12
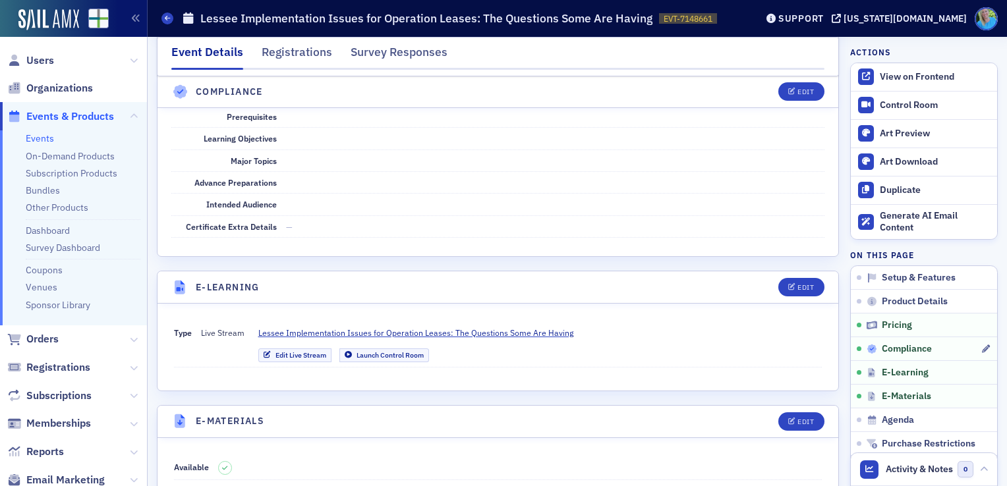
scroll to position [1512, 0]
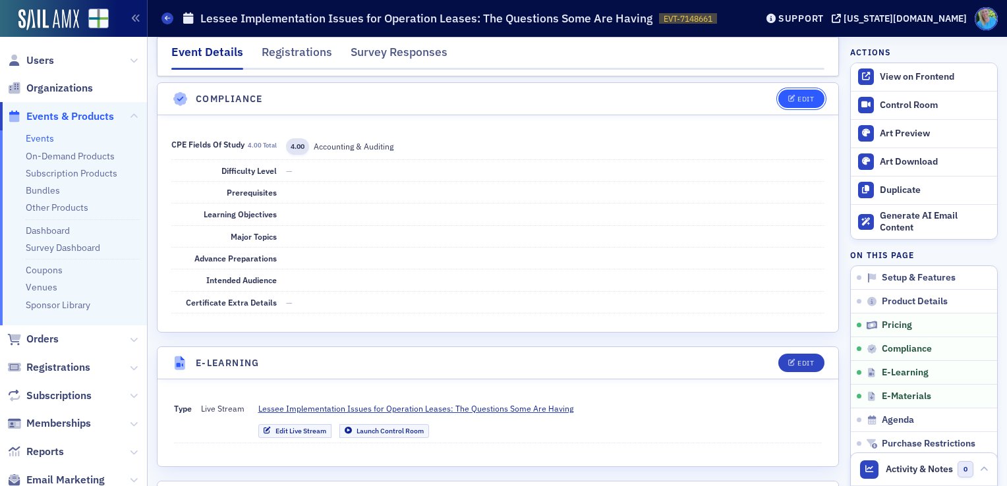
click at [789, 97] on button "Edit" at bounding box center [800, 99] width 45 height 18
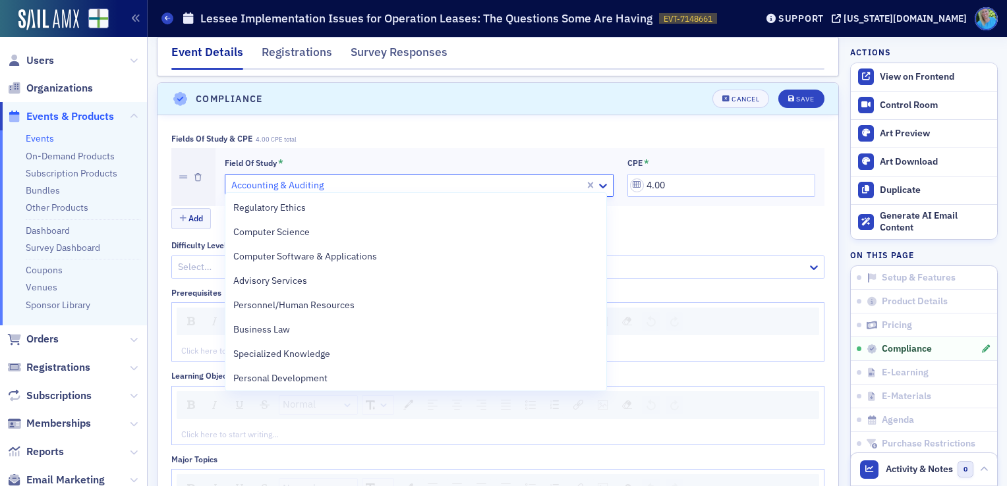
click at [375, 182] on div at bounding box center [406, 185] width 353 height 16
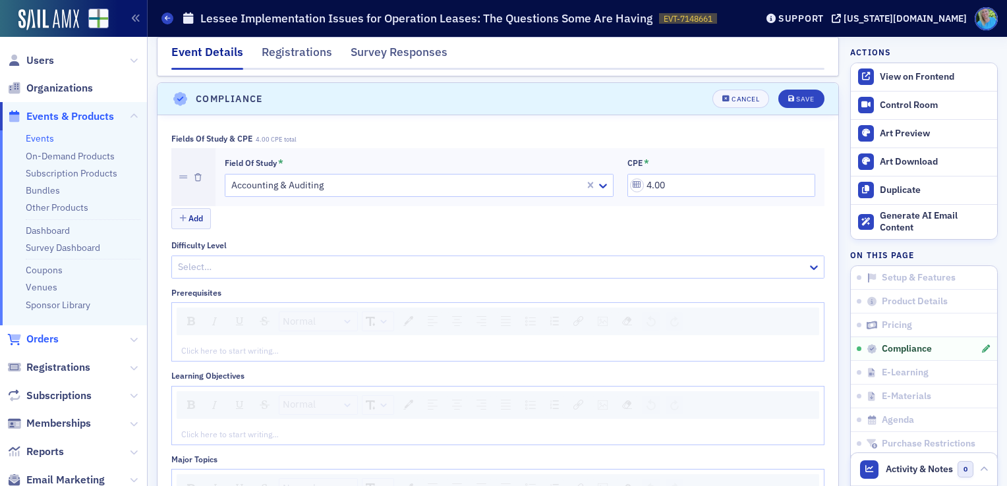
click at [51, 342] on span "Orders" at bounding box center [42, 339] width 32 height 15
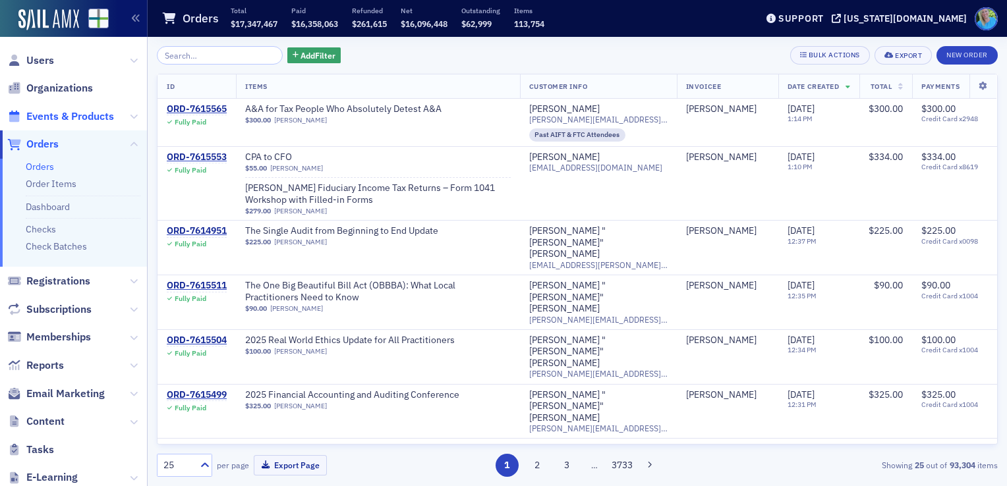
click at [69, 114] on span "Events & Products" at bounding box center [70, 116] width 88 height 15
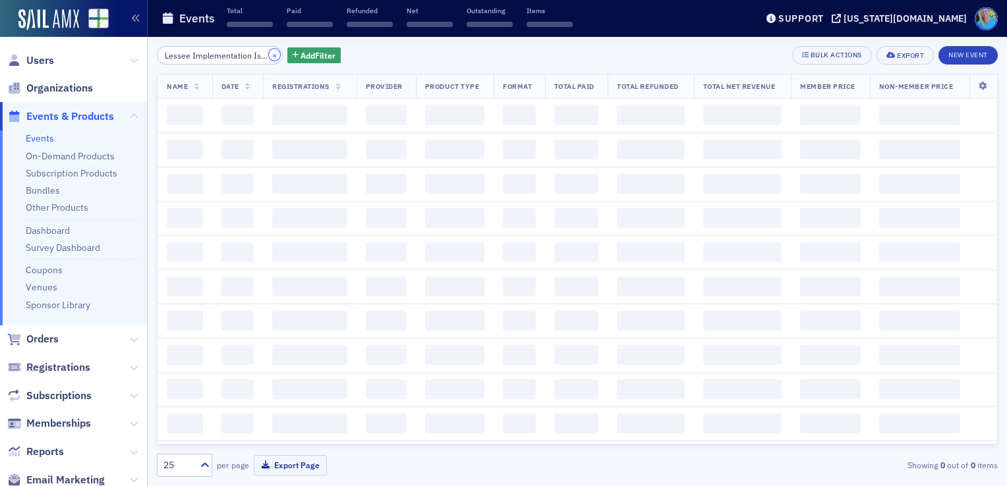
click at [269, 54] on button "×" at bounding box center [275, 55] width 12 height 12
click at [258, 54] on input "search" at bounding box center [220, 55] width 126 height 18
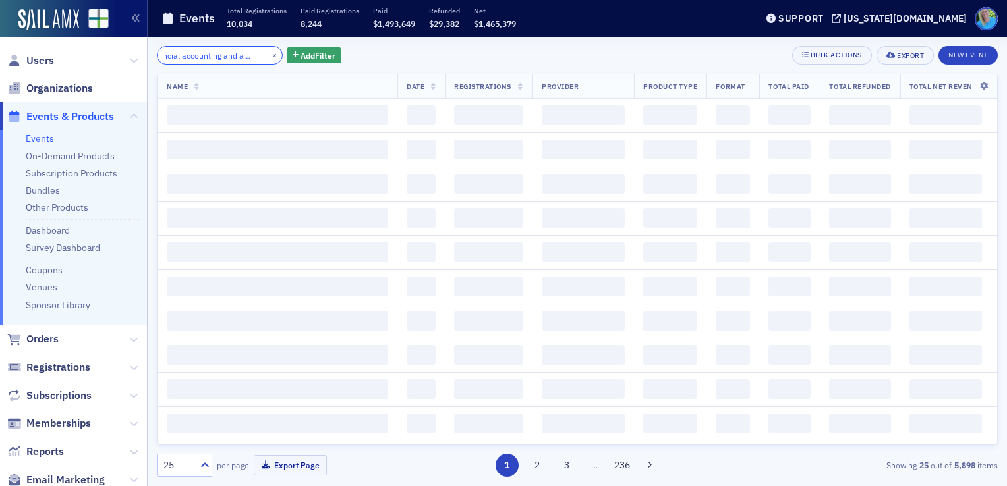
scroll to position [0, 29]
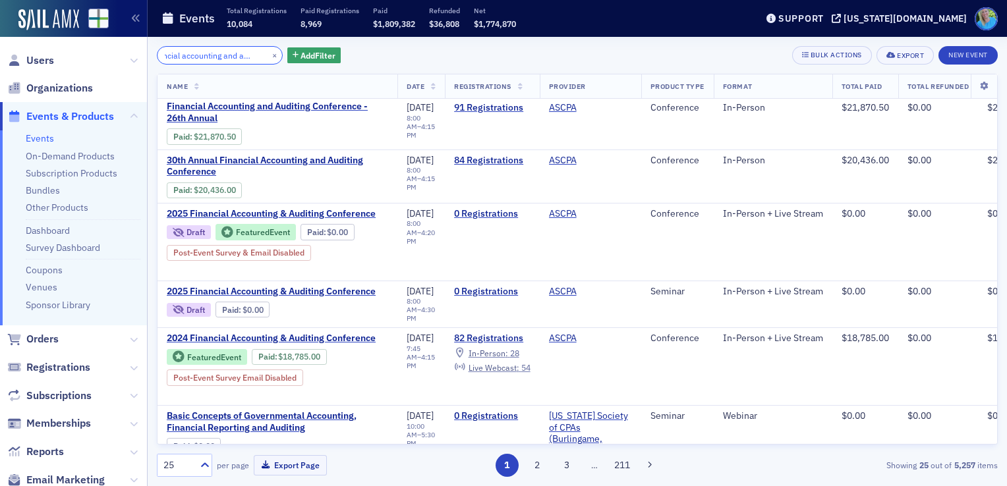
scroll to position [330, 0]
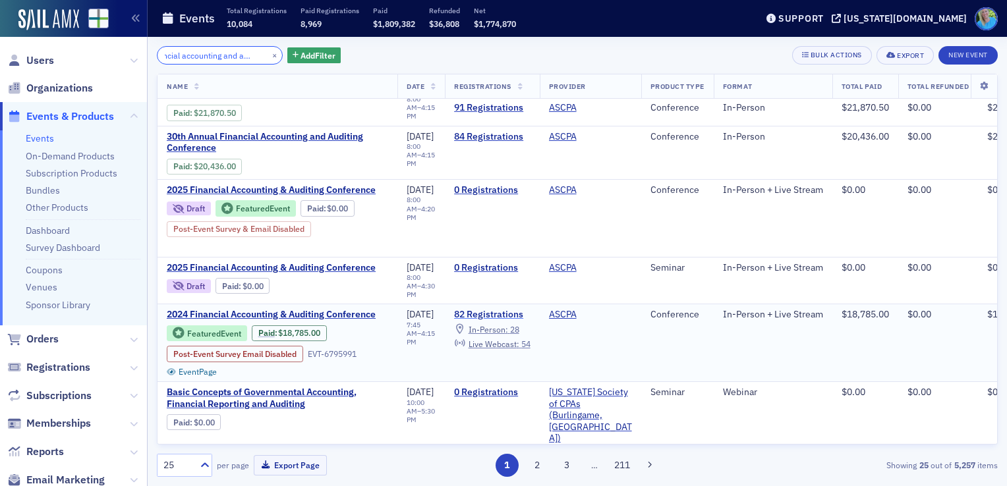
type input "financial accounting and auditing"
click at [496, 309] on link "82 Registrations" at bounding box center [492, 315] width 76 height 12
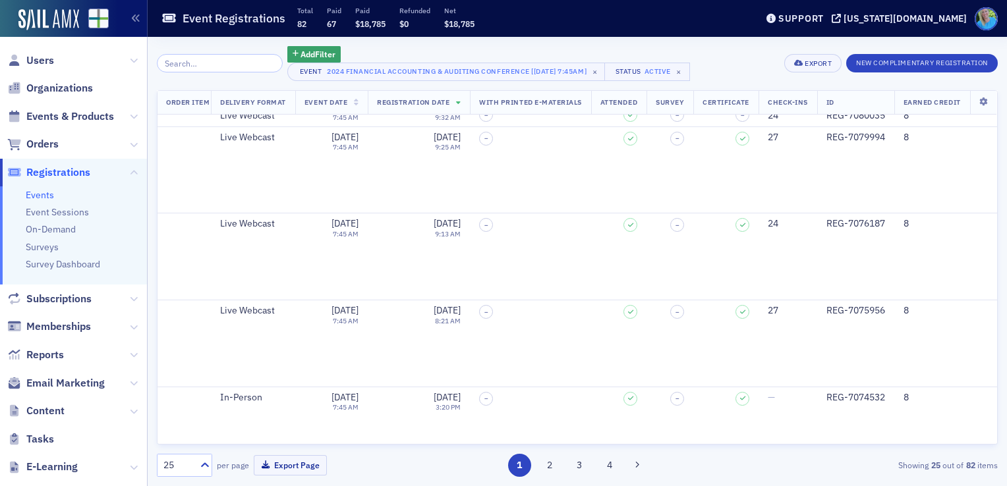
scroll to position [1838, 4667]
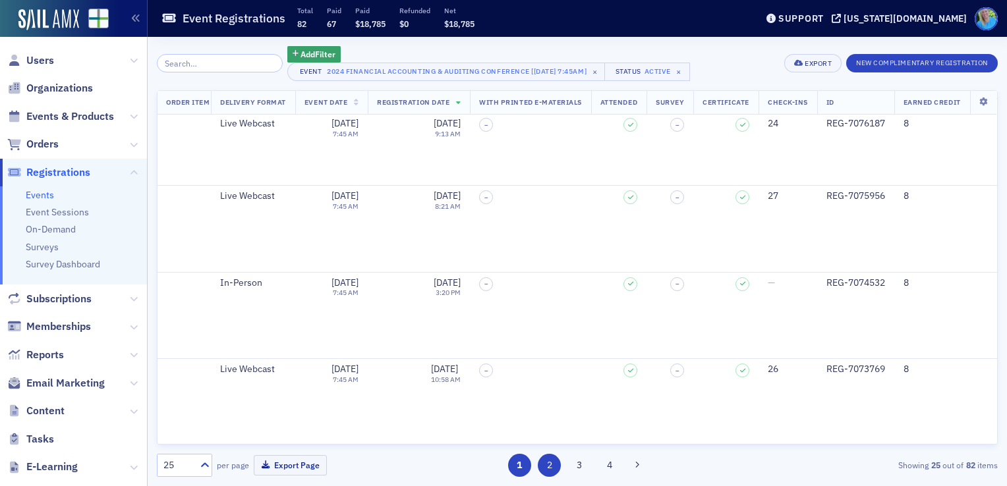
click at [555, 468] on button "2" at bounding box center [549, 465] width 23 height 23
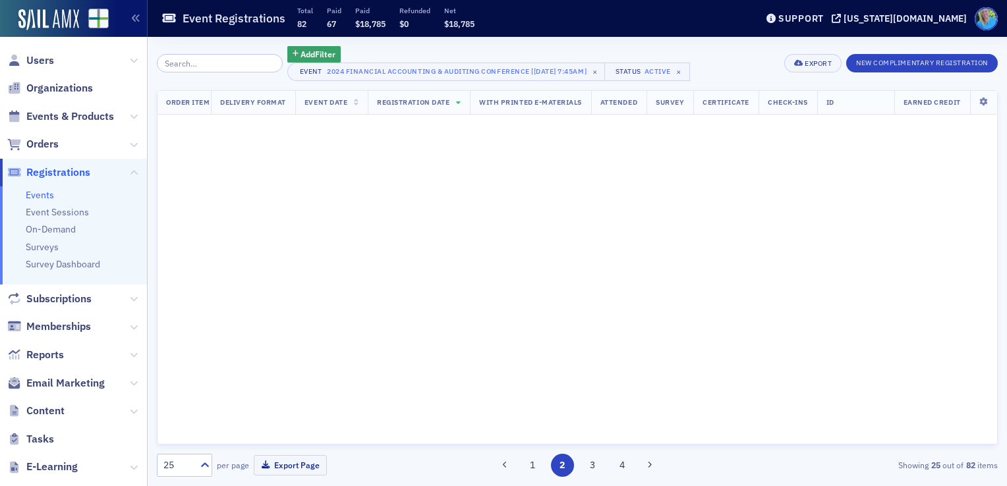
scroll to position [0, 4667]
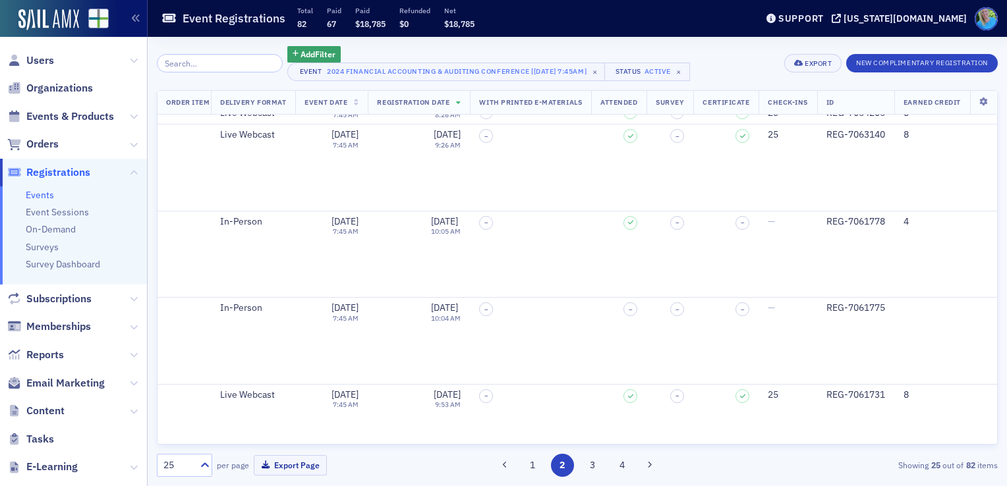
scroll to position [1186, 4667]
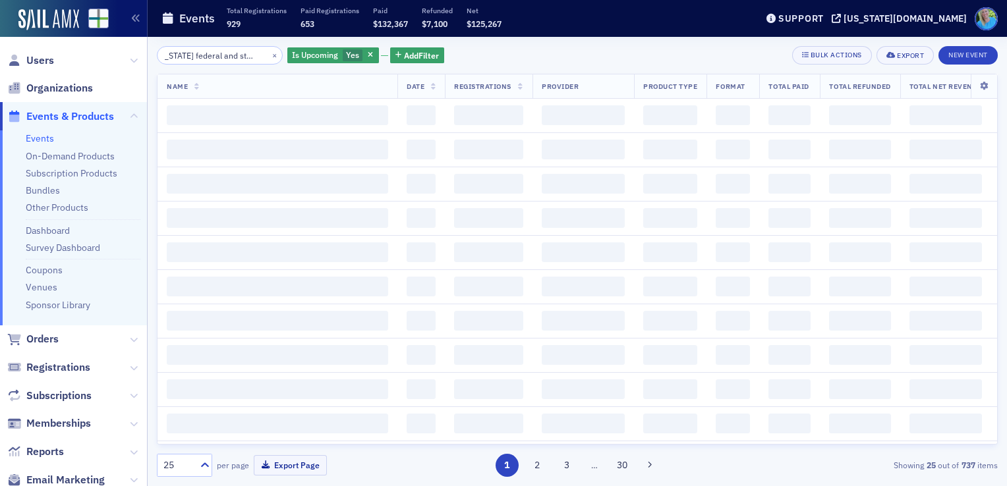
scroll to position [0, 17]
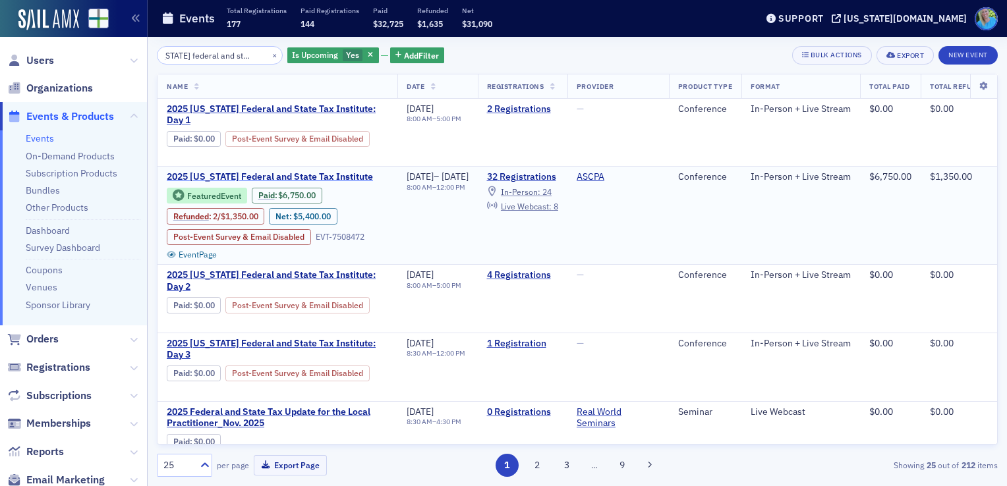
type input "[US_STATE] federal and state tax"
click at [279, 171] on span "2025 [US_STATE] Federal and State Tax Institute" at bounding box center [277, 177] width 221 height 12
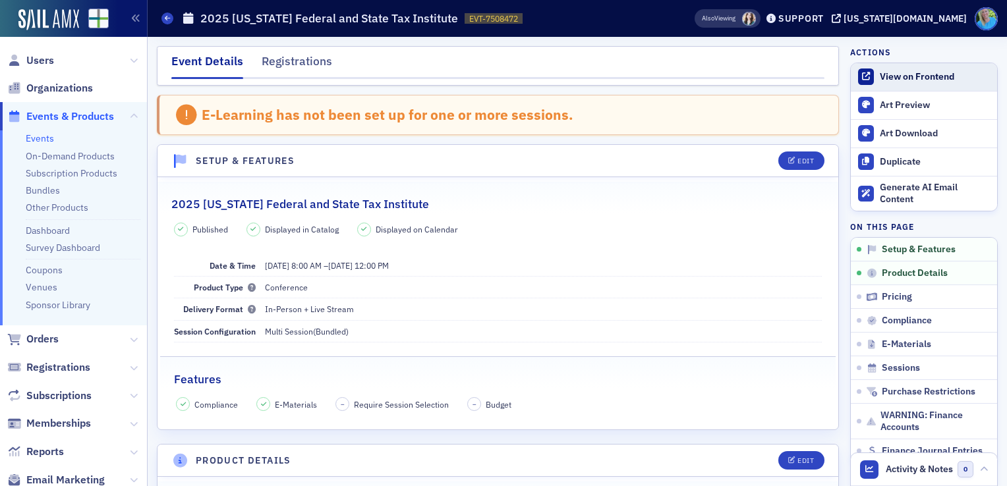
click at [909, 80] on div "View on Frontend" at bounding box center [935, 77] width 111 height 12
